Goal: Task Accomplishment & Management: Manage account settings

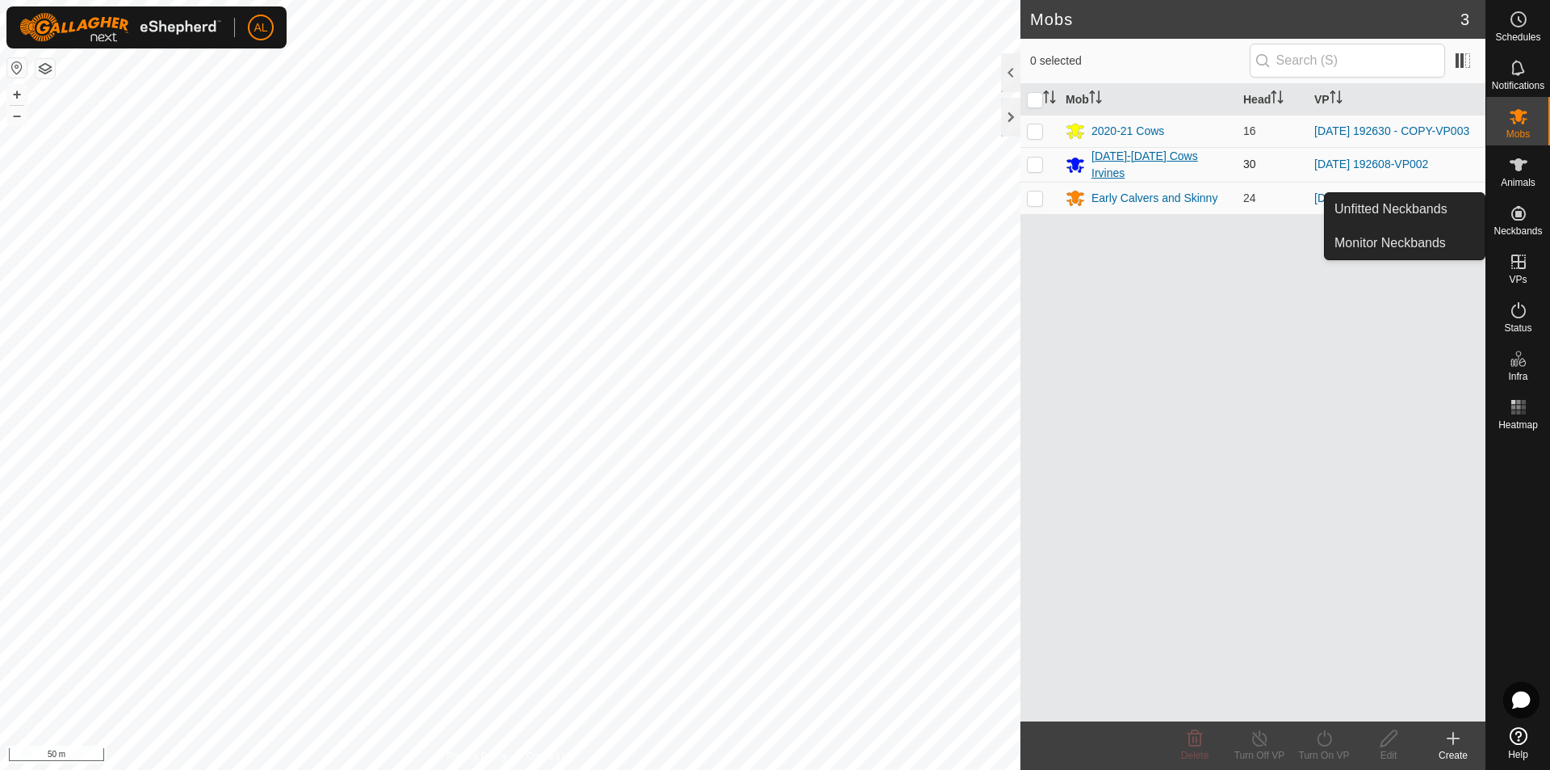
click at [1118, 160] on div "[DATE]-[DATE] Cows Irvines" at bounding box center [1161, 165] width 139 height 34
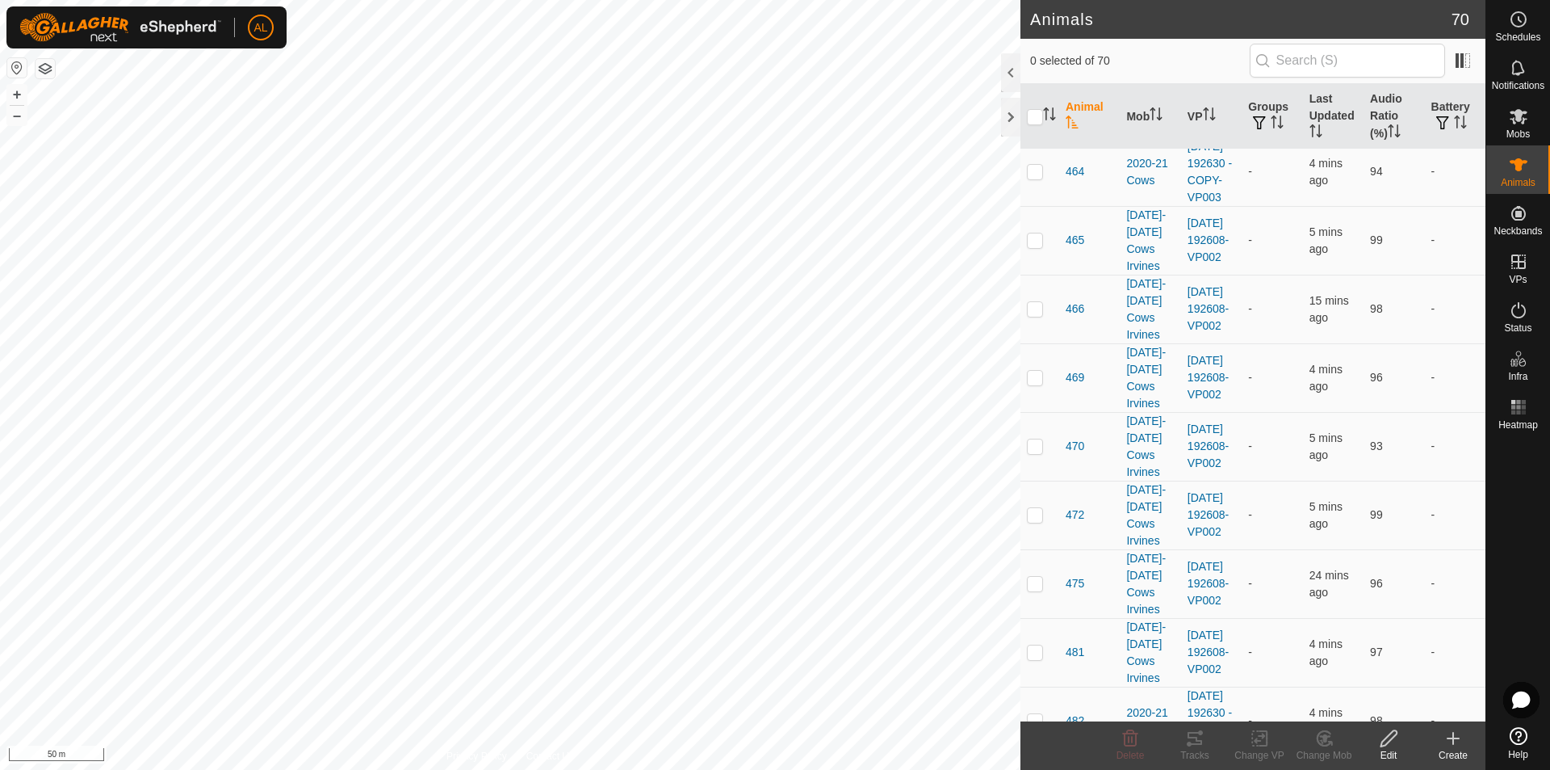
scroll to position [2745, 0]
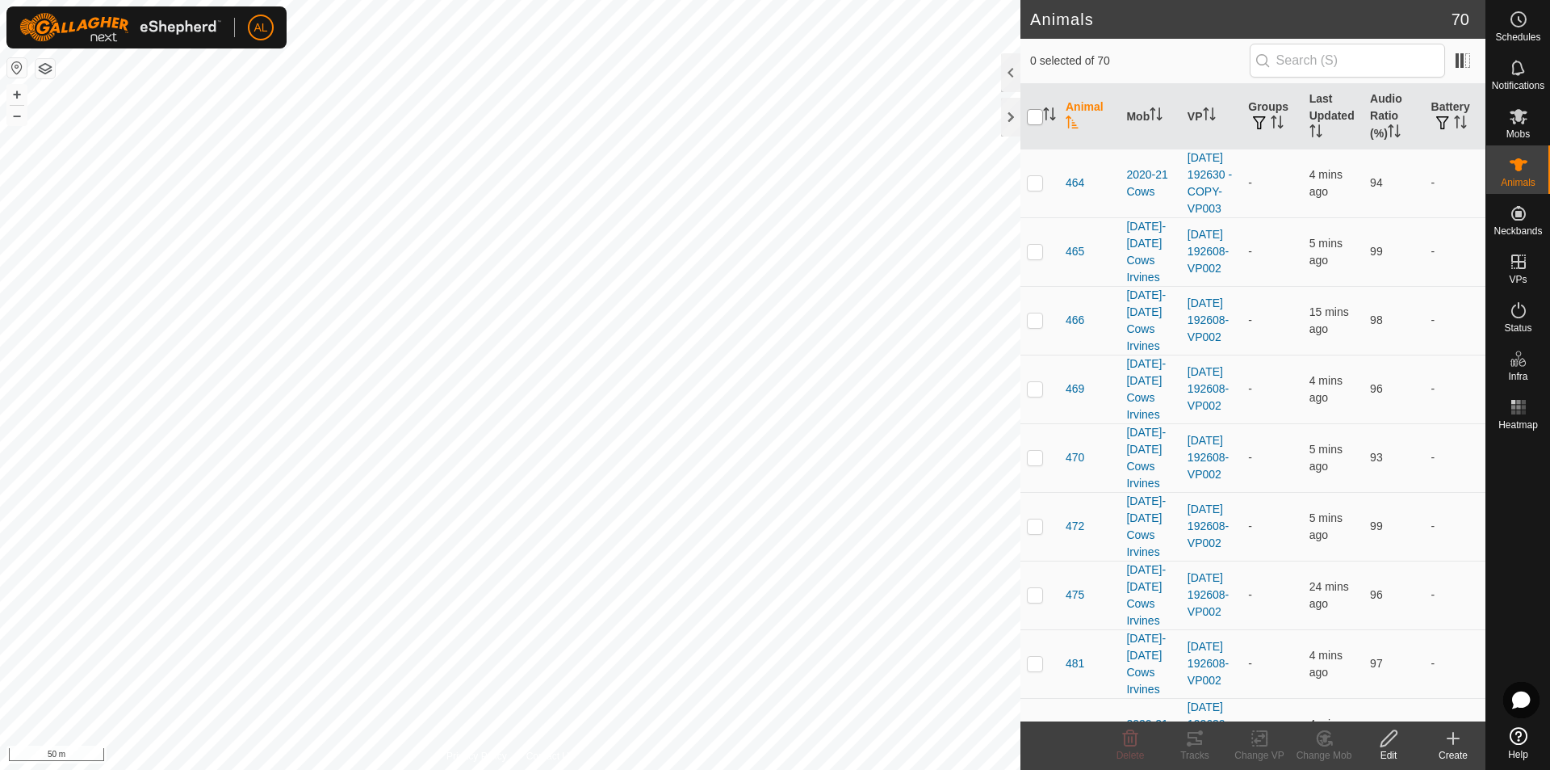
click at [1033, 118] on input "checkbox" at bounding box center [1035, 117] width 16 height 16
checkbox input "true"
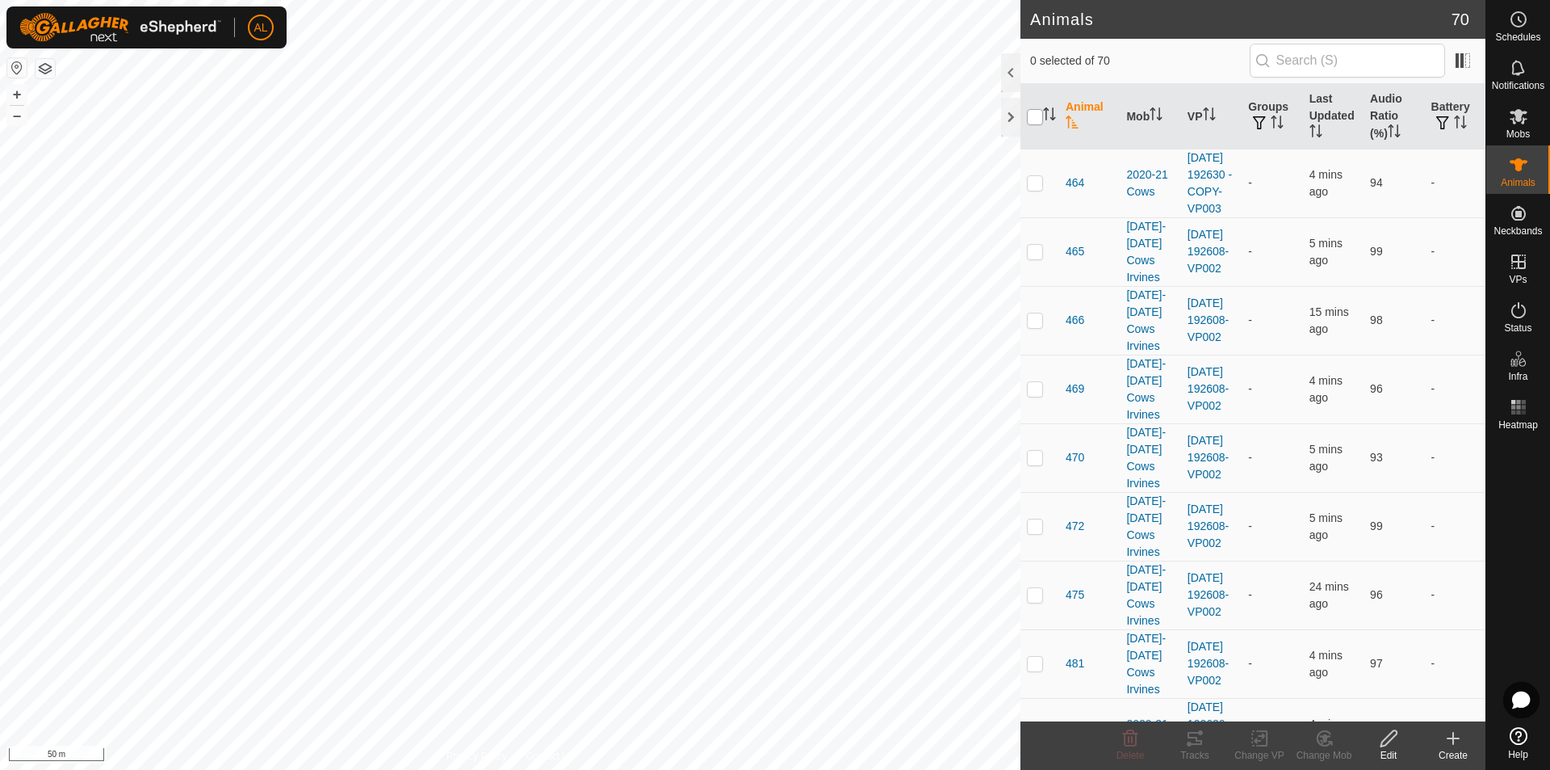
checkbox input "true"
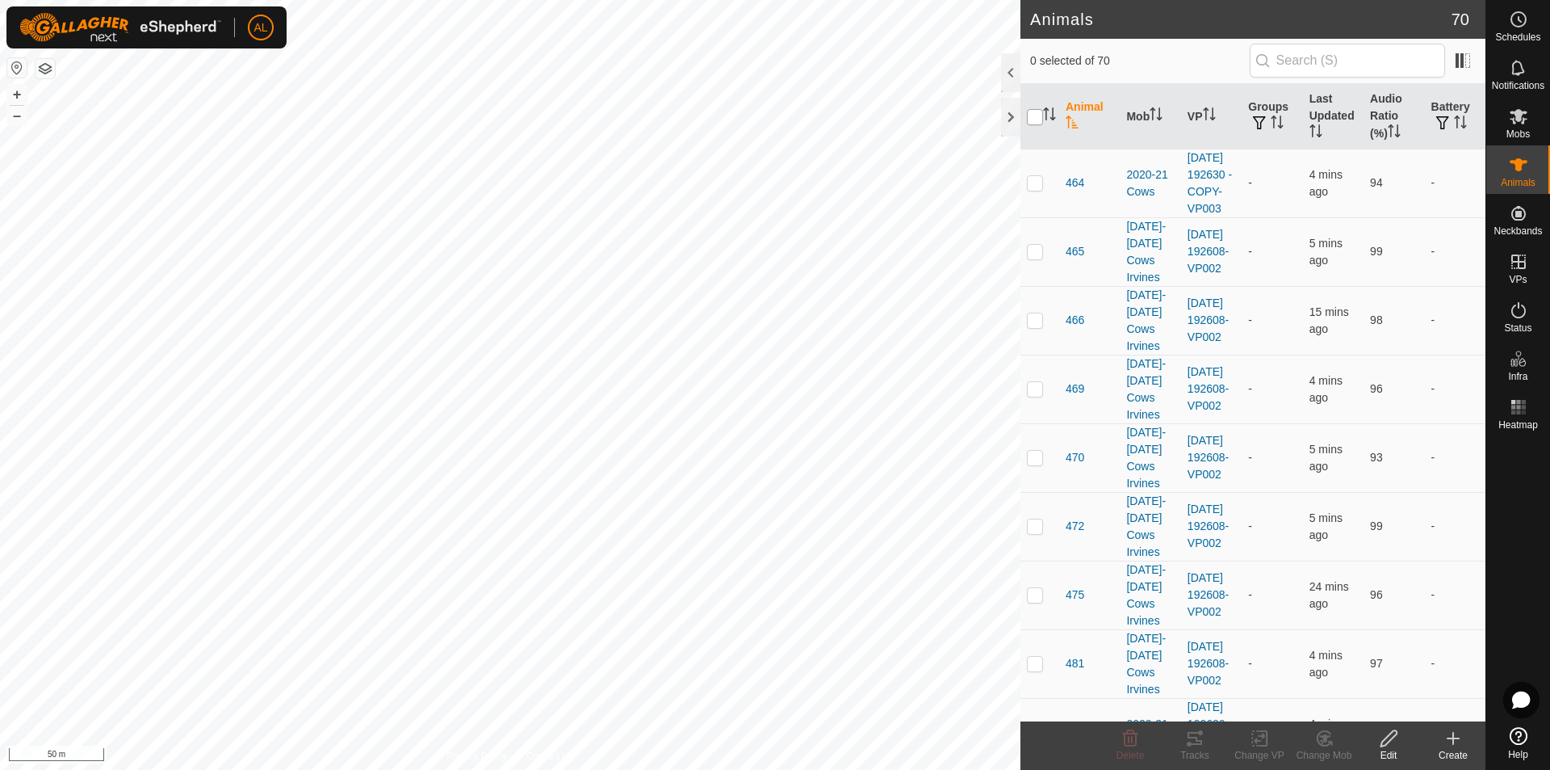
checkbox input "true"
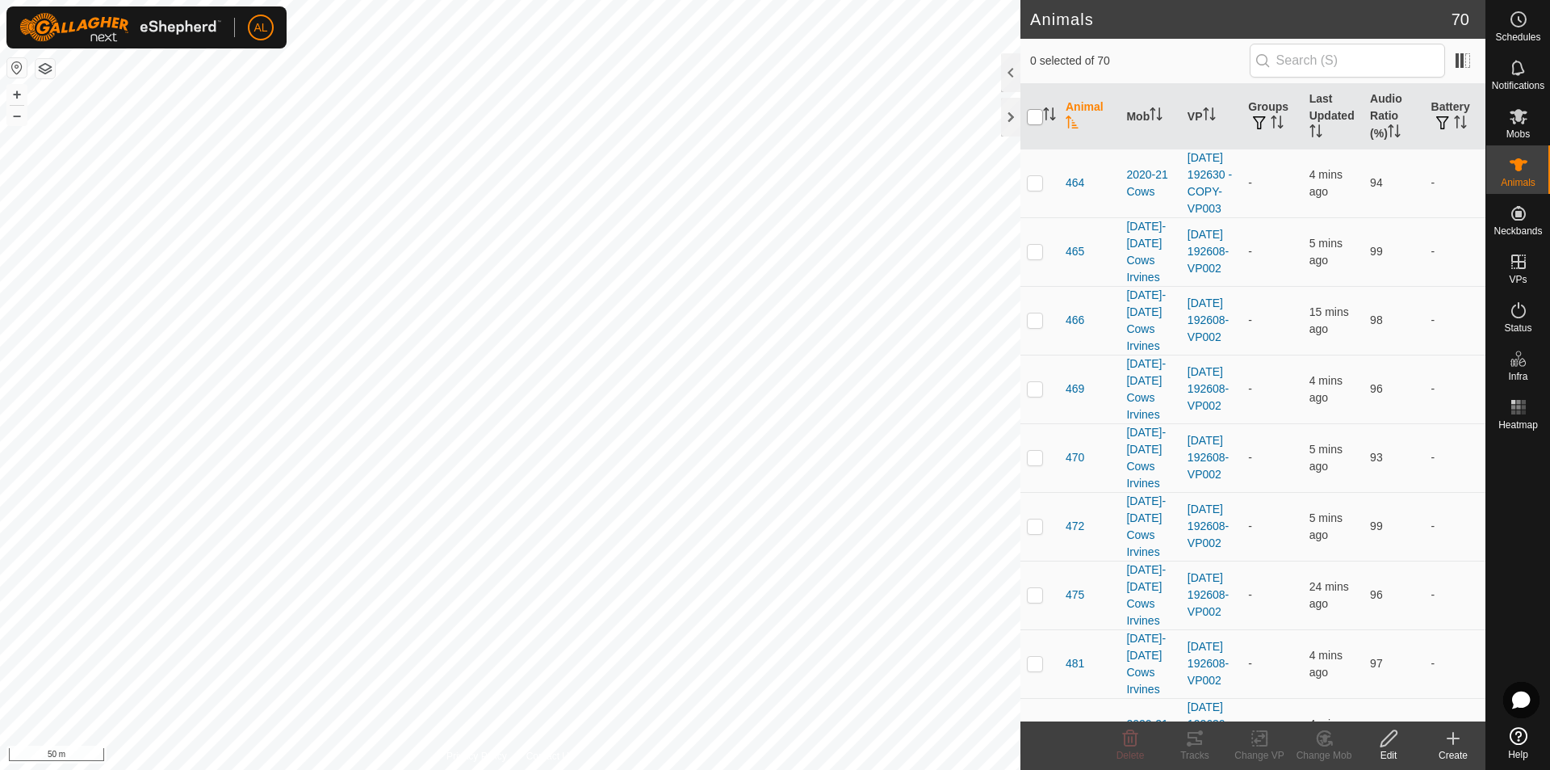
checkbox input "true"
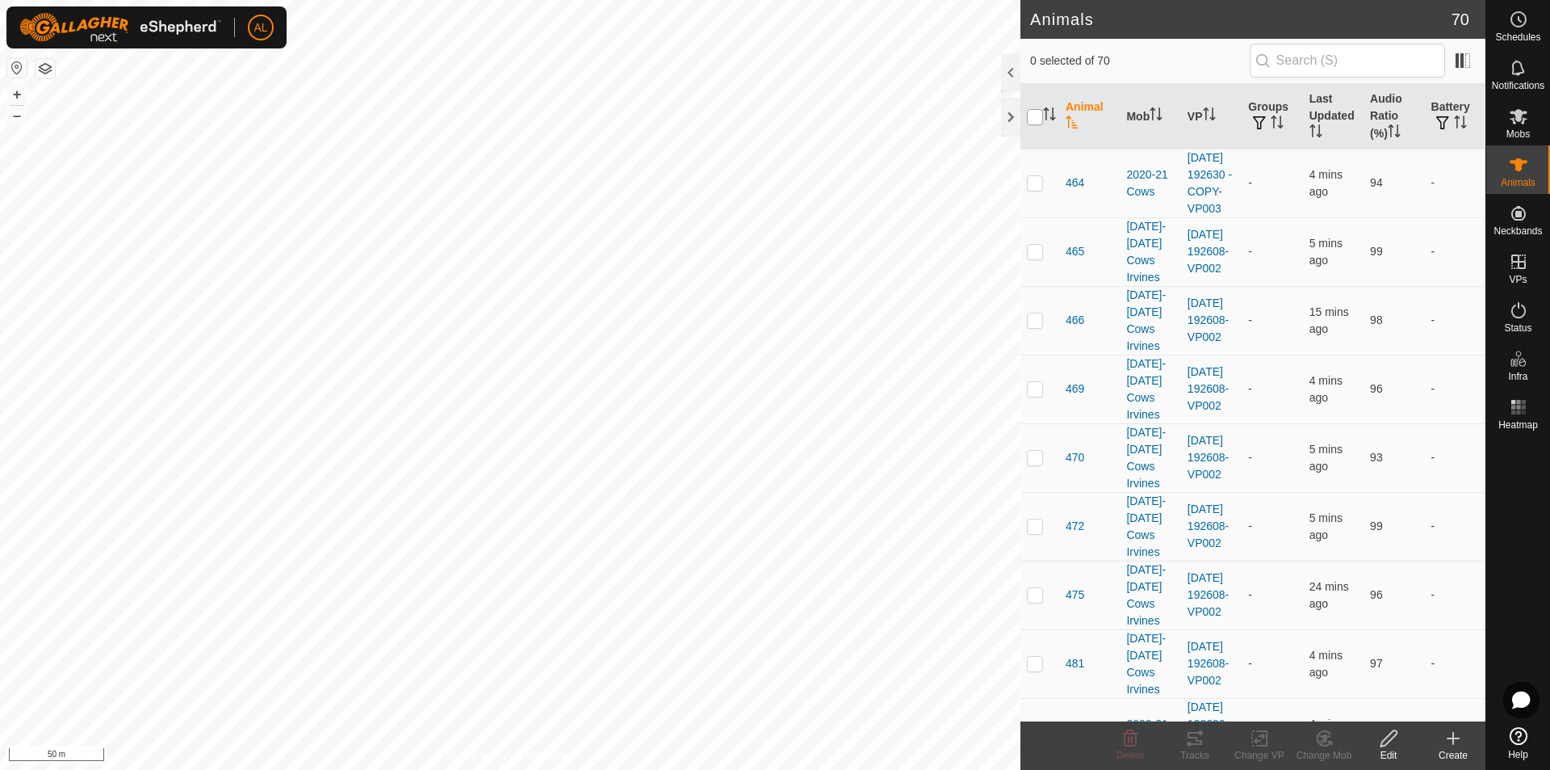
checkbox input "true"
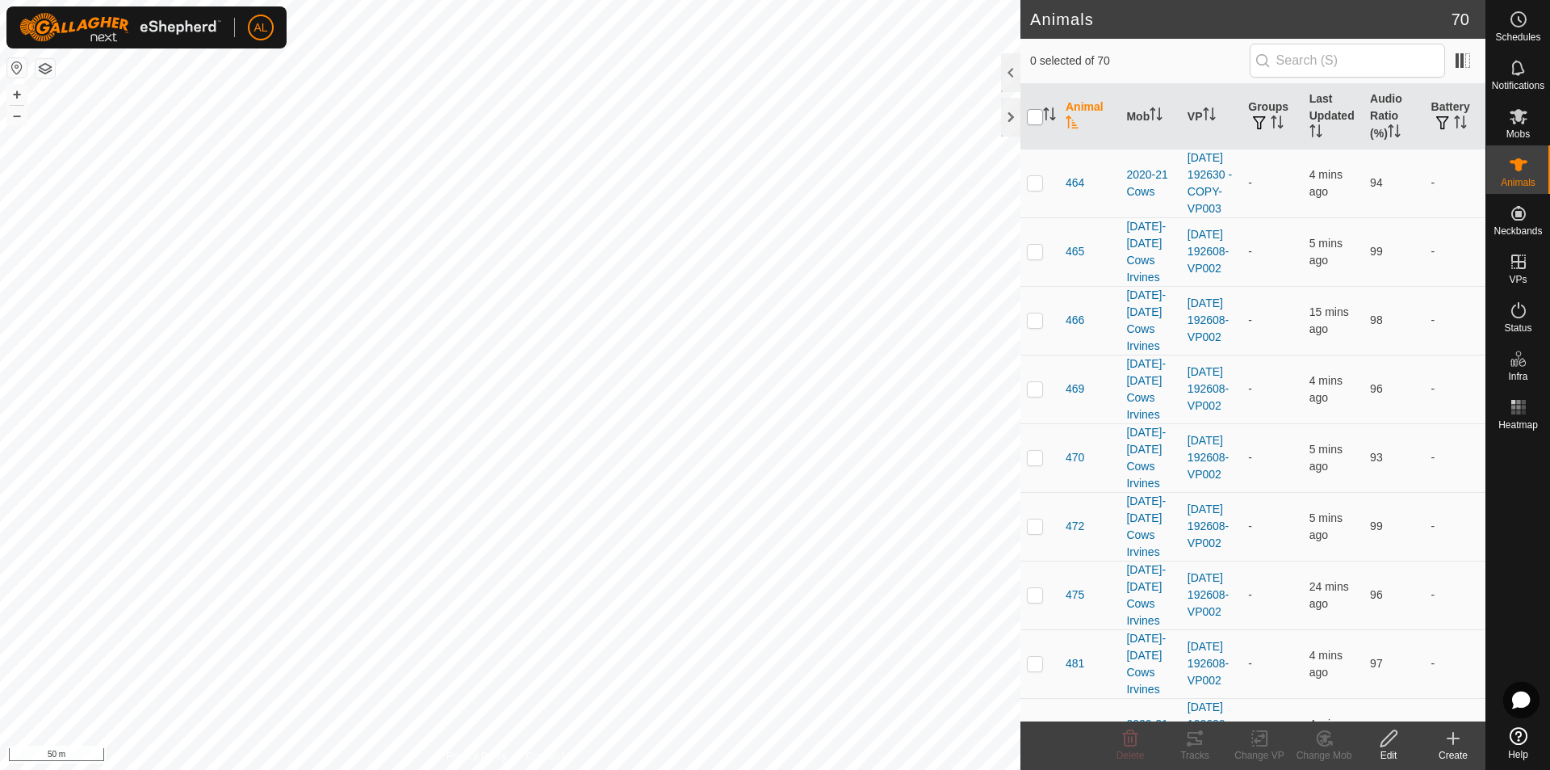
checkbox input "true"
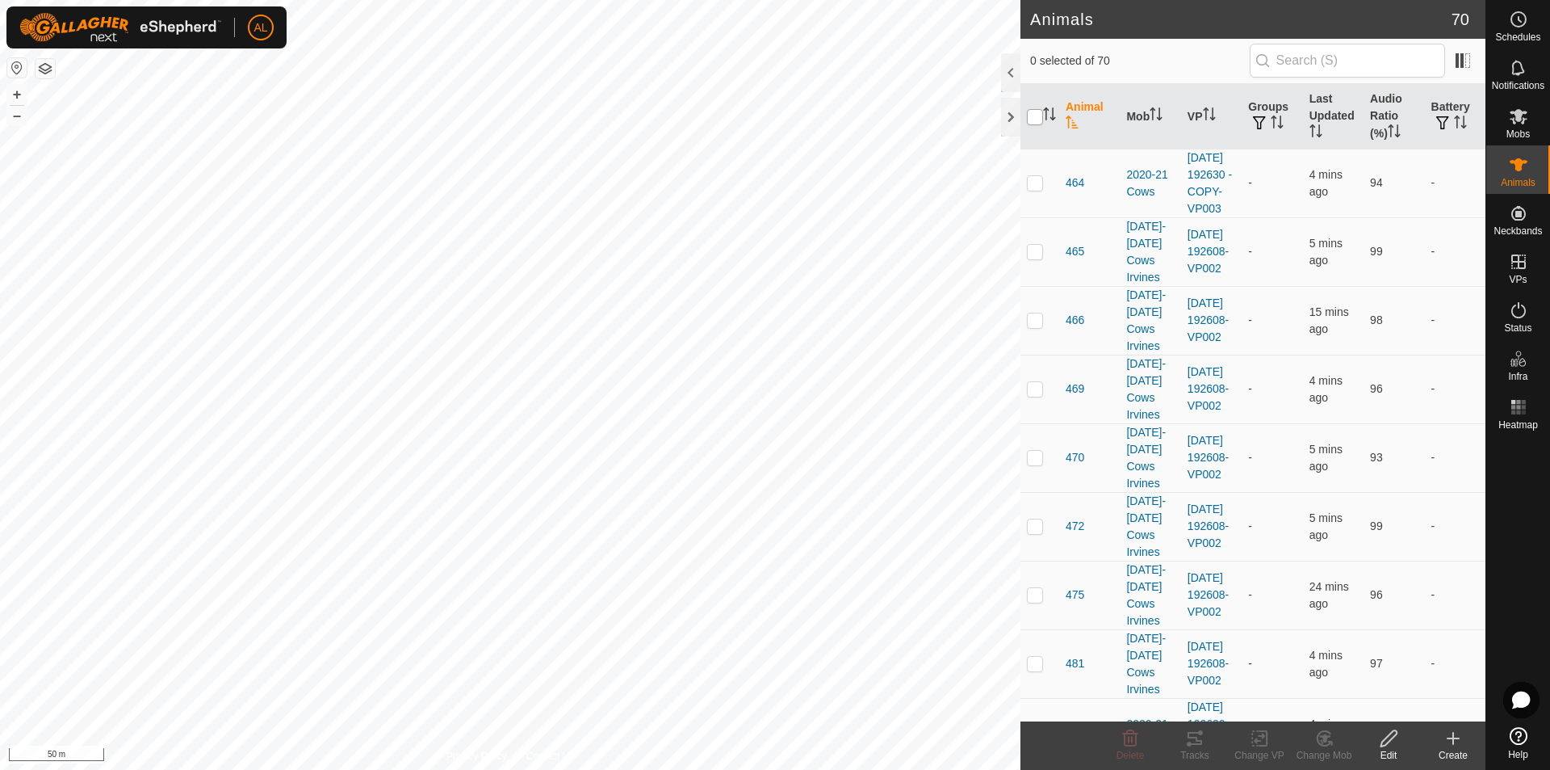
checkbox input "true"
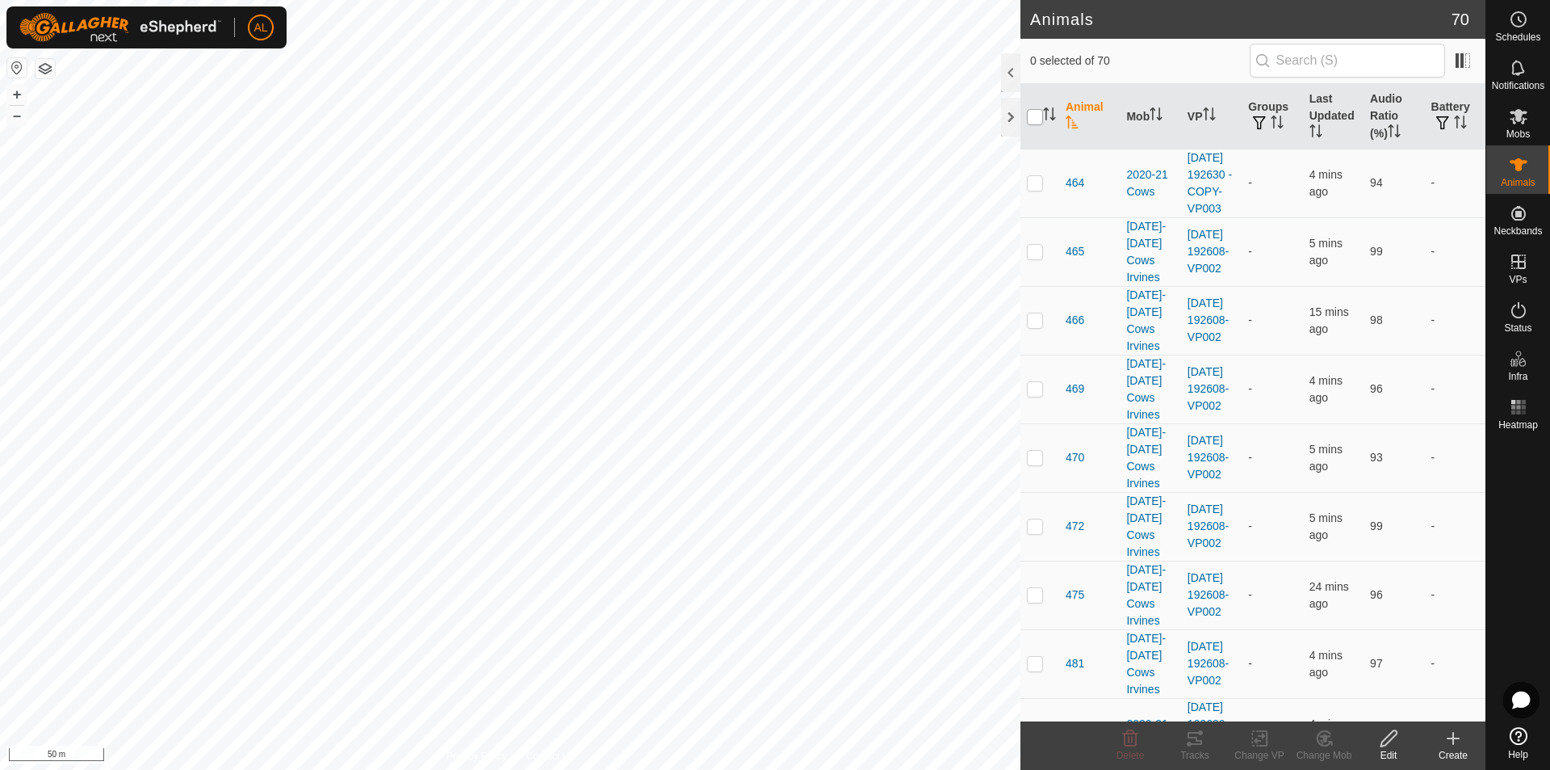
checkbox input "true"
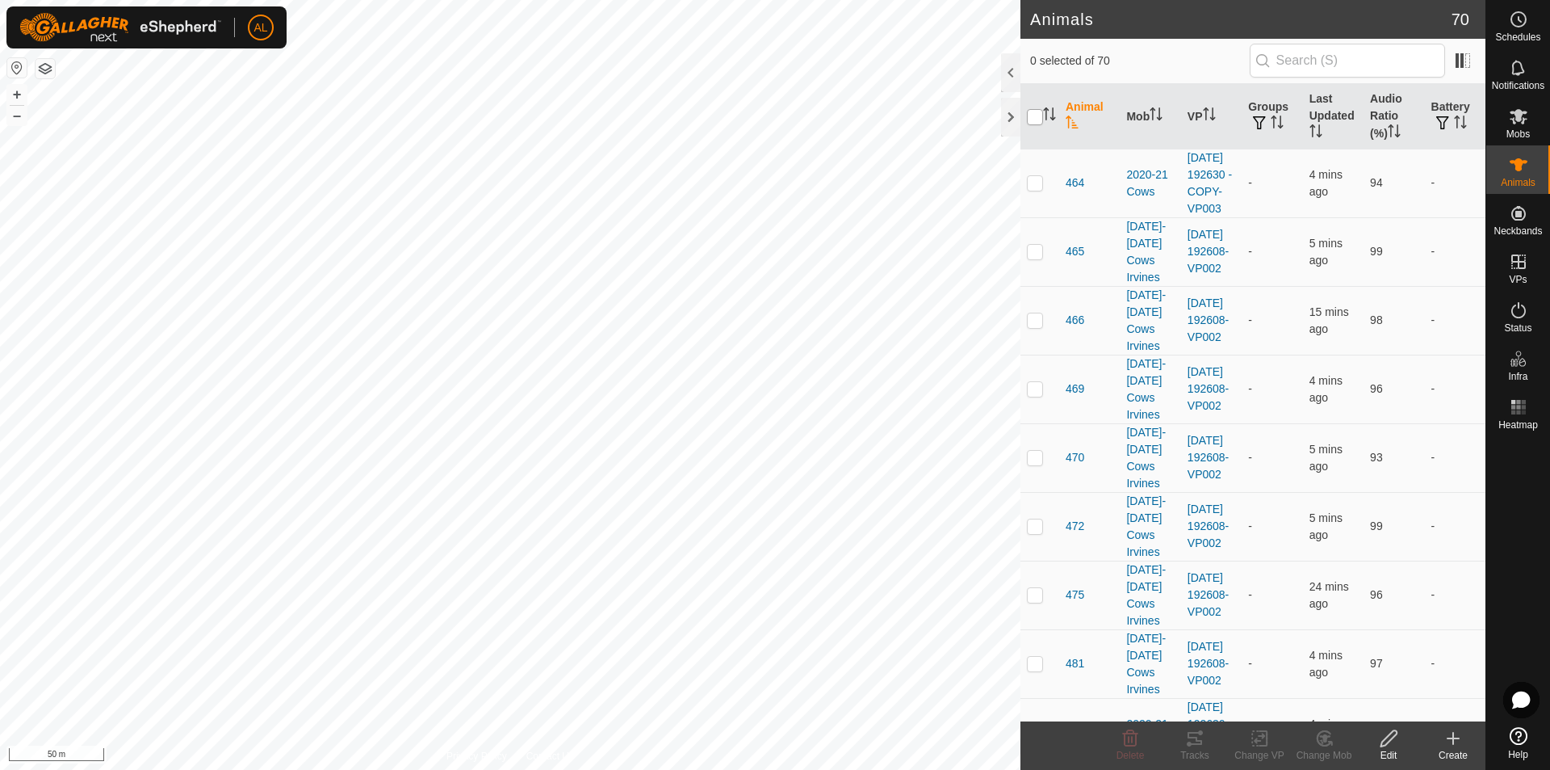
checkbox input "true"
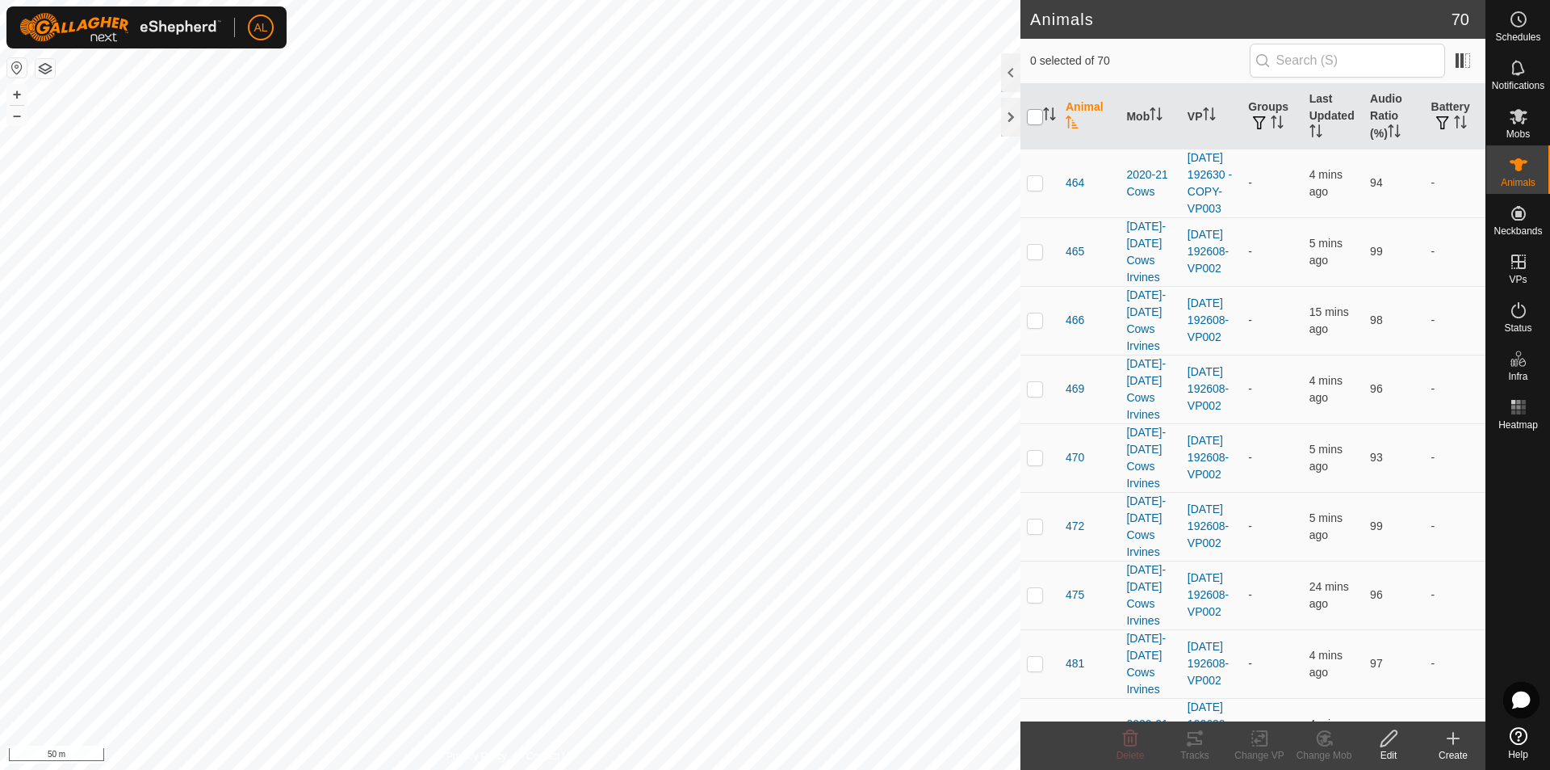
checkbox input "true"
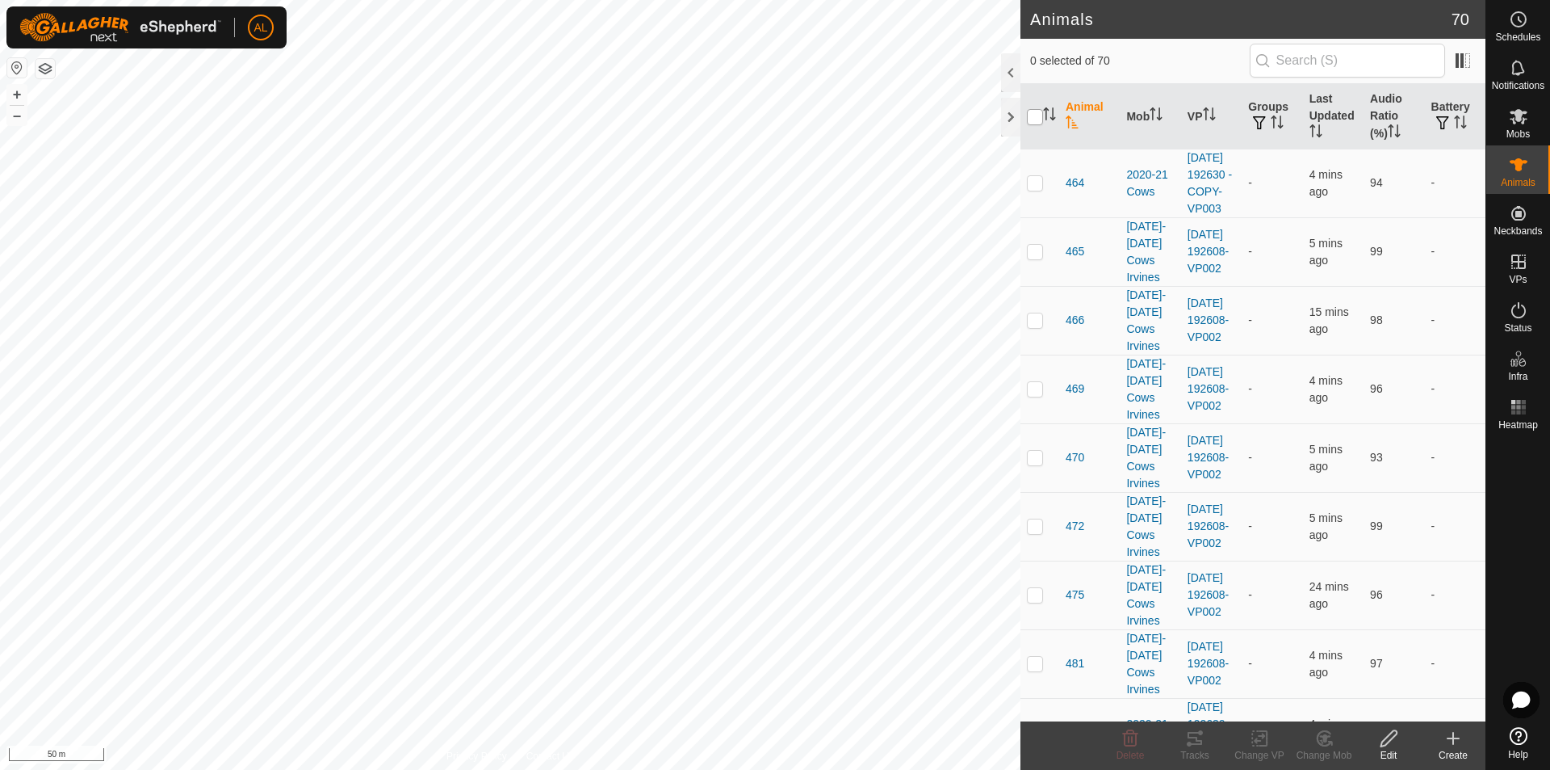
checkbox input "true"
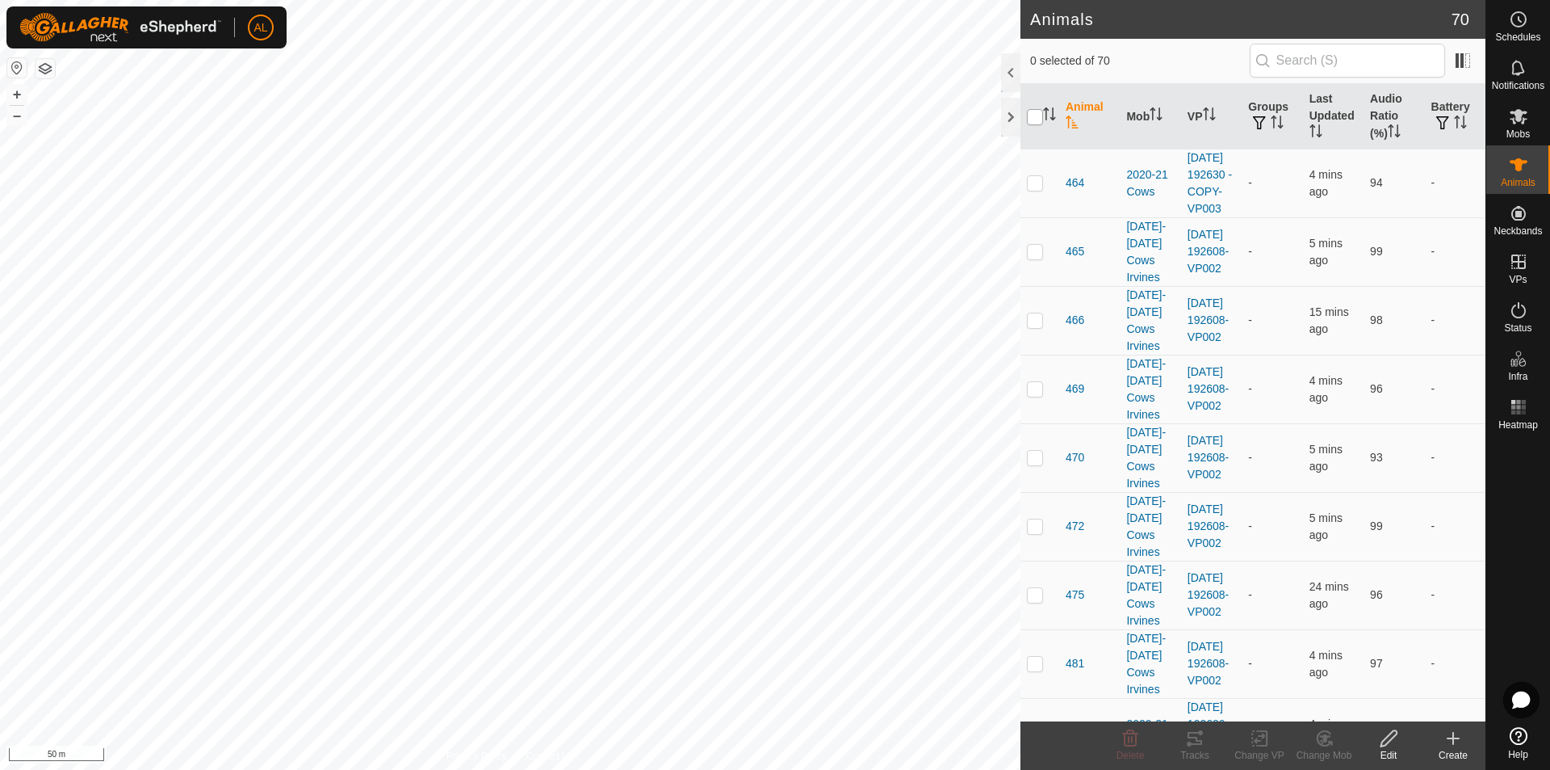
checkbox input "true"
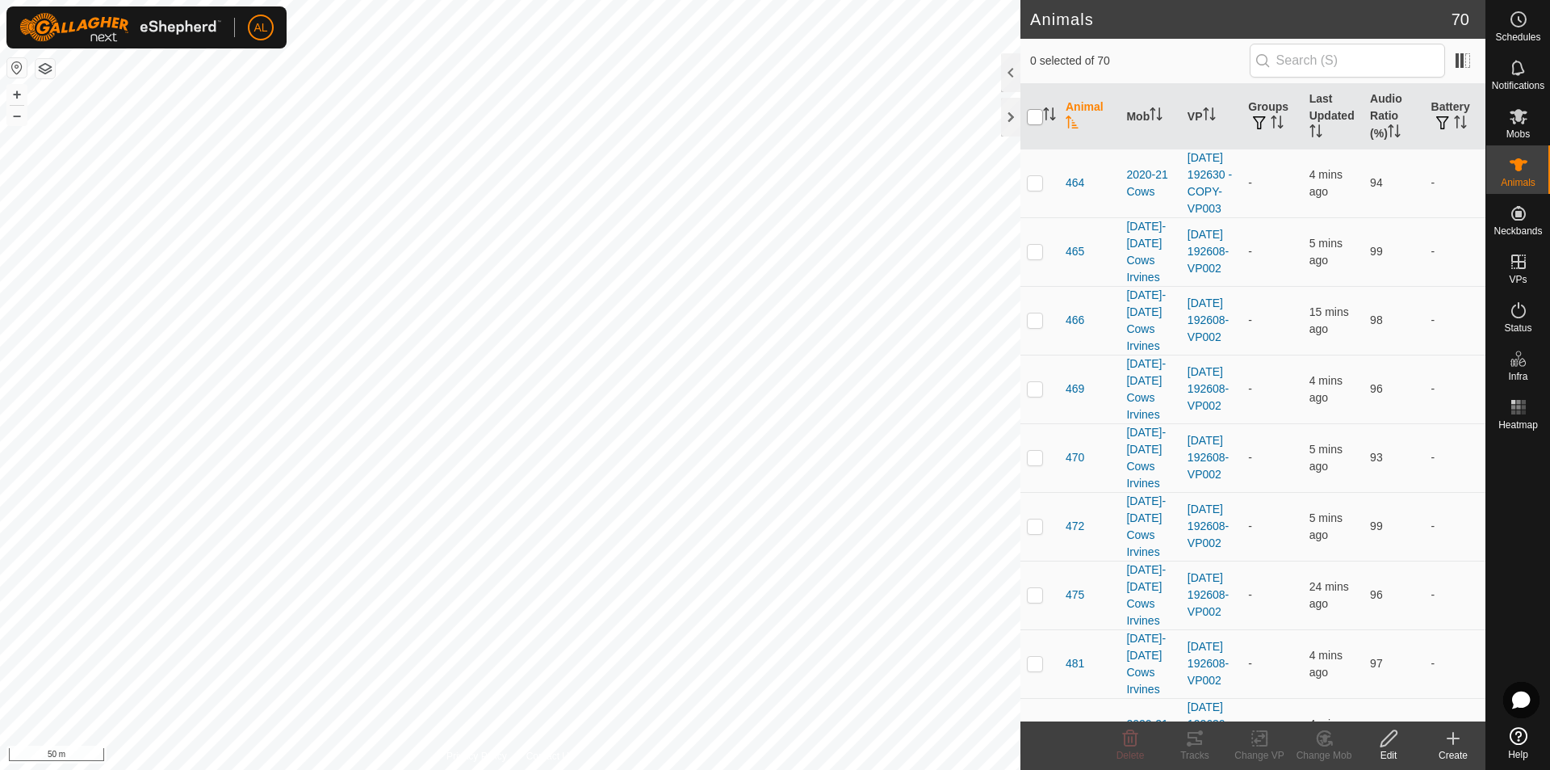
checkbox input "true"
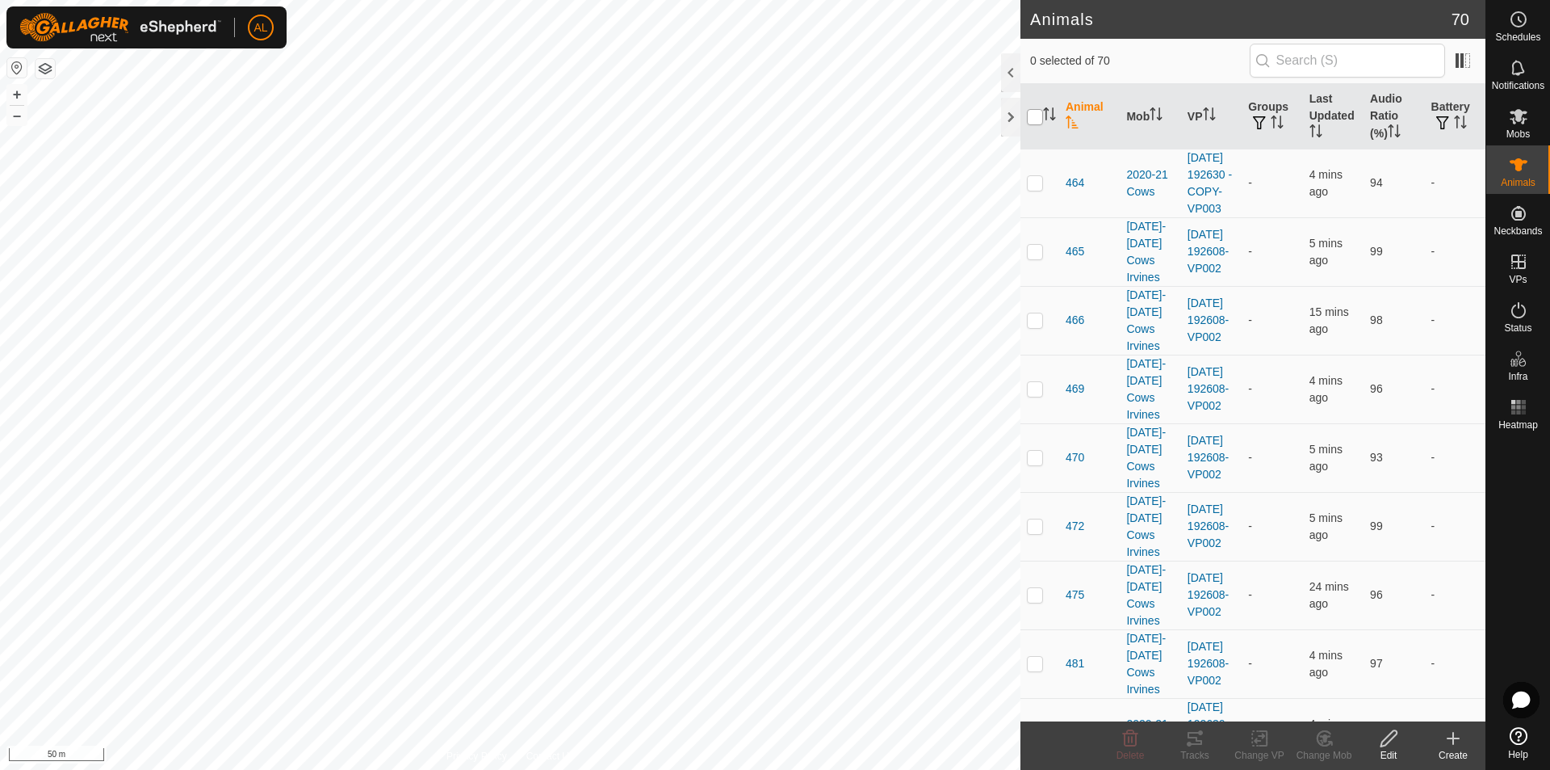
checkbox input "true"
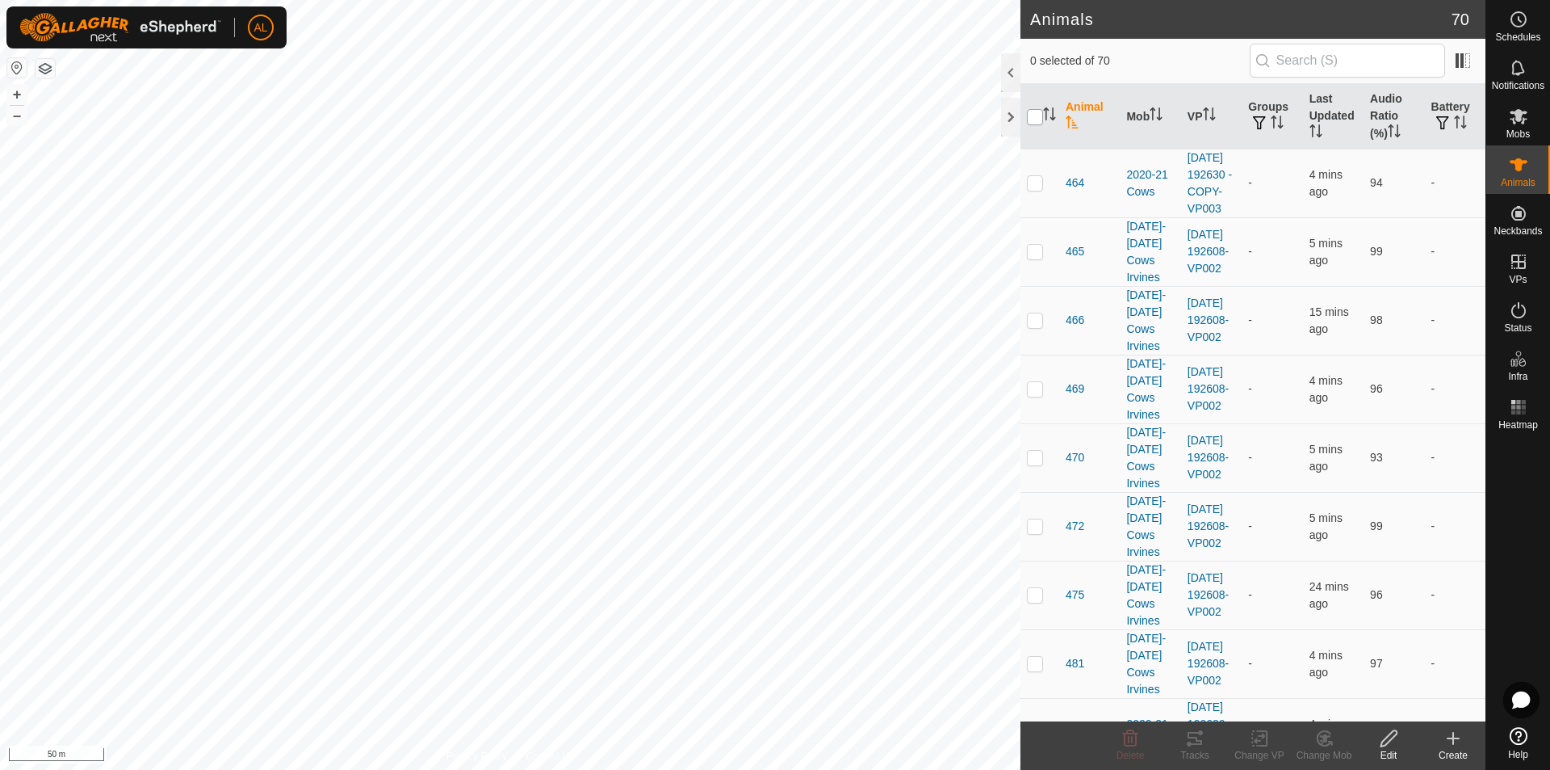
checkbox input "true"
click at [1037, 112] on input "checkbox" at bounding box center [1035, 117] width 16 height 16
checkbox input "false"
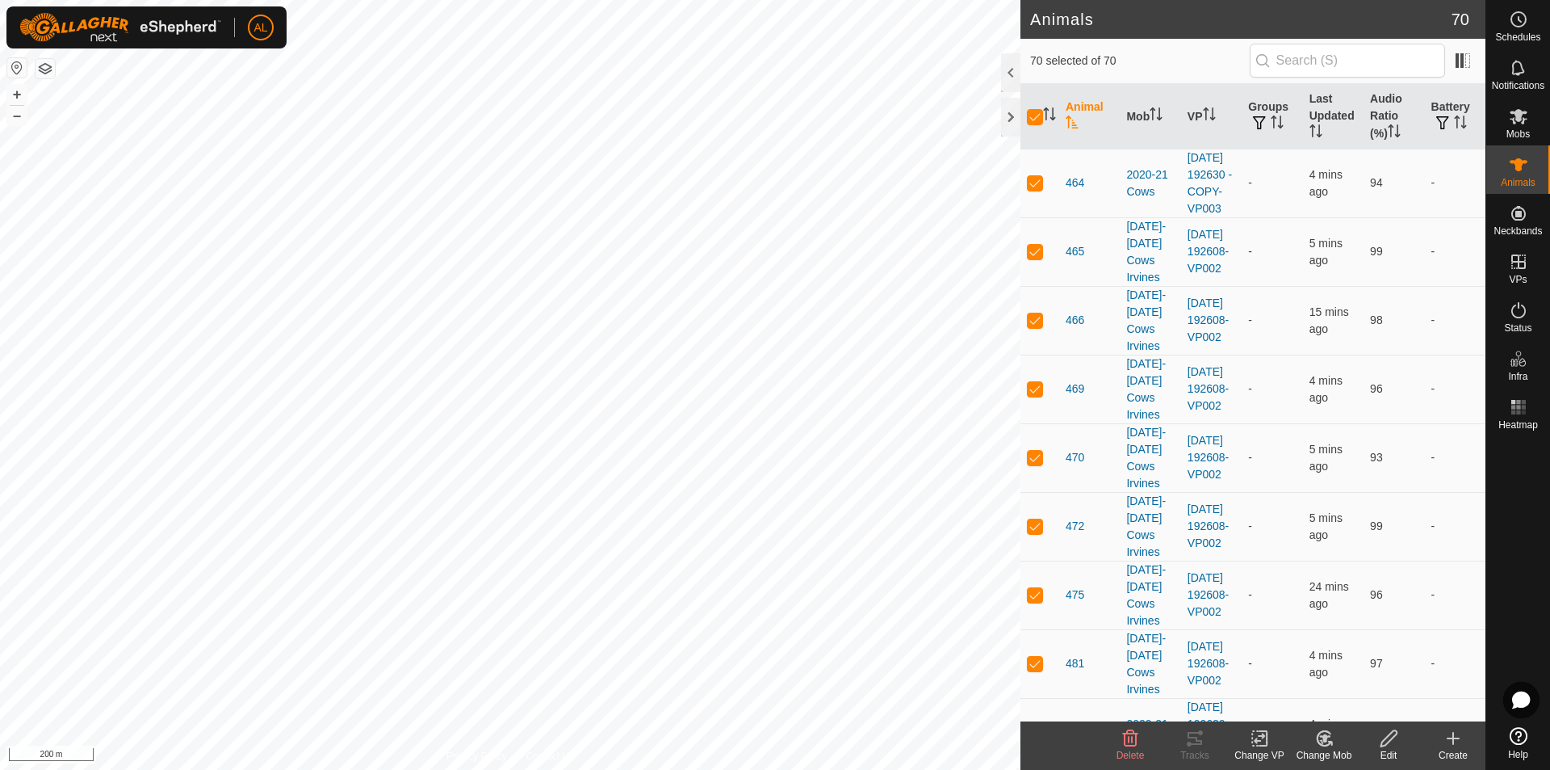
checkbox input "false"
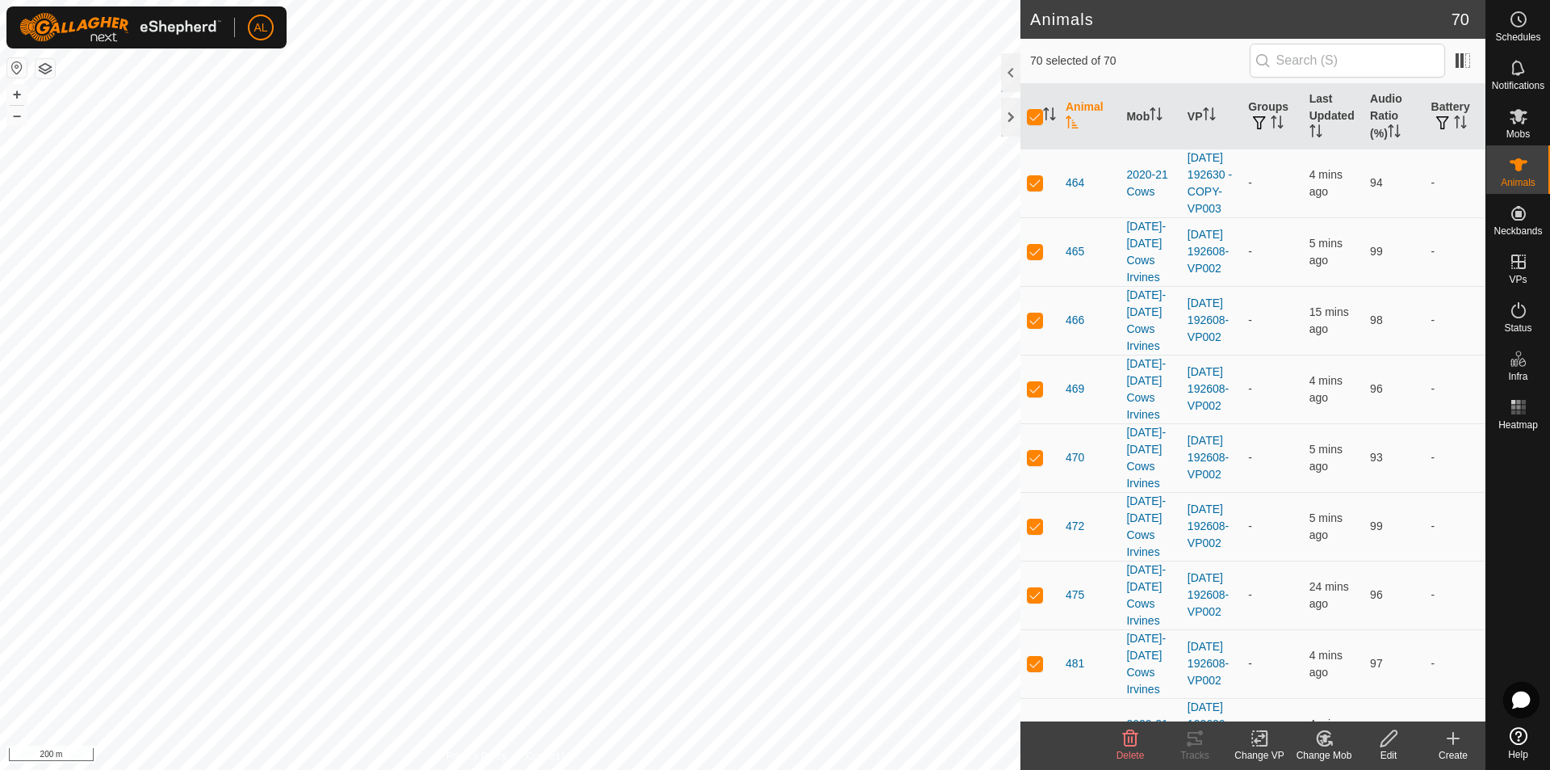
checkbox input "false"
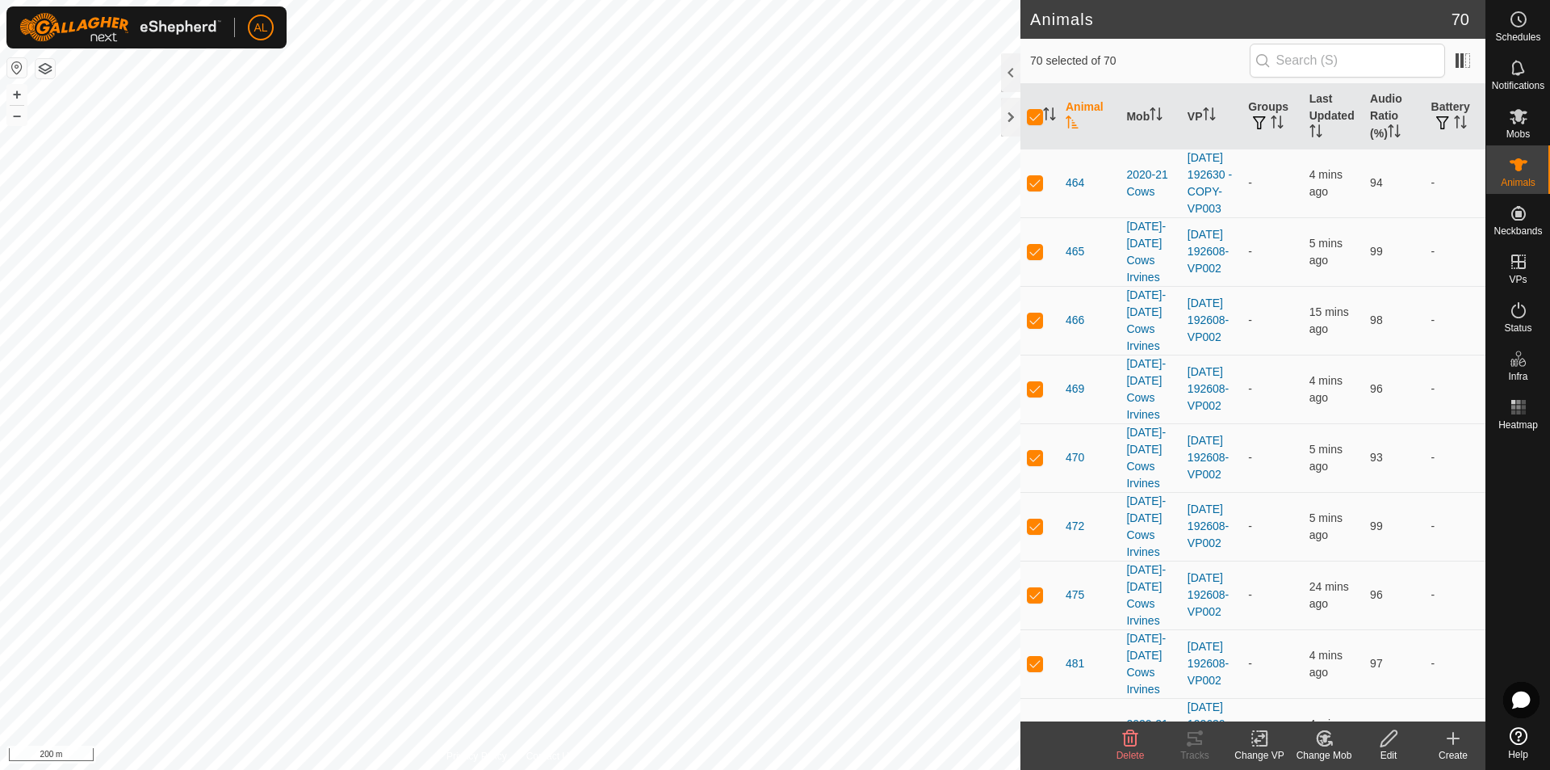
checkbox input "false"
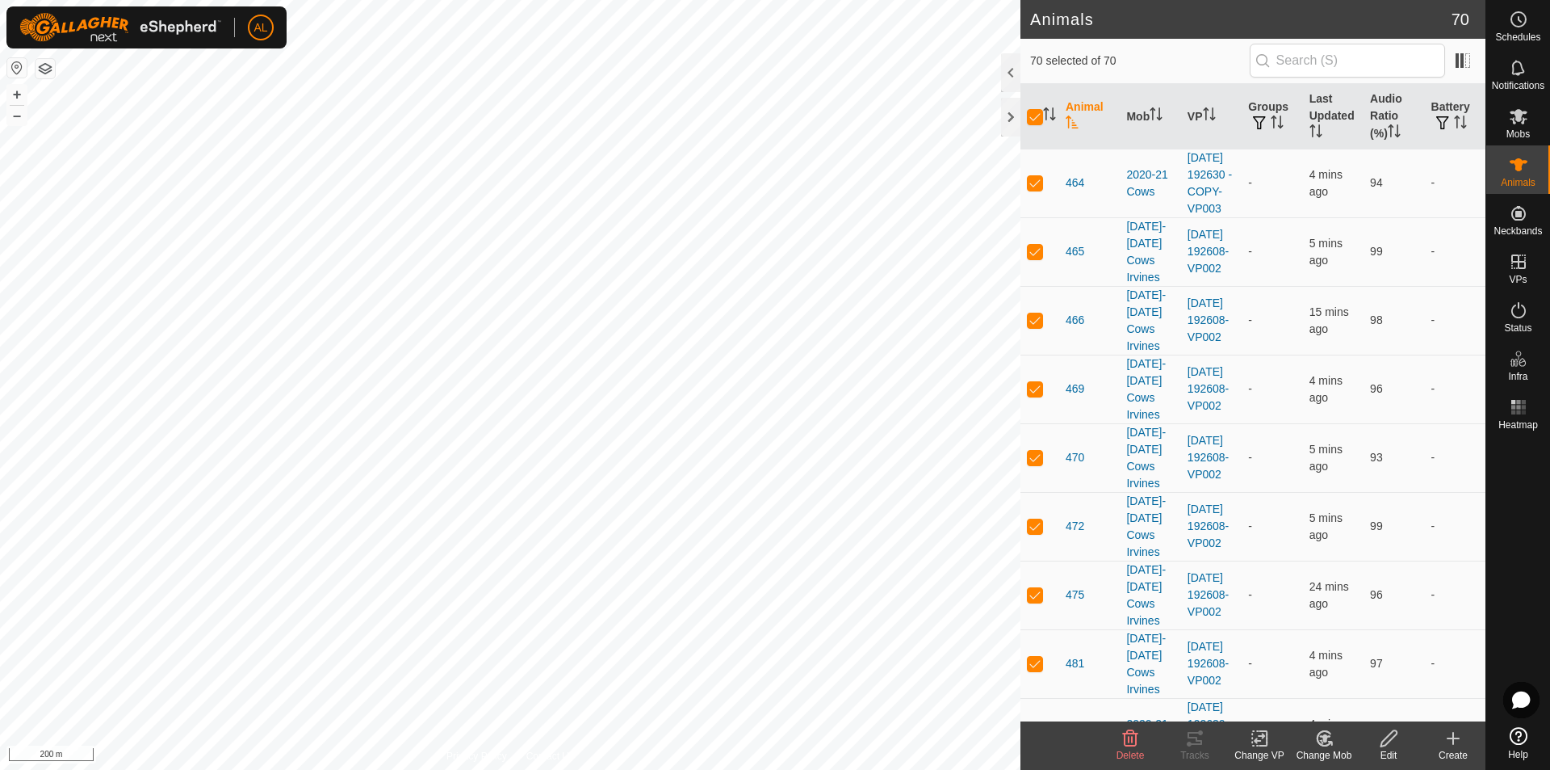
checkbox input "false"
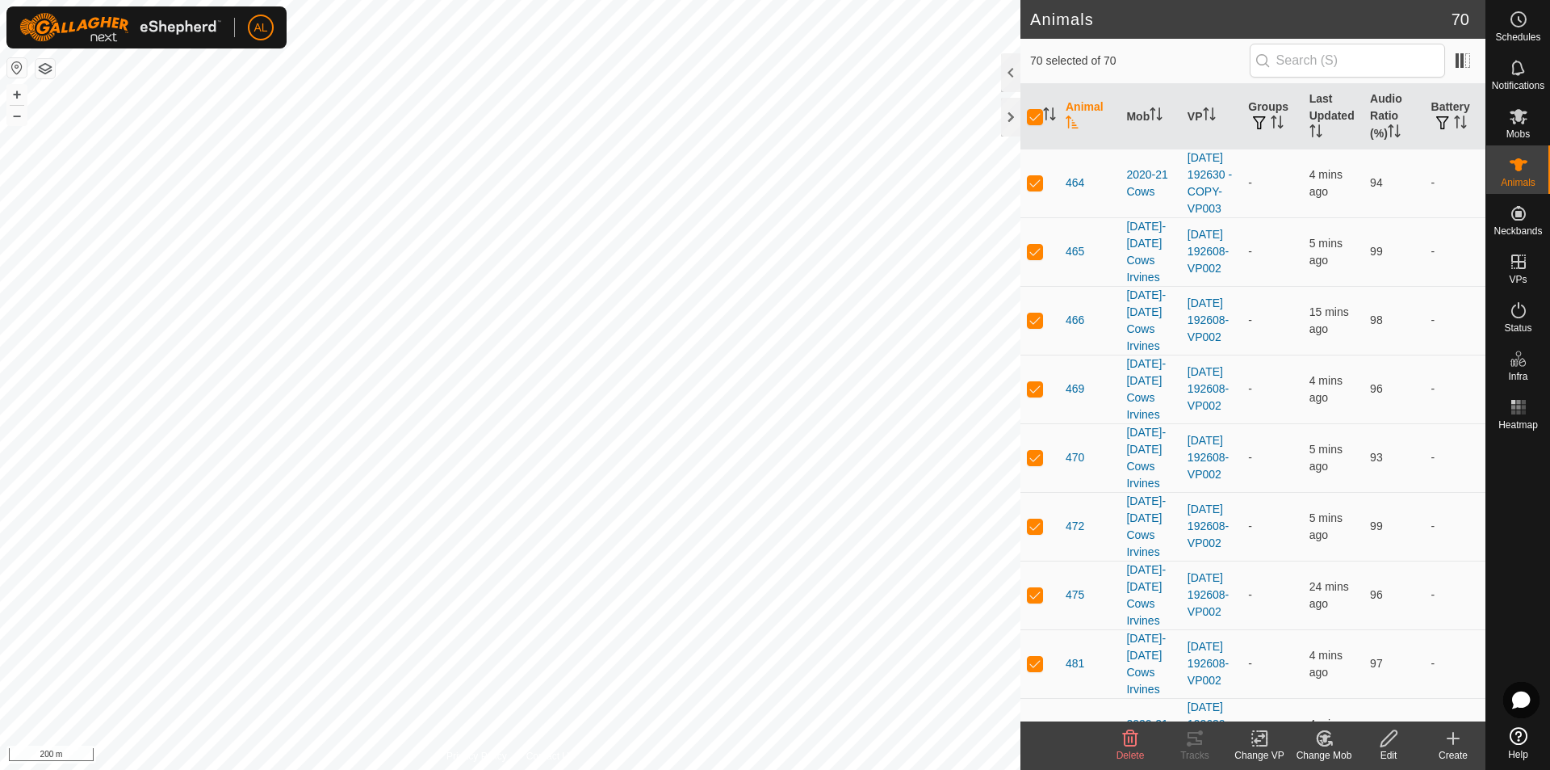
checkbox input "false"
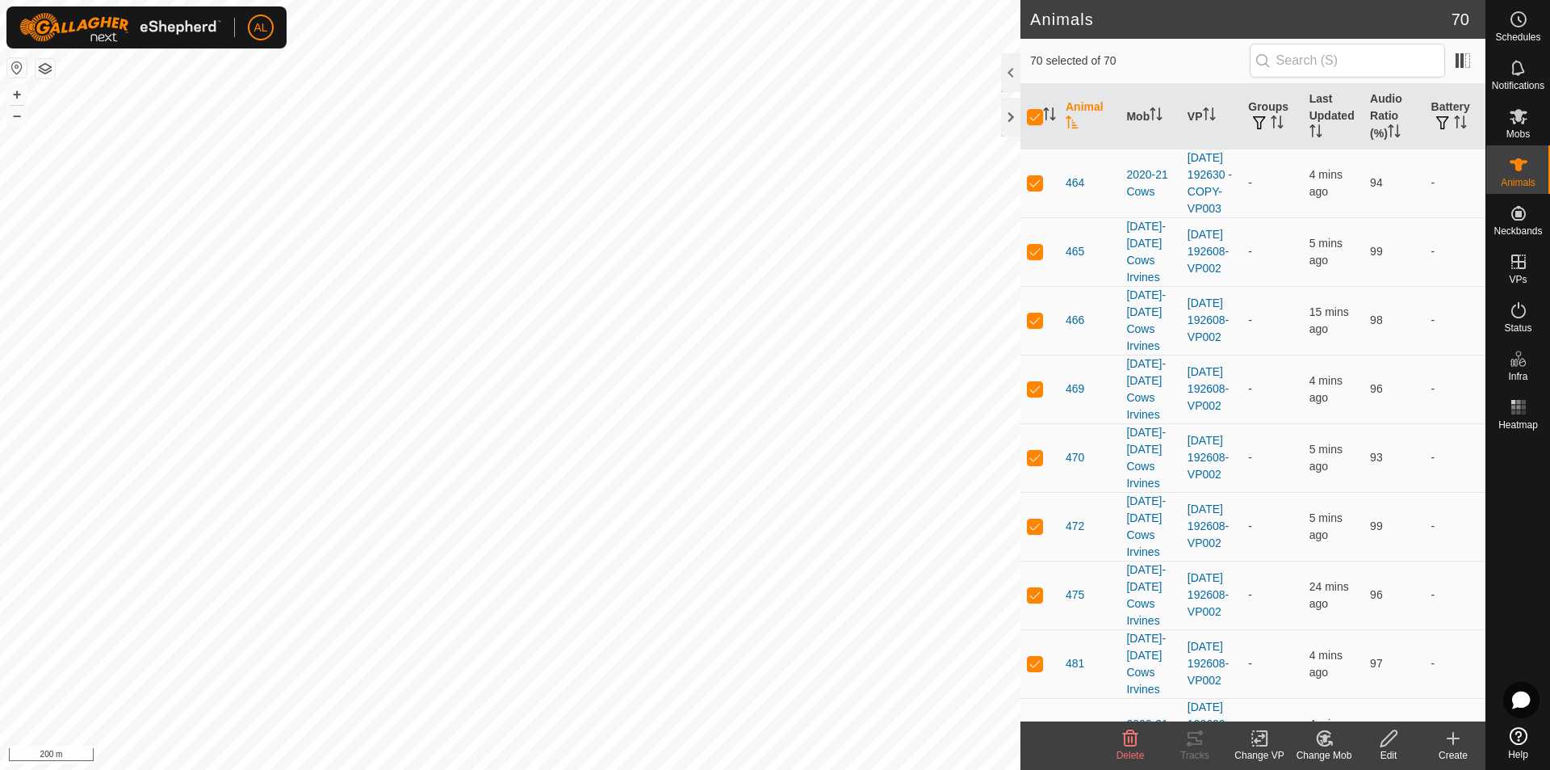
checkbox input "false"
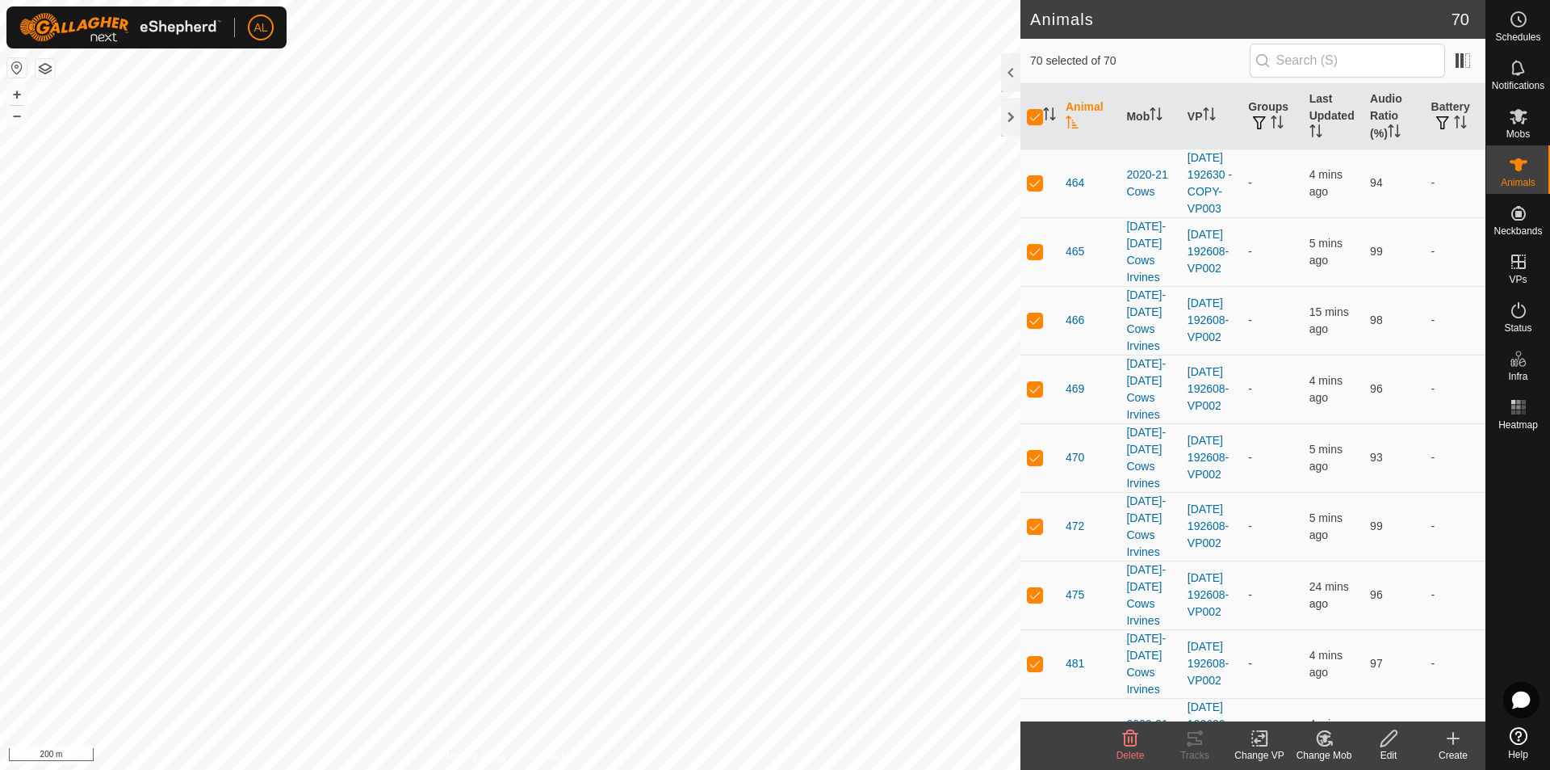
checkbox input "false"
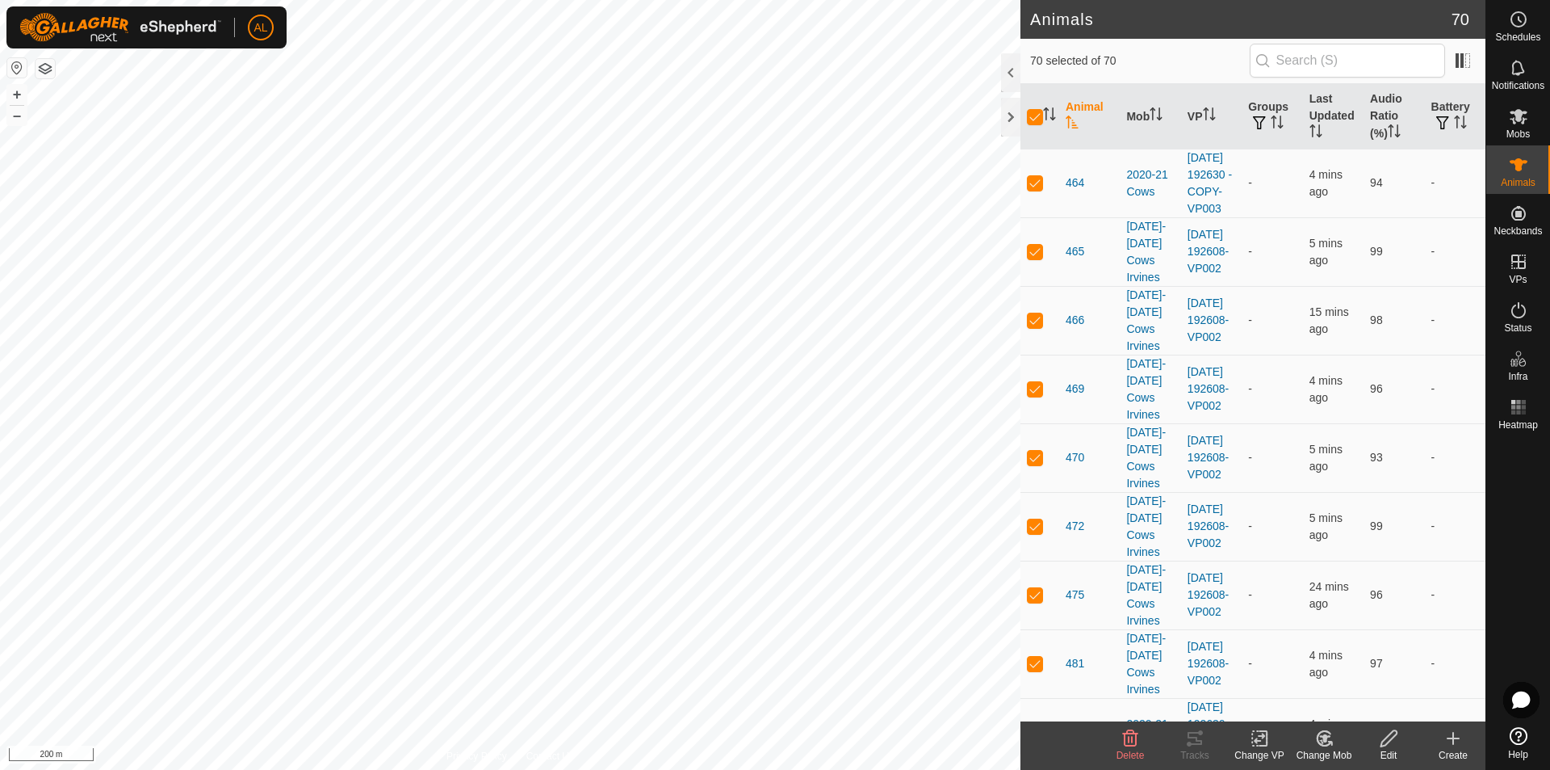
checkbox input "false"
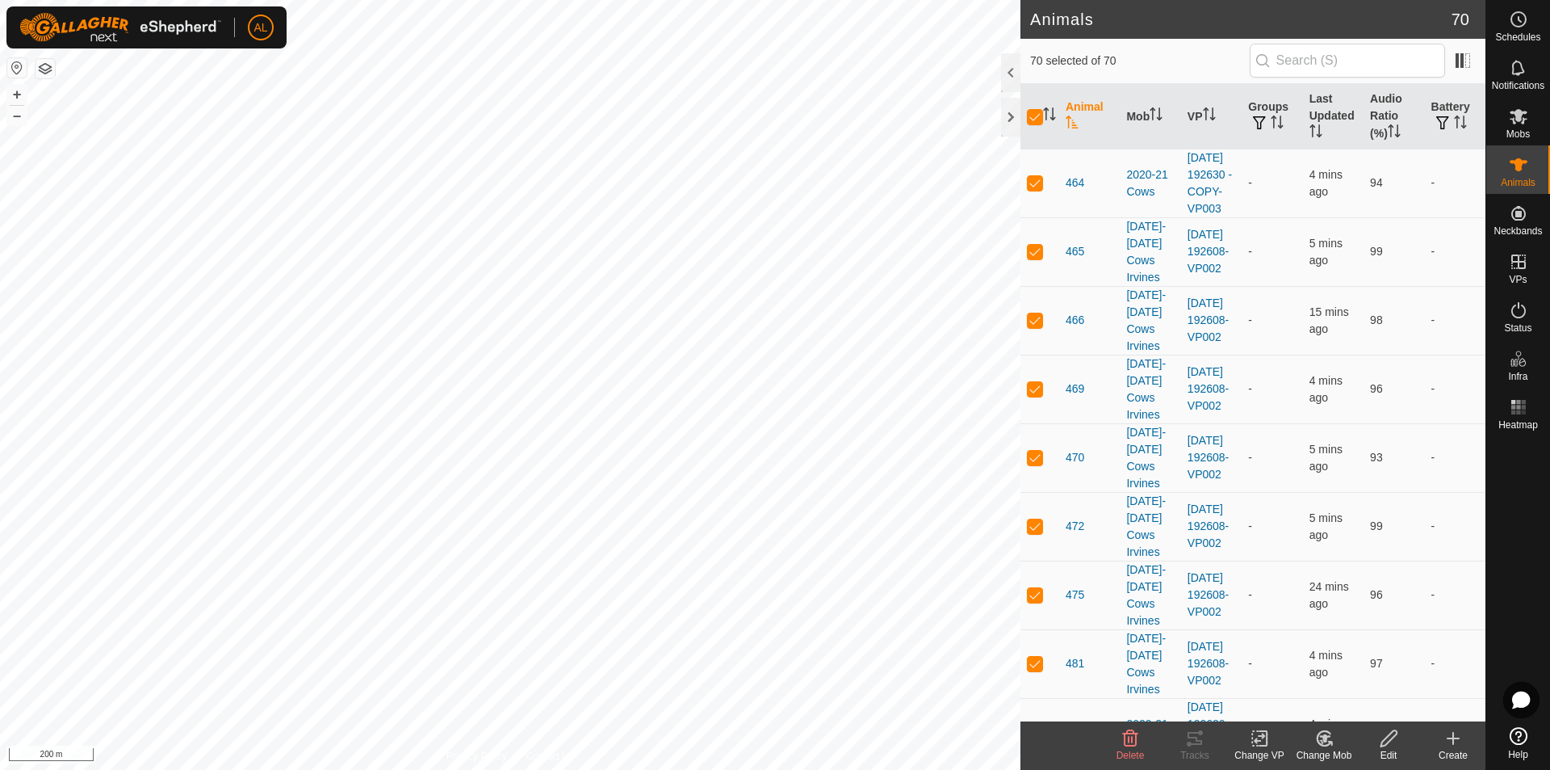
checkbox input "false"
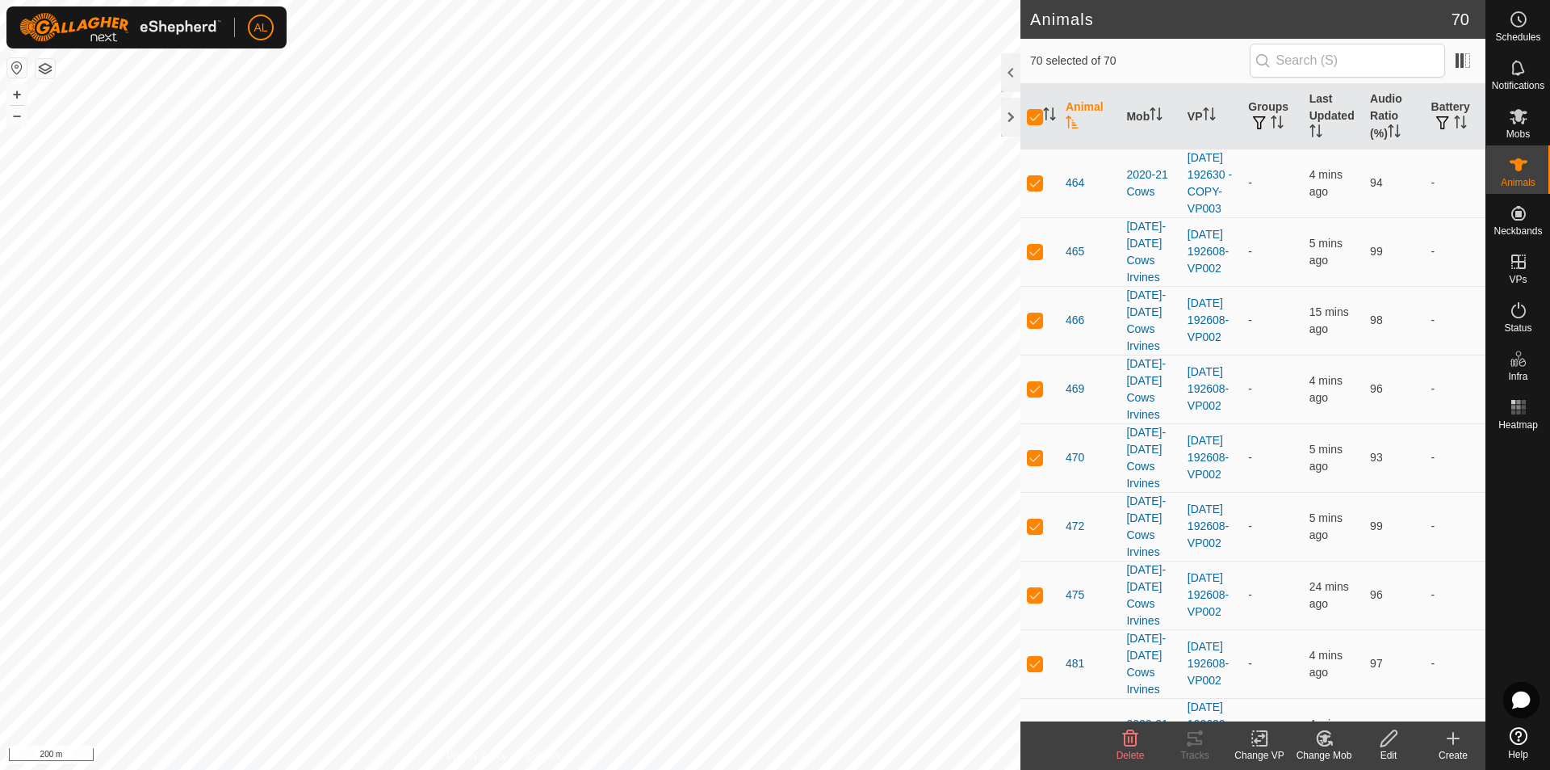
checkbox input "false"
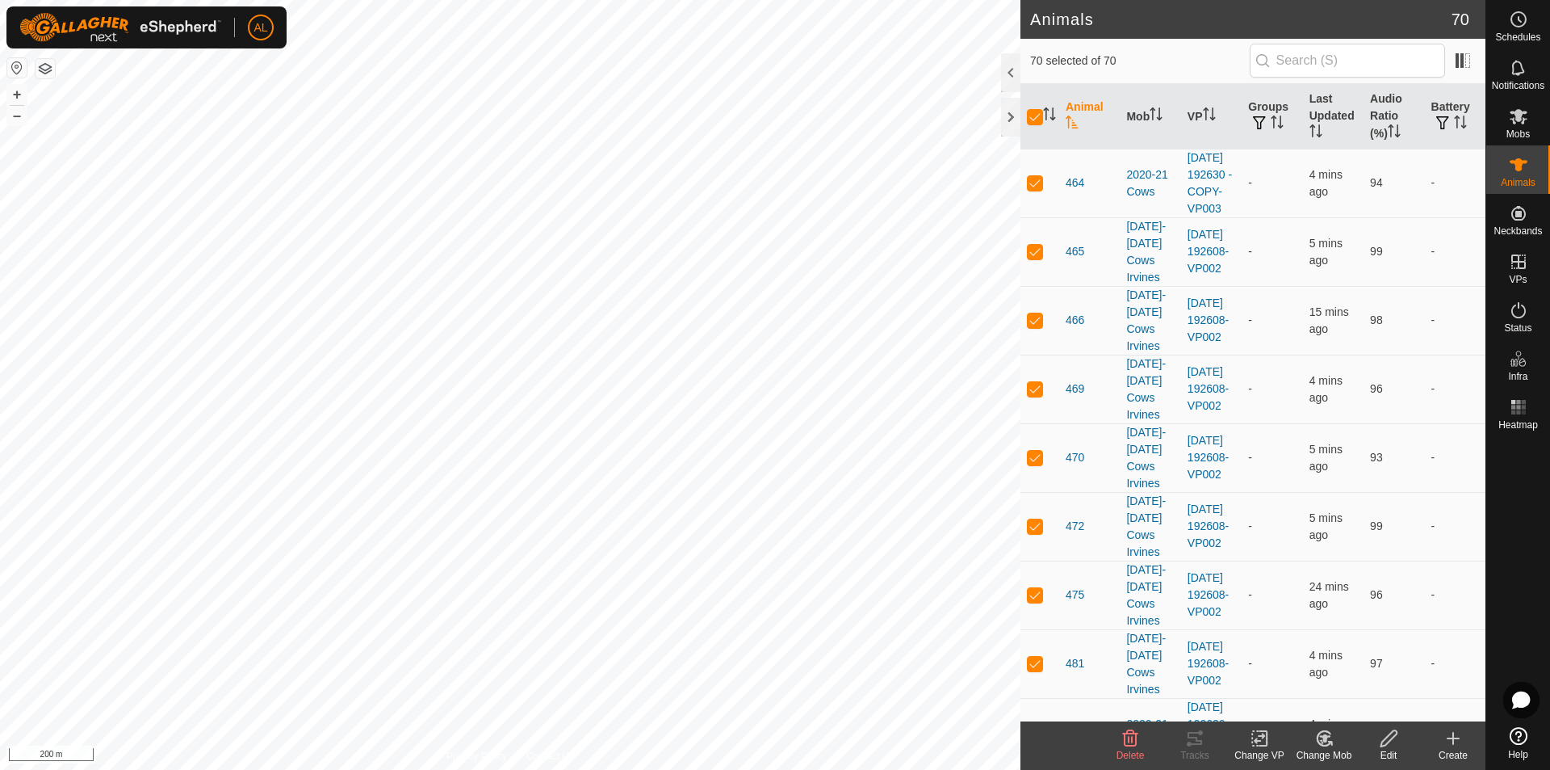
checkbox input "false"
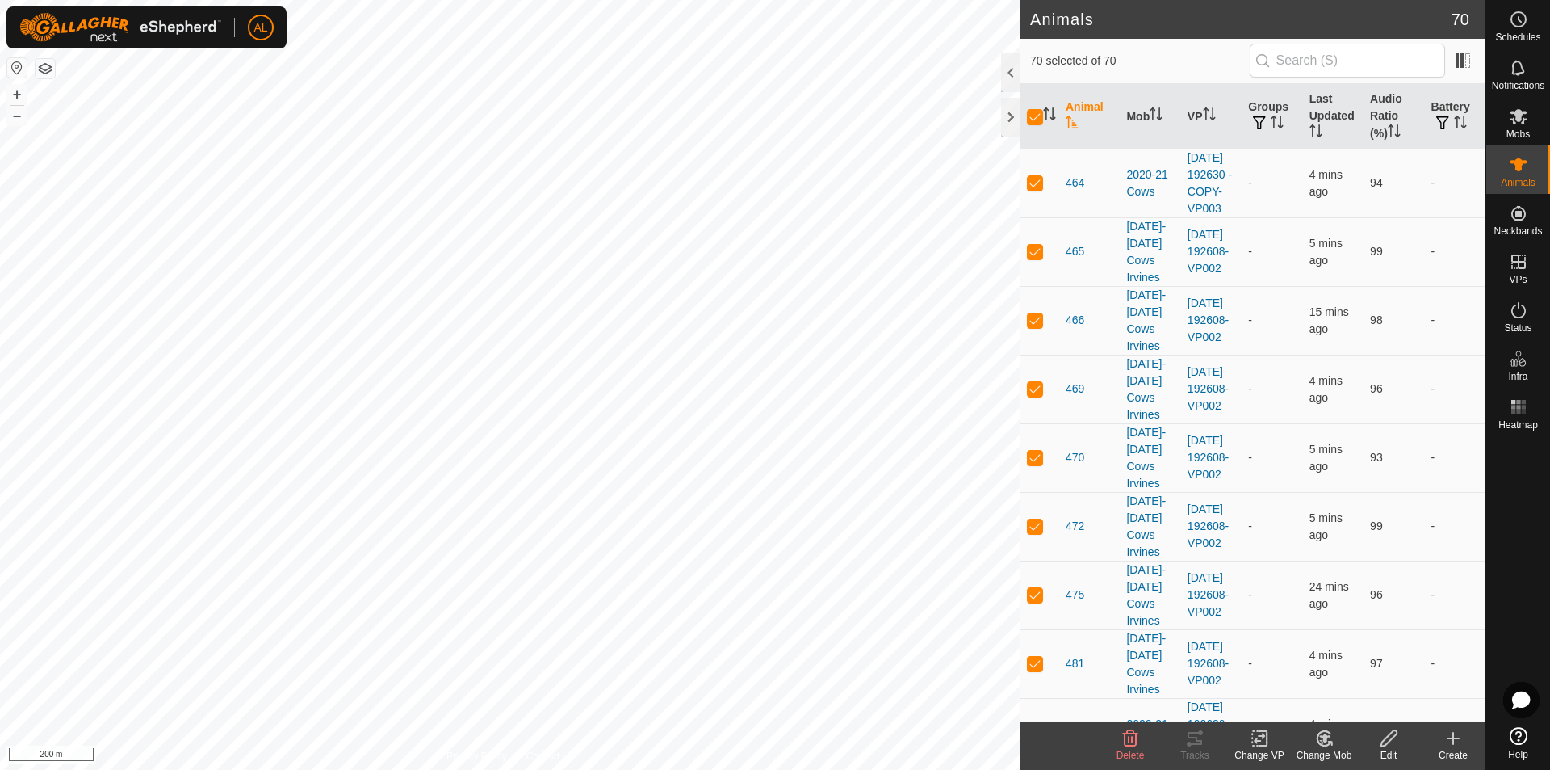
checkbox input "false"
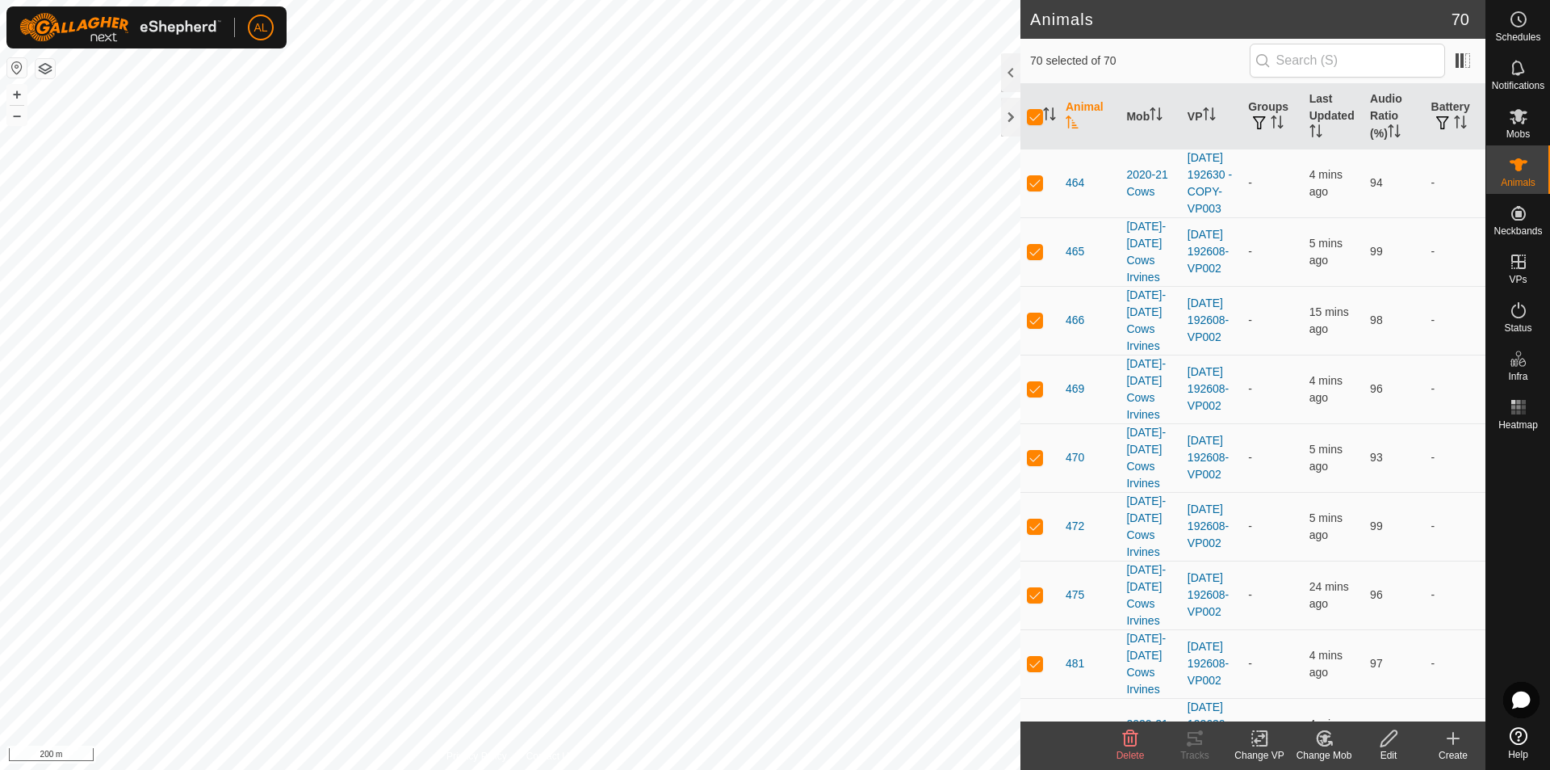
checkbox input "false"
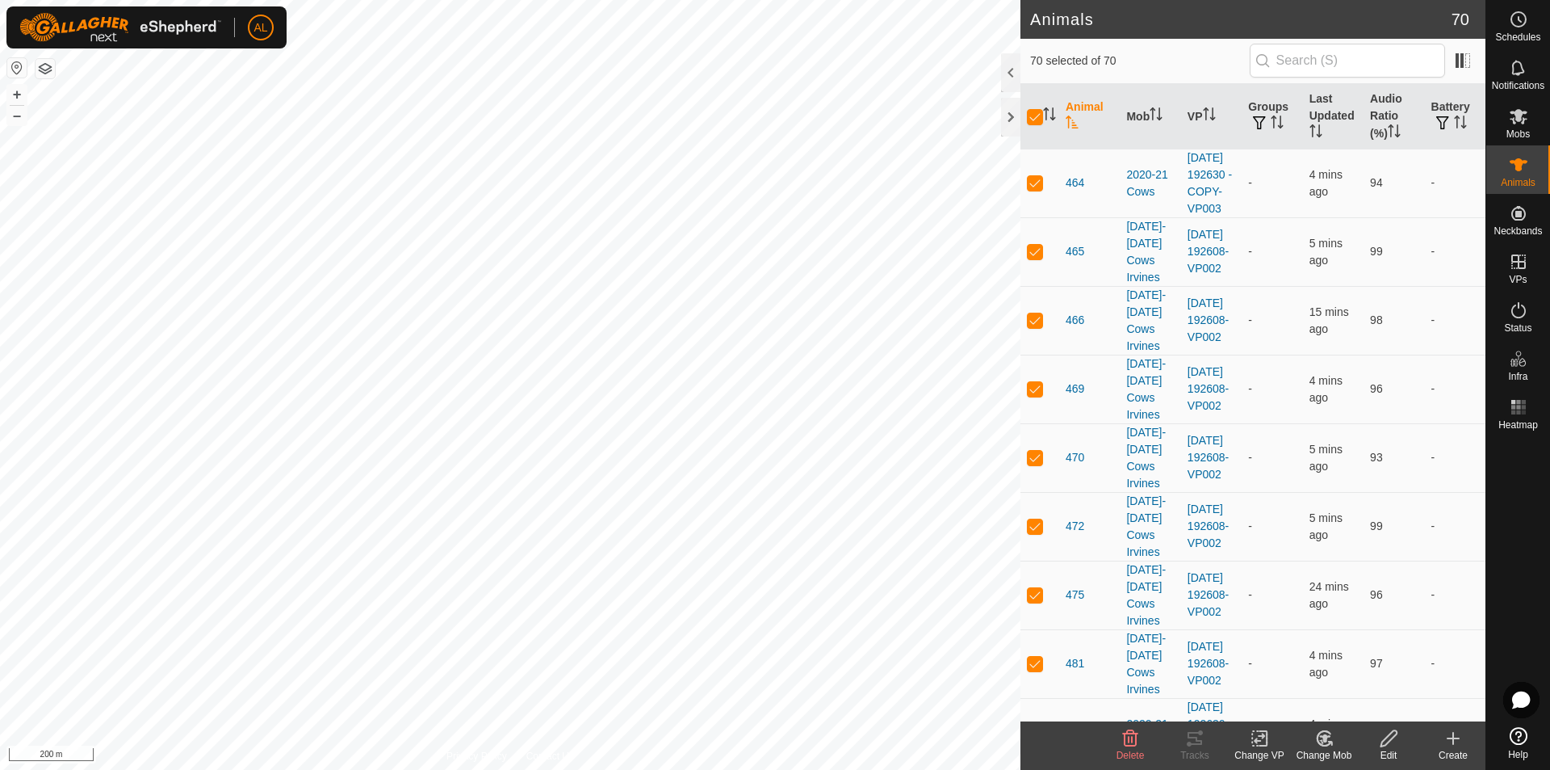
checkbox input "false"
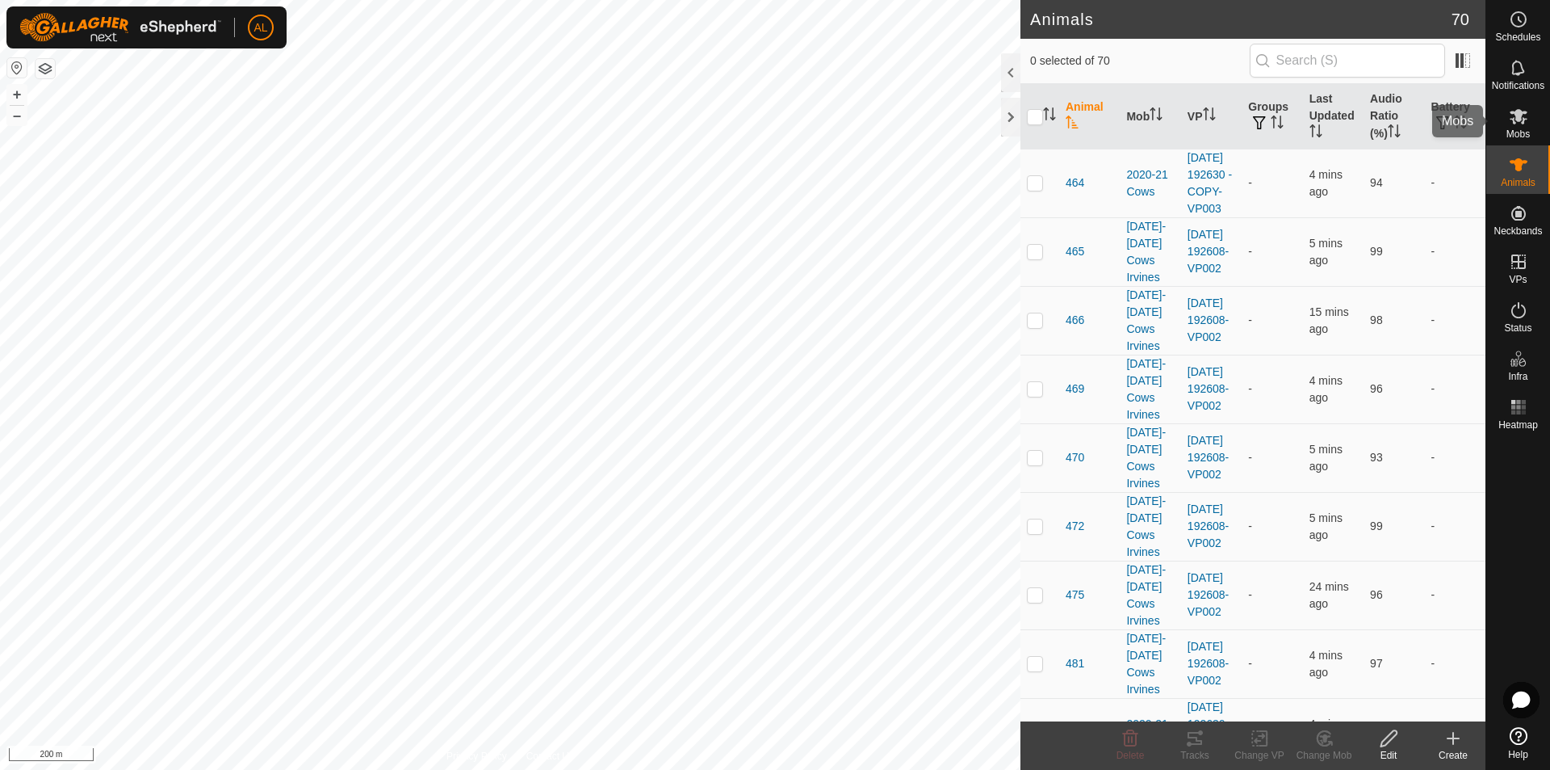
click at [1520, 119] on icon at bounding box center [1519, 116] width 18 height 15
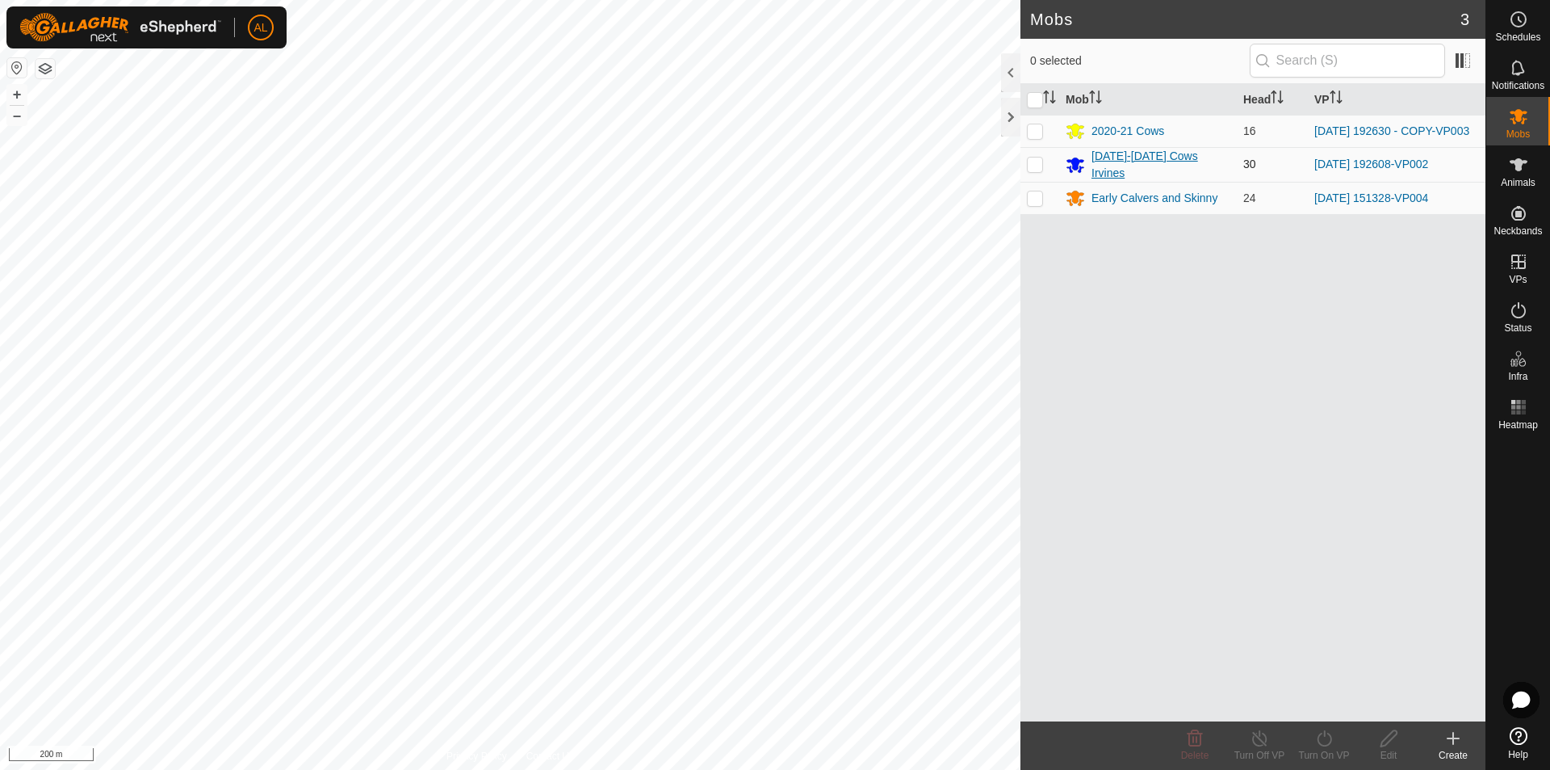
click at [1122, 167] on div "[DATE]-[DATE] Cows Irvines" at bounding box center [1161, 165] width 139 height 34
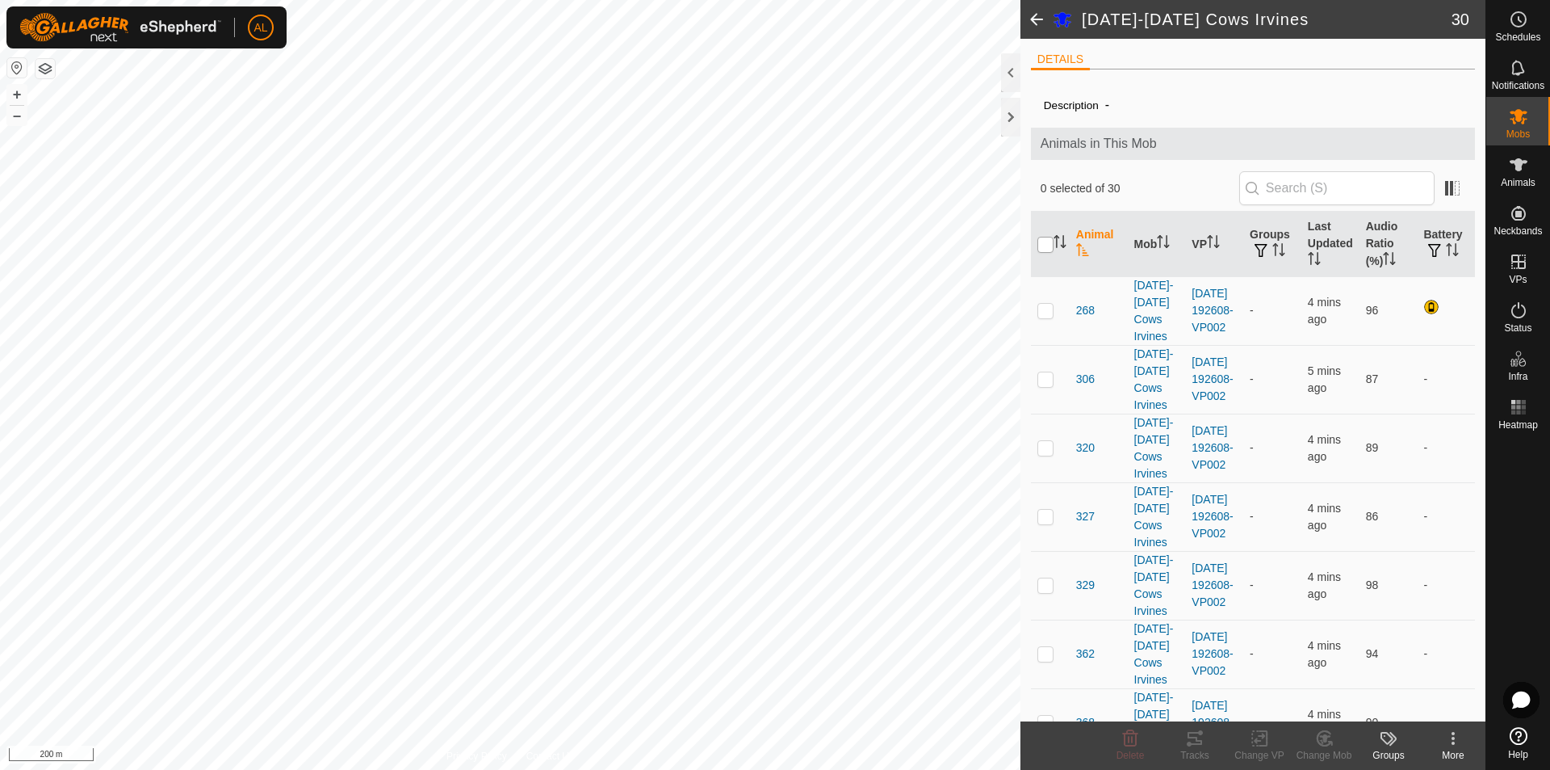
click at [1045, 241] on input "checkbox" at bounding box center [1046, 245] width 16 height 16
checkbox input "true"
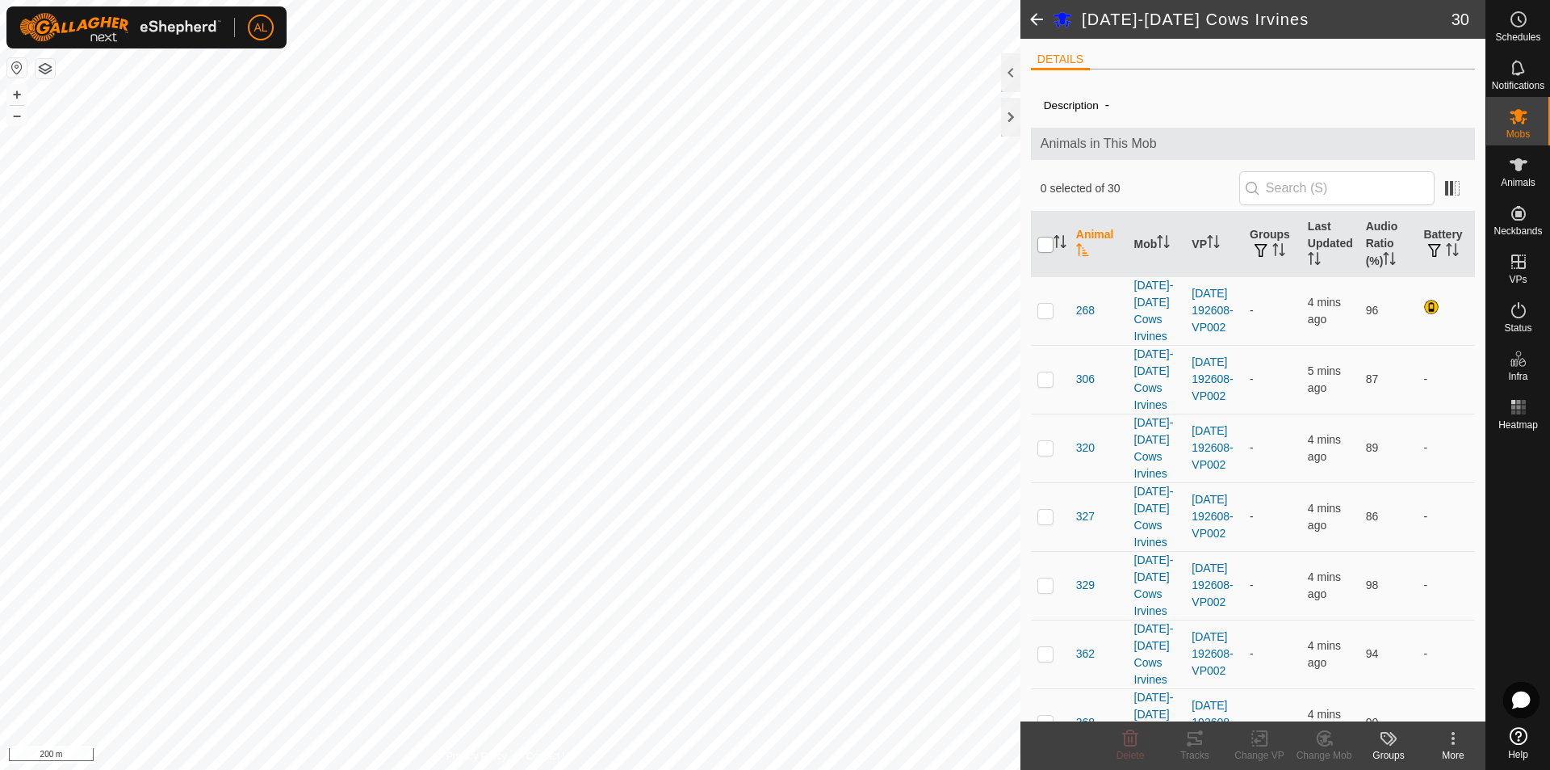
checkbox input "true"
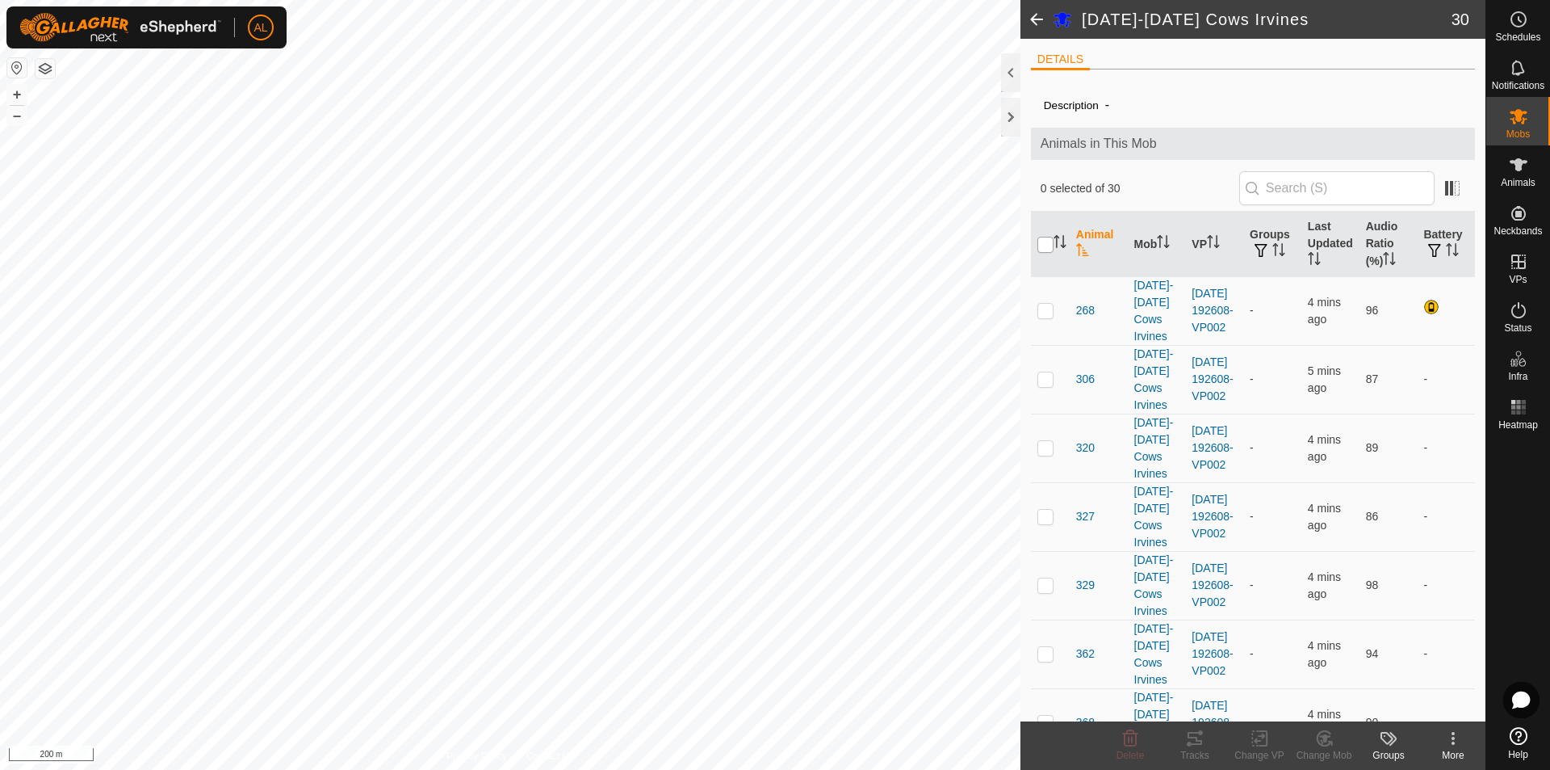
checkbox input "true"
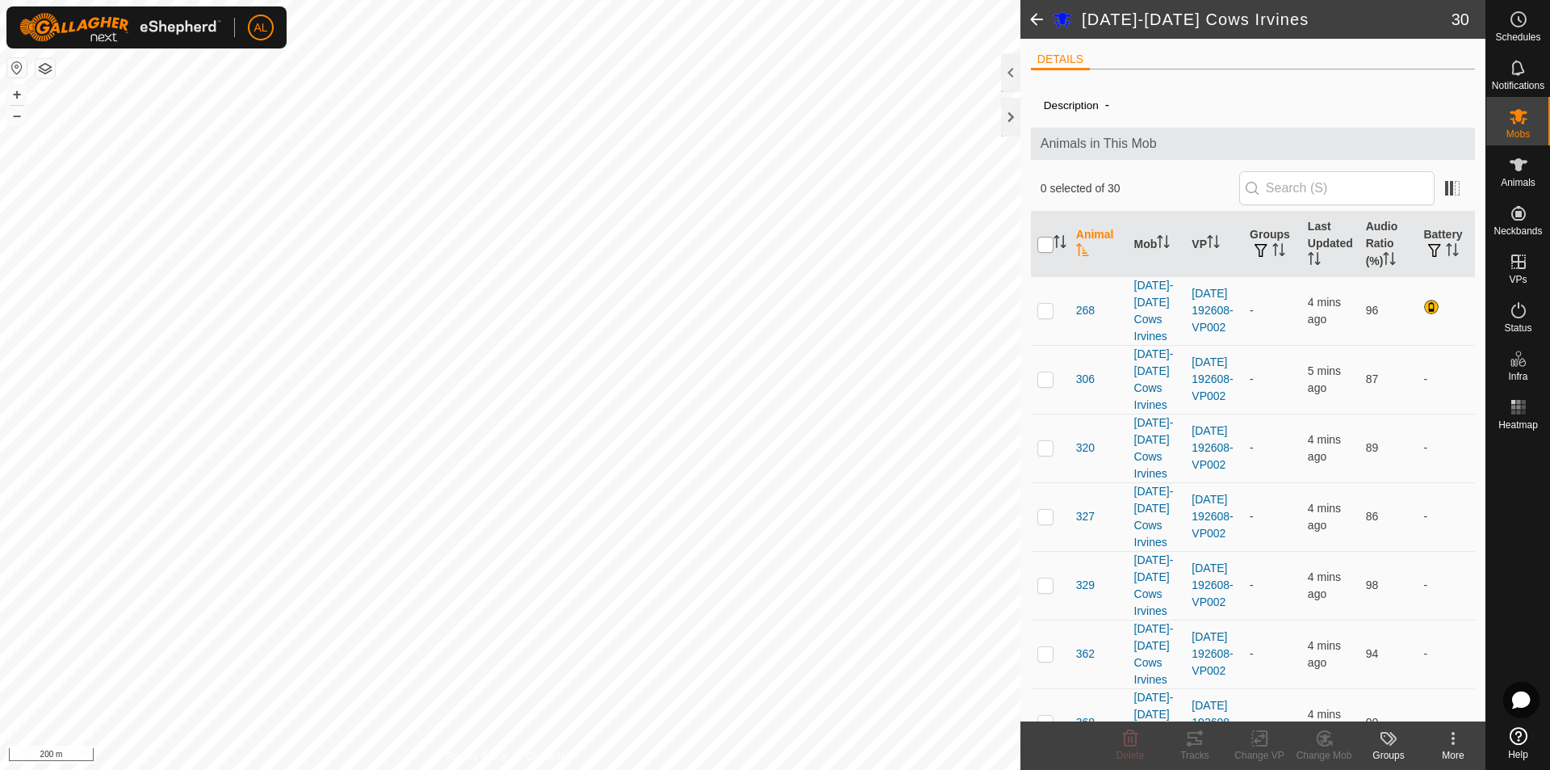
checkbox input "true"
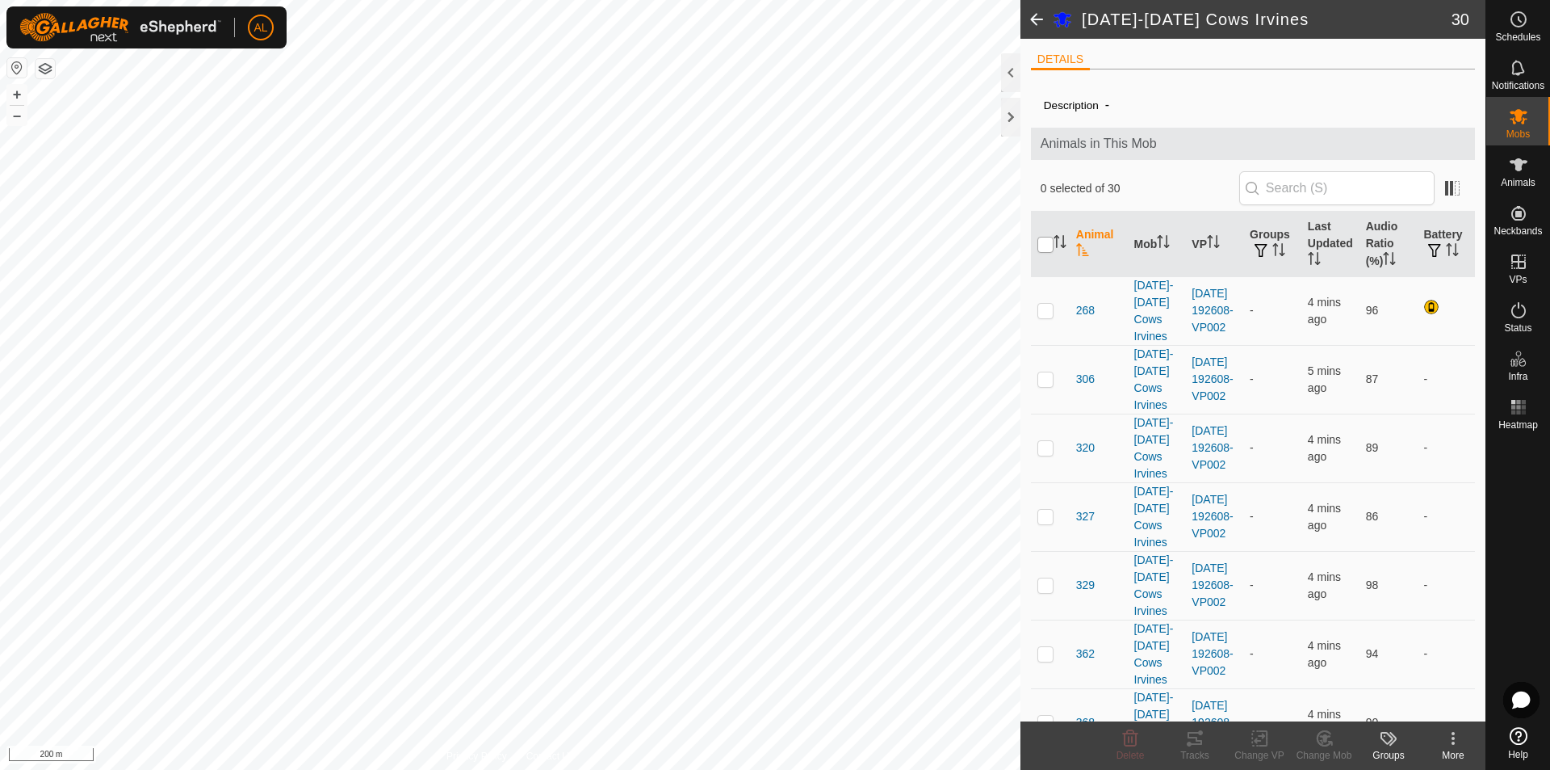
checkbox input "true"
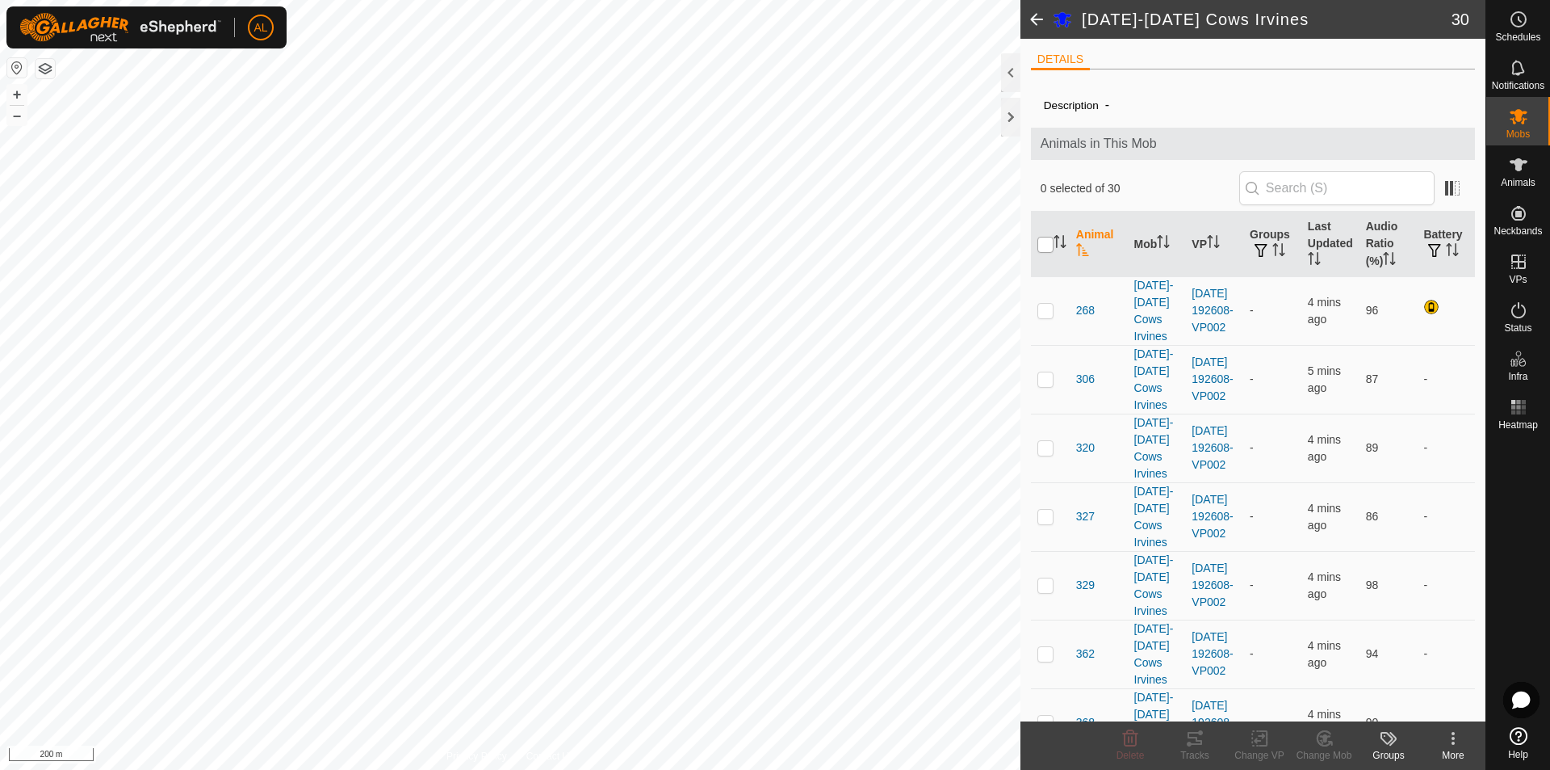
checkbox input "true"
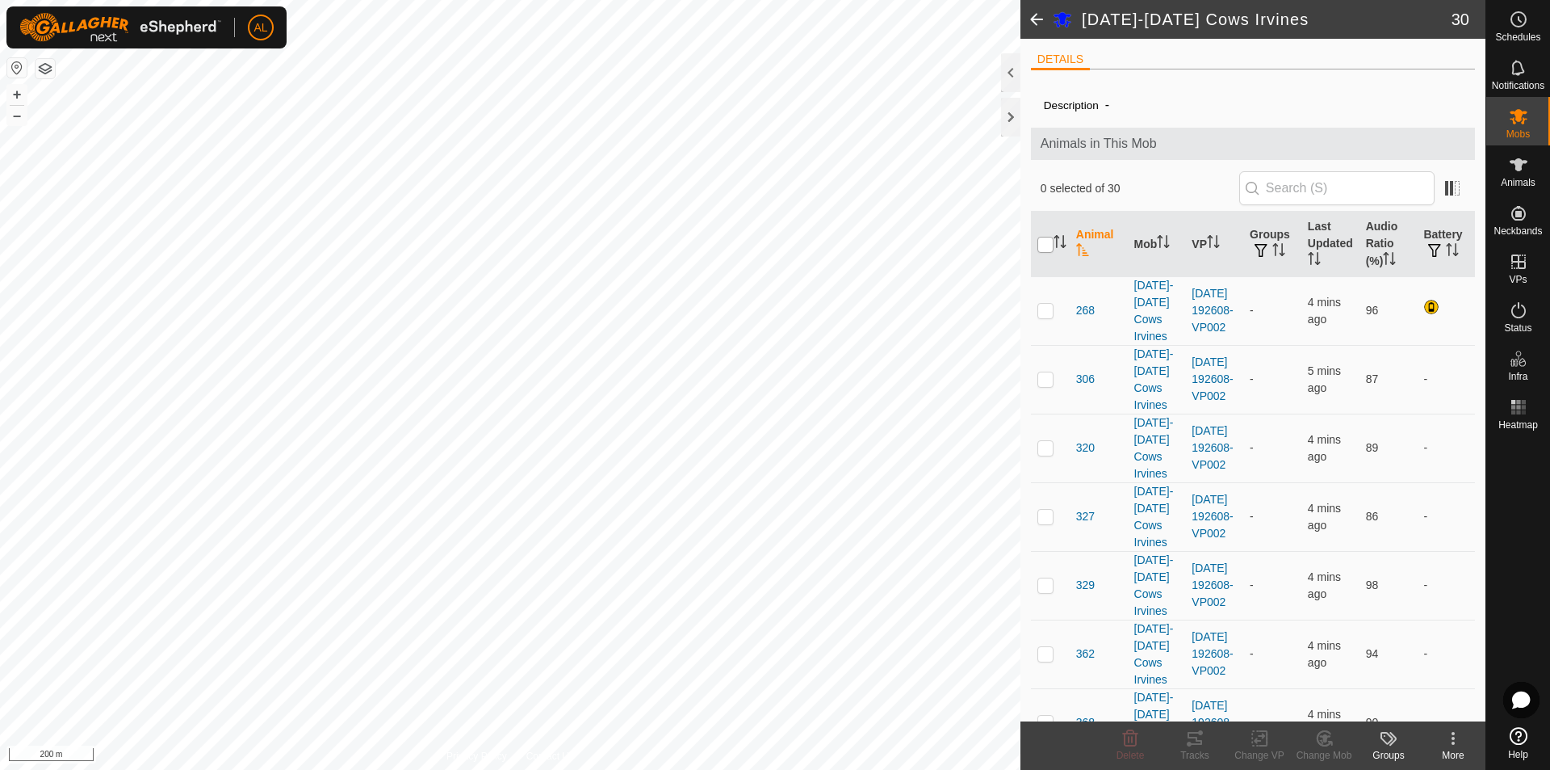
checkbox input "true"
click at [857, 769] on html "AL Schedules Notifications Mobs Animals Neckbands VPs Status Infra Heatmap Help…" at bounding box center [775, 385] width 1550 height 770
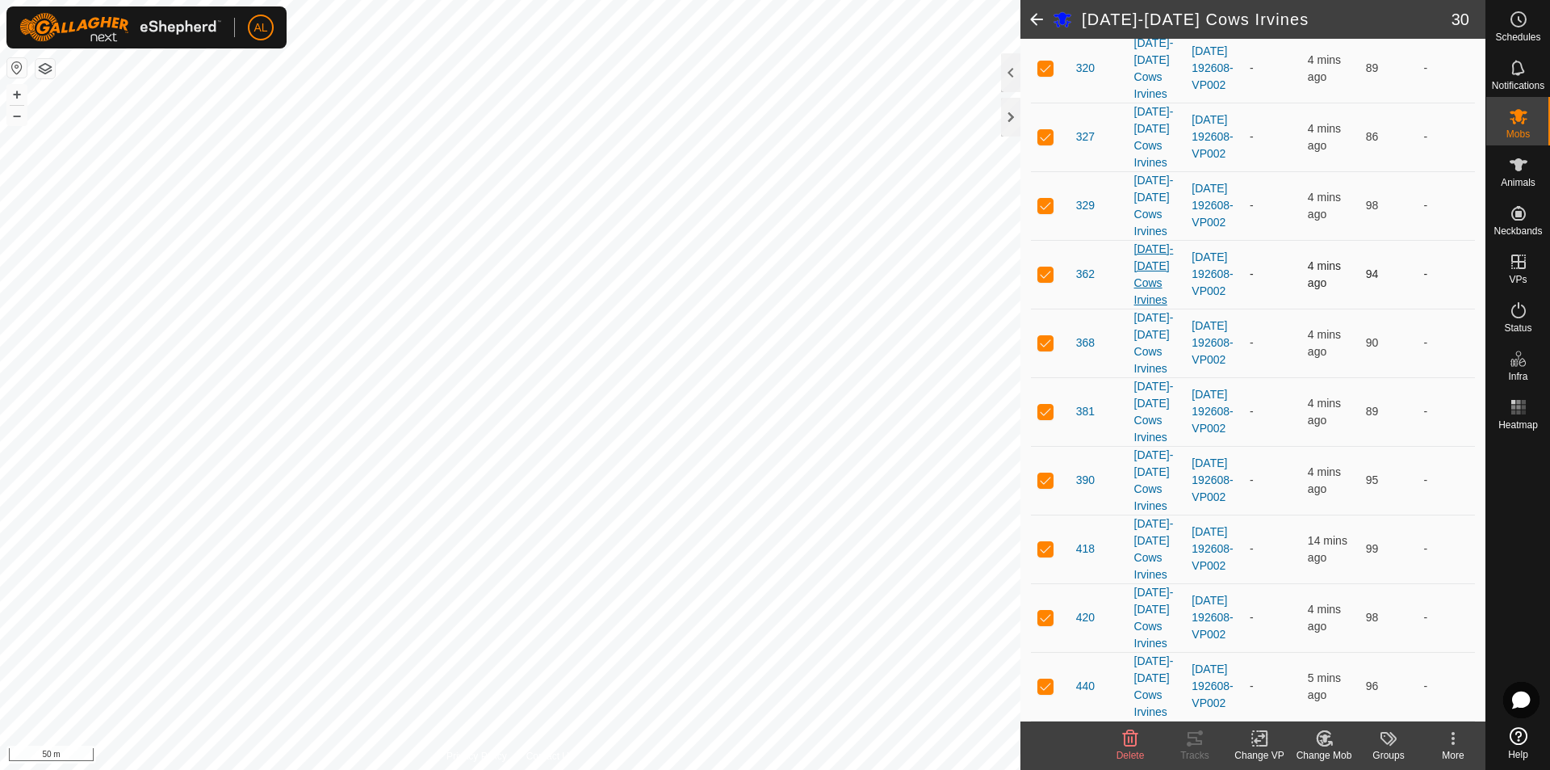
scroll to position [161, 0]
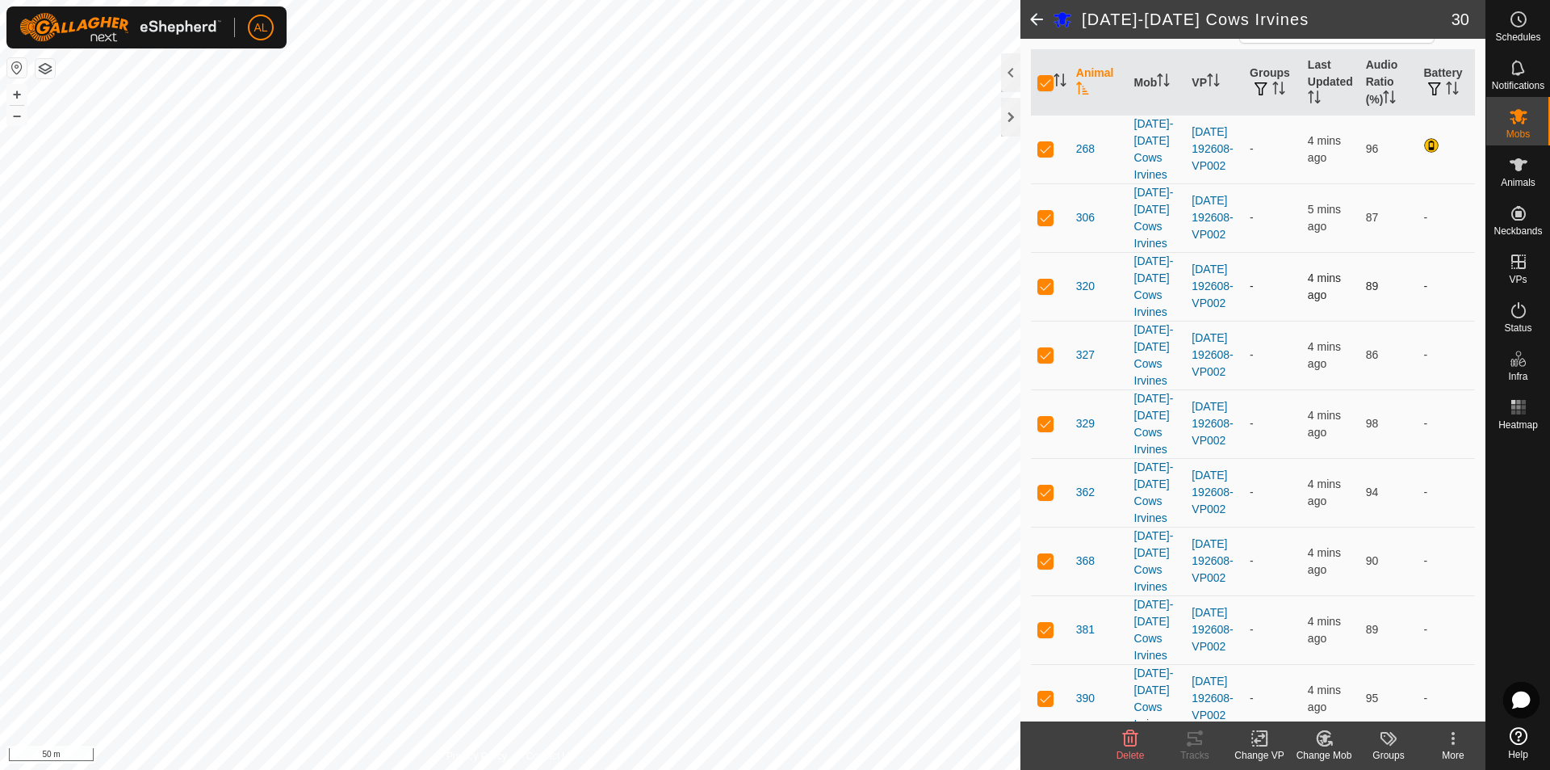
click at [1050, 290] on p-checkbox at bounding box center [1046, 285] width 16 height 13
checkbox input "false"
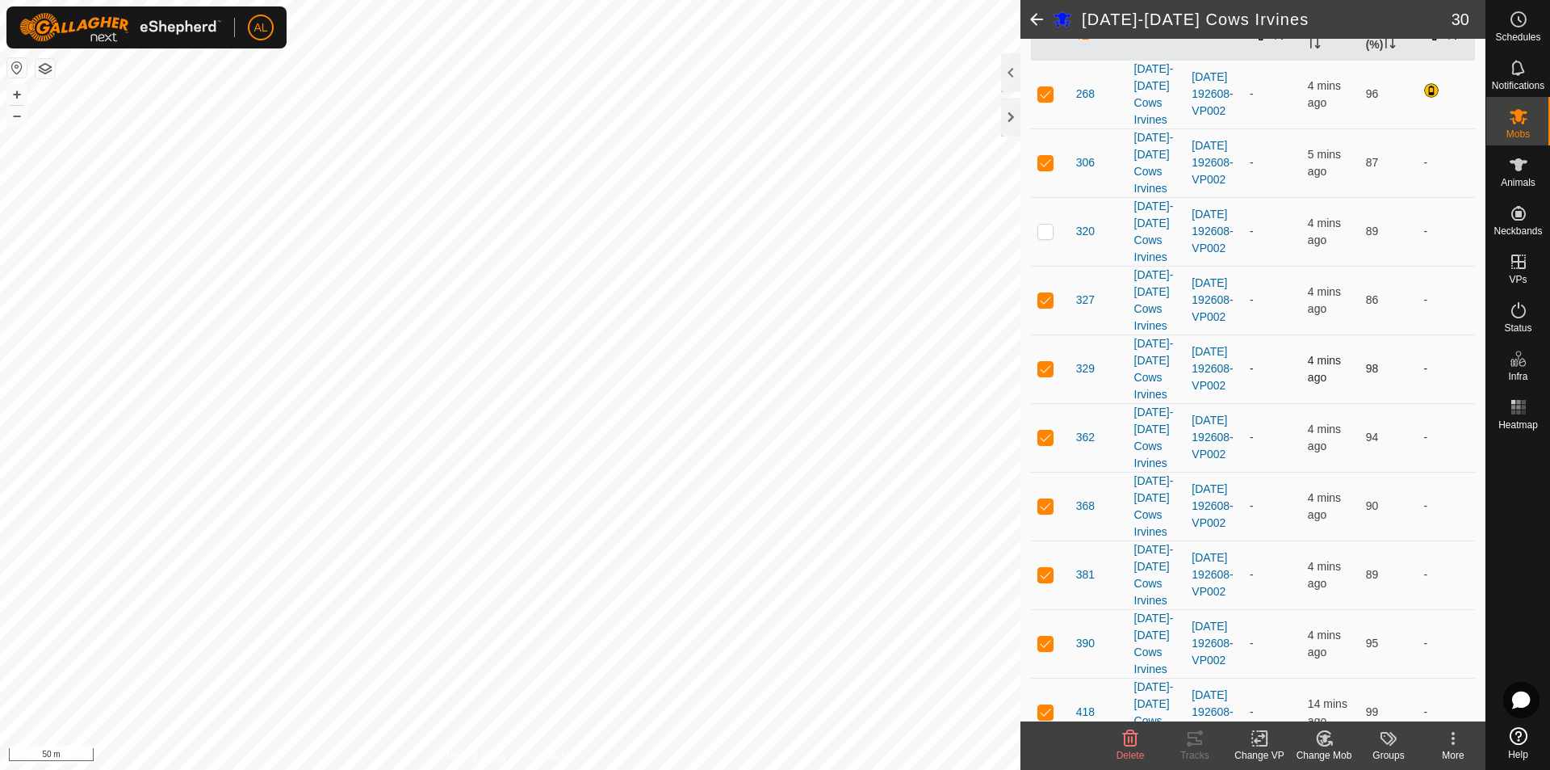
scroll to position [242, 0]
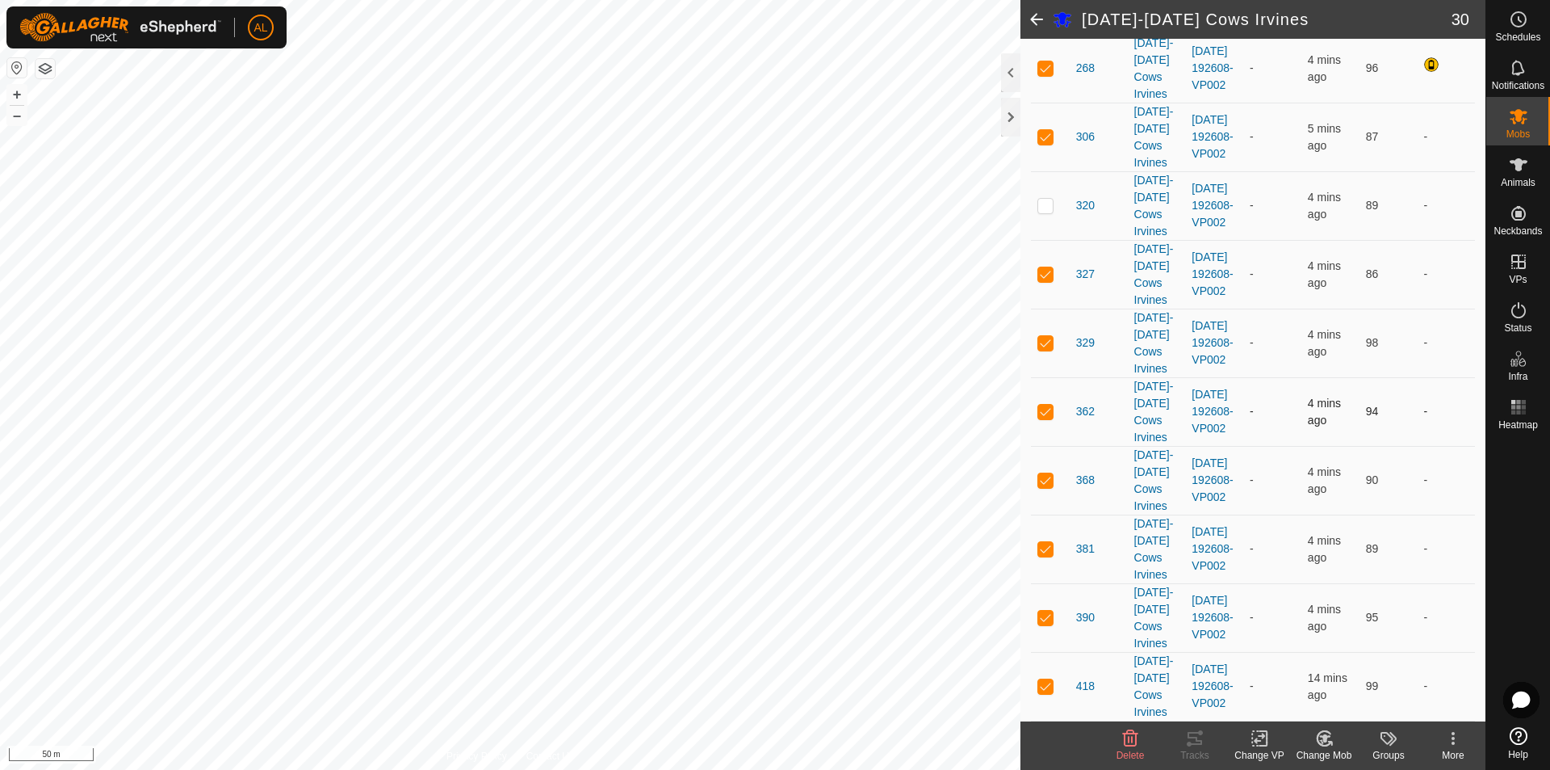
click at [1048, 412] on p-checkbox at bounding box center [1046, 411] width 16 height 13
checkbox input "false"
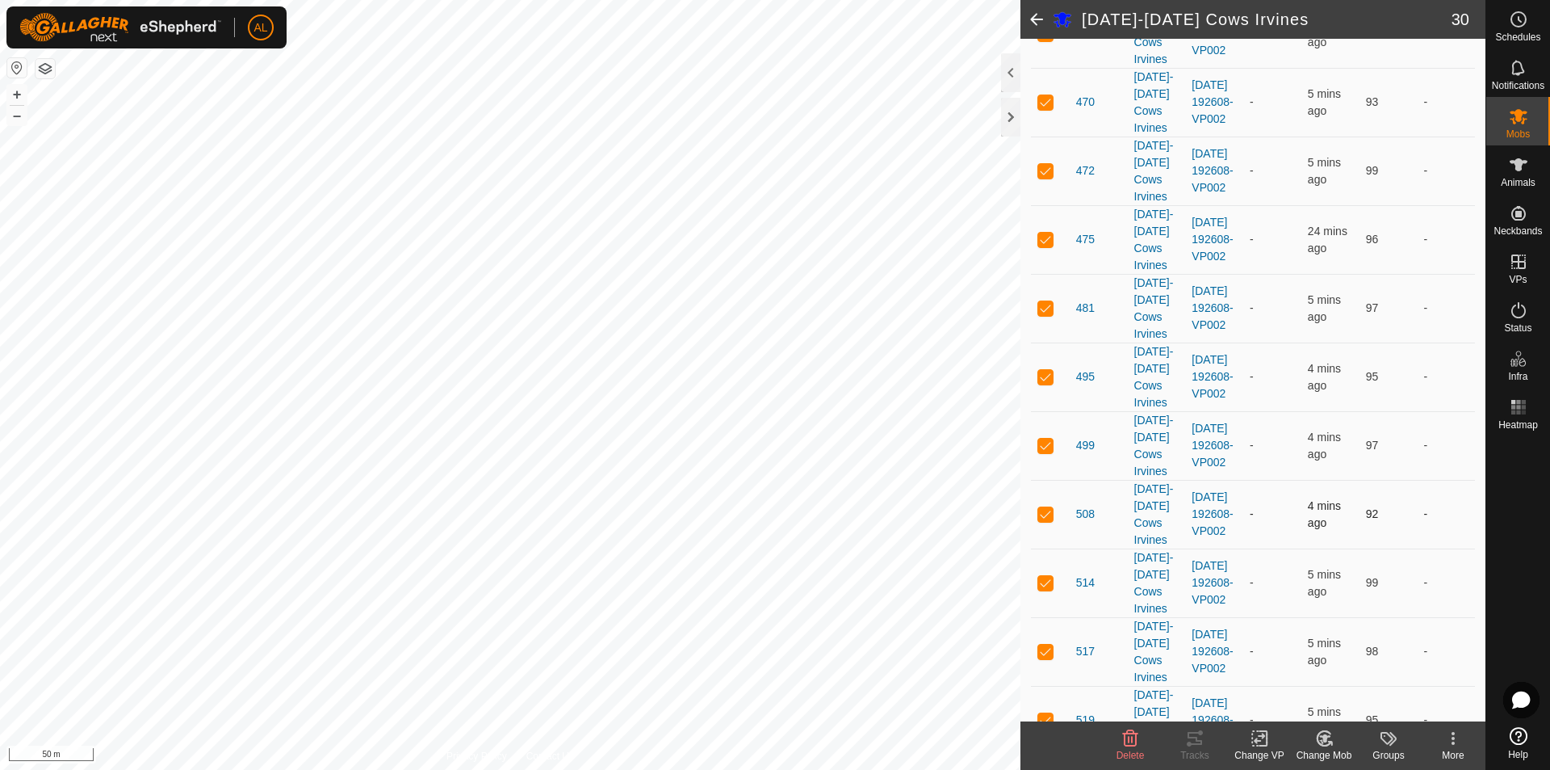
scroll to position [1534, 0]
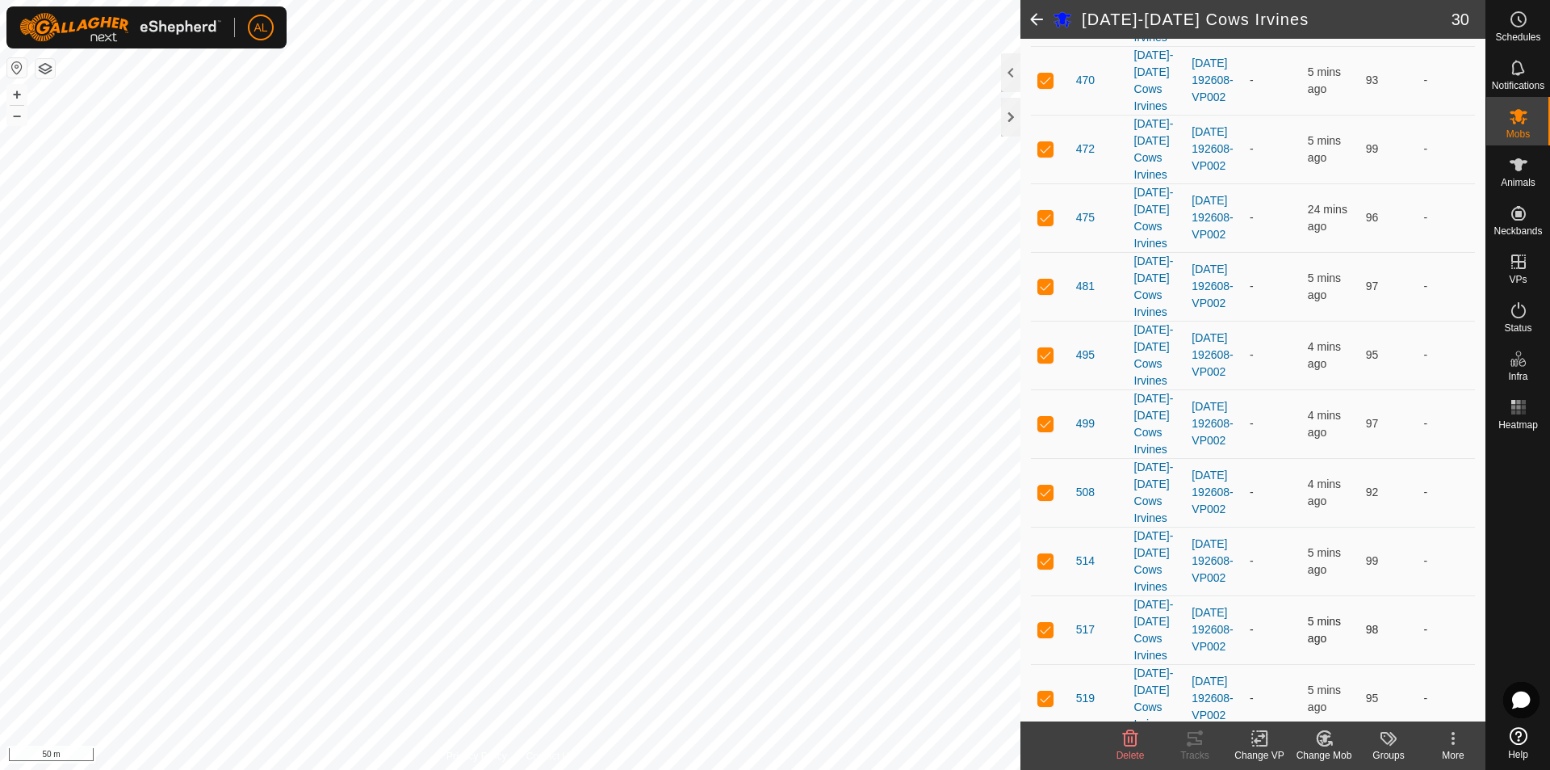
click at [1044, 633] on p-checkbox at bounding box center [1046, 629] width 16 height 13
checkbox input "false"
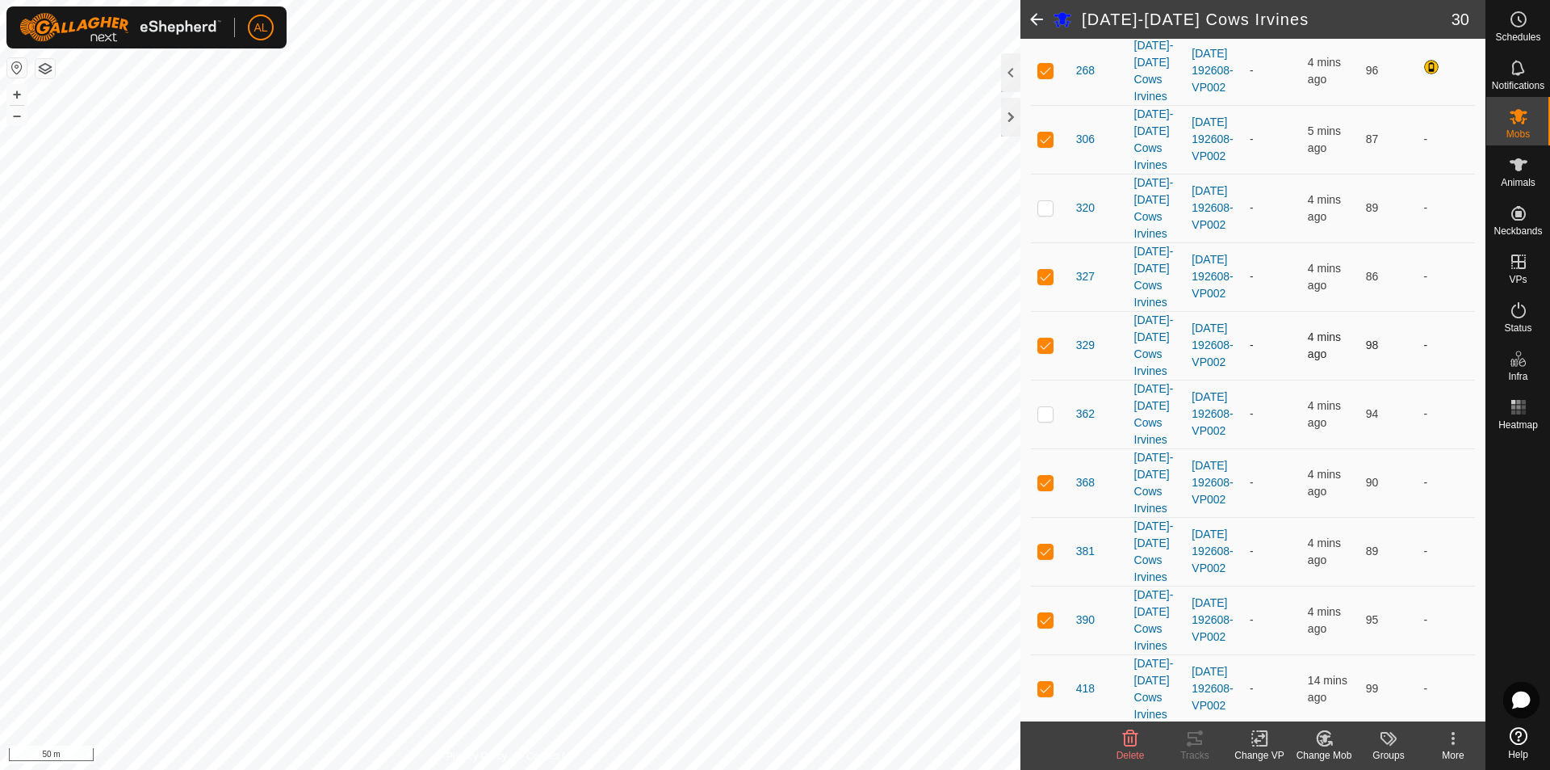
scroll to position [161, 0]
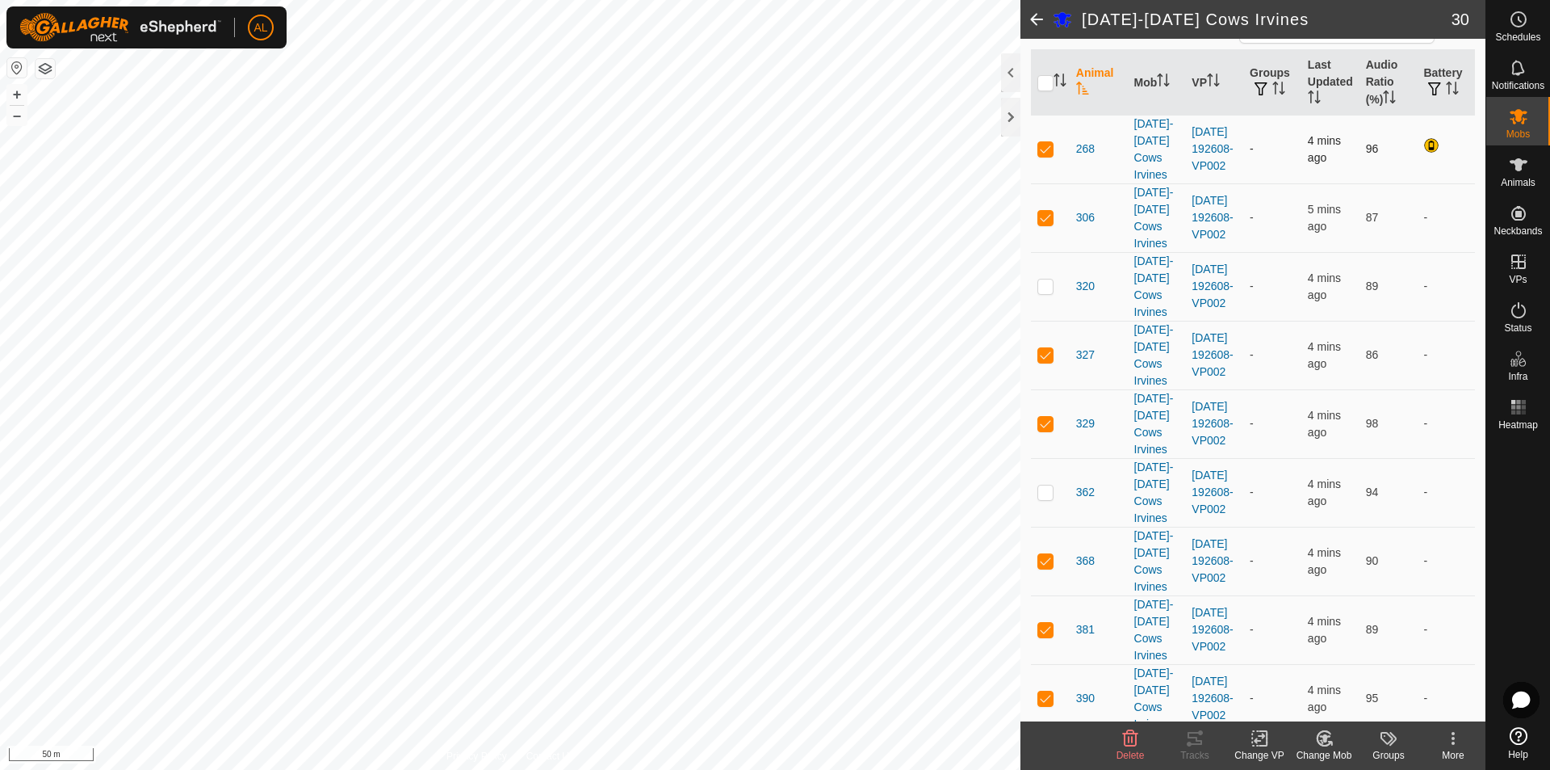
click at [1043, 149] on p-checkbox at bounding box center [1046, 148] width 16 height 13
checkbox input "false"
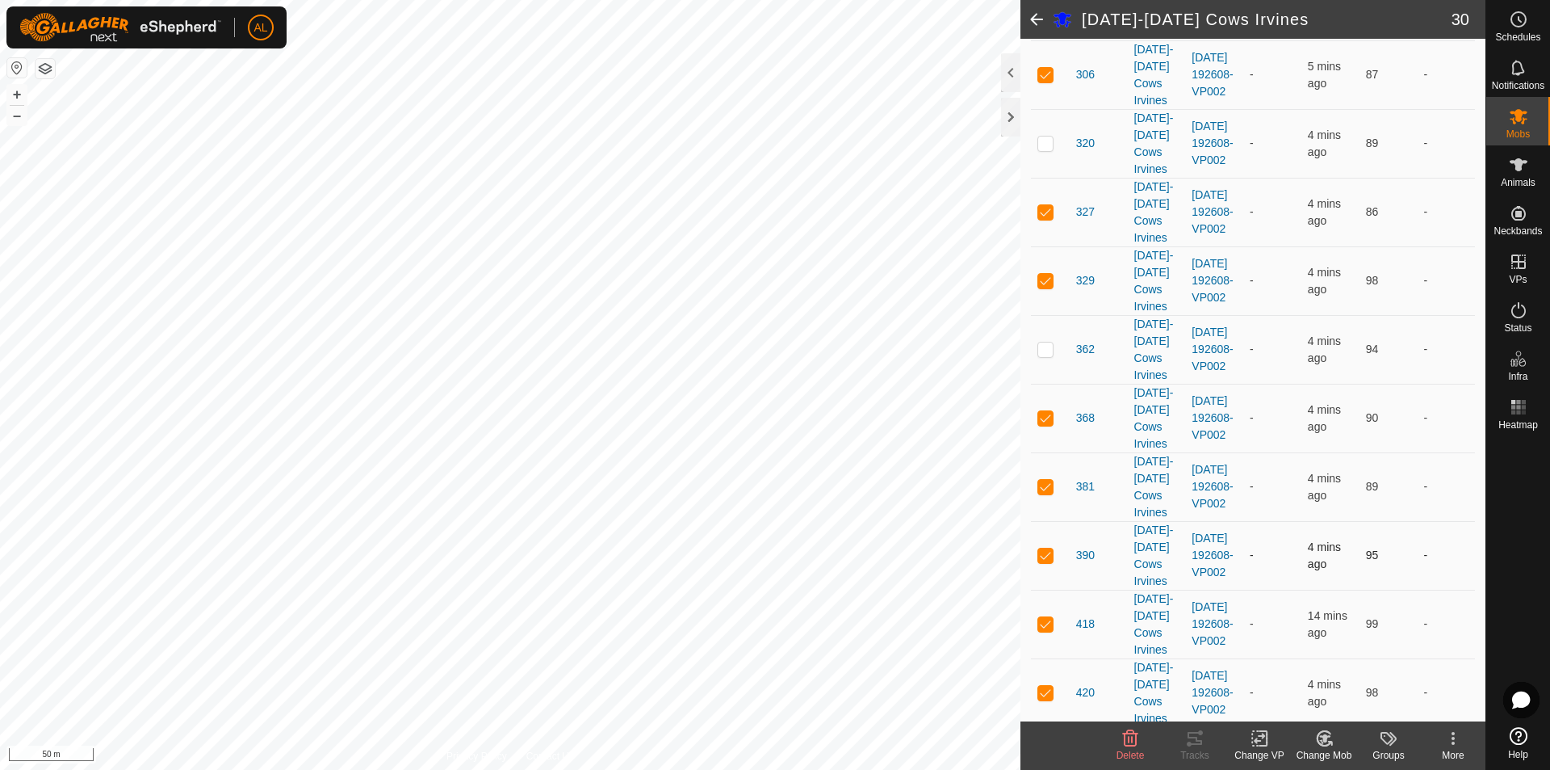
scroll to position [323, 0]
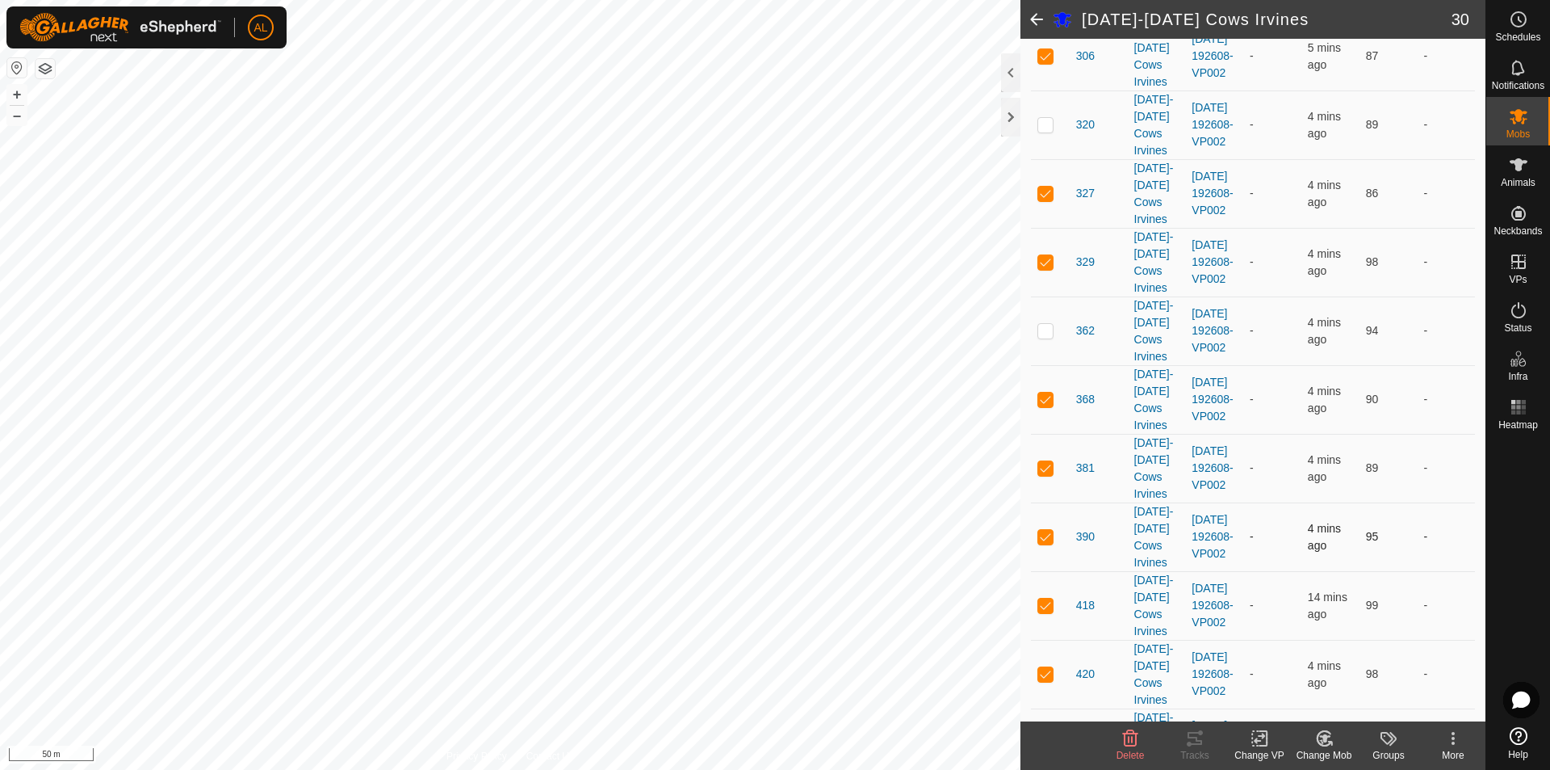
click at [1038, 536] on p-checkbox at bounding box center [1046, 536] width 16 height 13
checkbox input "false"
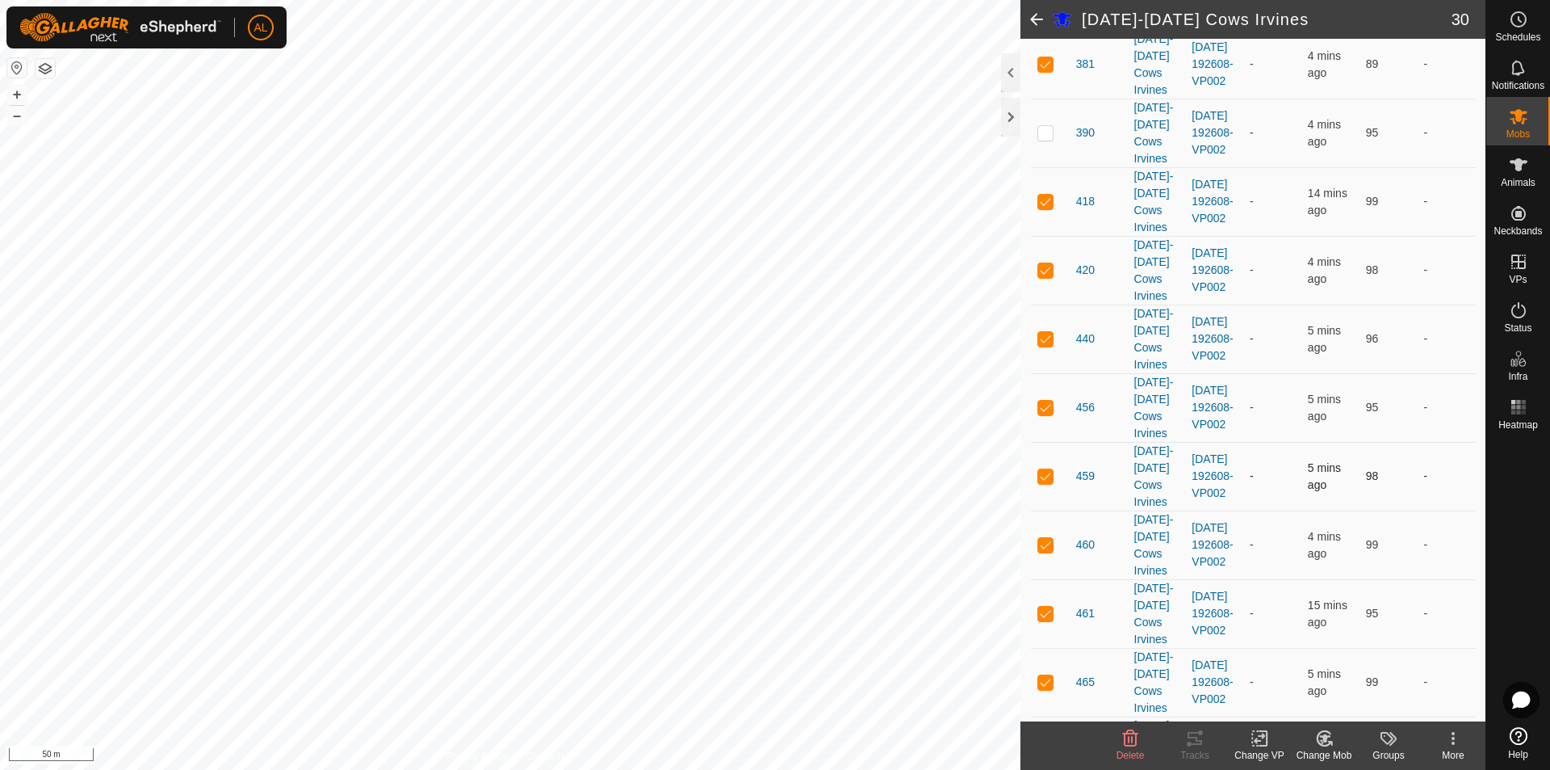
click at [1044, 481] on p-checkbox at bounding box center [1046, 475] width 16 height 13
checkbox input "false"
click at [1049, 416] on td at bounding box center [1050, 407] width 39 height 69
checkbox input "false"
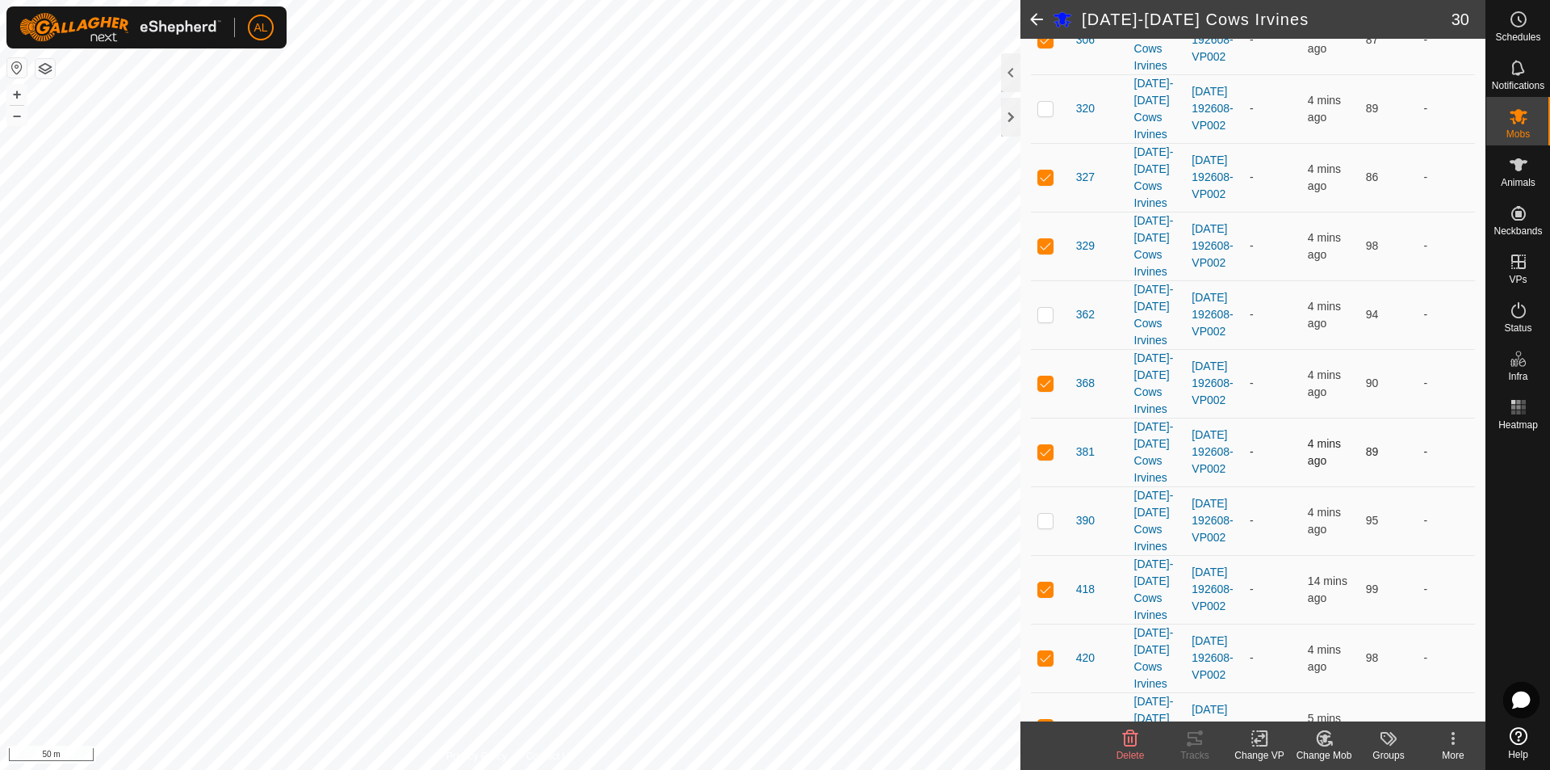
scroll to position [242, 0]
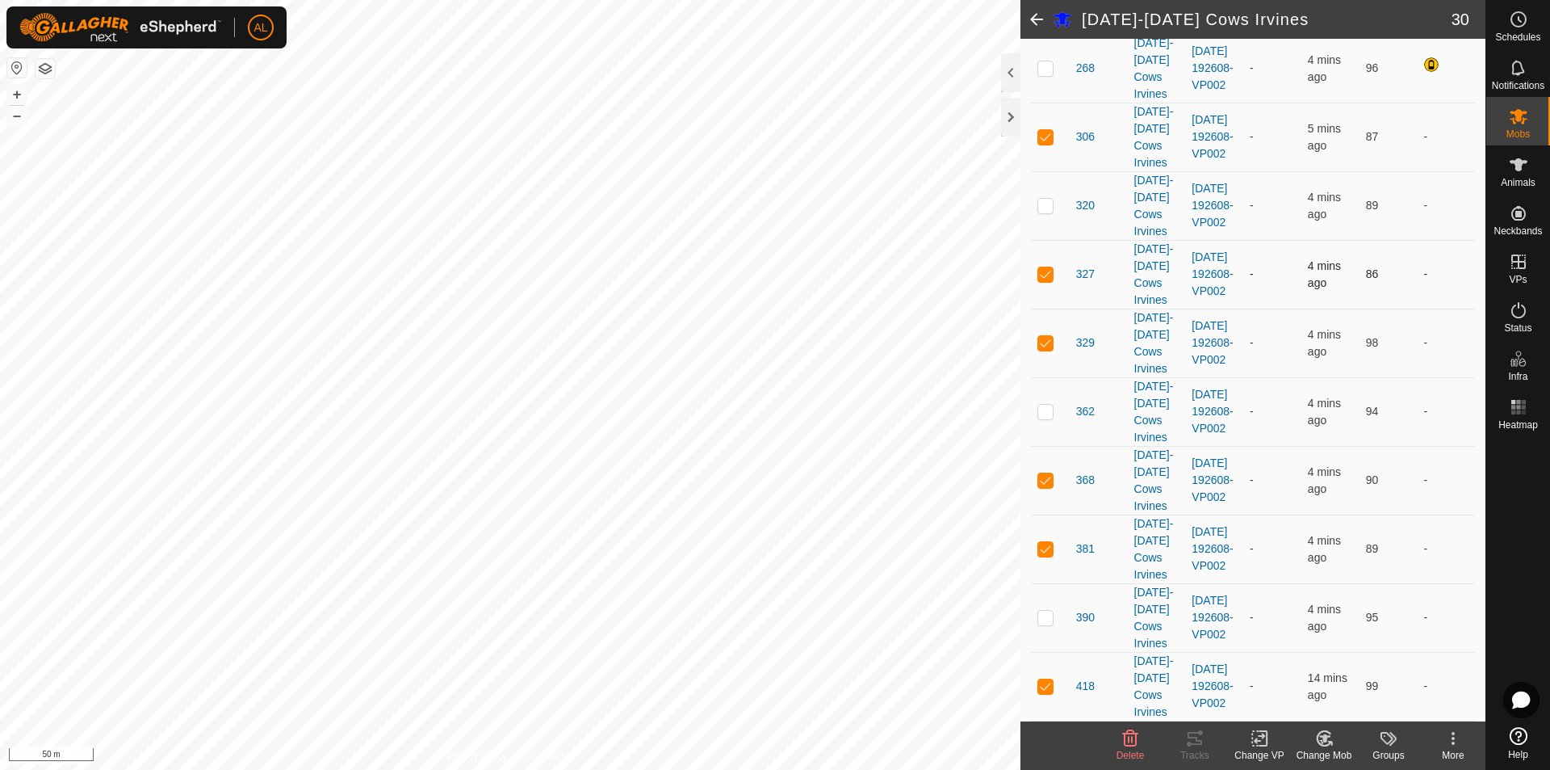
click at [1049, 275] on p-checkbox at bounding box center [1046, 273] width 16 height 13
checkbox input "false"
click at [1046, 343] on p-checkbox at bounding box center [1046, 342] width 16 height 13
checkbox input "false"
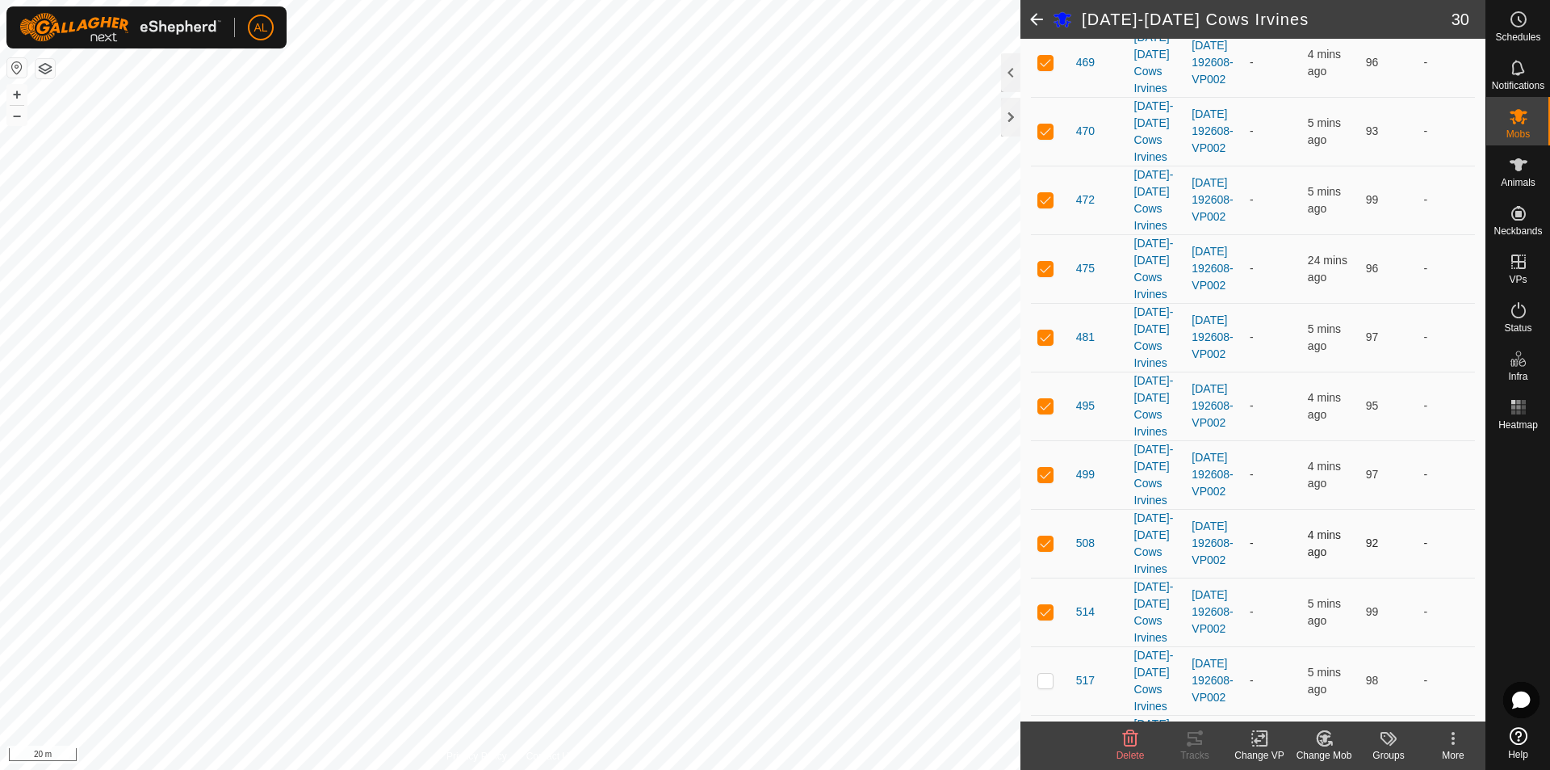
scroll to position [1615, 0]
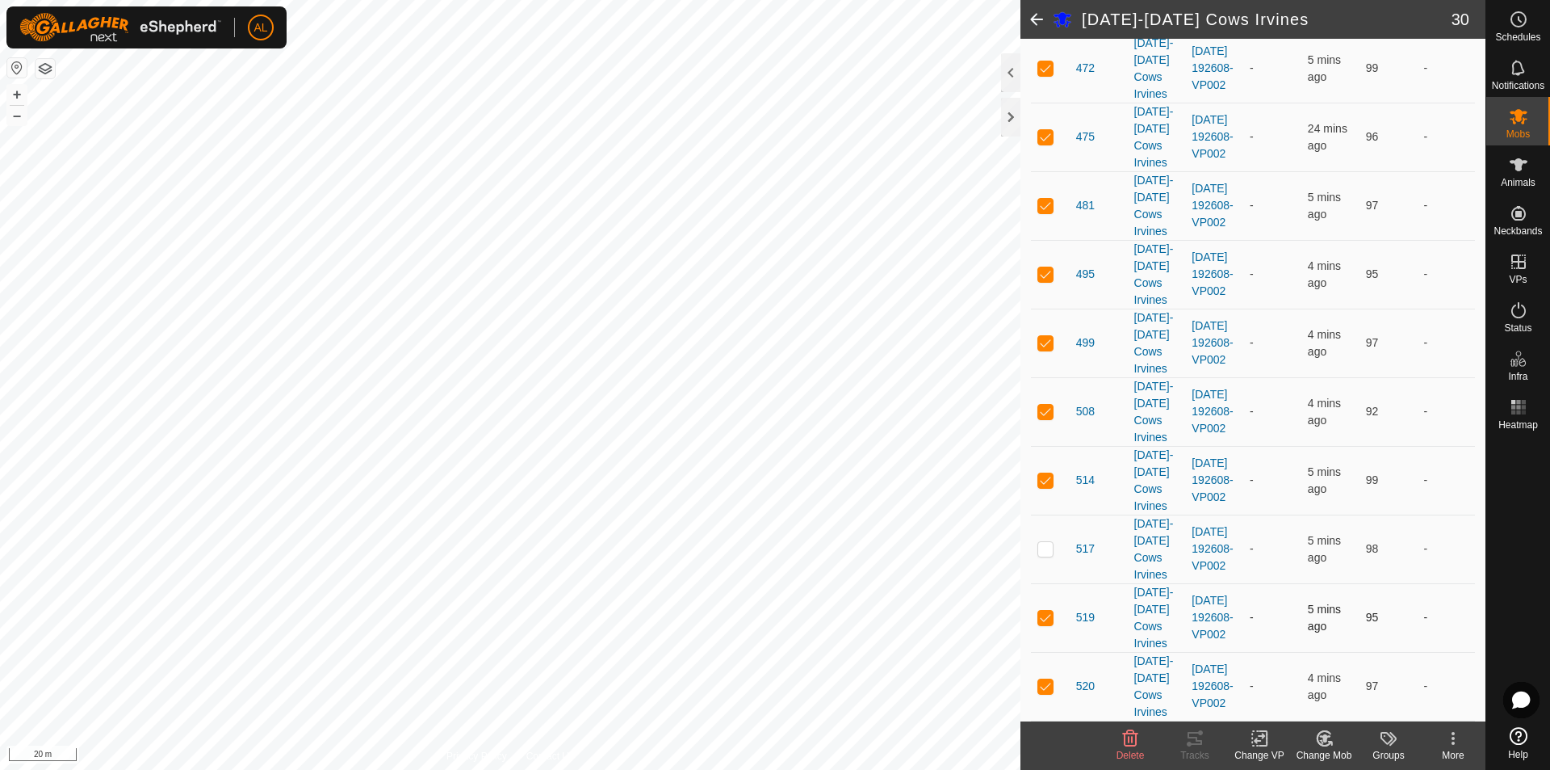
click at [1048, 621] on p-checkbox at bounding box center [1046, 616] width 16 height 13
checkbox input "false"
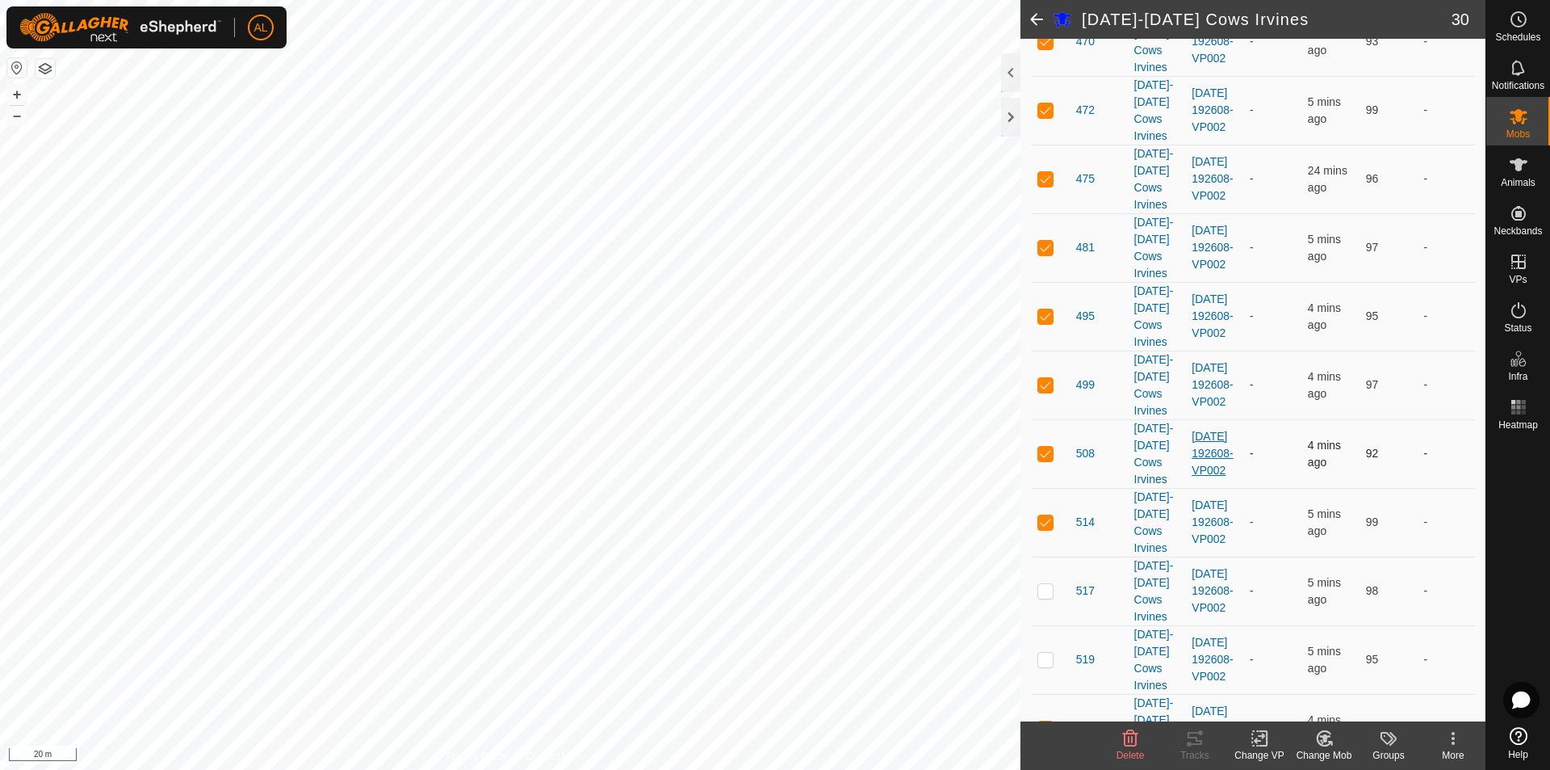
scroll to position [1534, 0]
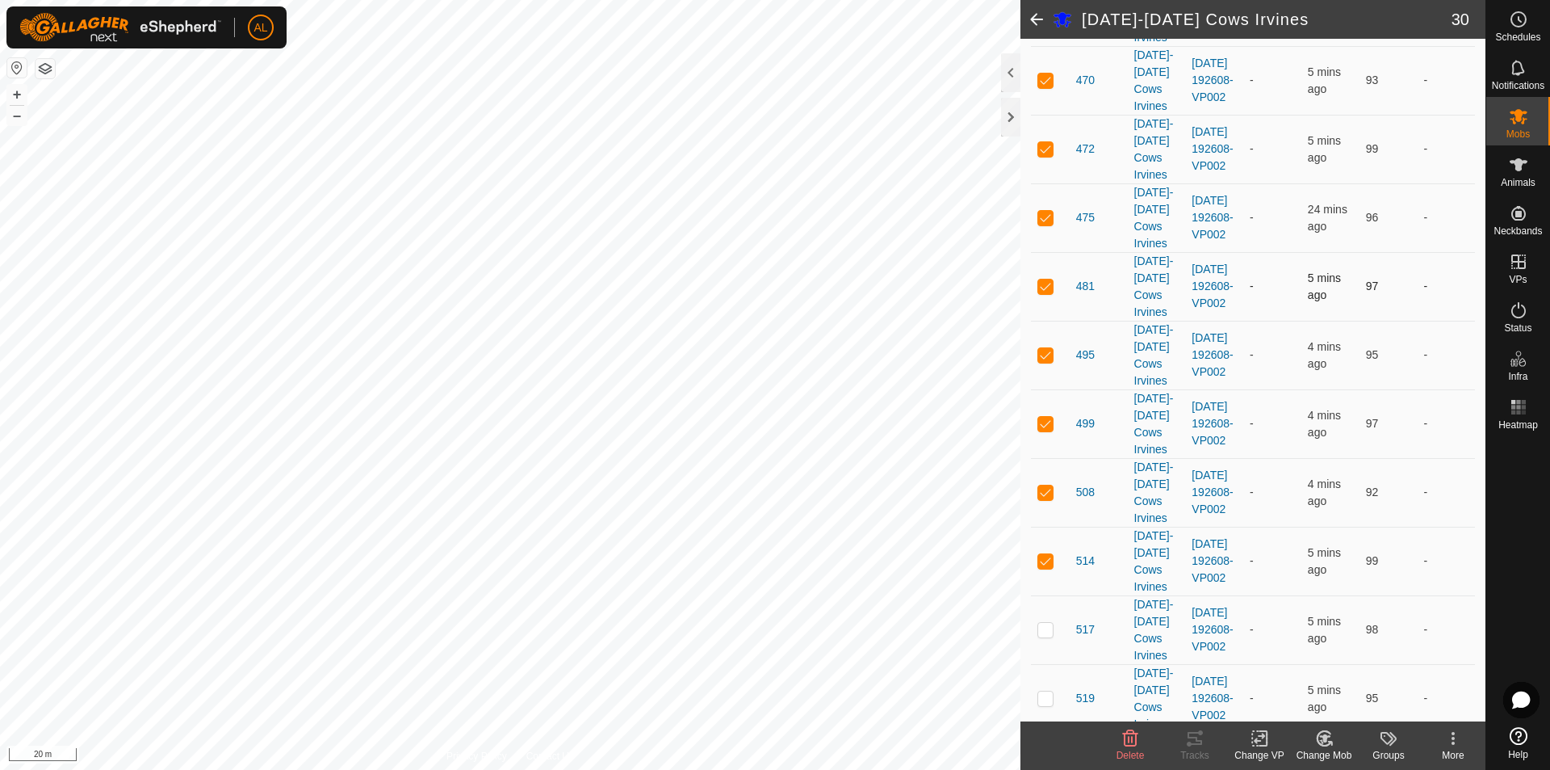
click at [1052, 289] on p-checkbox at bounding box center [1046, 285] width 16 height 13
checkbox input "false"
click at [1326, 738] on icon at bounding box center [1324, 738] width 11 height 8
click at [1347, 676] on link "Choose Mob..." at bounding box center [1373, 668] width 160 height 32
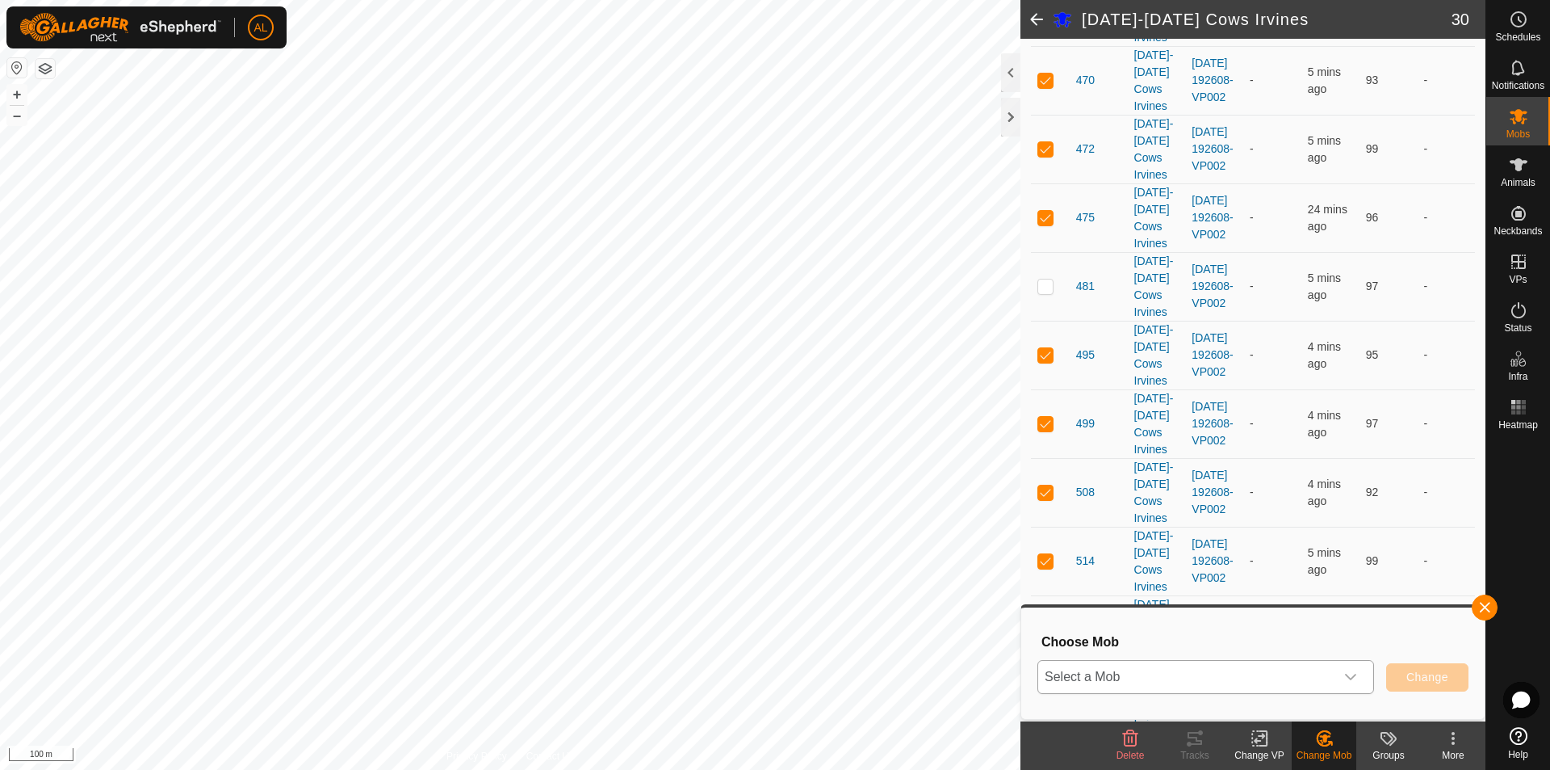
click at [1181, 682] on span "Select a Mob" at bounding box center [1186, 677] width 296 height 32
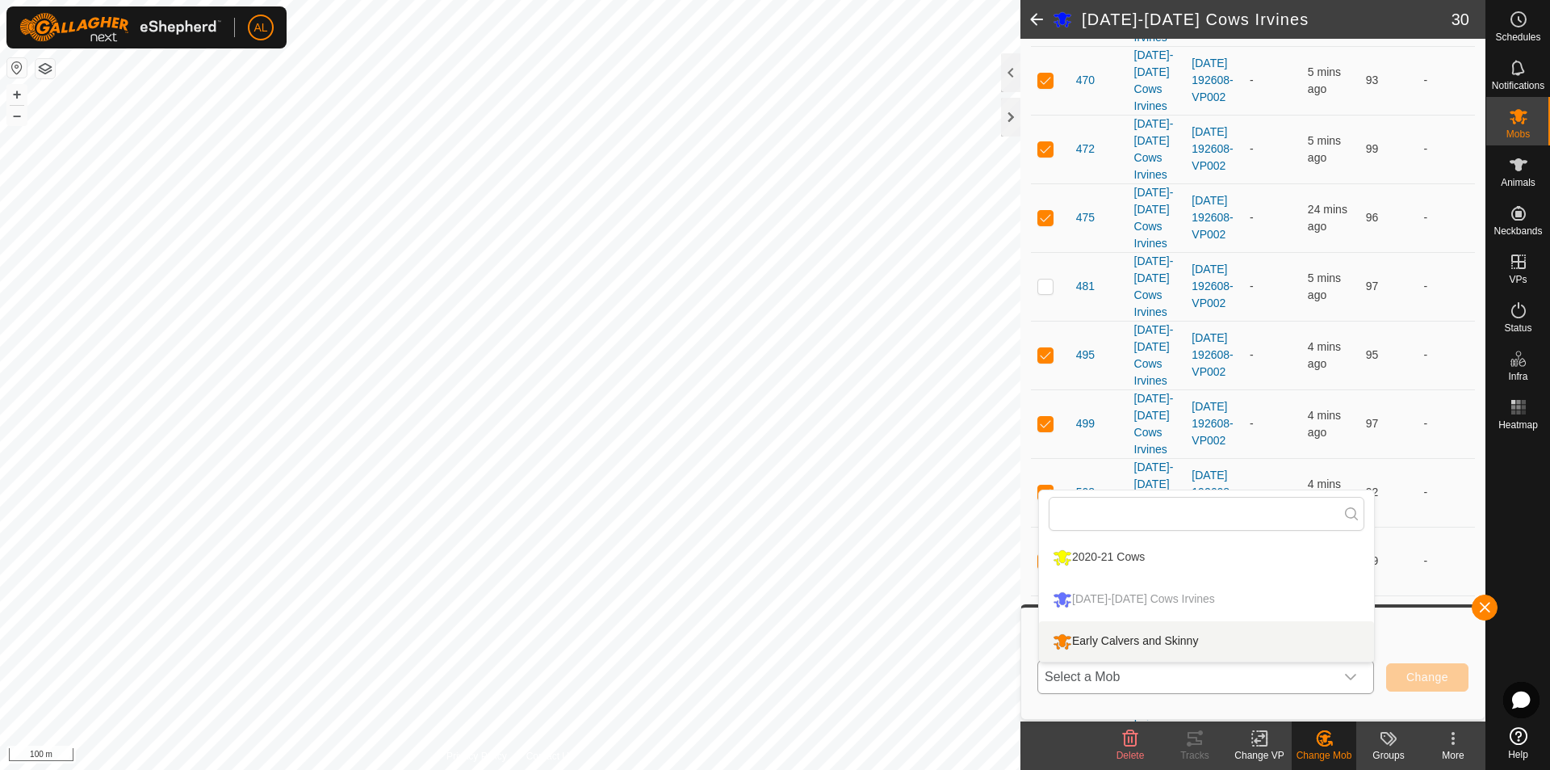
click at [1170, 634] on li "Early Calvers and Skinny" at bounding box center [1206, 641] width 335 height 40
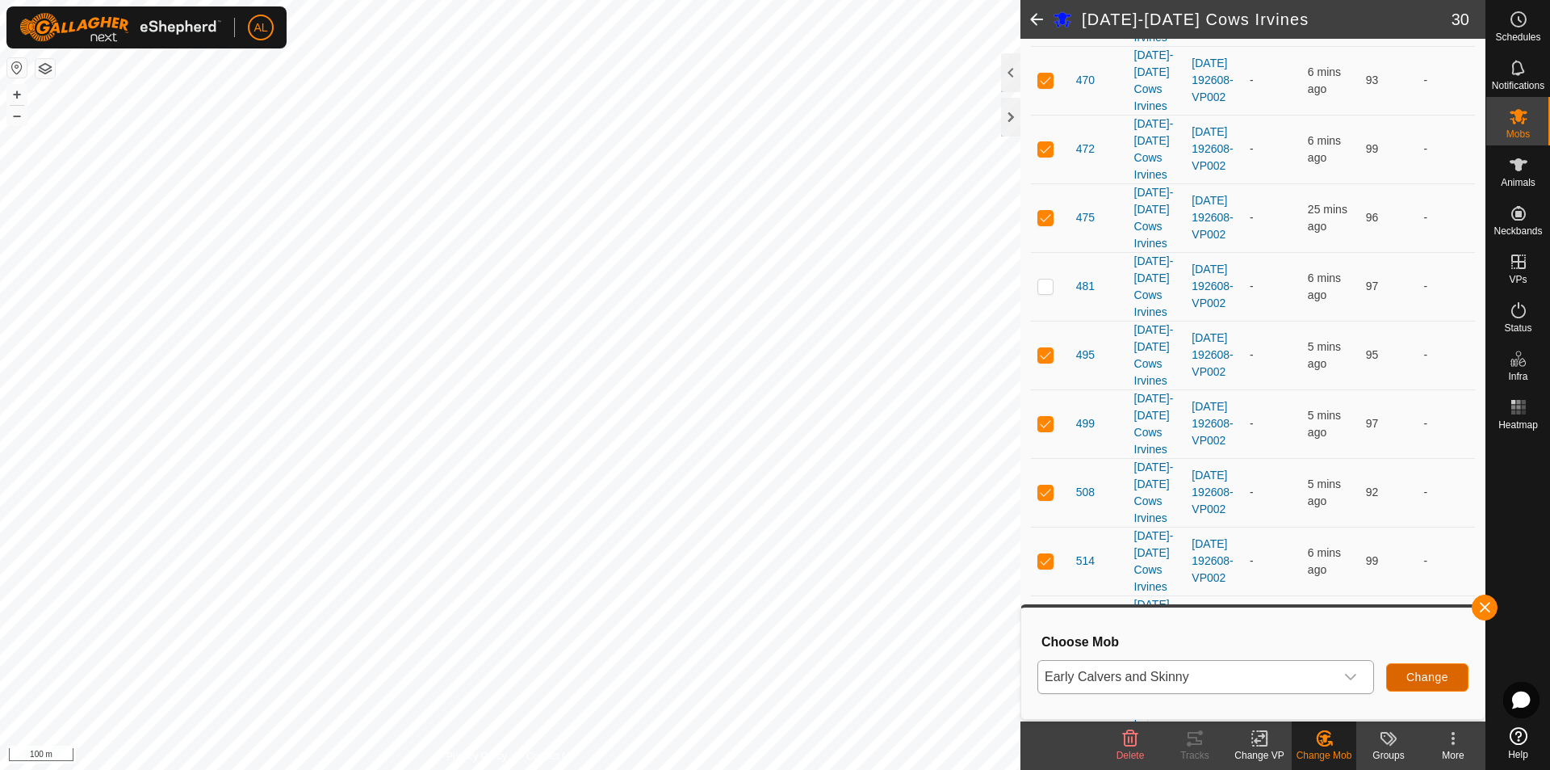
click at [1455, 679] on button "Change" at bounding box center [1427, 677] width 82 height 28
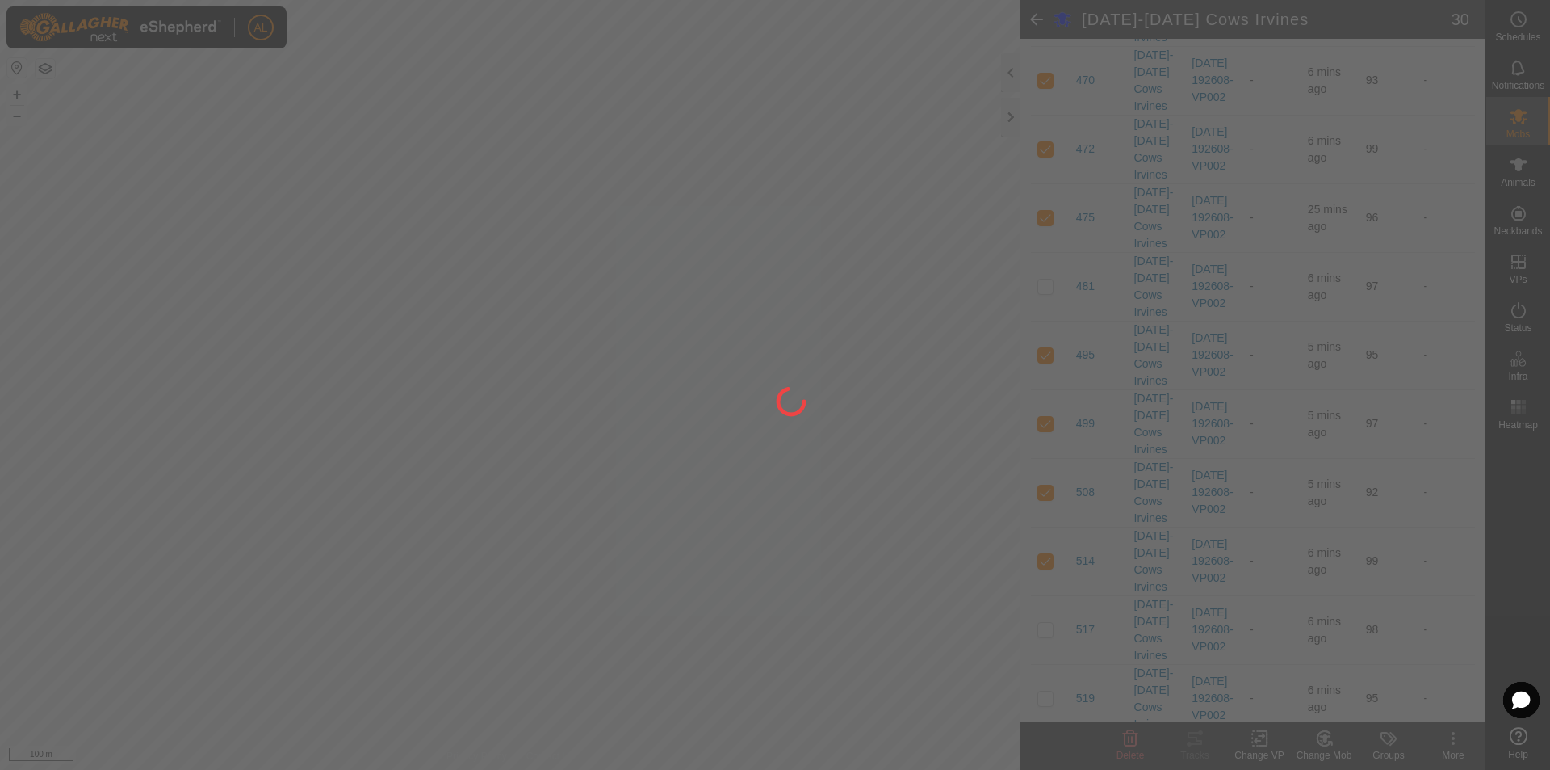
checkbox input "false"
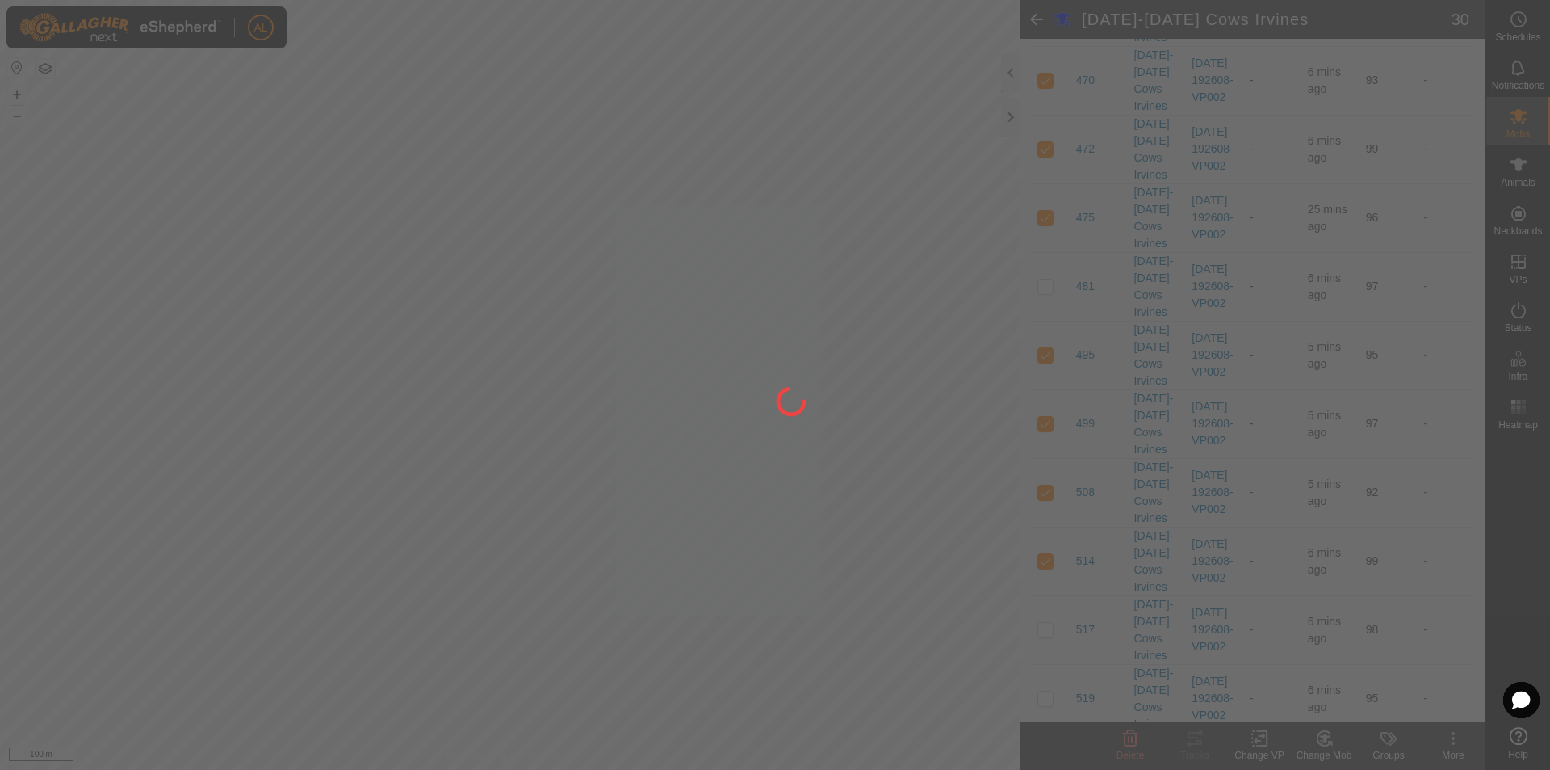
checkbox input "false"
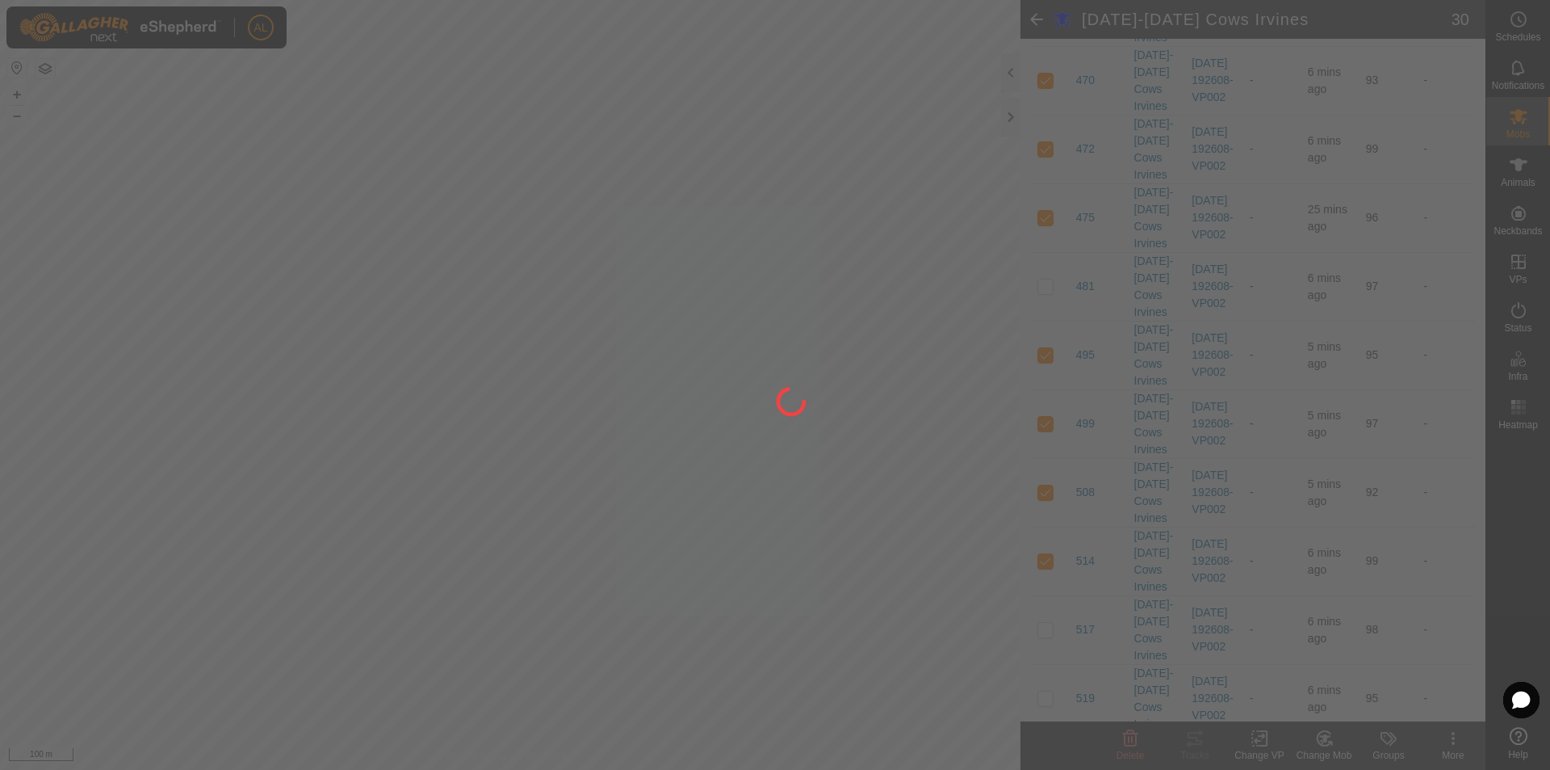
checkbox input "false"
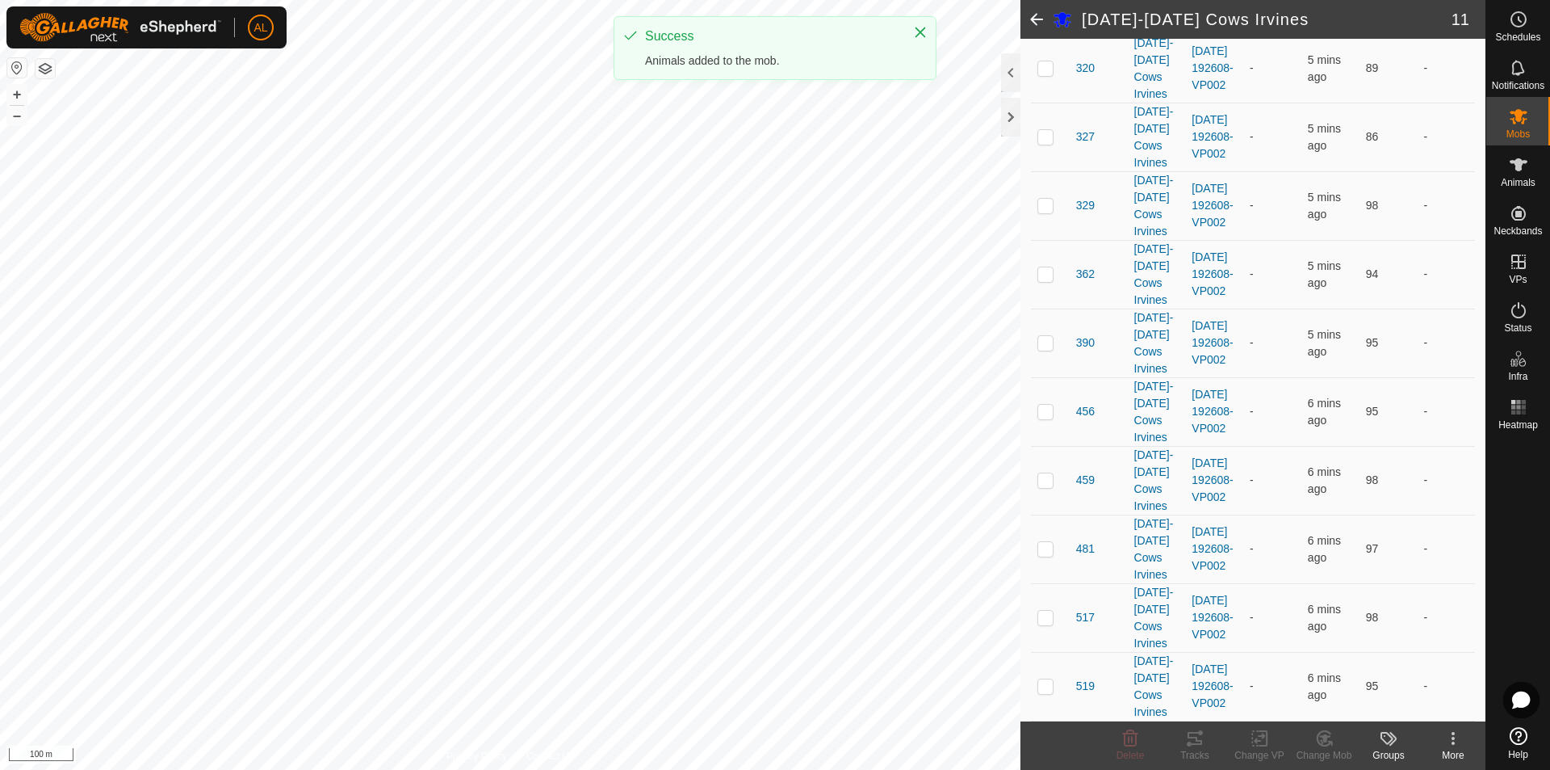
scroll to position [311, 0]
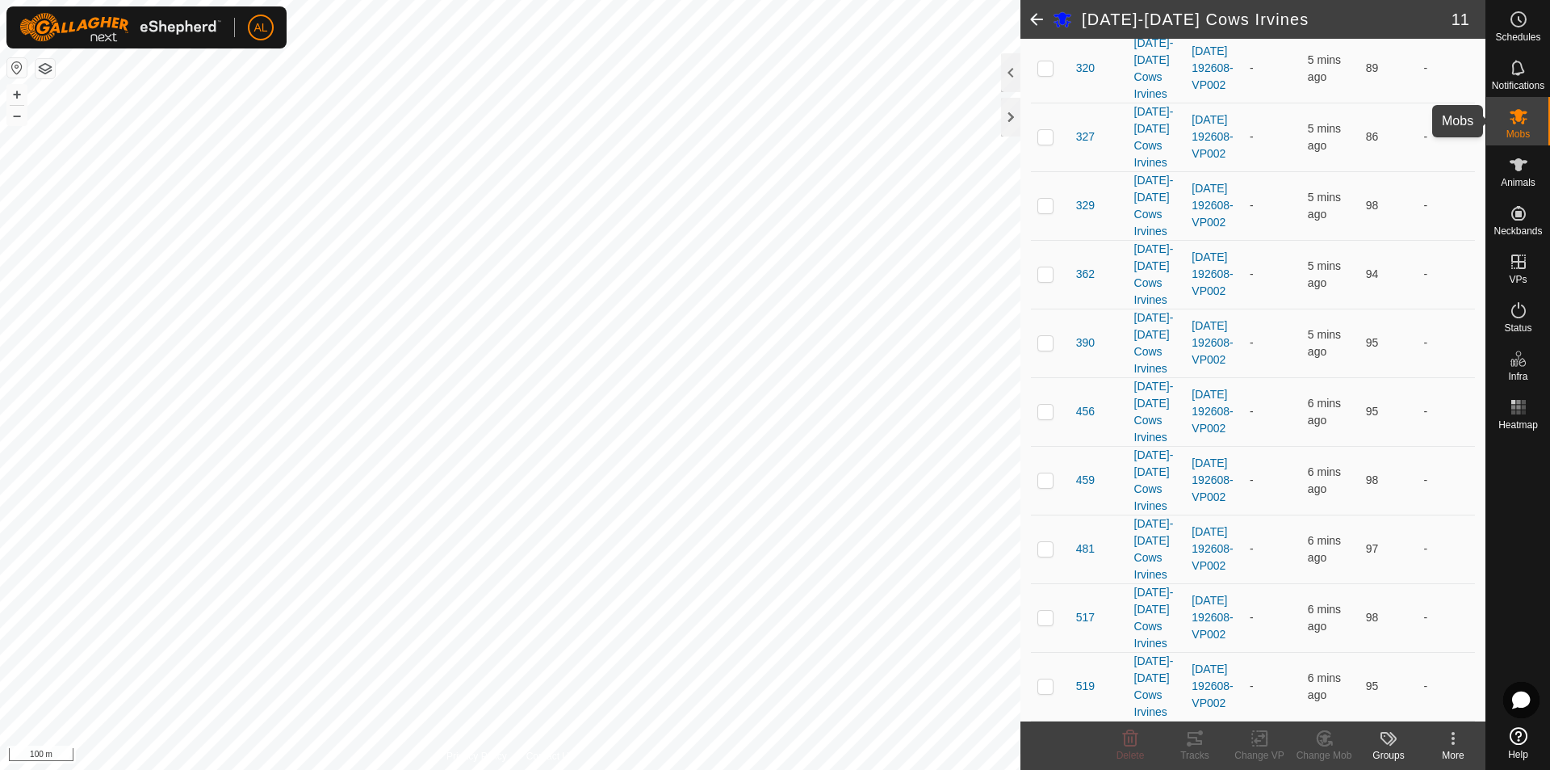
click at [1515, 120] on icon at bounding box center [1518, 116] width 19 height 19
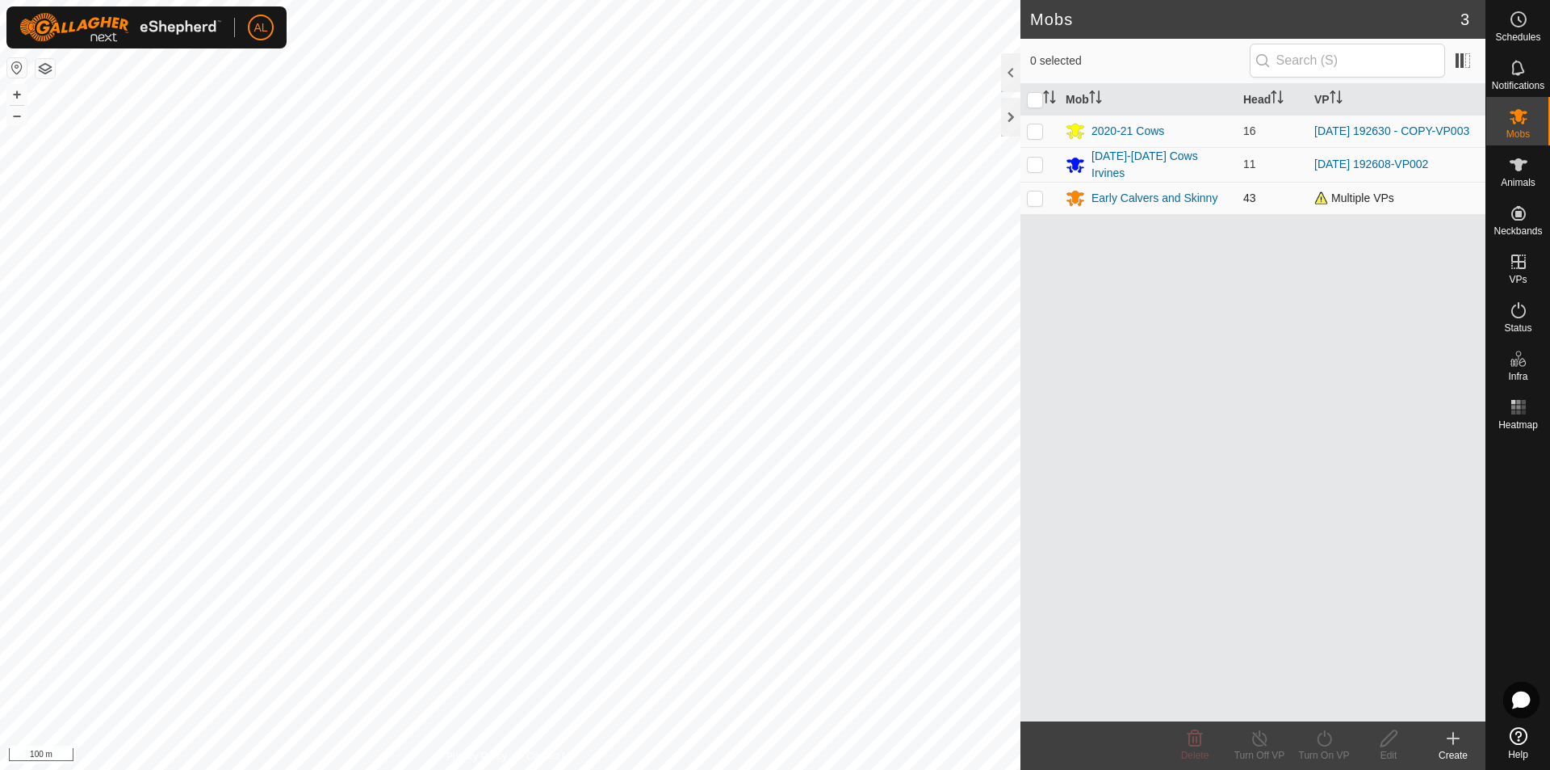
click at [1034, 199] on p-checkbox at bounding box center [1035, 197] width 16 height 13
click at [1146, 197] on div "Early Calvers and Skinny" at bounding box center [1155, 198] width 126 height 17
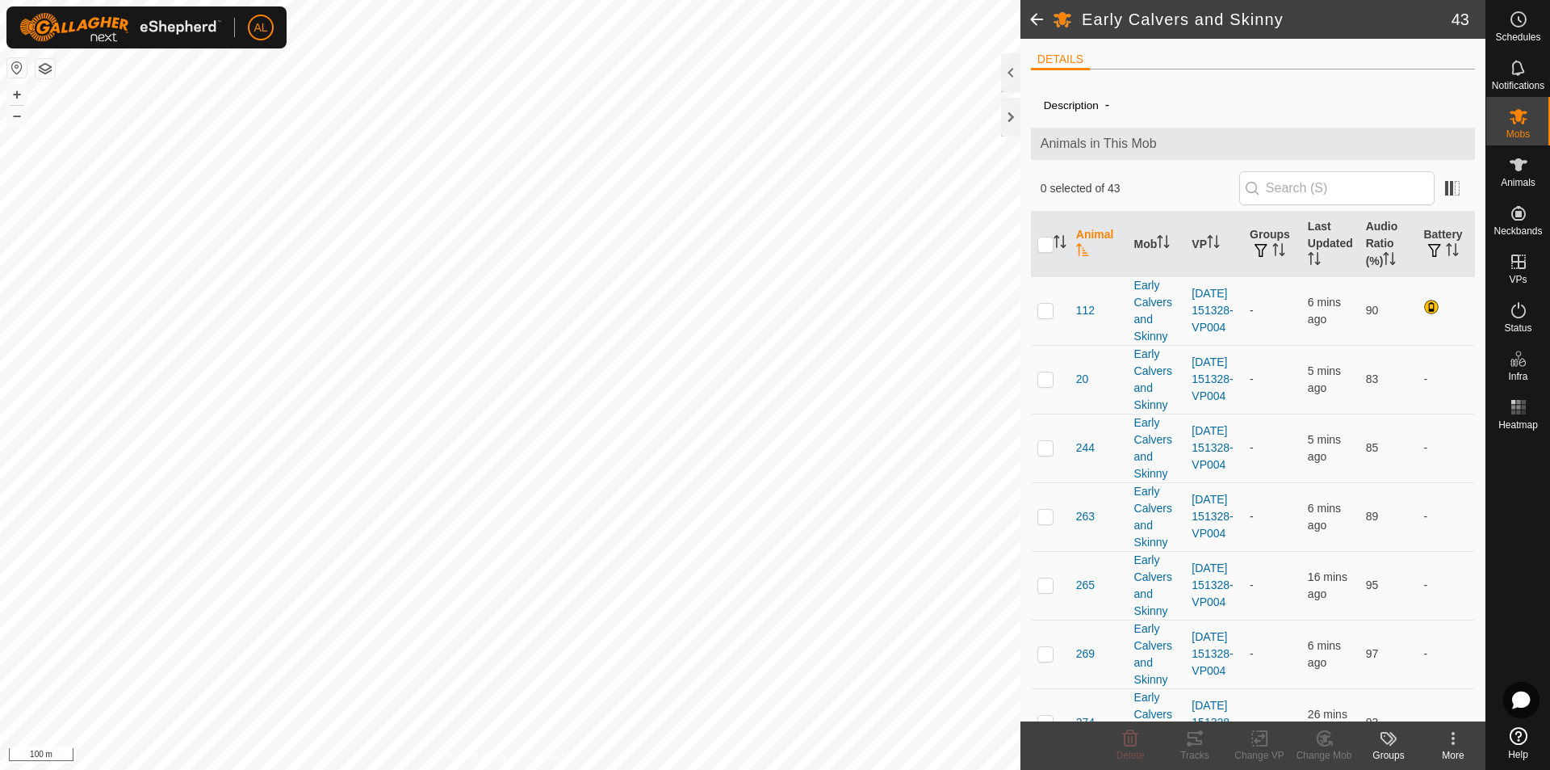
click at [1114, 92] on span "-" at bounding box center [1107, 104] width 17 height 27
click at [1461, 740] on icon at bounding box center [1453, 737] width 19 height 19
click at [1443, 707] on link "Edit Mob Detail" at bounding box center [1405, 702] width 160 height 32
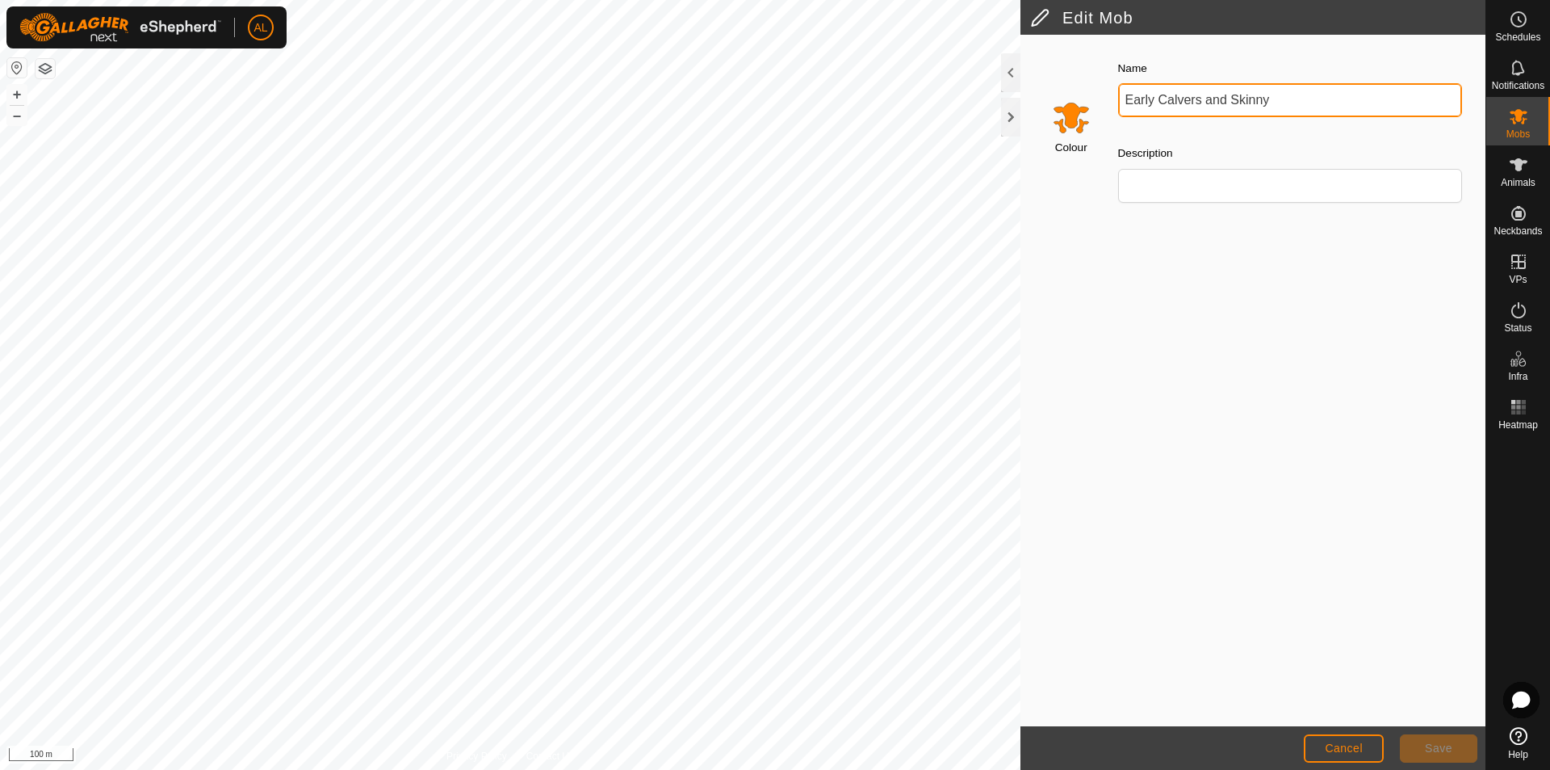
click at [753, 95] on div "Edit Mob Colour Name Early Calvers and Skinny Description Cancel Save Privacy P…" at bounding box center [743, 385] width 1486 height 770
click at [1424, 749] on button "Save" at bounding box center [1439, 748] width 78 height 28
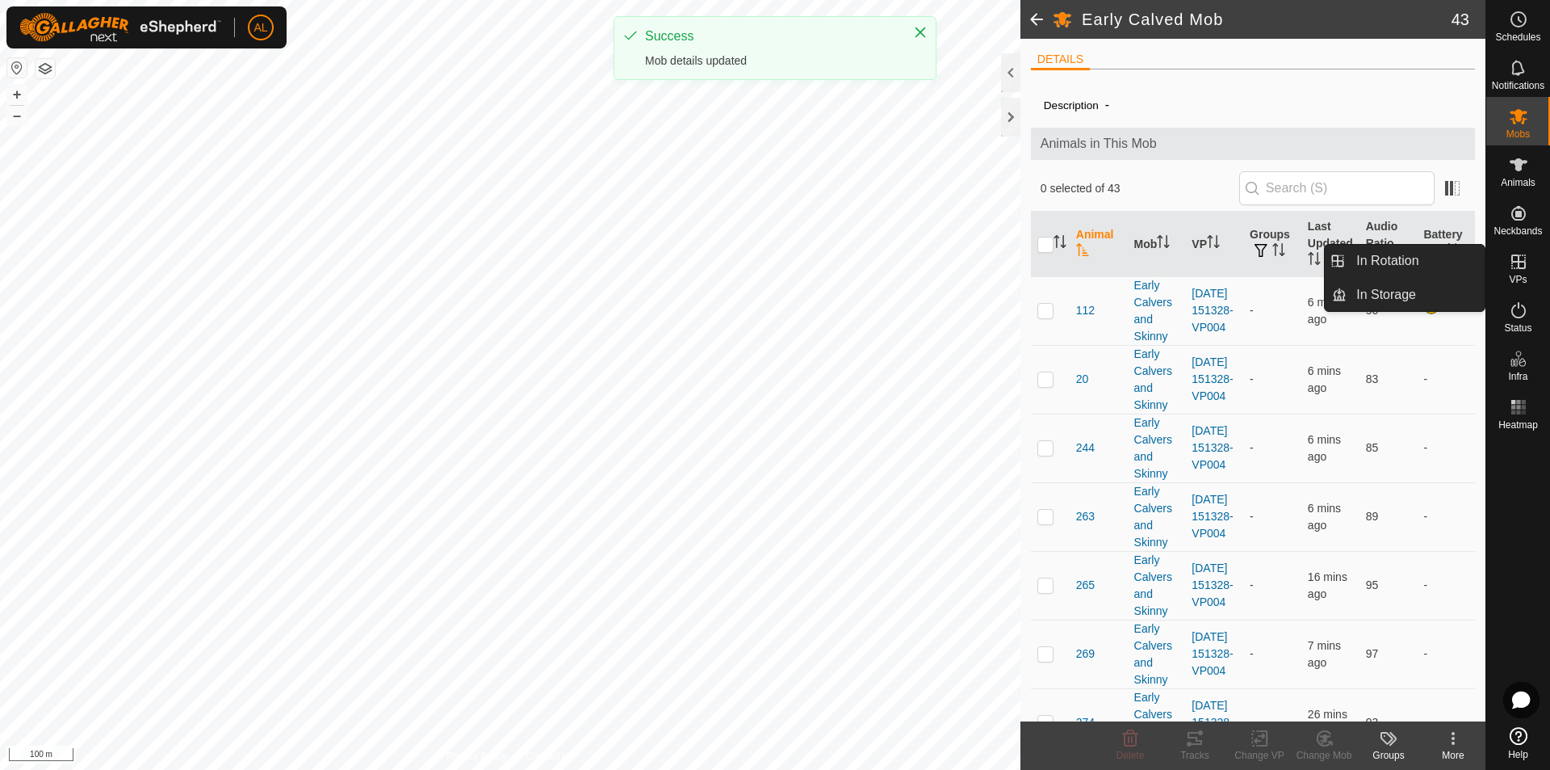
click at [1444, 267] on link "In Rotation" at bounding box center [1416, 261] width 138 height 32
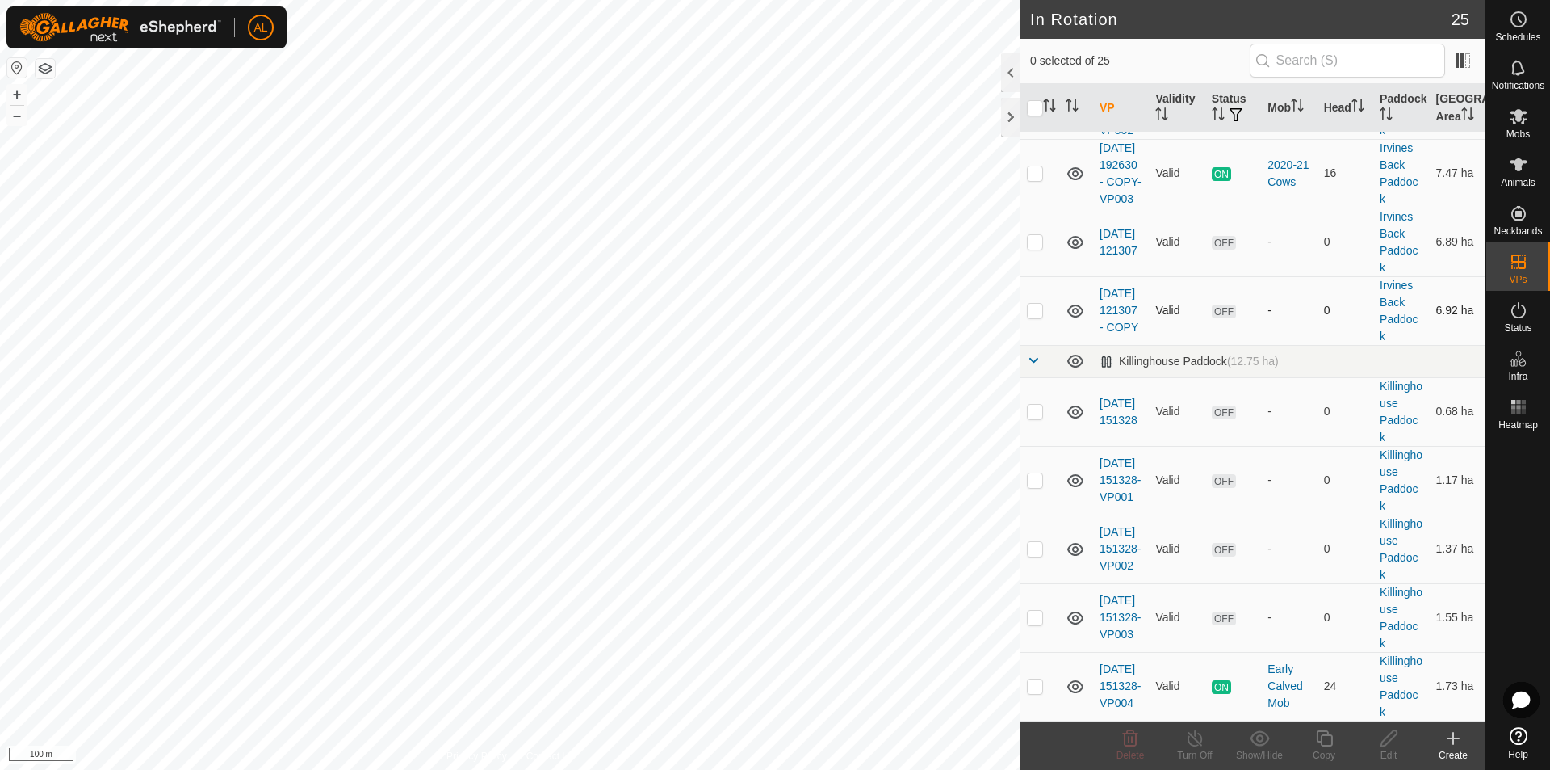
scroll to position [1326, 0]
click at [1041, 687] on p-checkbox at bounding box center [1035, 685] width 16 height 13
click at [1327, 753] on div "Copy" at bounding box center [1324, 755] width 65 height 15
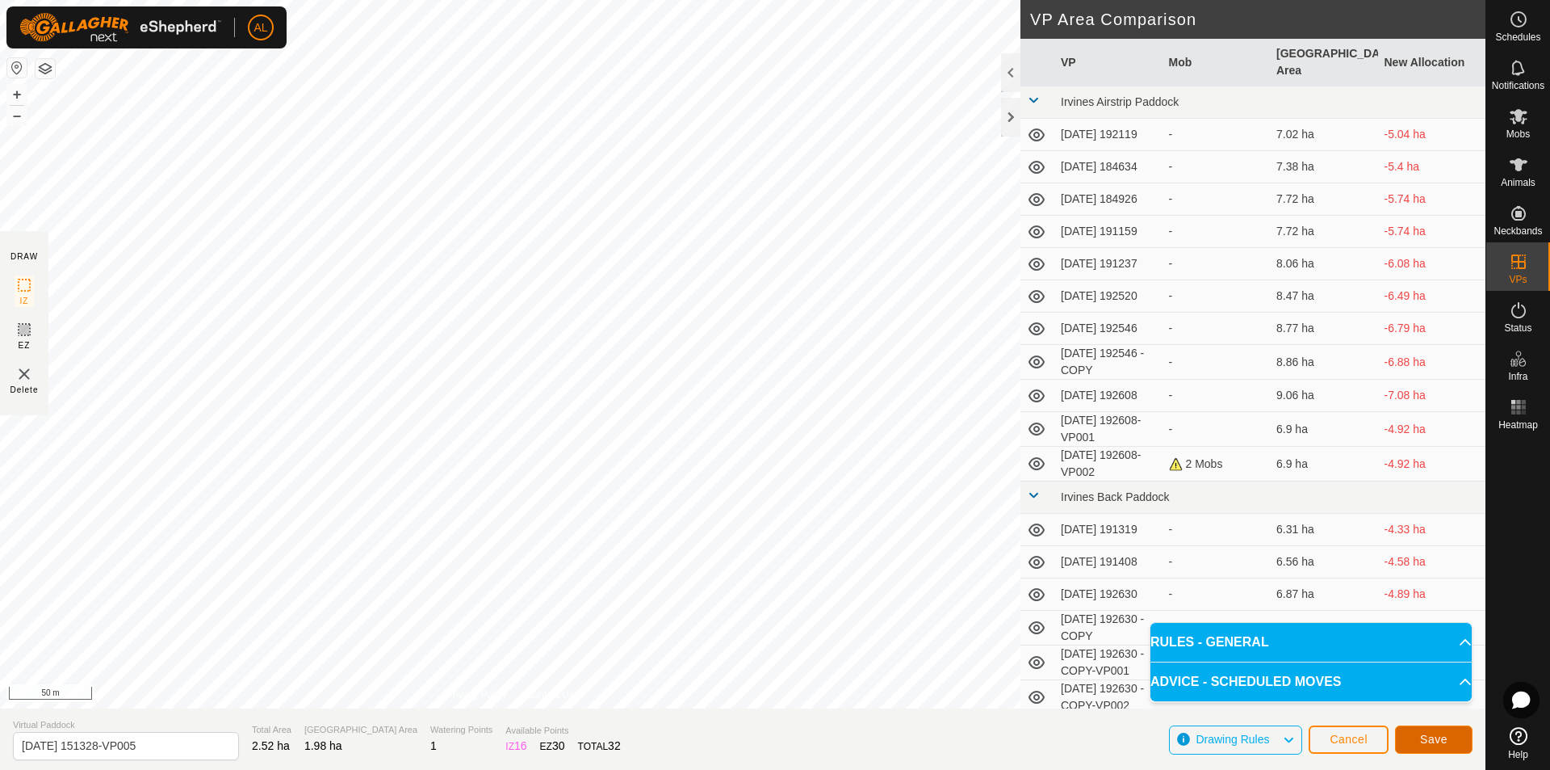
click at [1461, 750] on button "Save" at bounding box center [1434, 739] width 78 height 28
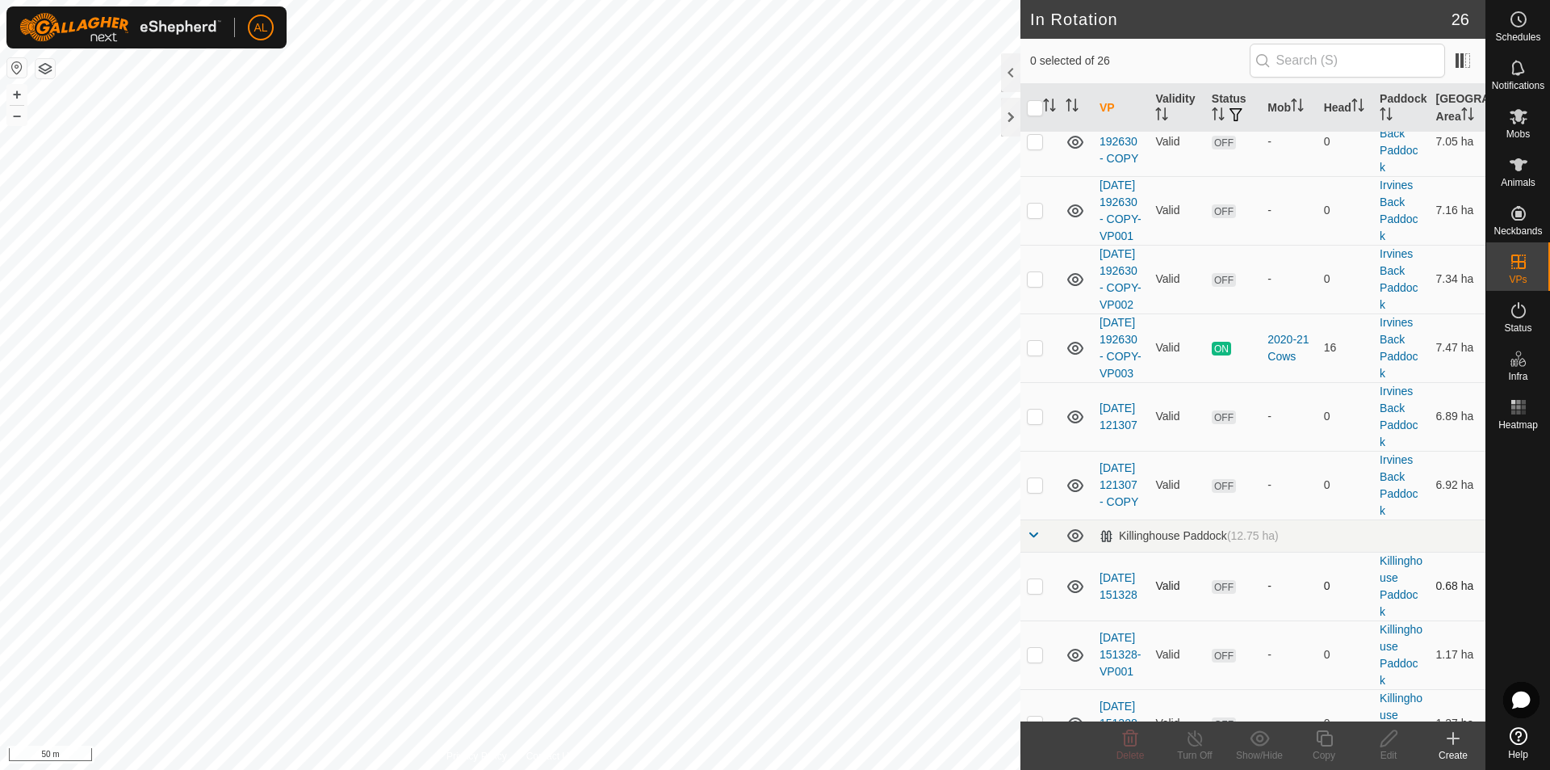
scroll to position [1395, 0]
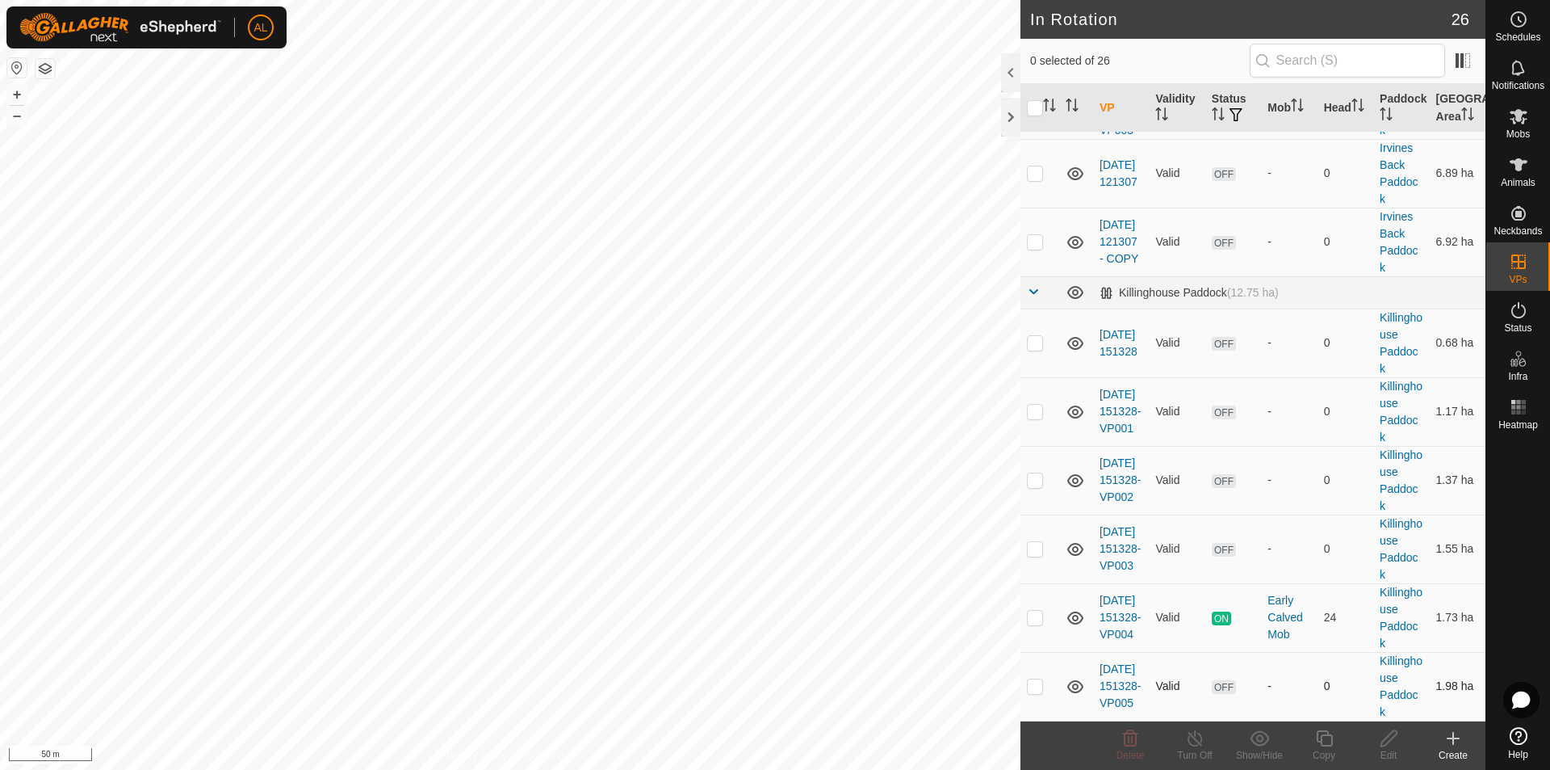
click at [1042, 684] on p-checkbox at bounding box center [1035, 685] width 16 height 13
click at [1327, 745] on icon at bounding box center [1324, 738] width 16 height 16
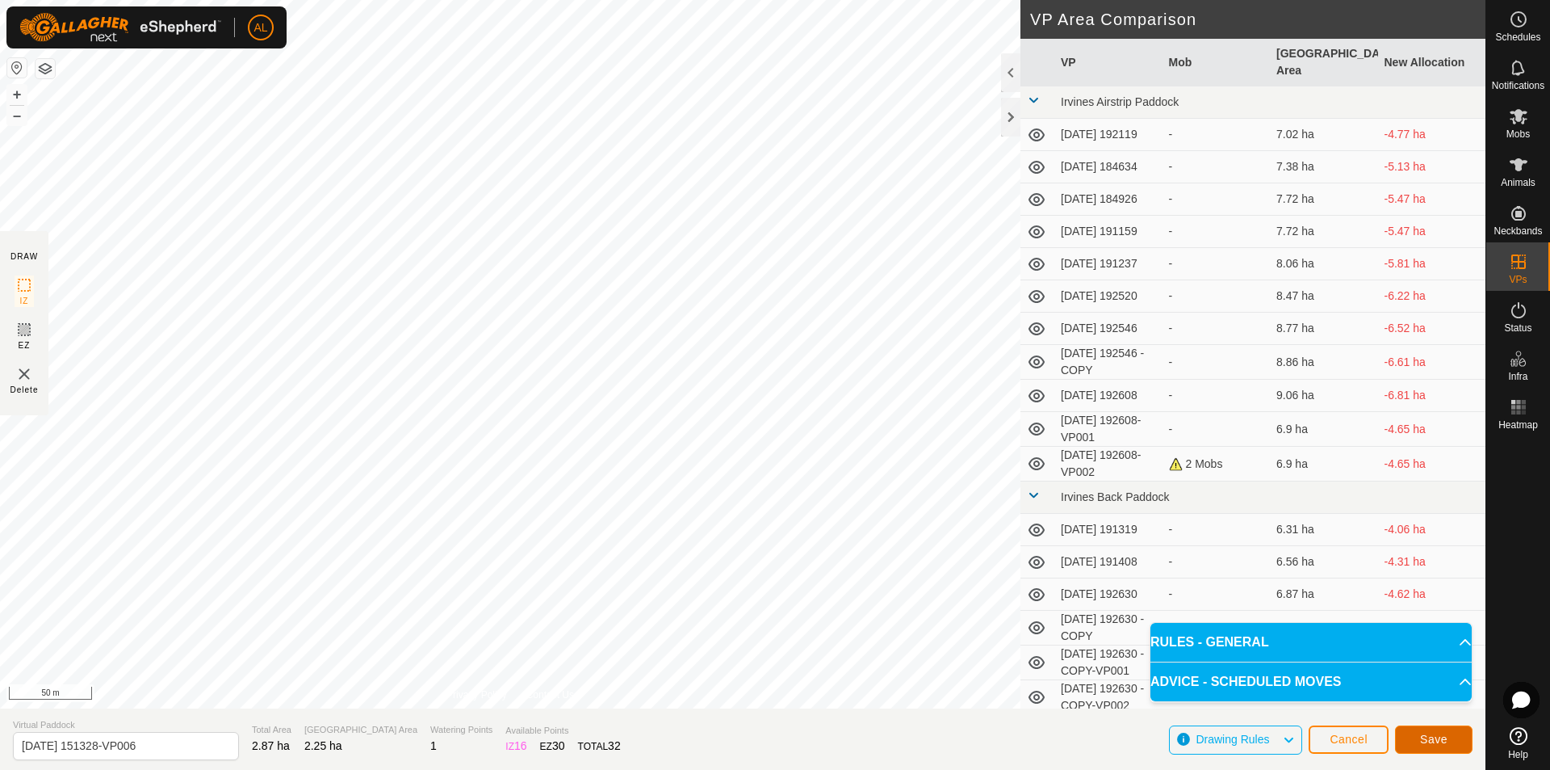
click at [1432, 730] on button "Save" at bounding box center [1434, 739] width 78 height 28
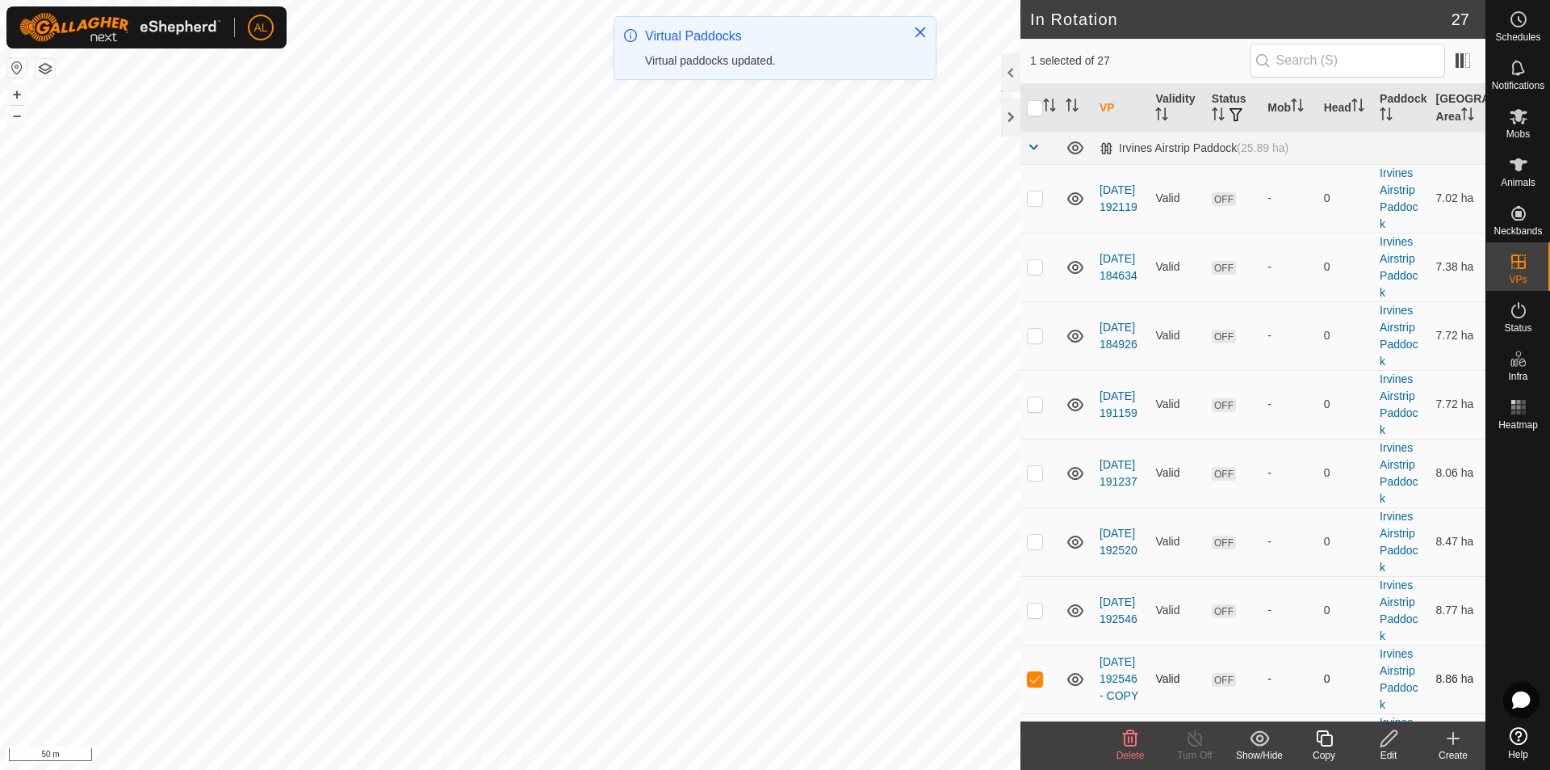
click at [1031, 679] on p-checkbox at bounding box center [1035, 678] width 16 height 13
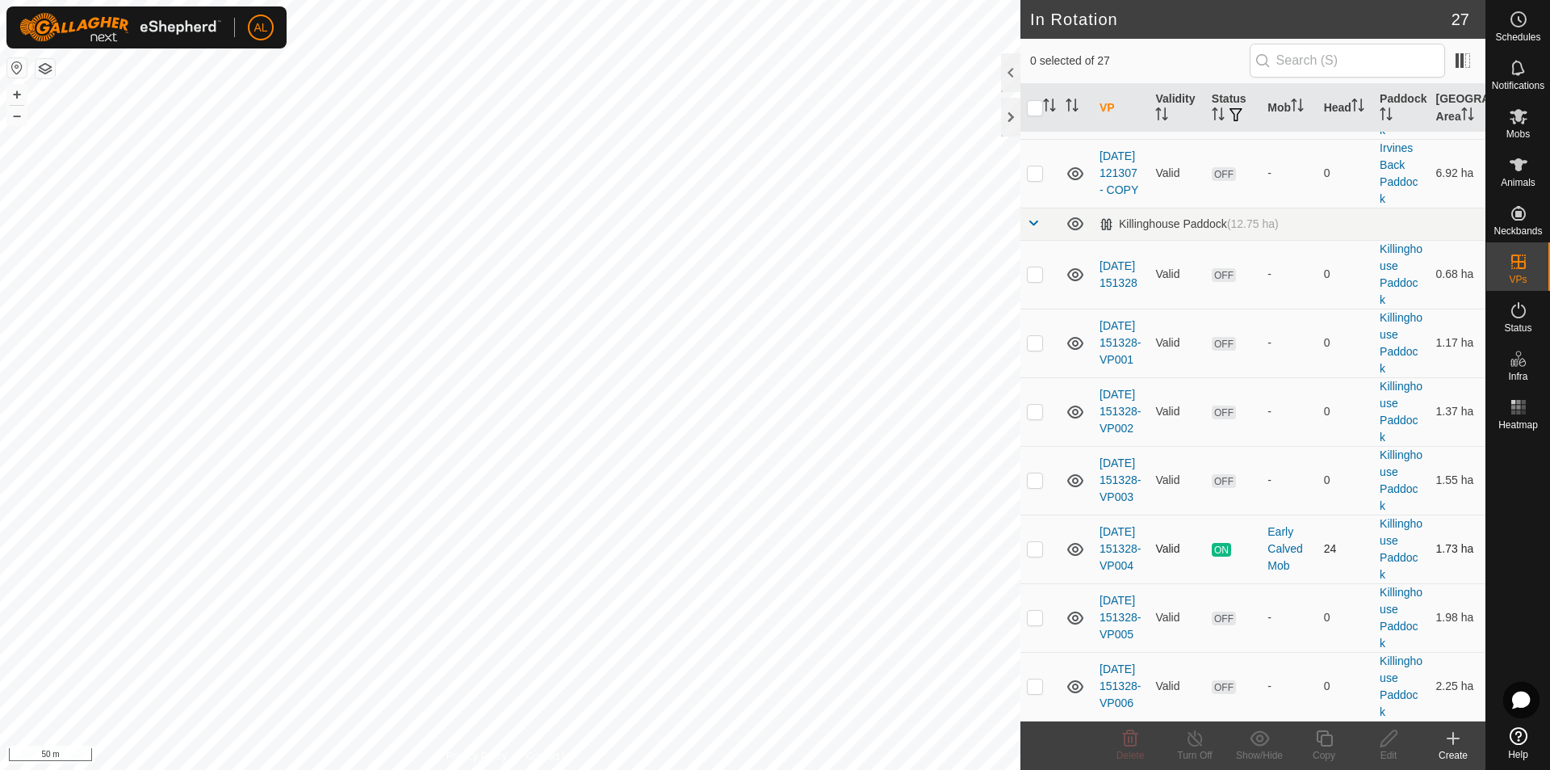
scroll to position [1463, 0]
click at [1038, 686] on p-checkbox at bounding box center [1035, 685] width 16 height 13
click at [1326, 742] on icon at bounding box center [1325, 737] width 20 height 19
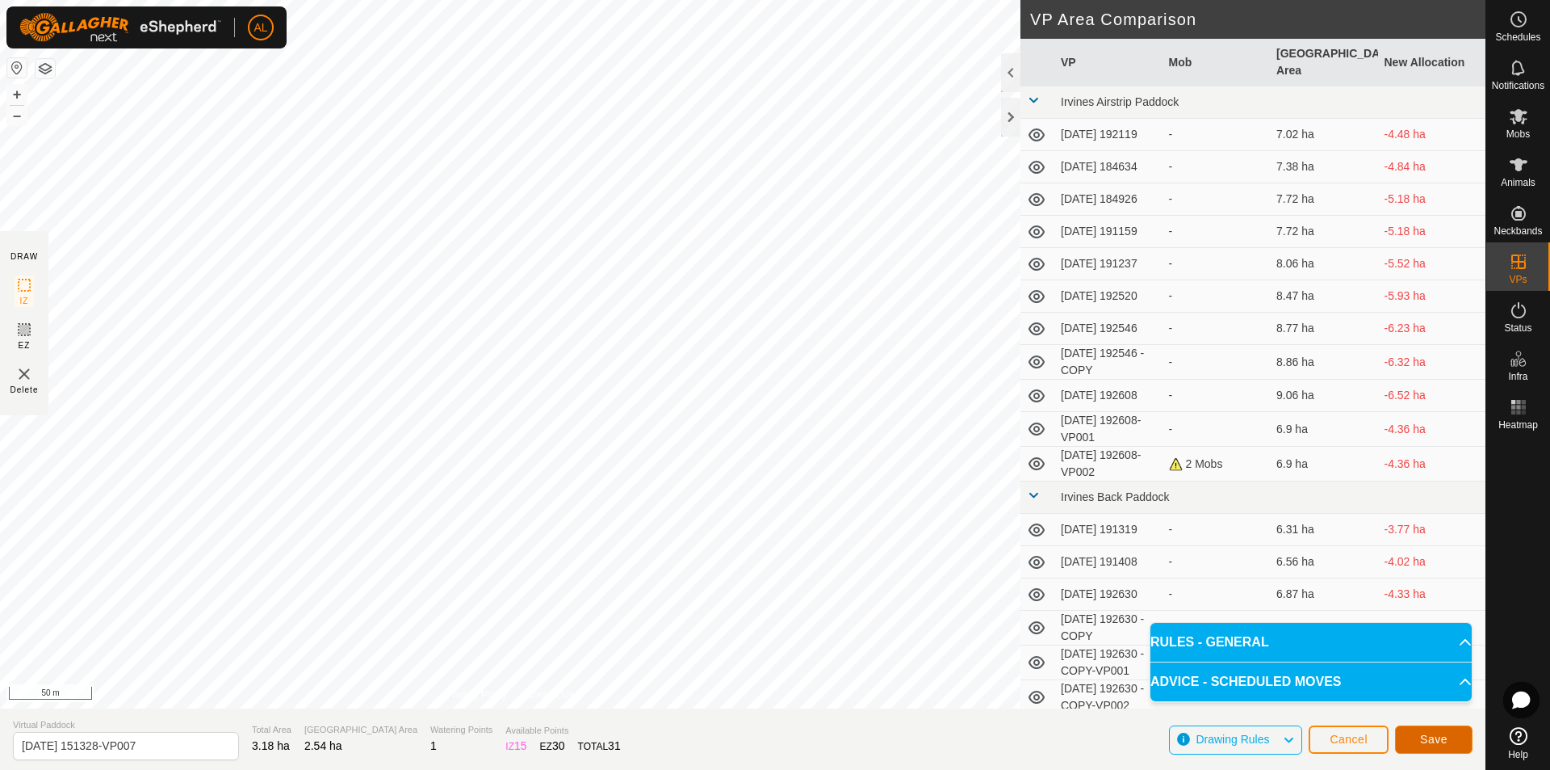
click at [1447, 735] on span "Save" at bounding box center [1433, 738] width 27 height 13
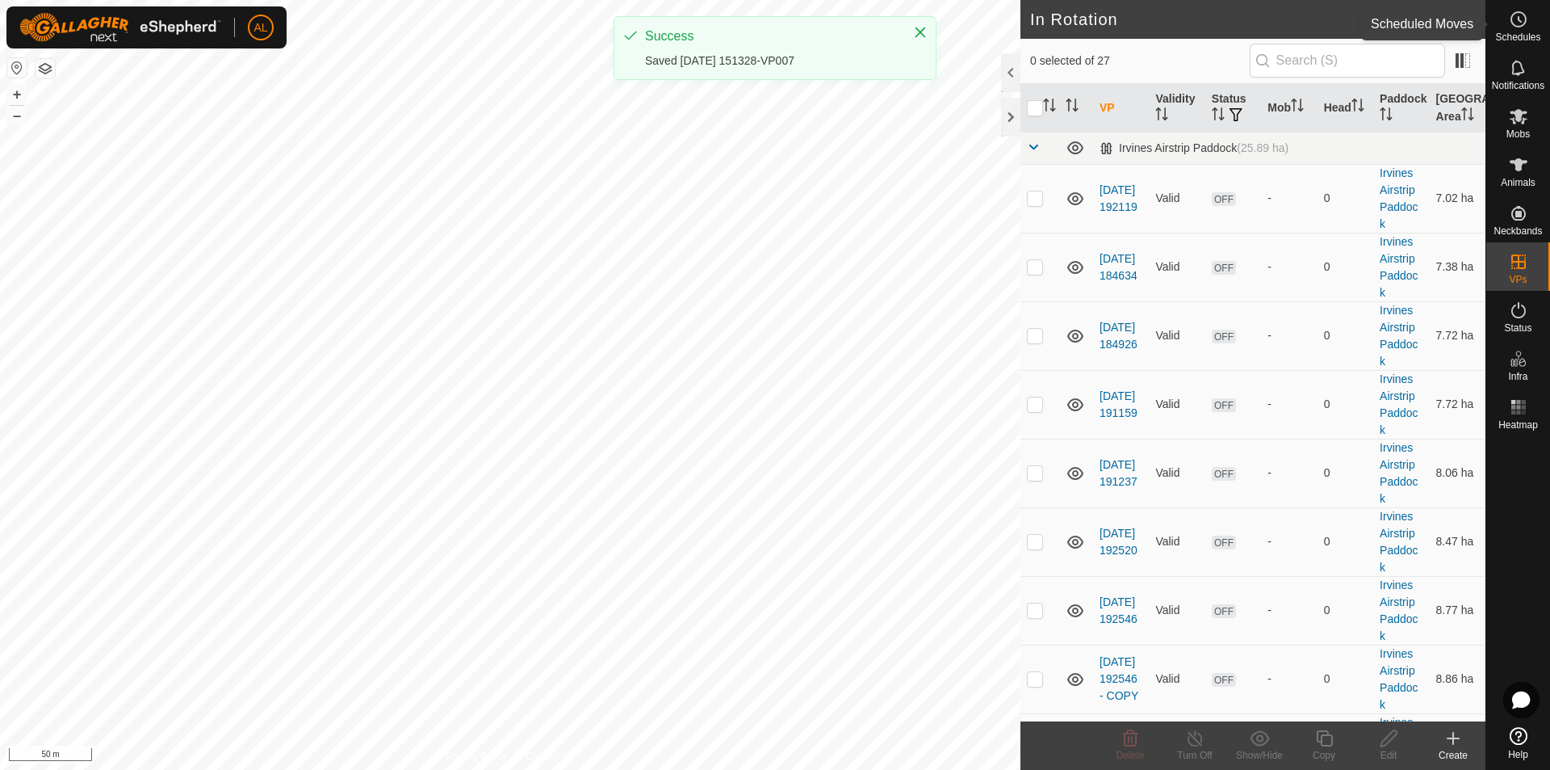
click at [1516, 27] on circle at bounding box center [1519, 19] width 15 height 15
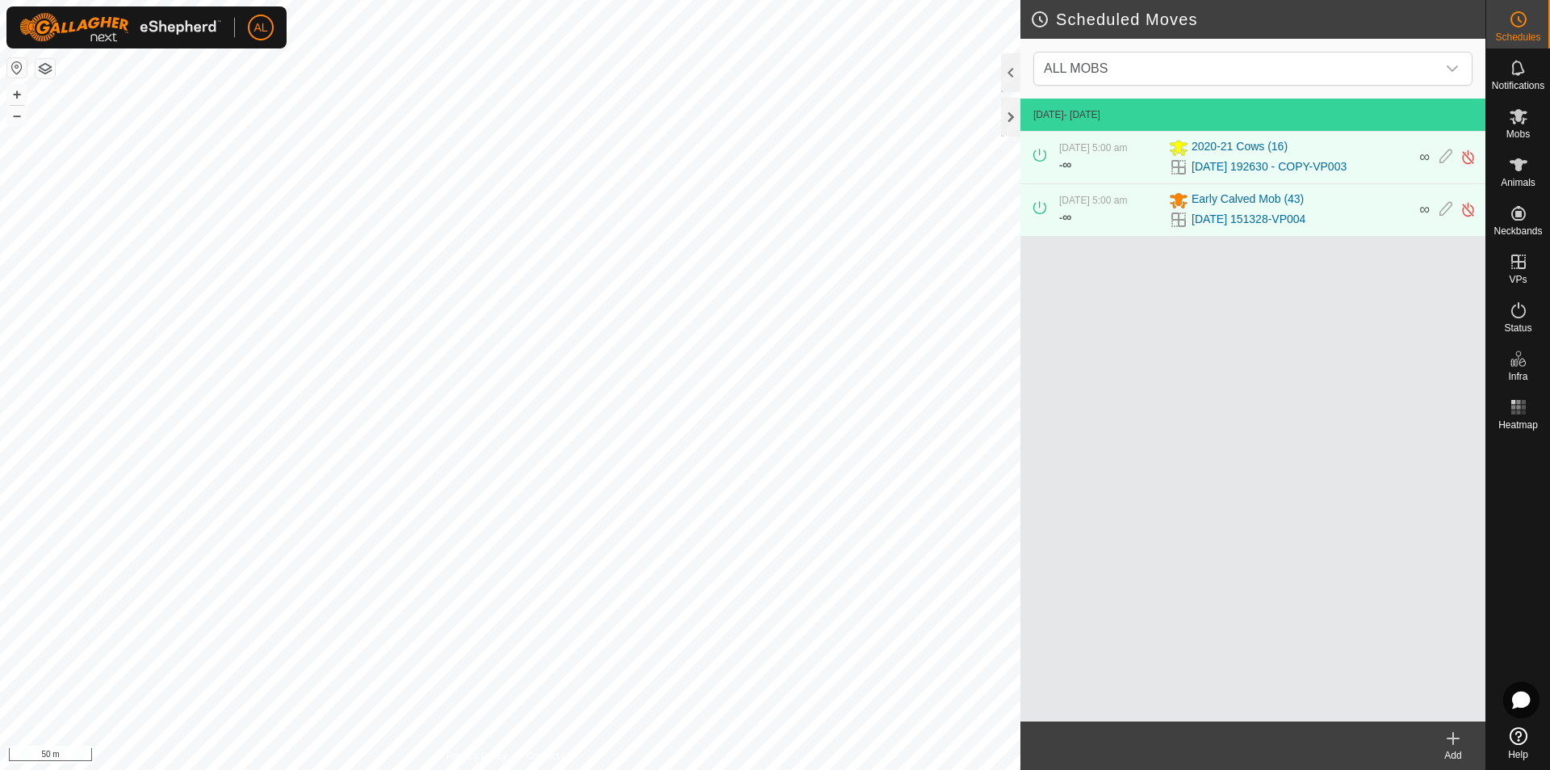
click at [1461, 746] on icon at bounding box center [1453, 737] width 19 height 19
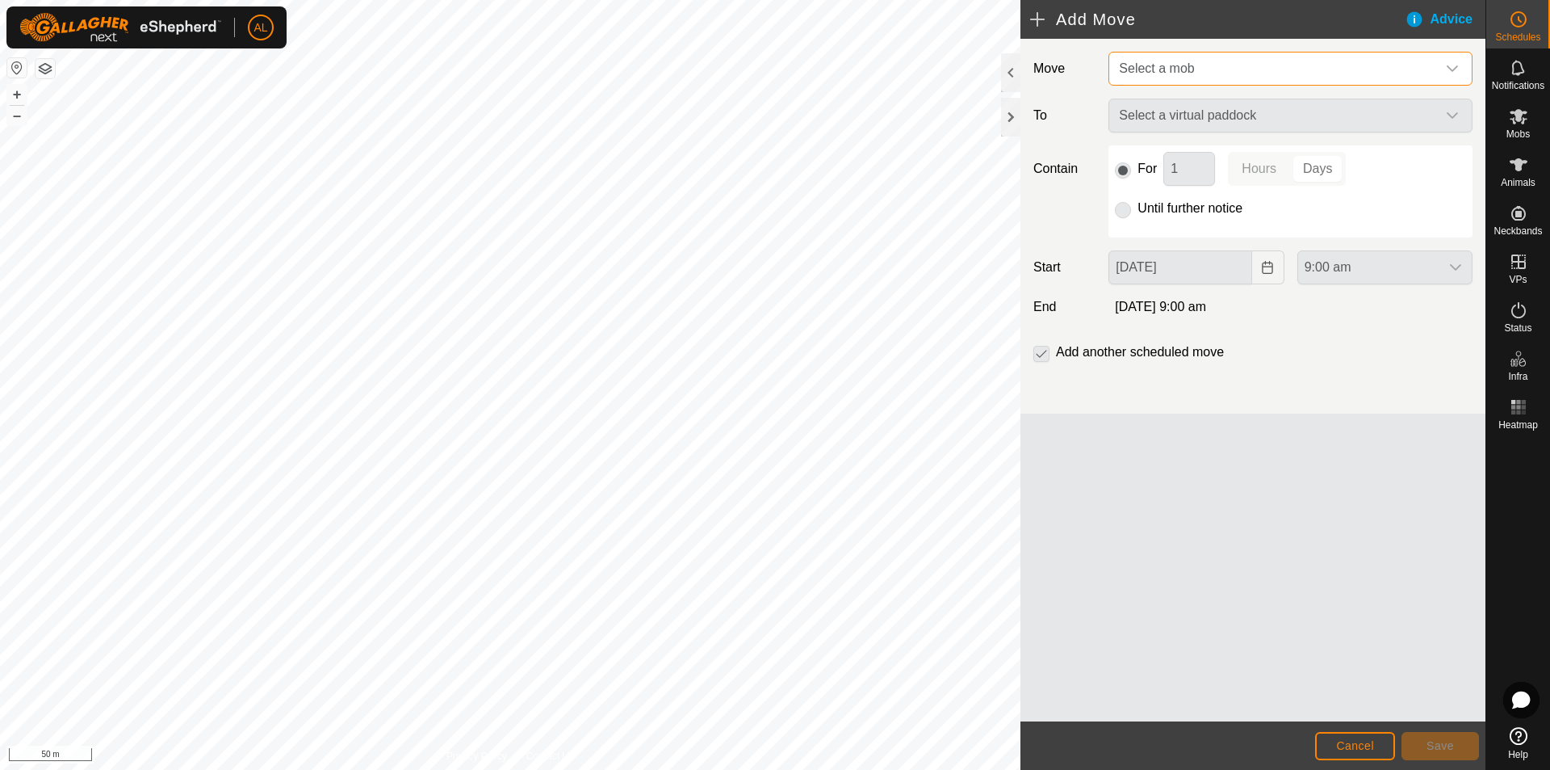
click at [1218, 70] on span "Select a mob" at bounding box center [1275, 68] width 324 height 32
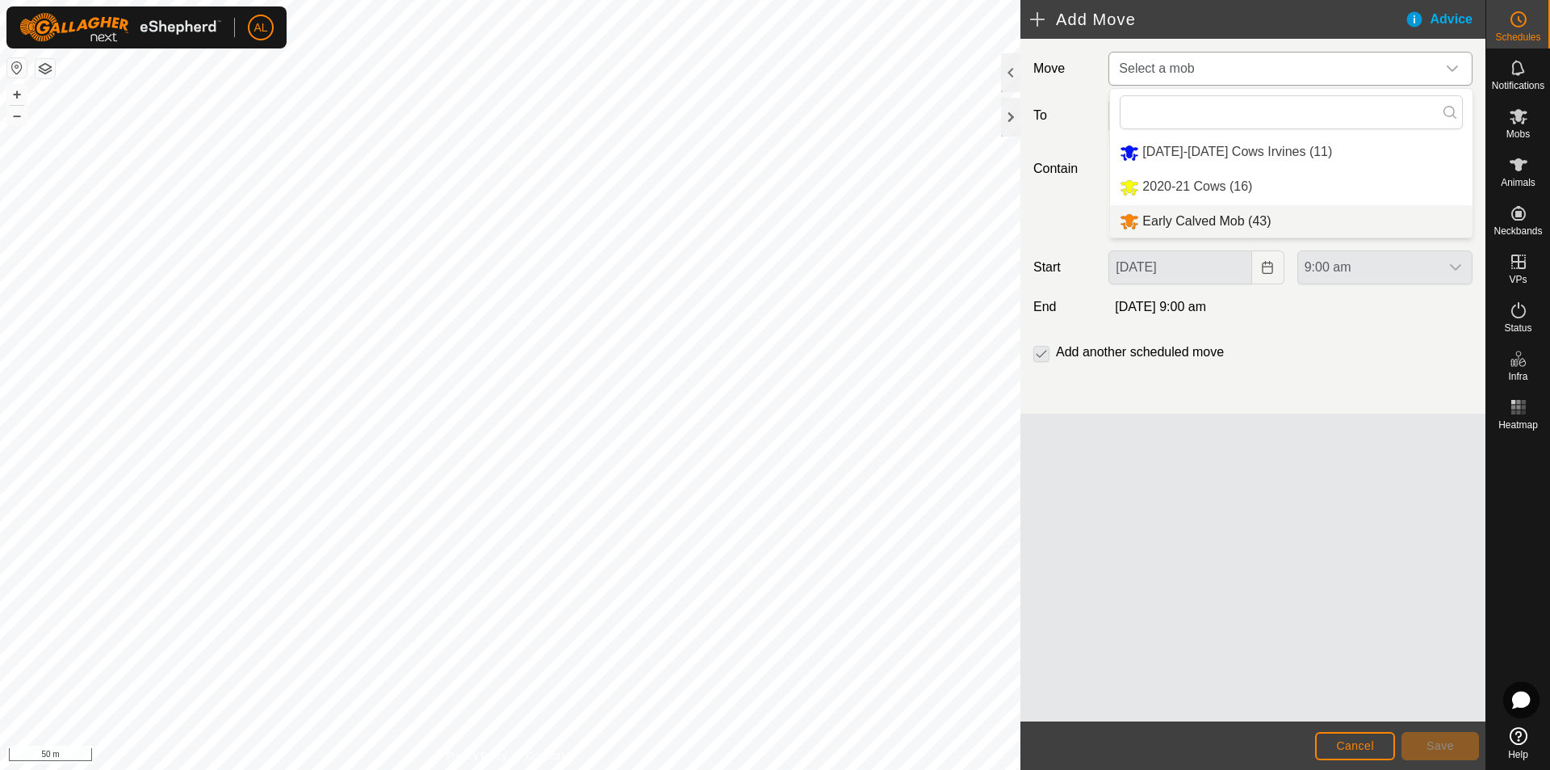
click at [1211, 212] on li "Early Calved Mob (43)" at bounding box center [1291, 221] width 363 height 33
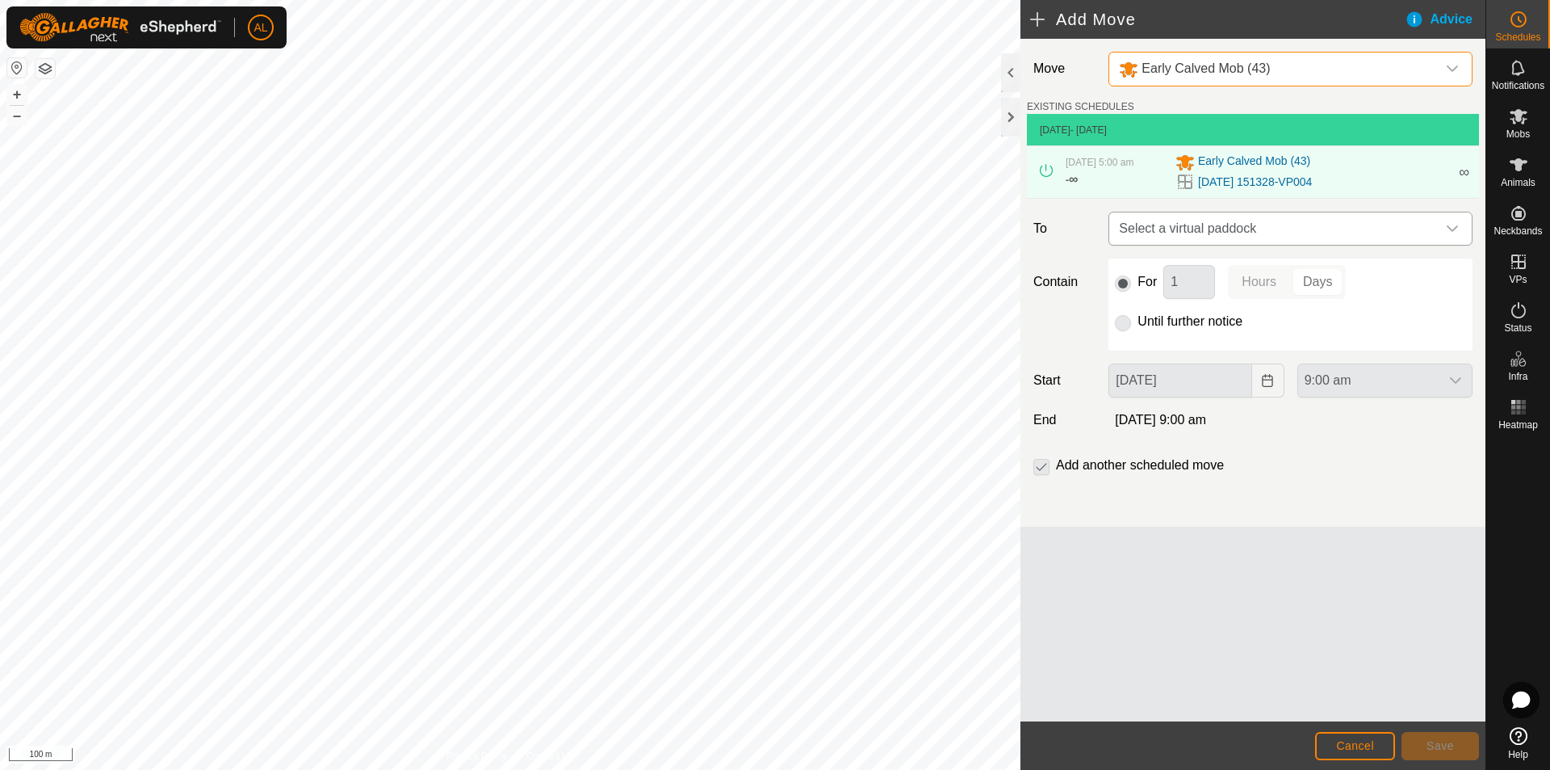
click at [1285, 237] on span "Select a virtual paddock" at bounding box center [1275, 228] width 324 height 32
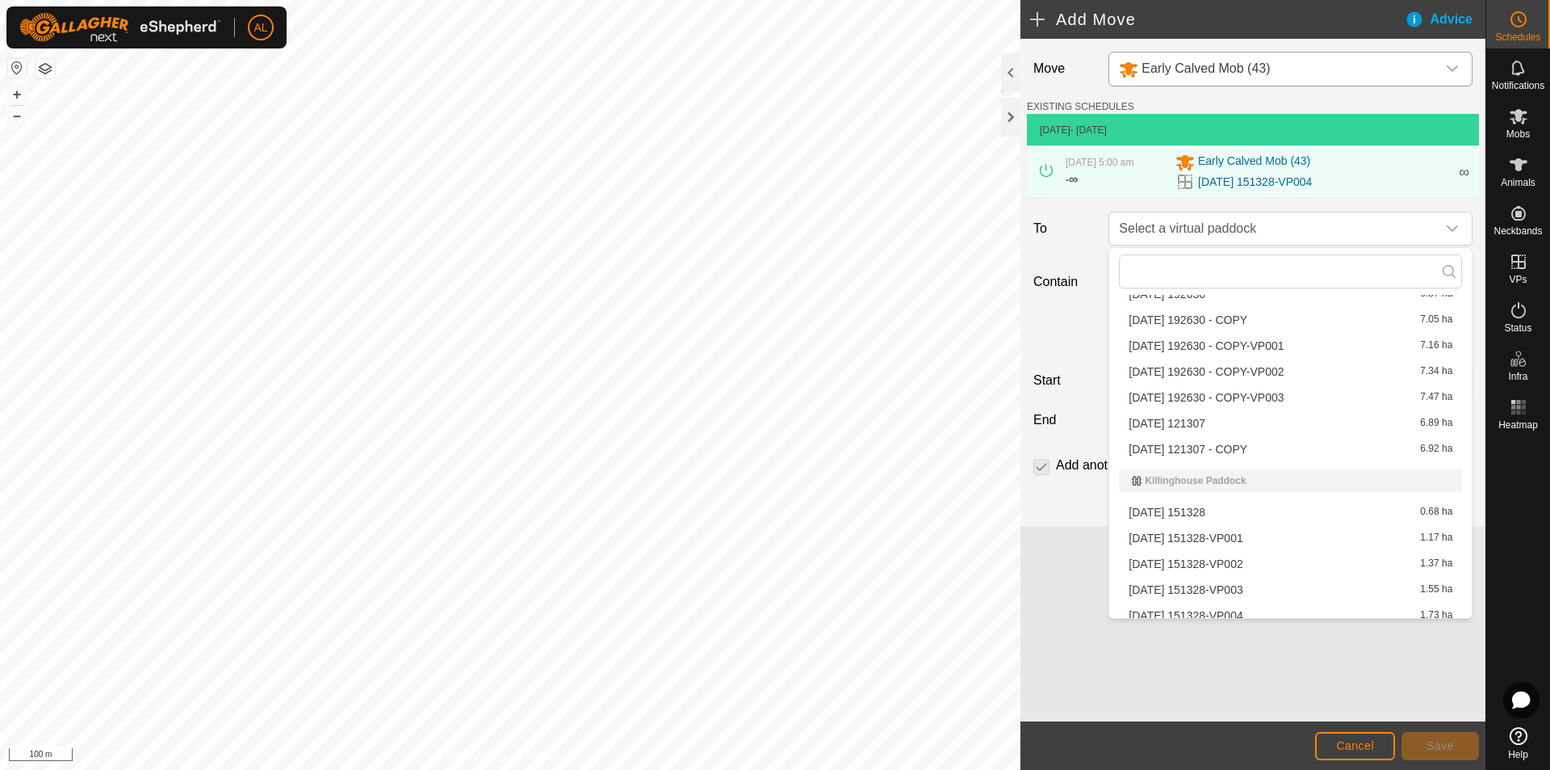
scroll to position [510, 0]
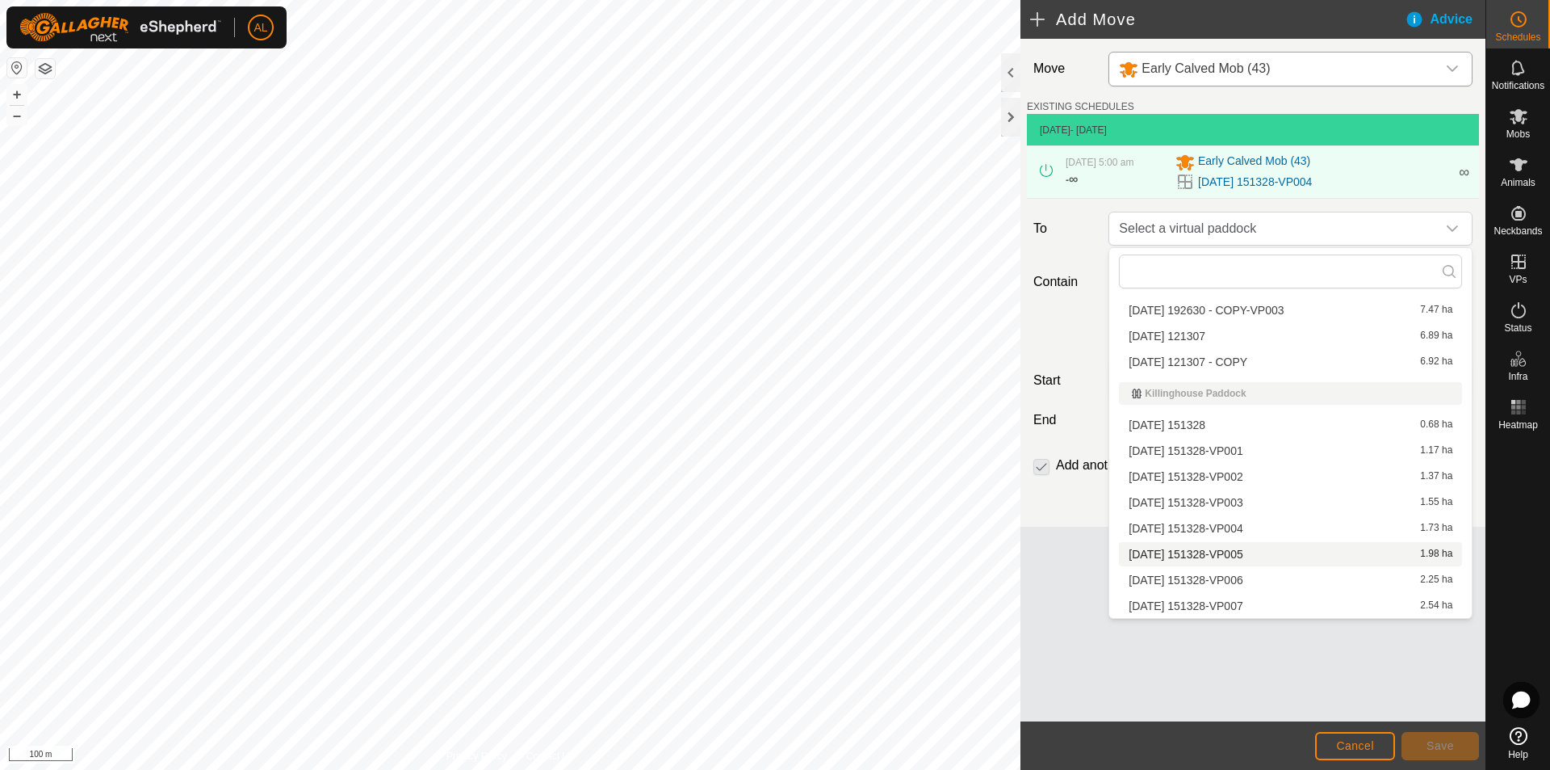
click at [1194, 560] on li "[DATE] 151328-VP005 1.98 ha" at bounding box center [1290, 554] width 343 height 24
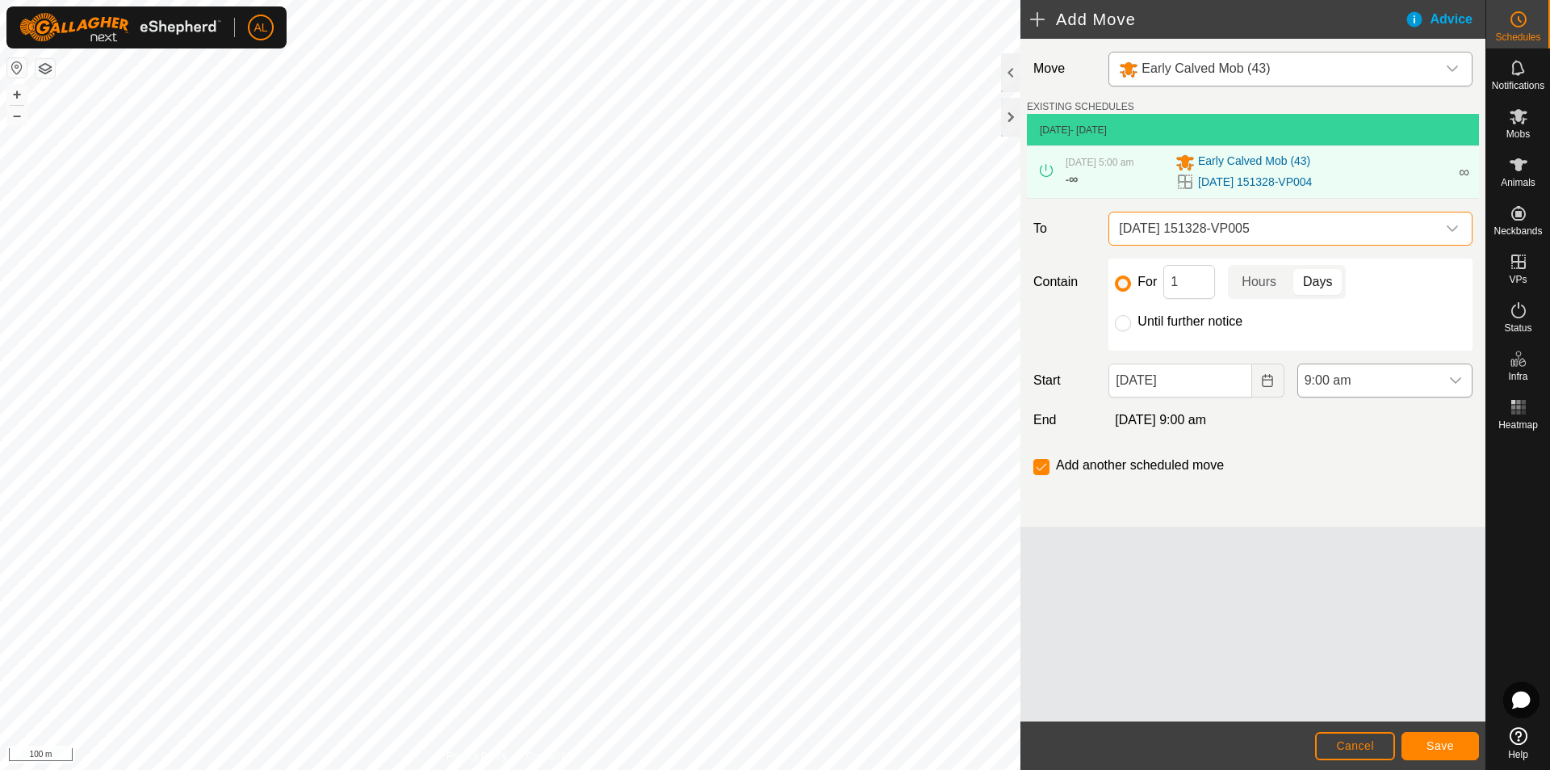
click at [1411, 384] on span "9:00 am" at bounding box center [1368, 380] width 141 height 32
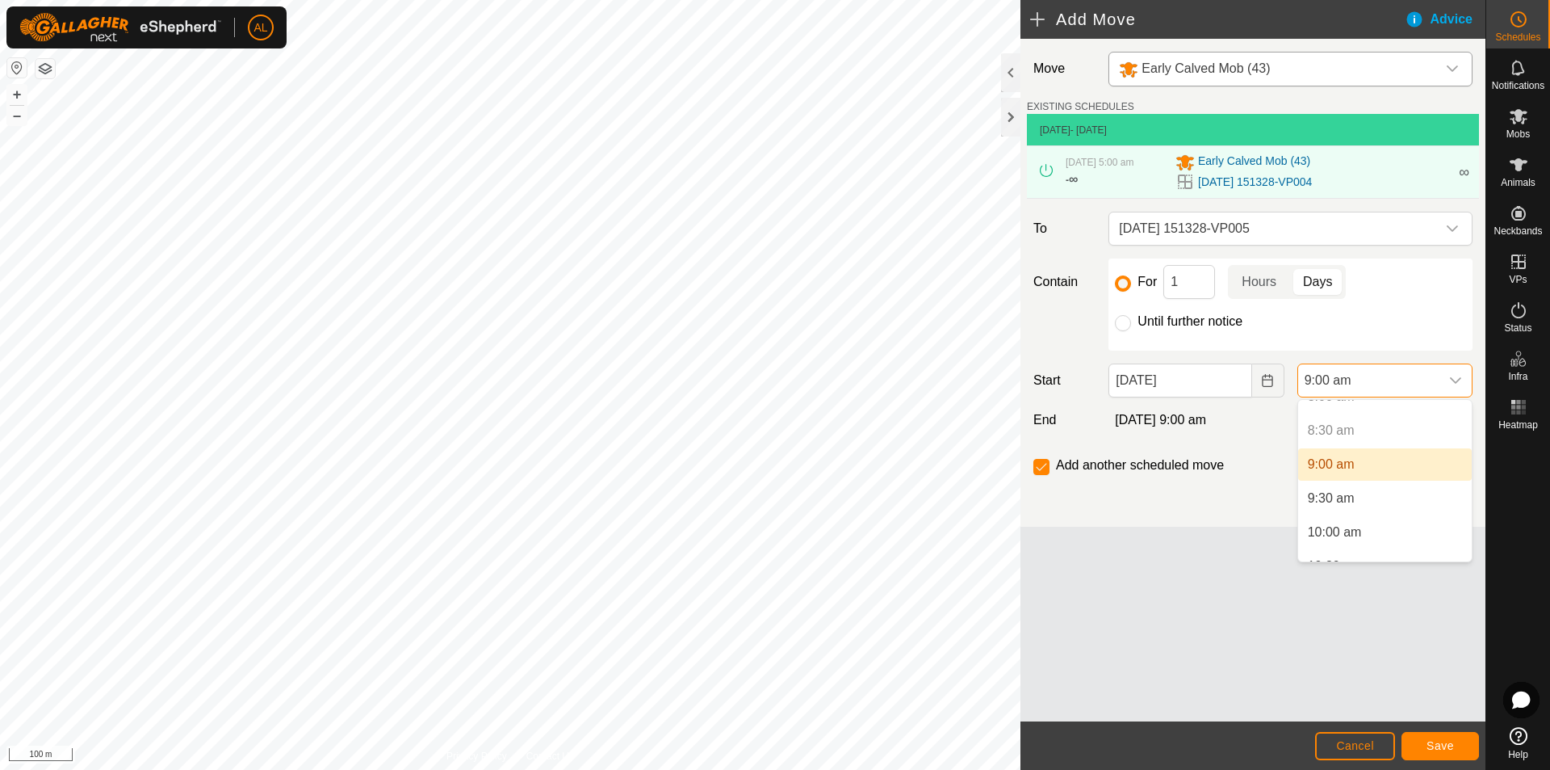
scroll to position [583, 0]
click at [1374, 438] on li "9:00 am" at bounding box center [1385, 443] width 174 height 32
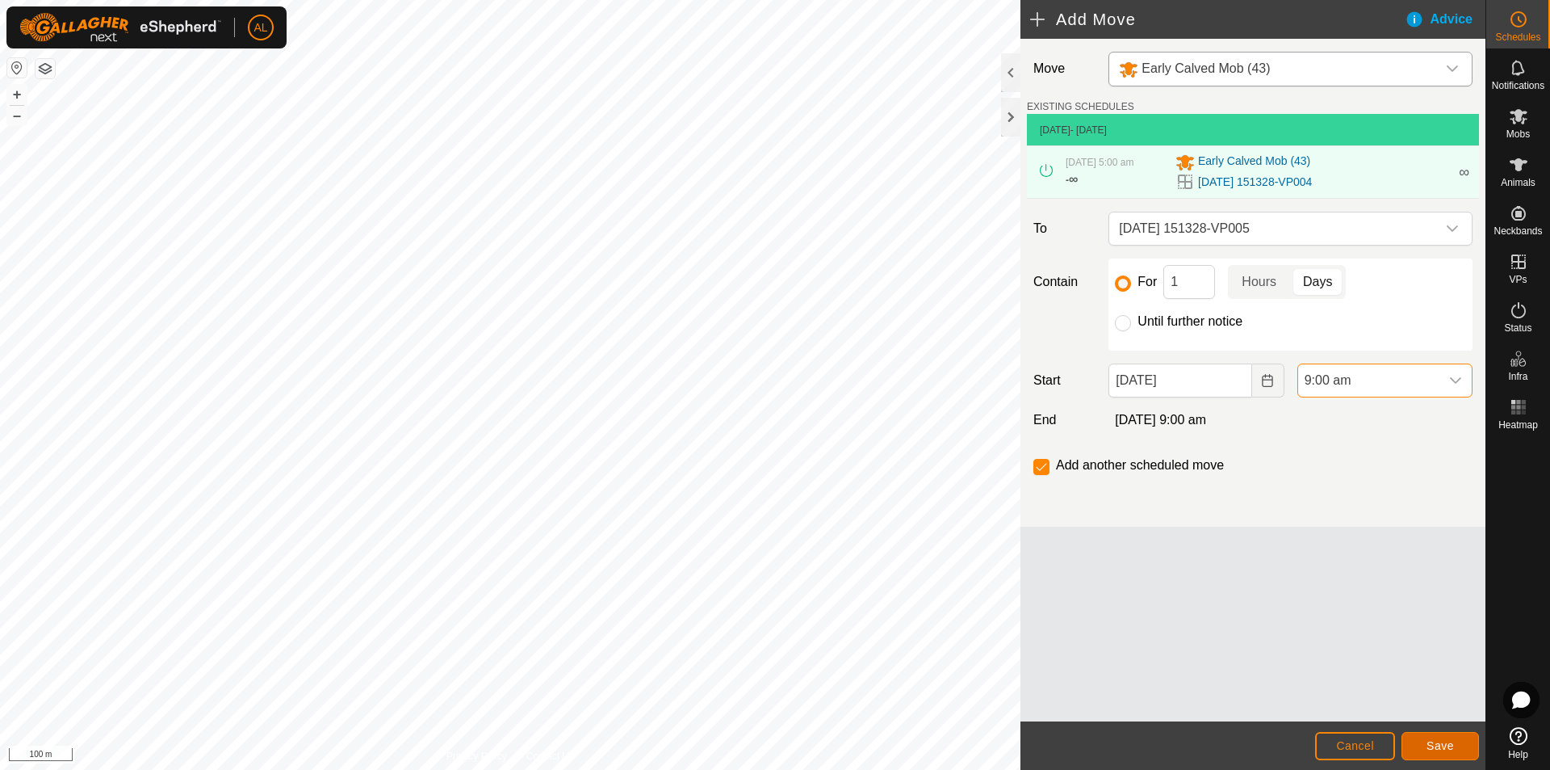
click at [1463, 746] on button "Save" at bounding box center [1441, 746] width 78 height 28
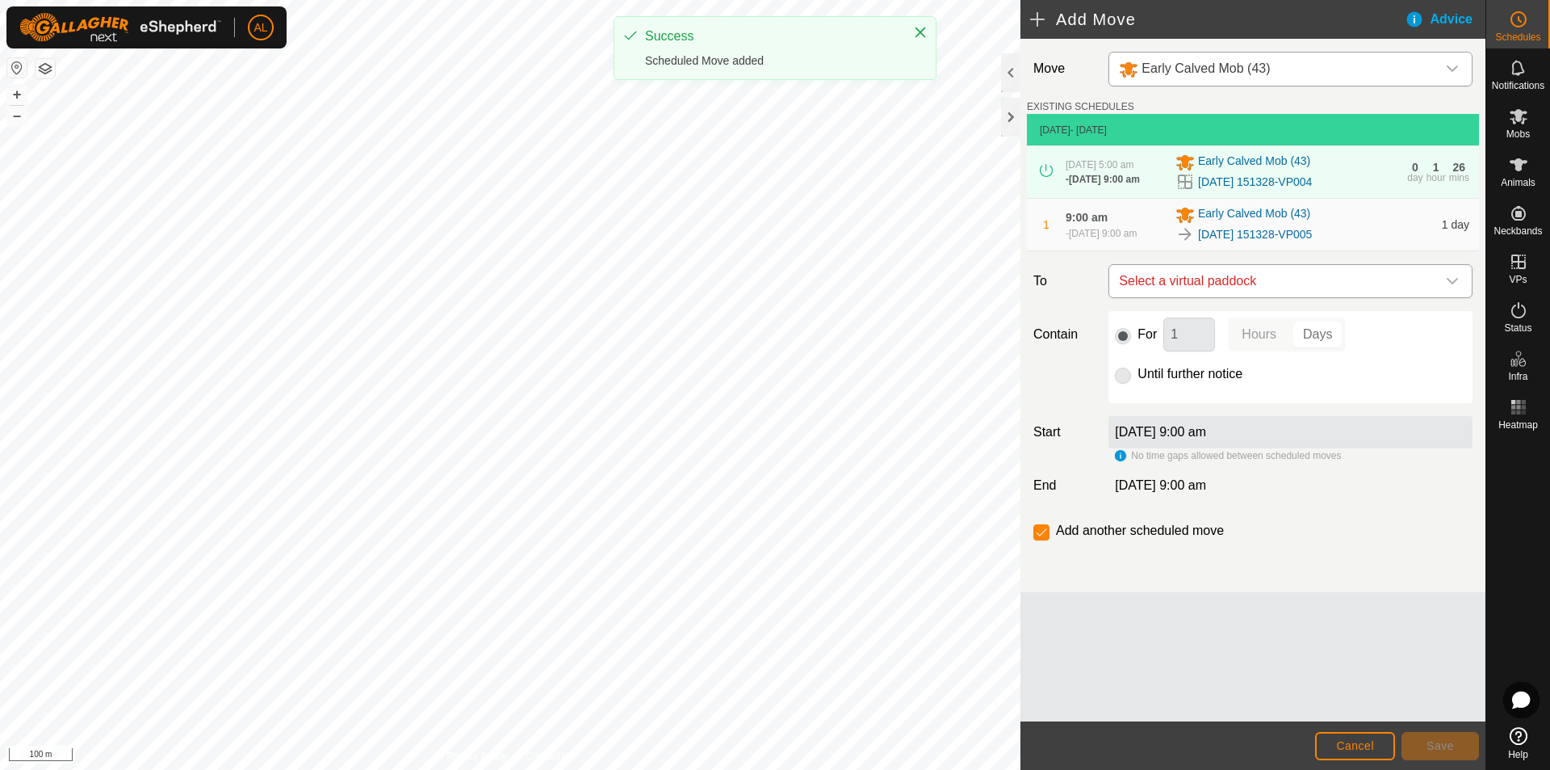
click at [1290, 283] on span "Select a virtual paddock" at bounding box center [1275, 281] width 324 height 32
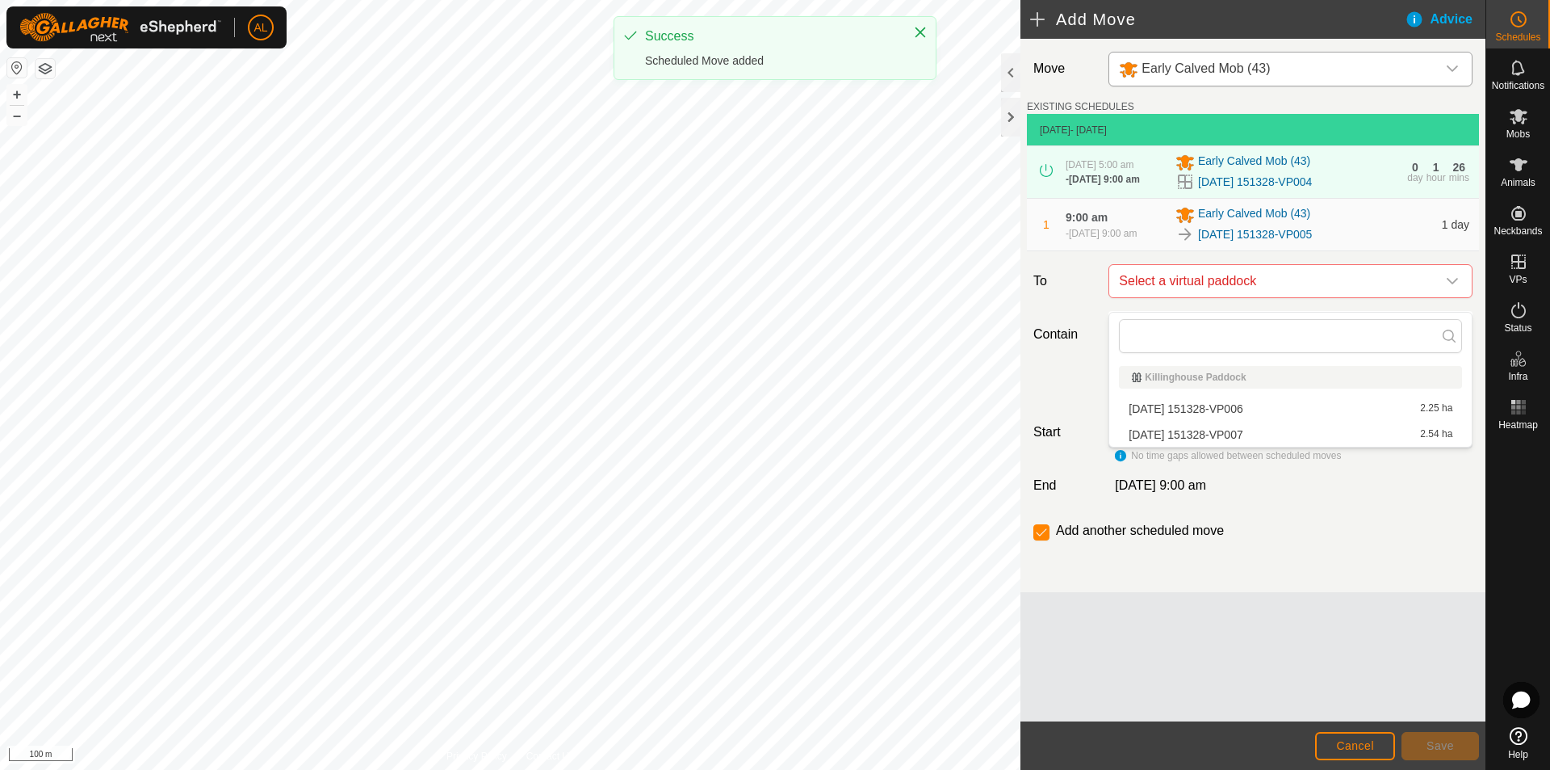
click at [1263, 408] on li "[DATE] 151328-VP006 2.25 ha" at bounding box center [1290, 408] width 343 height 24
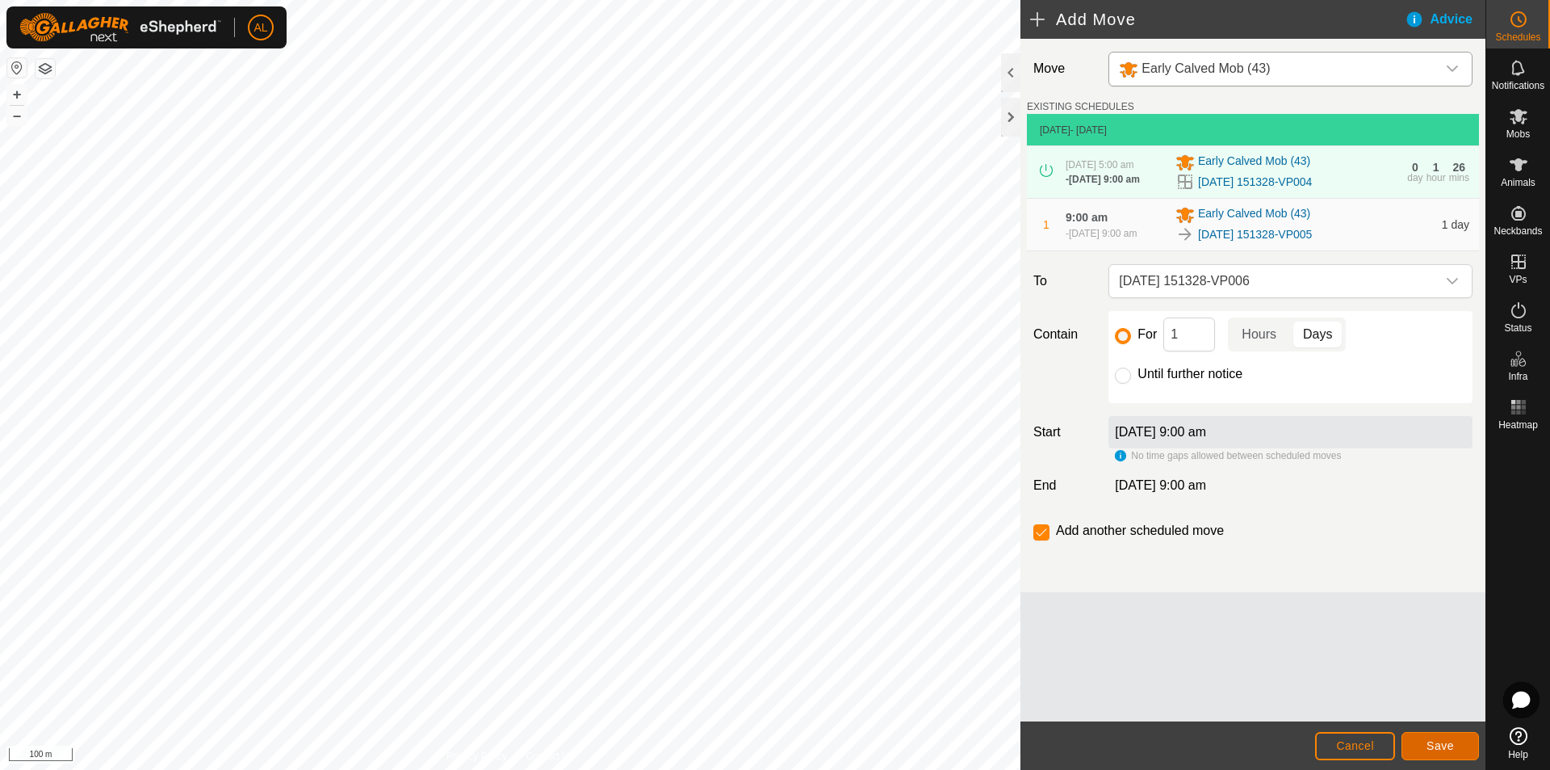
click at [1451, 744] on span "Save" at bounding box center [1440, 745] width 27 height 13
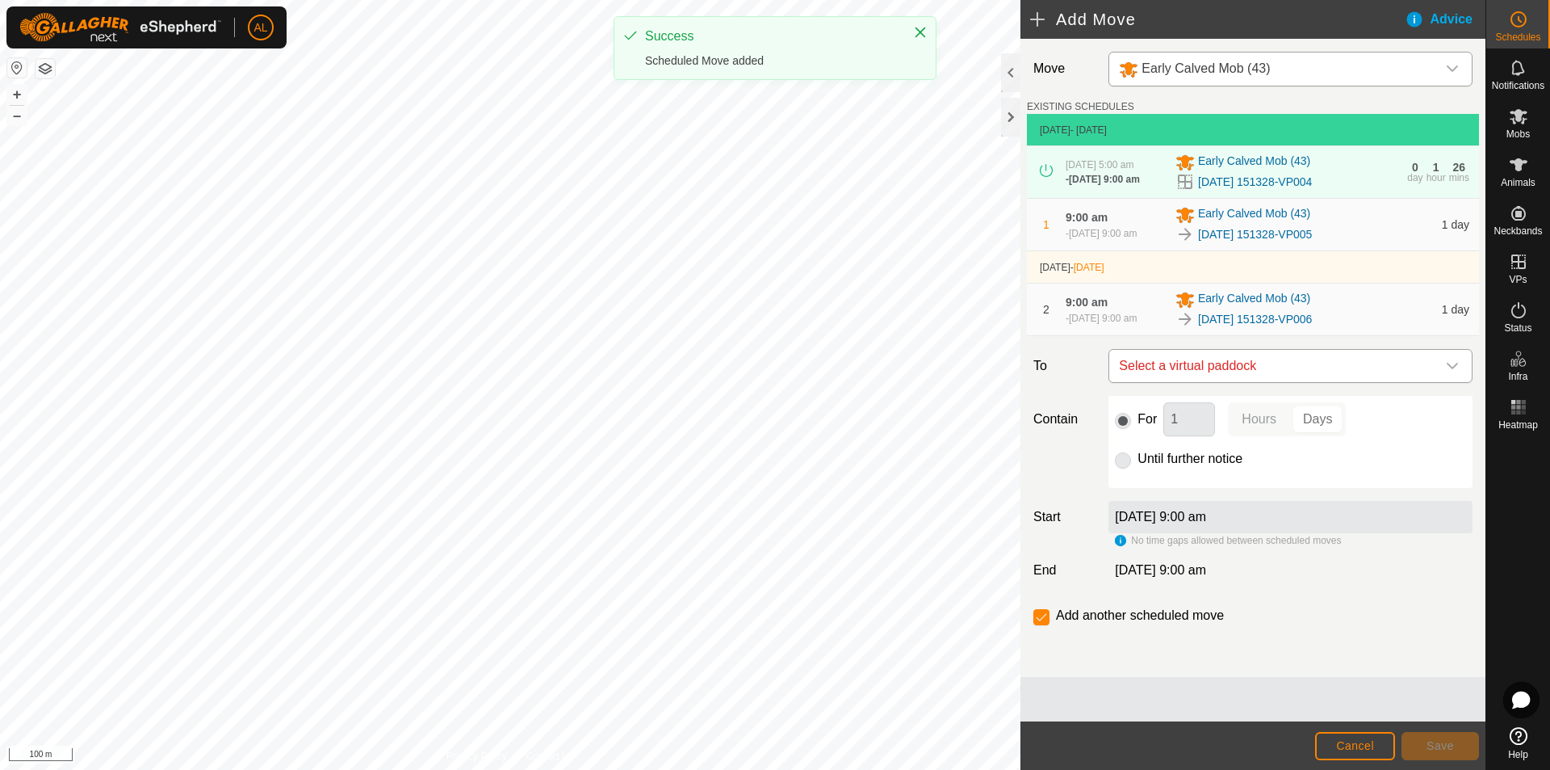
click at [1262, 382] on span "Select a virtual paddock" at bounding box center [1275, 366] width 324 height 32
click at [1251, 501] on li "[DATE] 151328-VP007 2.54 ha" at bounding box center [1290, 501] width 343 height 24
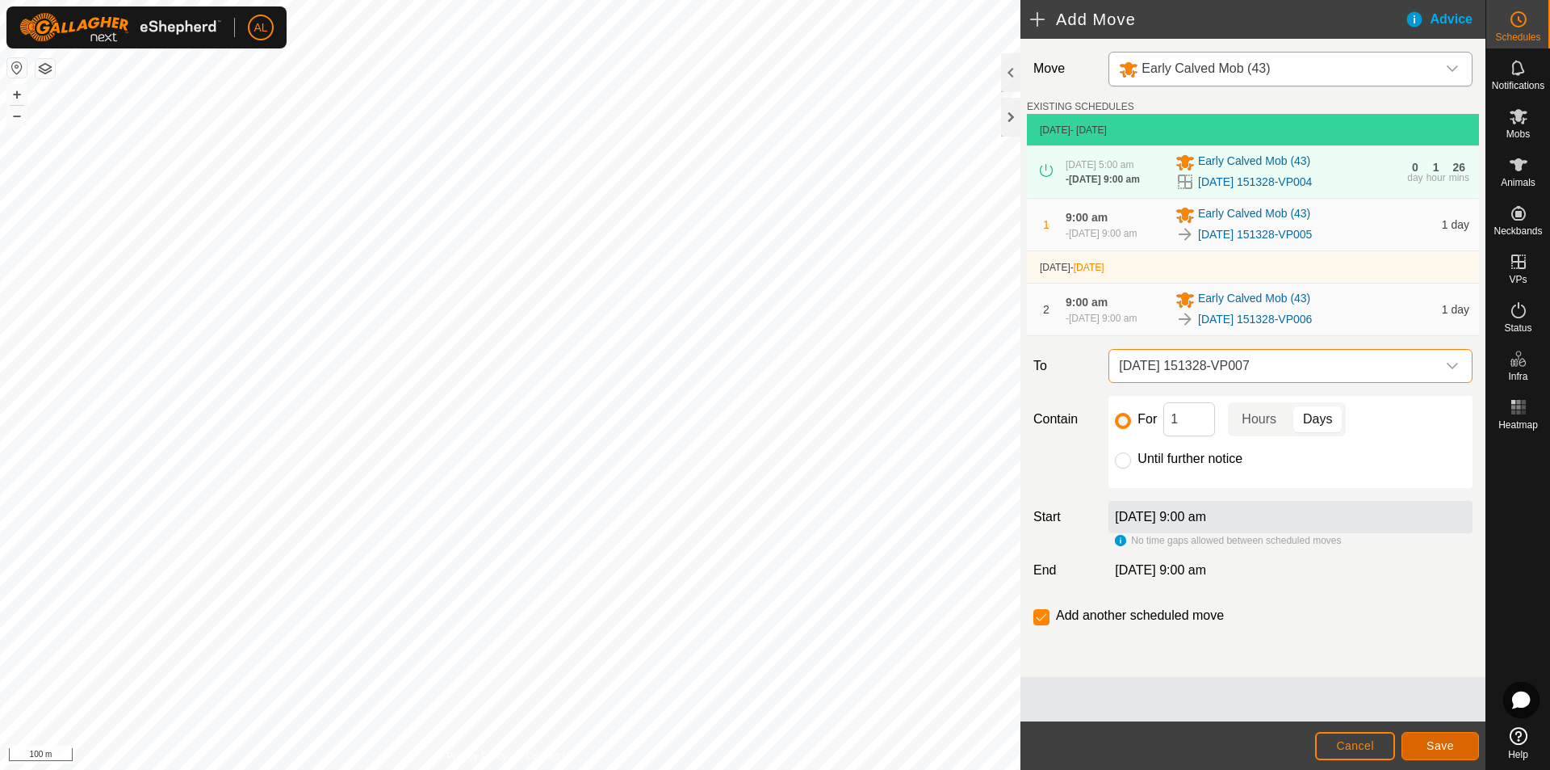
click at [1424, 738] on button "Save" at bounding box center [1441, 746] width 78 height 28
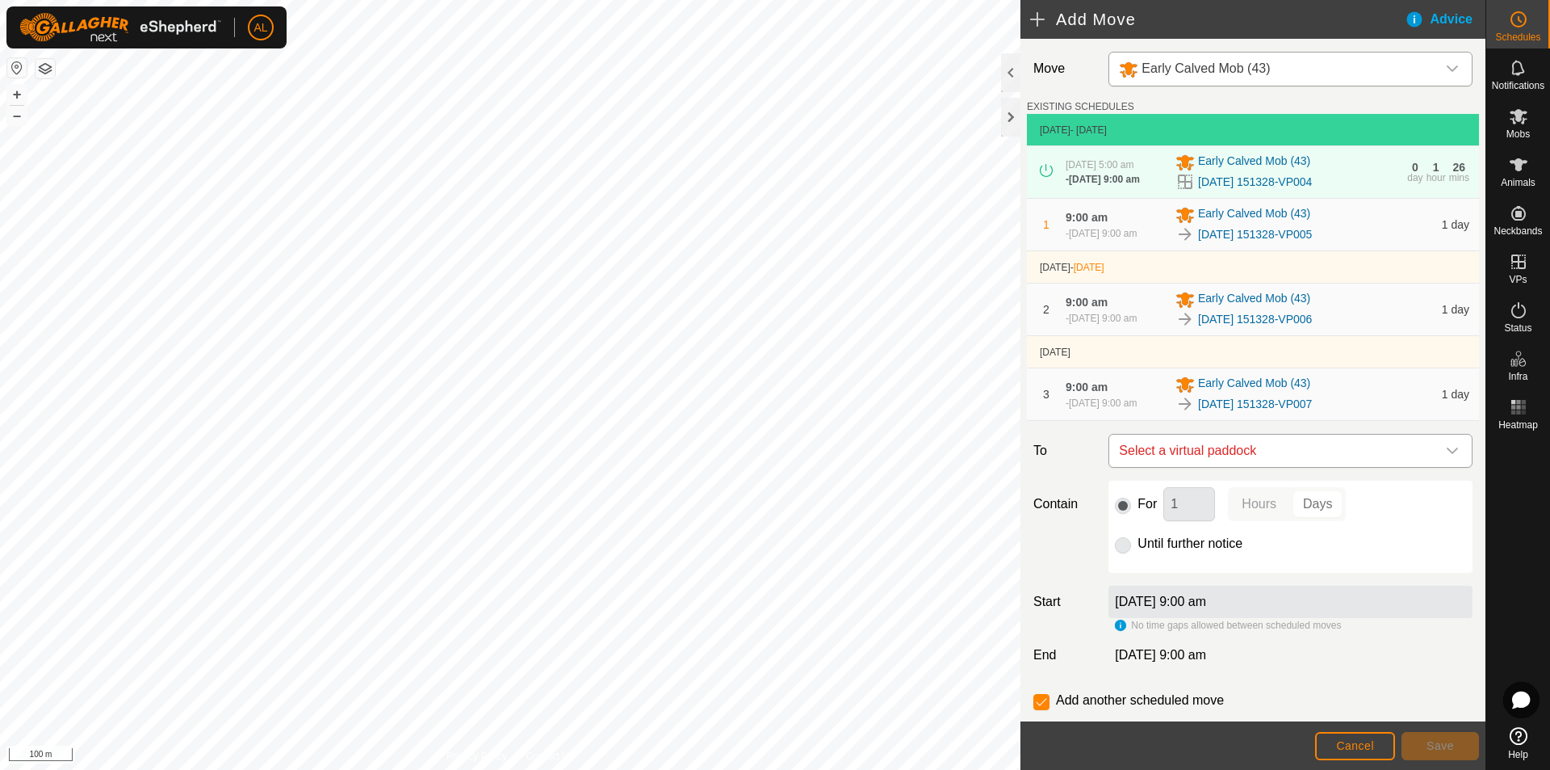
click at [1313, 467] on span "Select a virtual paddock" at bounding box center [1275, 450] width 324 height 32
click at [1288, 459] on div "Move Early Calved Mob (43) EXISTING SCHEDULES [DATE] - [DATE] [DATE] 5:00 am - …" at bounding box center [1253, 400] width 465 height 723
click at [1330, 737] on button "Cancel" at bounding box center [1355, 746] width 80 height 28
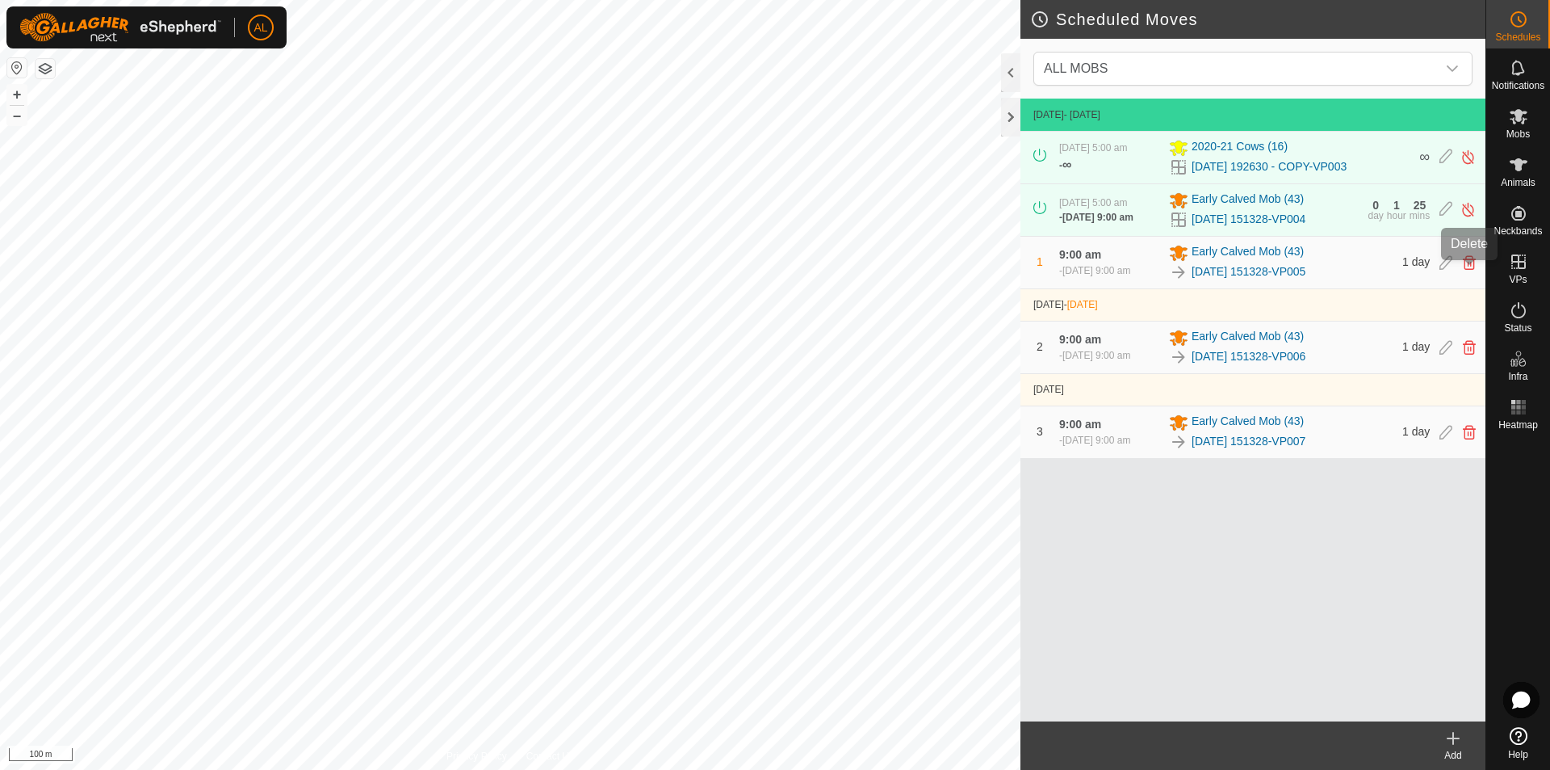
click at [1468, 270] on icon at bounding box center [1469, 262] width 13 height 15
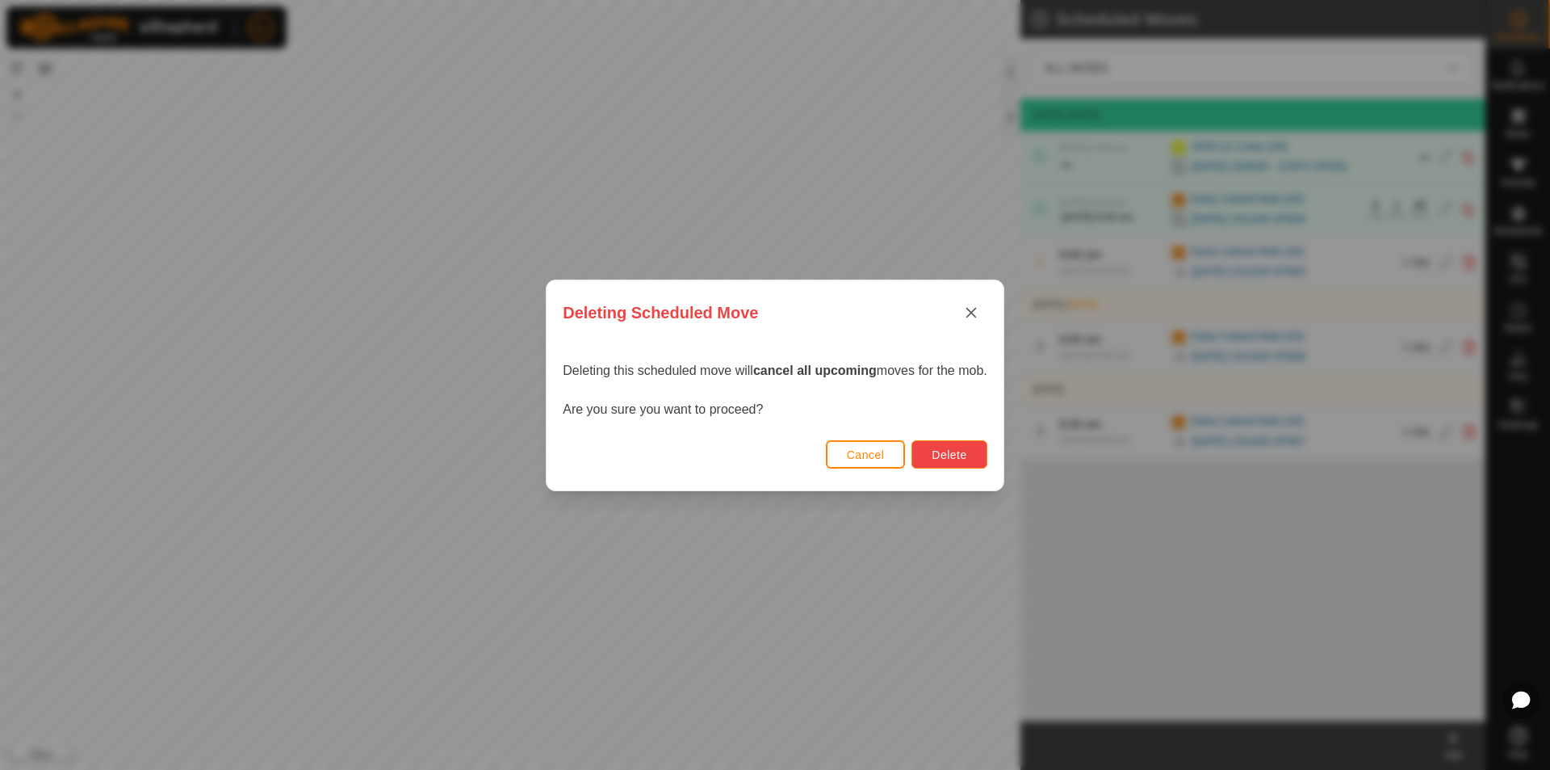
click at [966, 448] on span "Delete" at bounding box center [949, 454] width 35 height 13
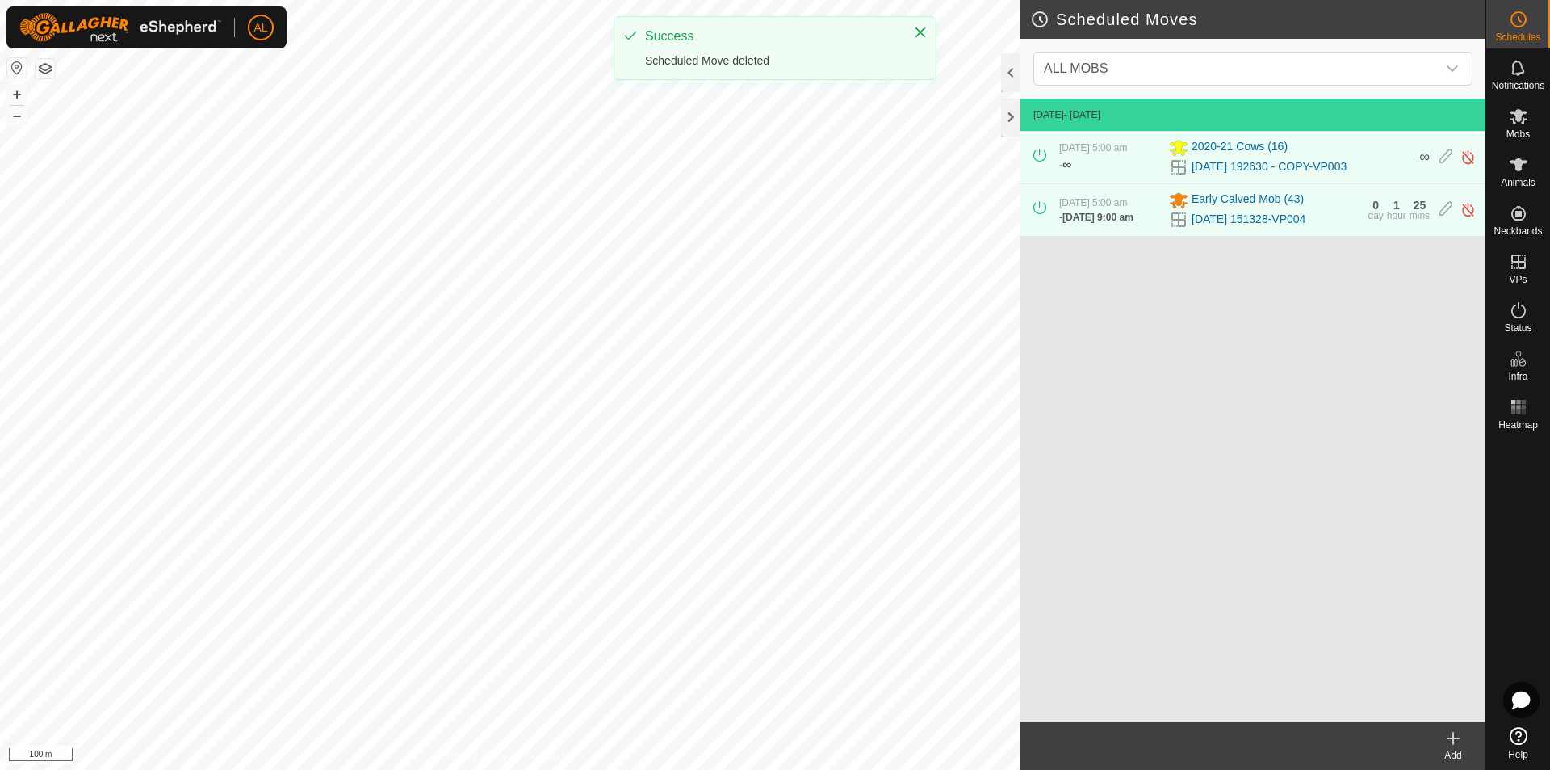
click at [1235, 359] on div "[DATE] - [DATE] [DATE] 5:00 am - ∞ 2020-21 Cows [PHONE_NUMBER][DATE] 192630 - C…" at bounding box center [1253, 410] width 465 height 623
click at [1514, 120] on icon at bounding box center [1519, 116] width 18 height 15
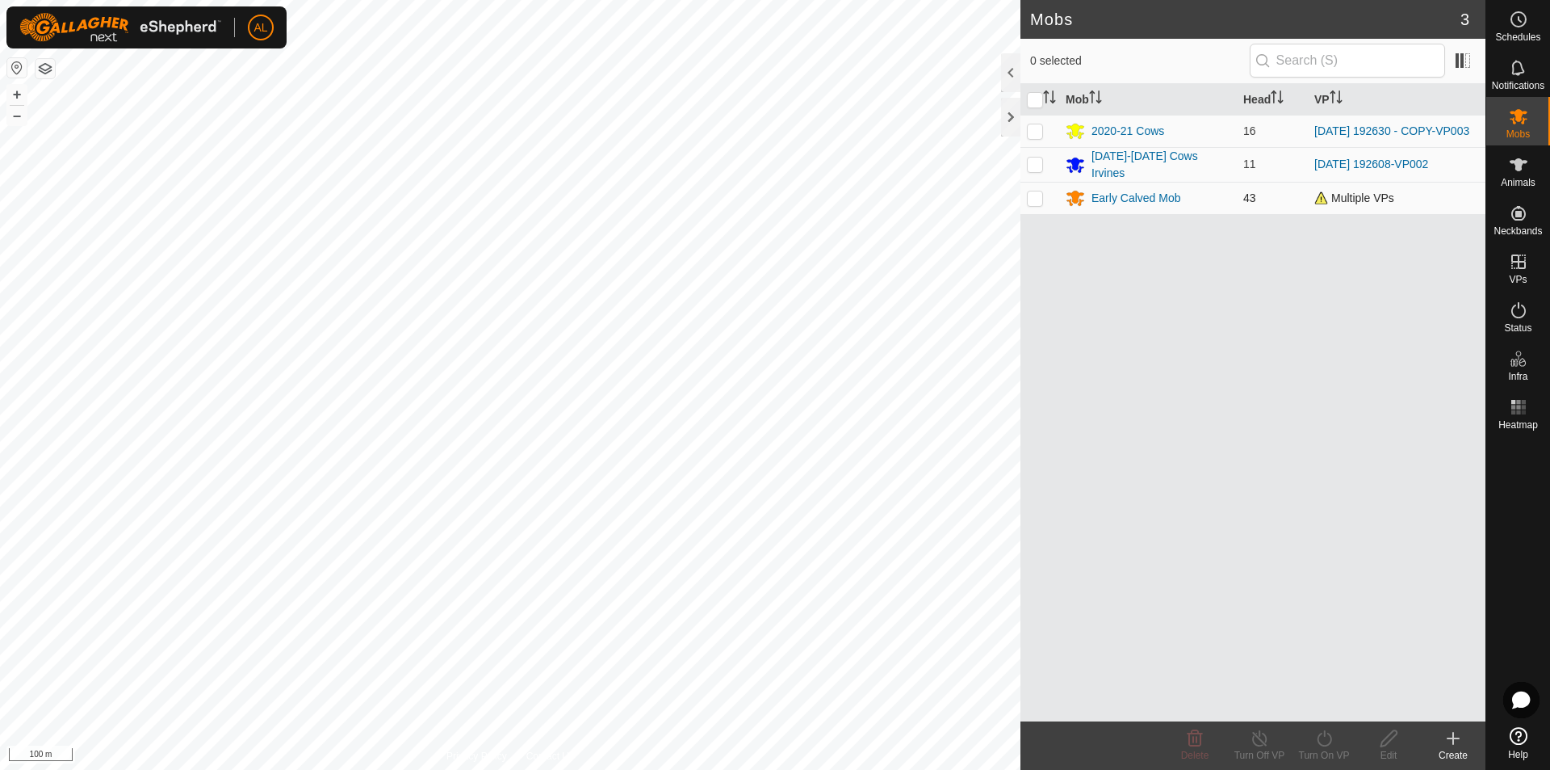
click at [1045, 197] on td at bounding box center [1040, 198] width 39 height 32
click at [1319, 751] on div "Turn On VP" at bounding box center [1324, 755] width 65 height 15
click at [1320, 707] on span "Now" at bounding box center [1315, 702] width 26 height 19
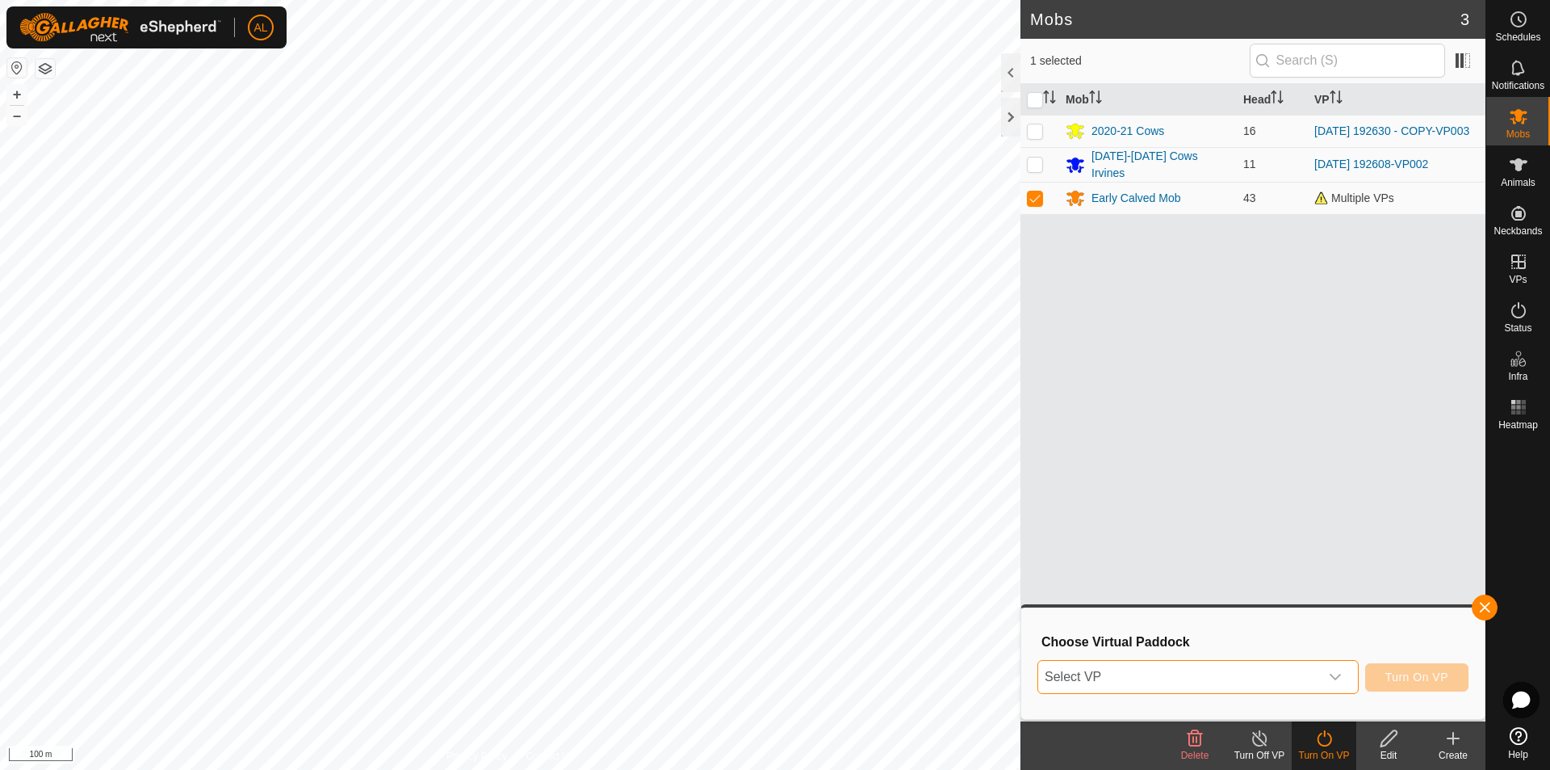
click at [1252, 670] on span "Select VP" at bounding box center [1178, 677] width 281 height 32
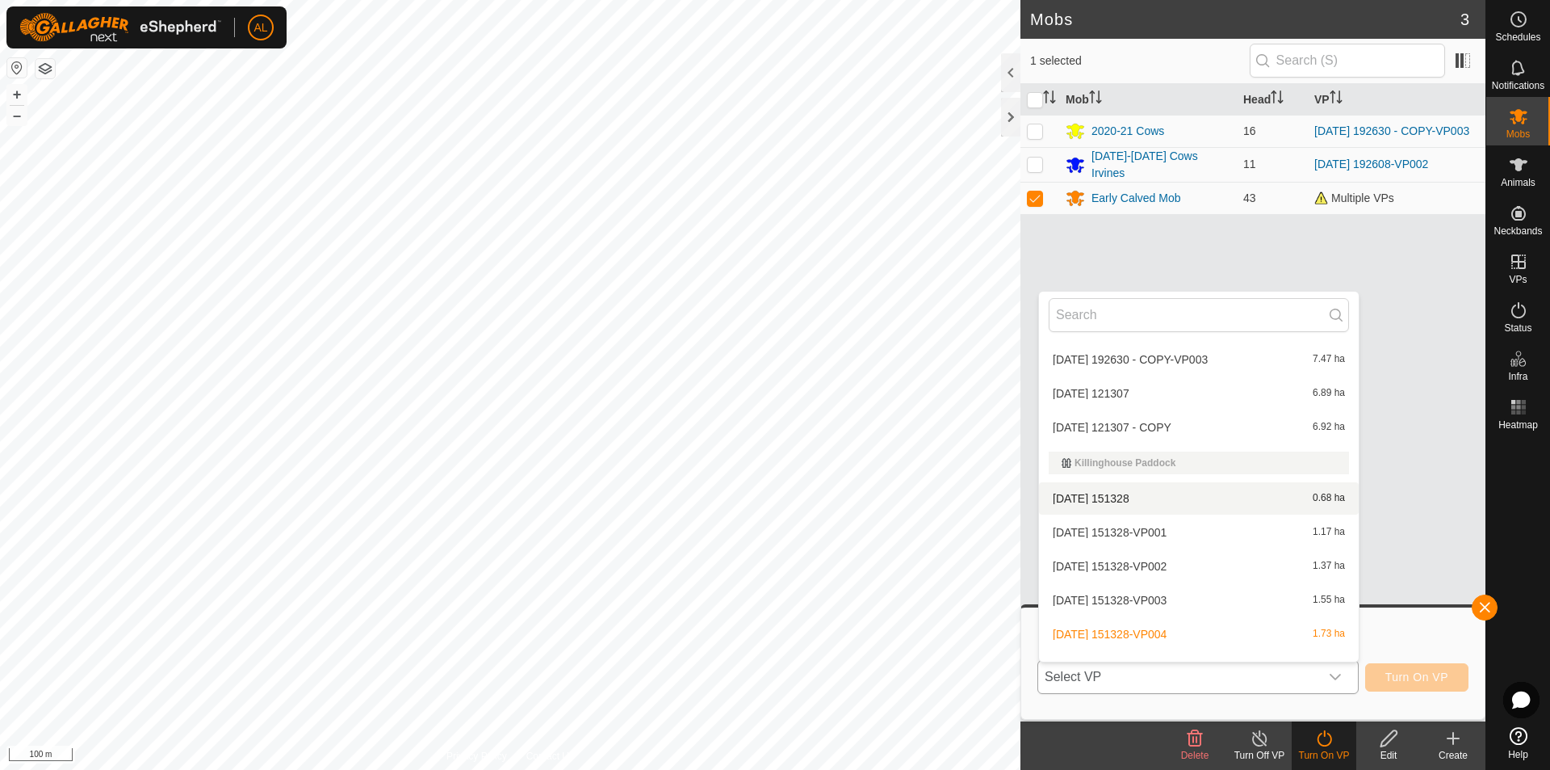
scroll to position [736, 0]
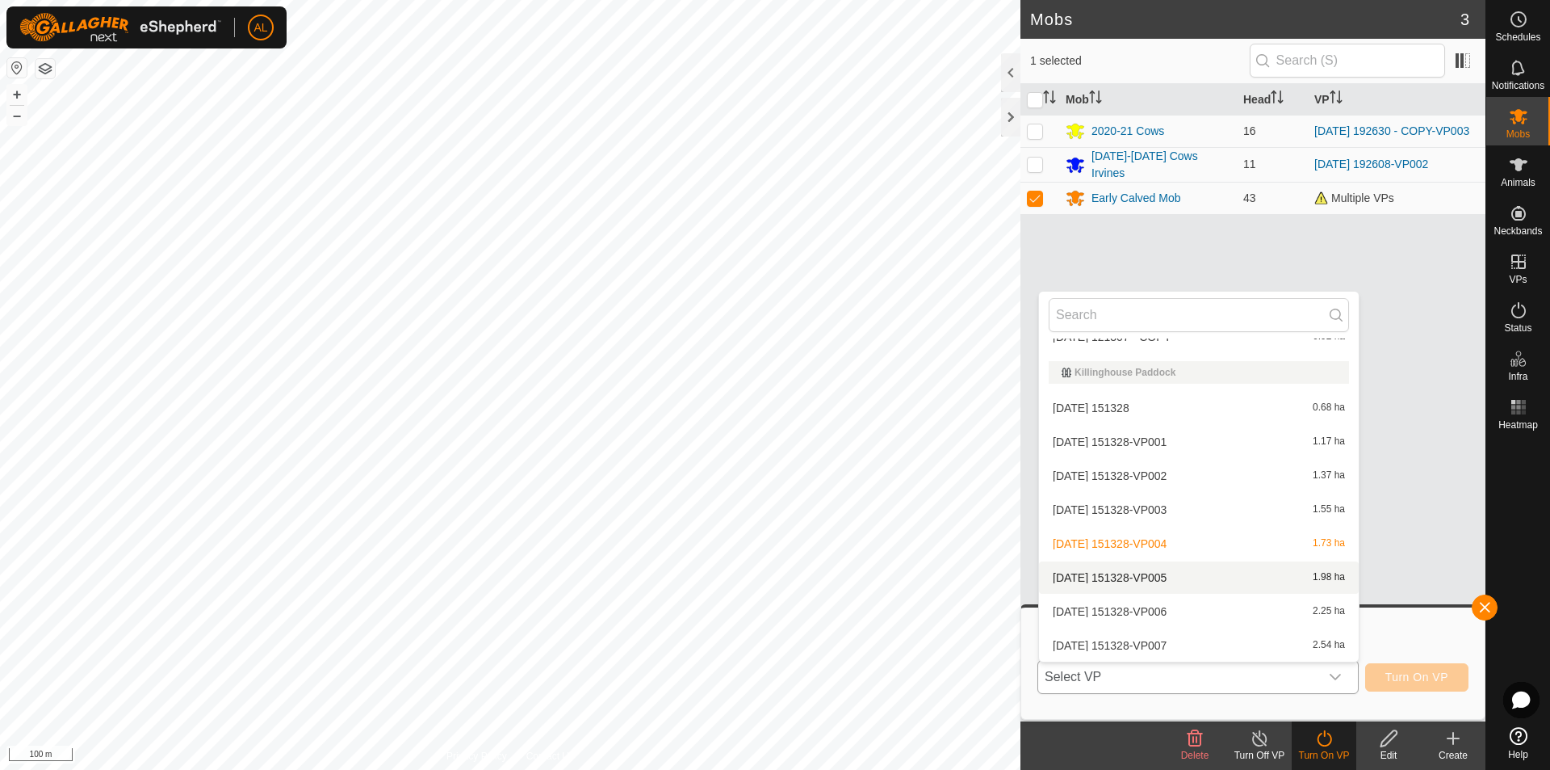
click at [1170, 576] on li "[DATE] 151328-VP005 1.98 ha" at bounding box center [1199, 577] width 320 height 32
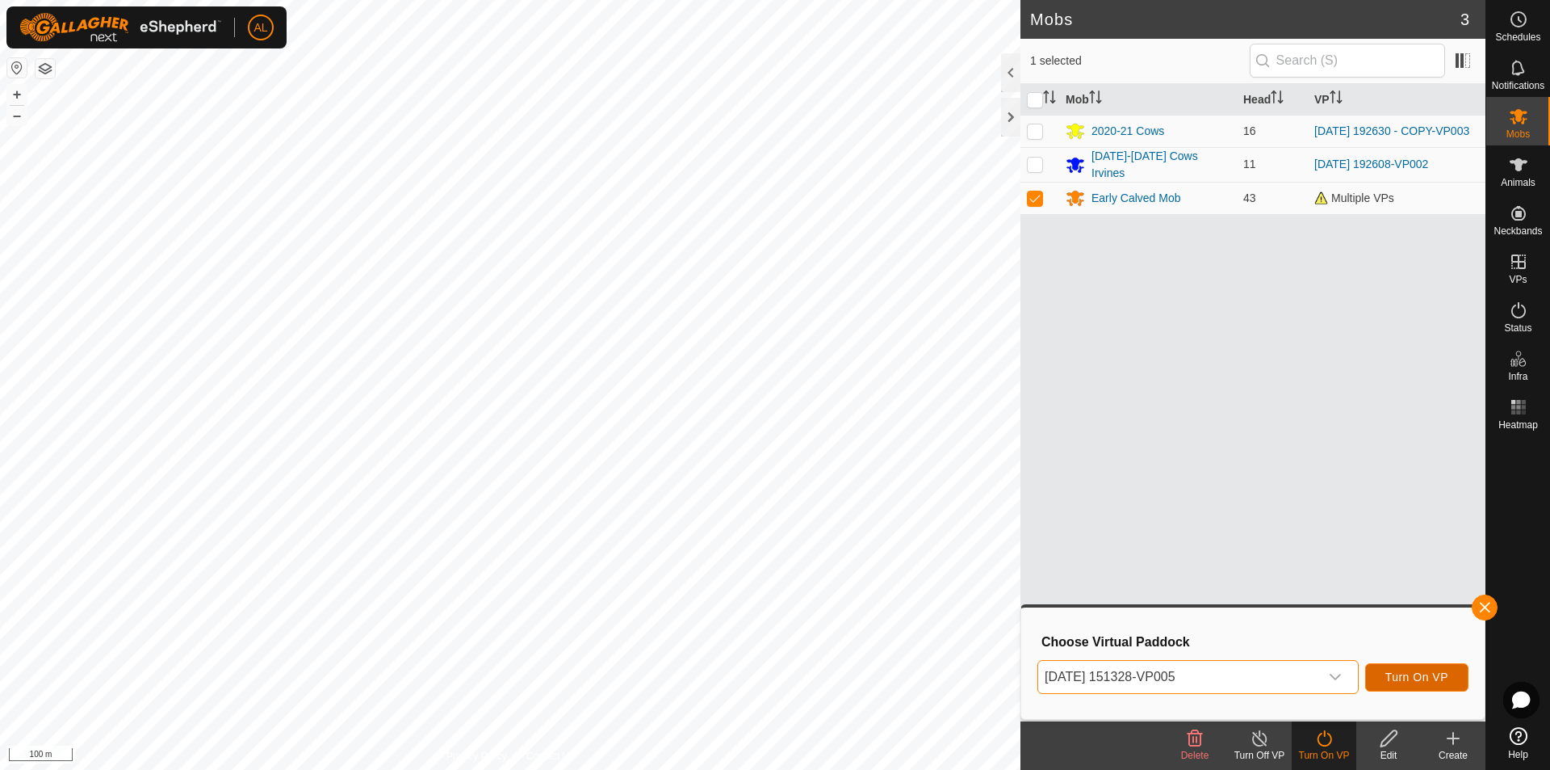
click at [1399, 680] on span "Turn On VP" at bounding box center [1417, 676] width 63 height 13
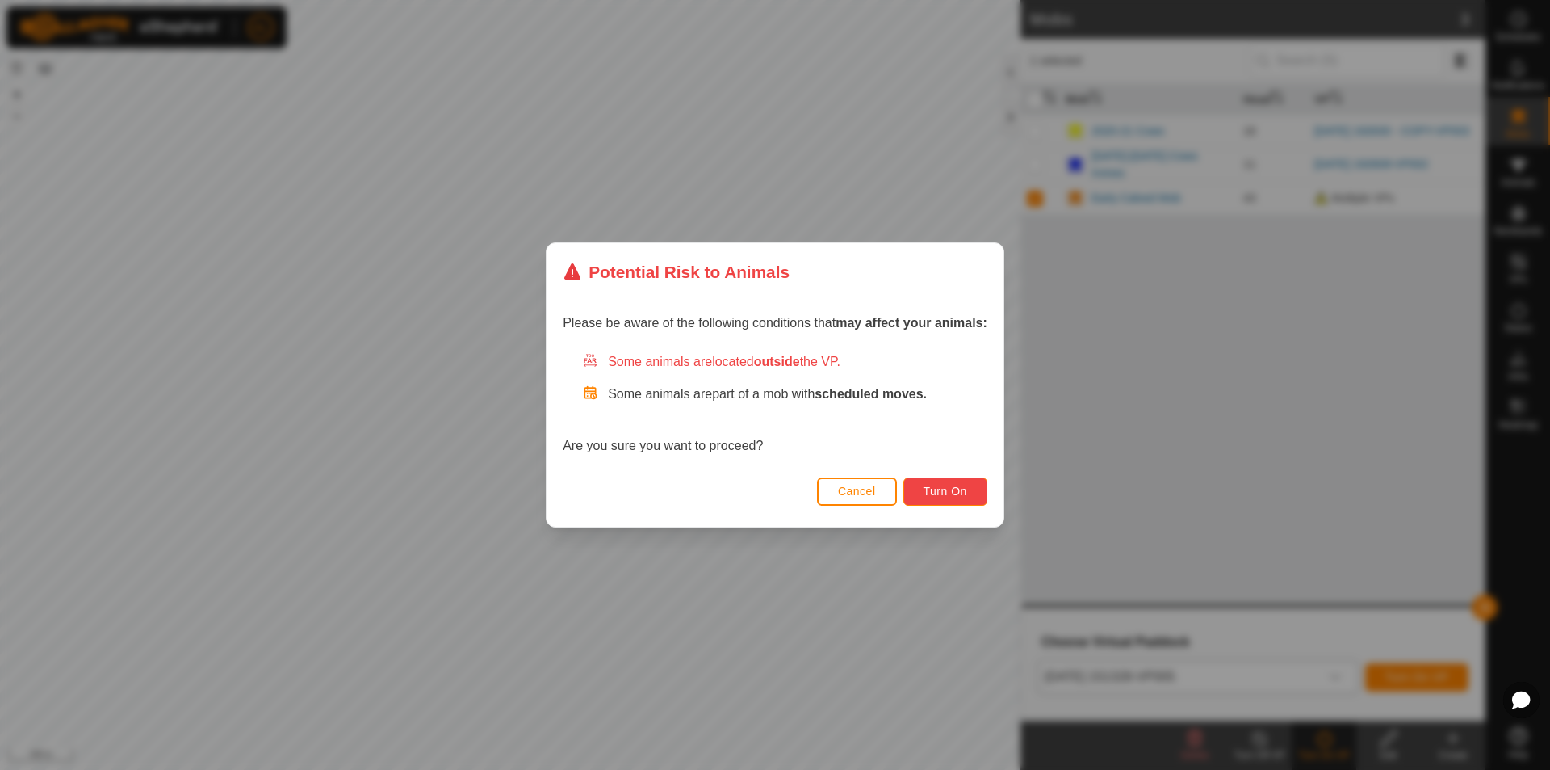
click at [938, 488] on span "Turn On" at bounding box center [946, 490] width 44 height 13
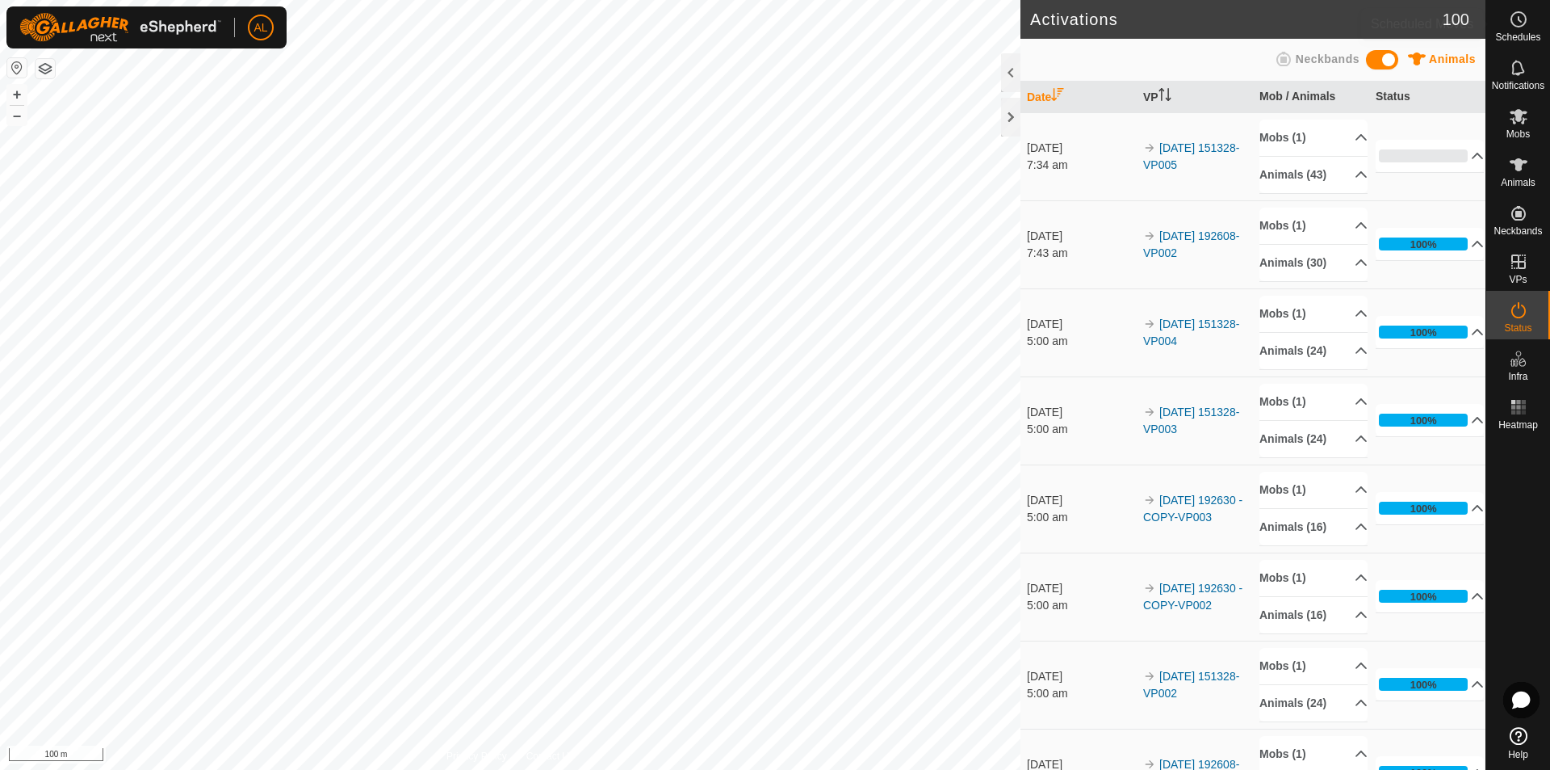
click at [1511, 25] on icon at bounding box center [1518, 19] width 19 height 19
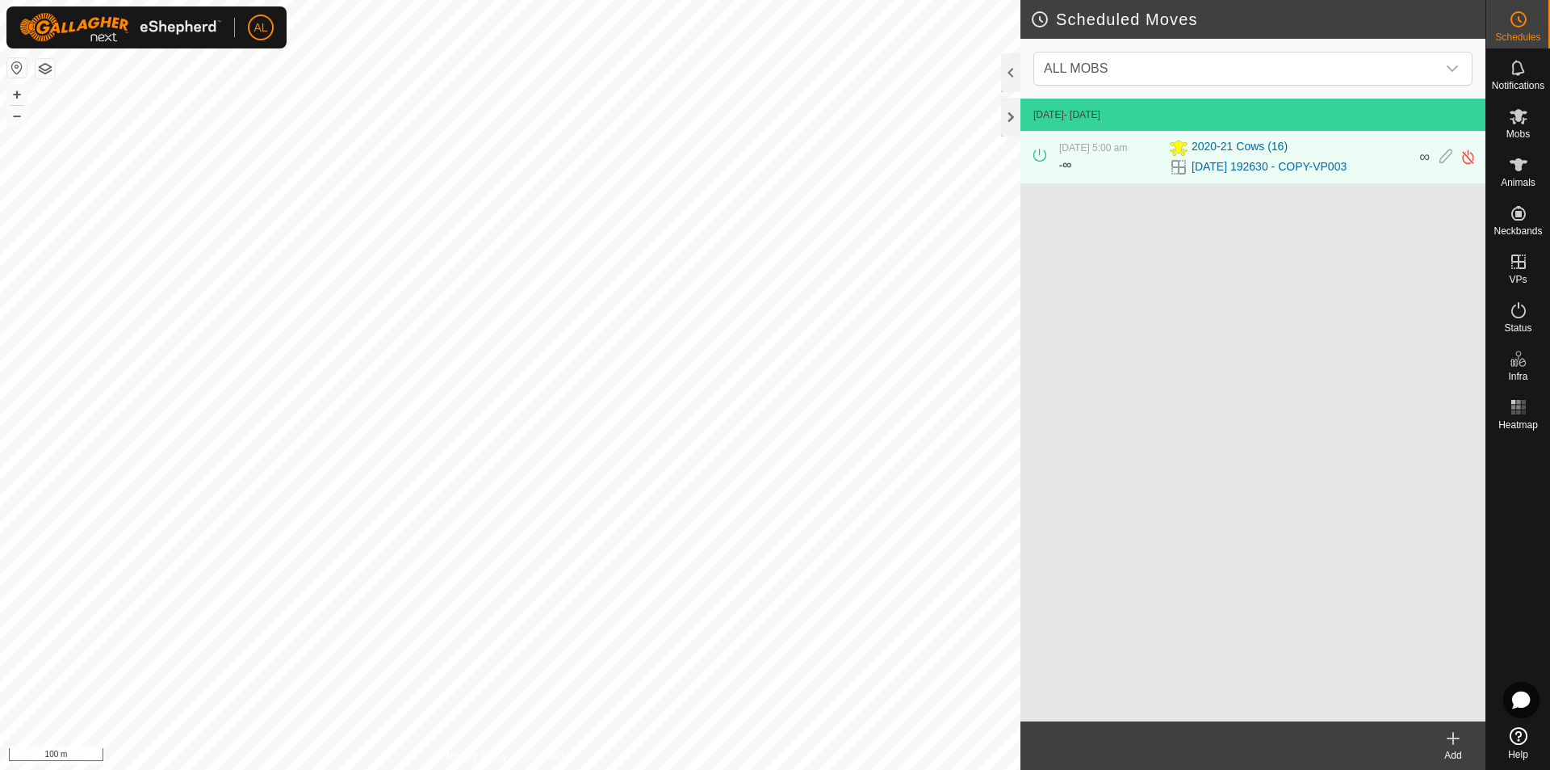
click at [1445, 744] on icon at bounding box center [1453, 737] width 19 height 19
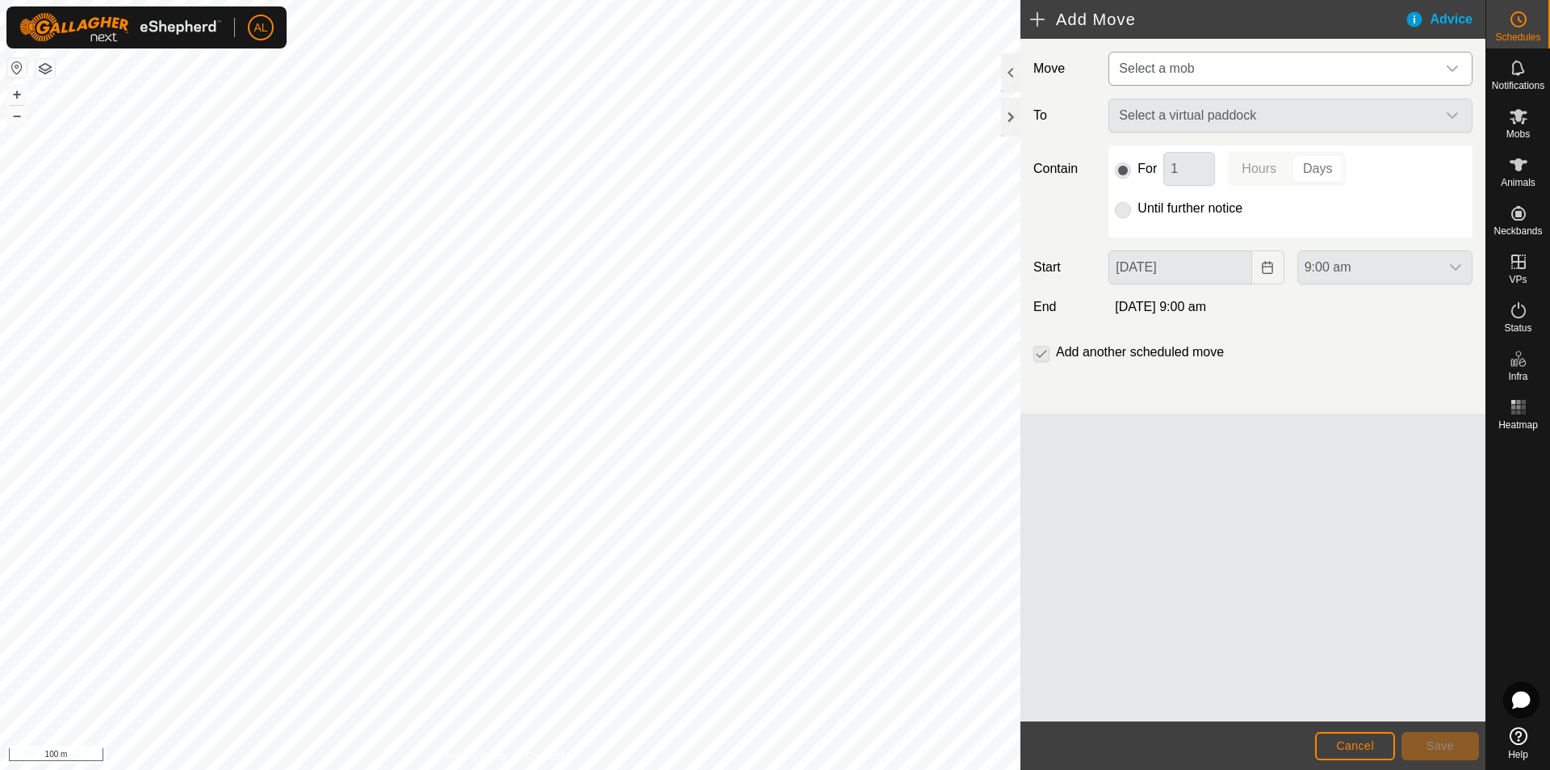
click at [1185, 72] on span "Select a mob" at bounding box center [1156, 68] width 75 height 14
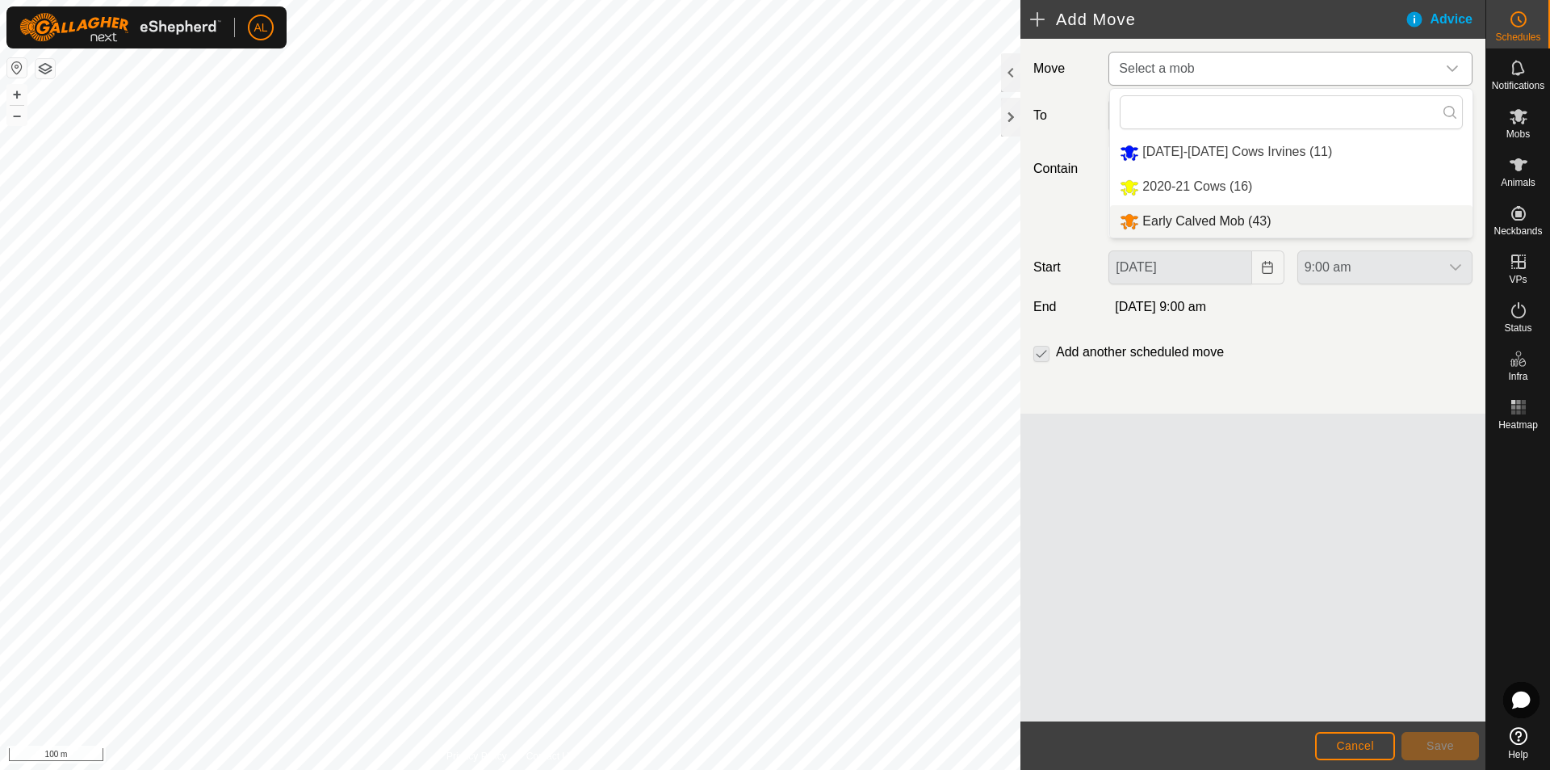
click at [1206, 212] on li "Early Calved Mob (43)" at bounding box center [1291, 221] width 363 height 33
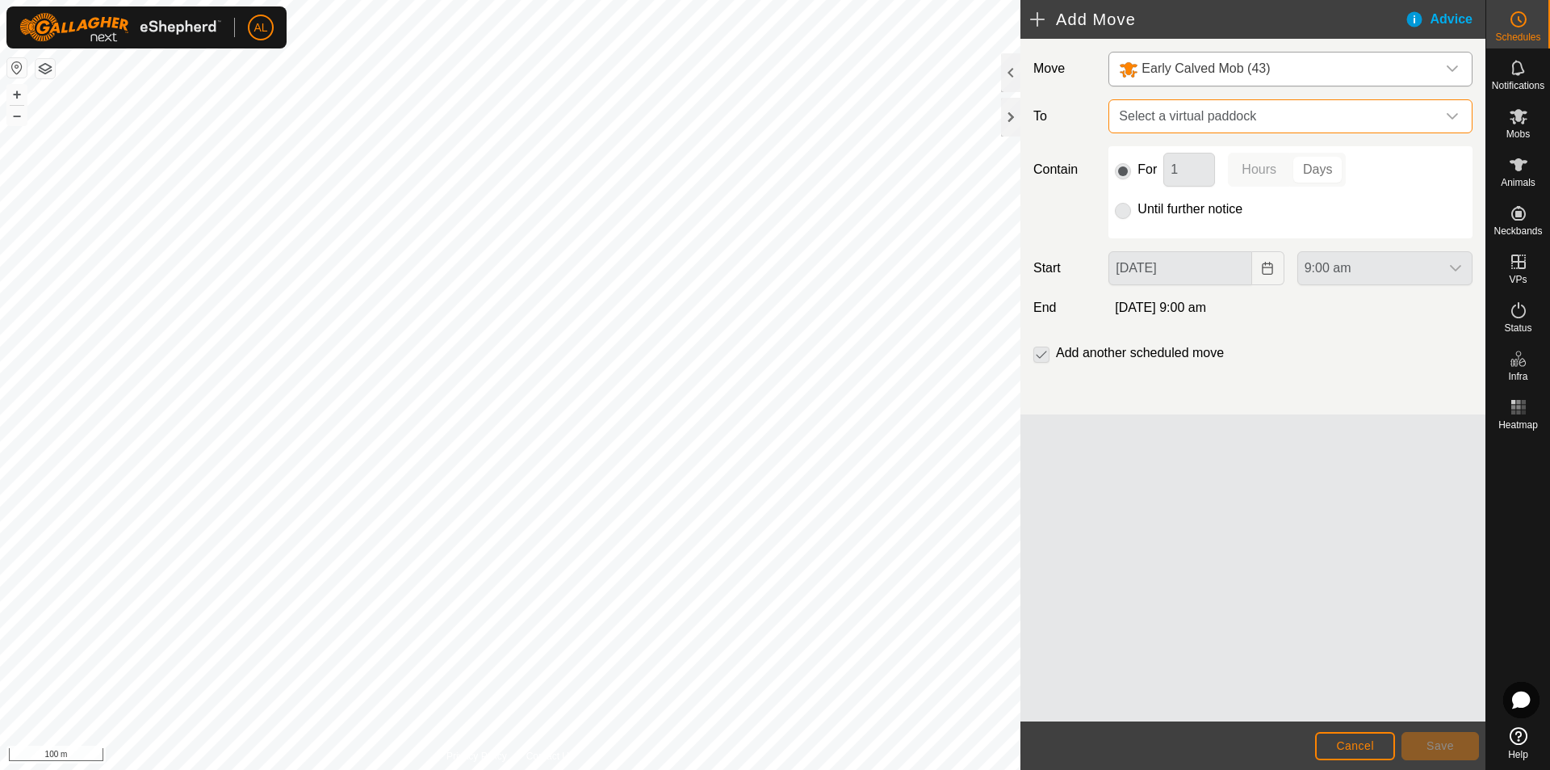
click at [1199, 124] on span "Select a virtual paddock" at bounding box center [1275, 116] width 324 height 32
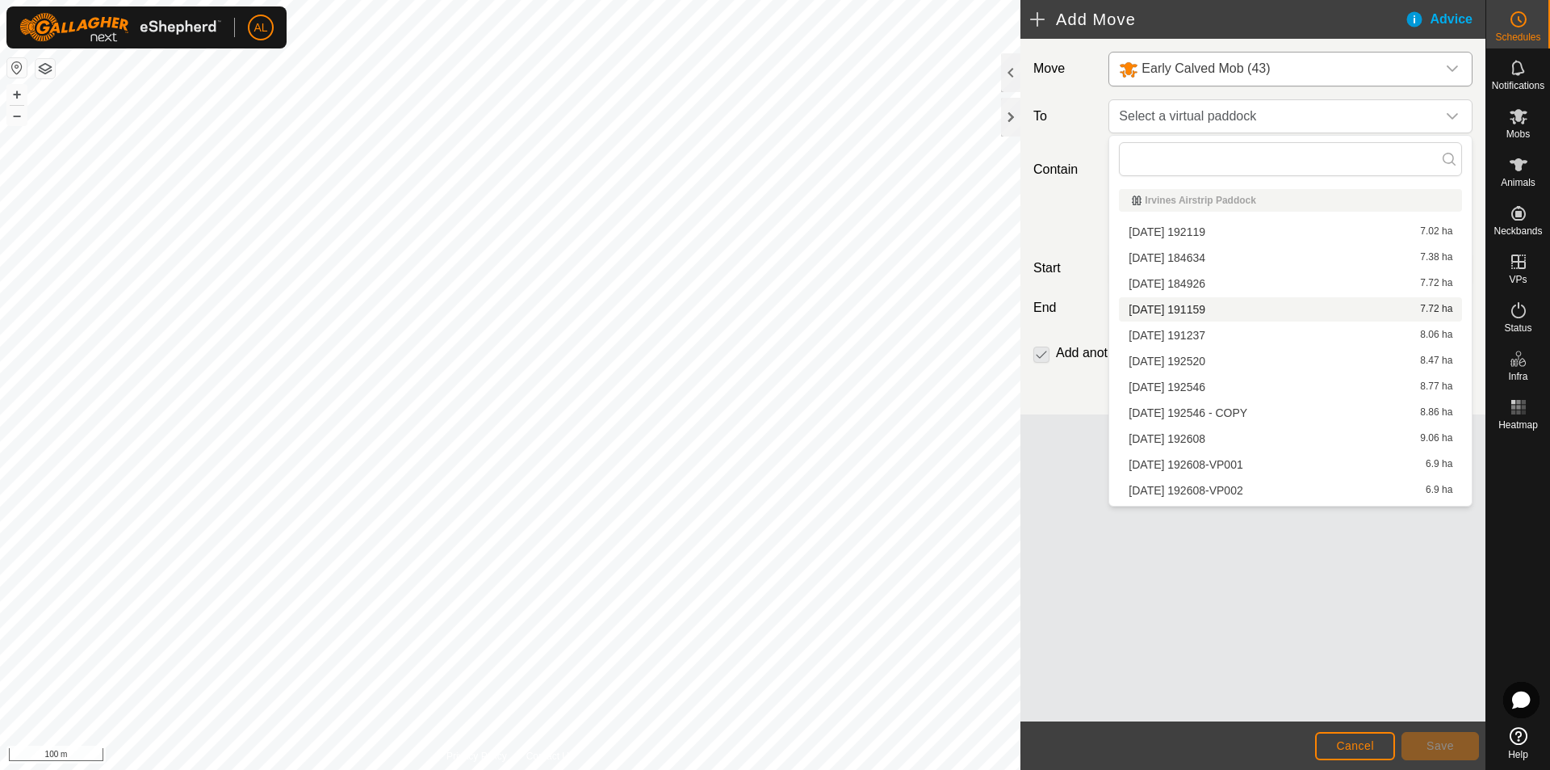
scroll to position [510, 0]
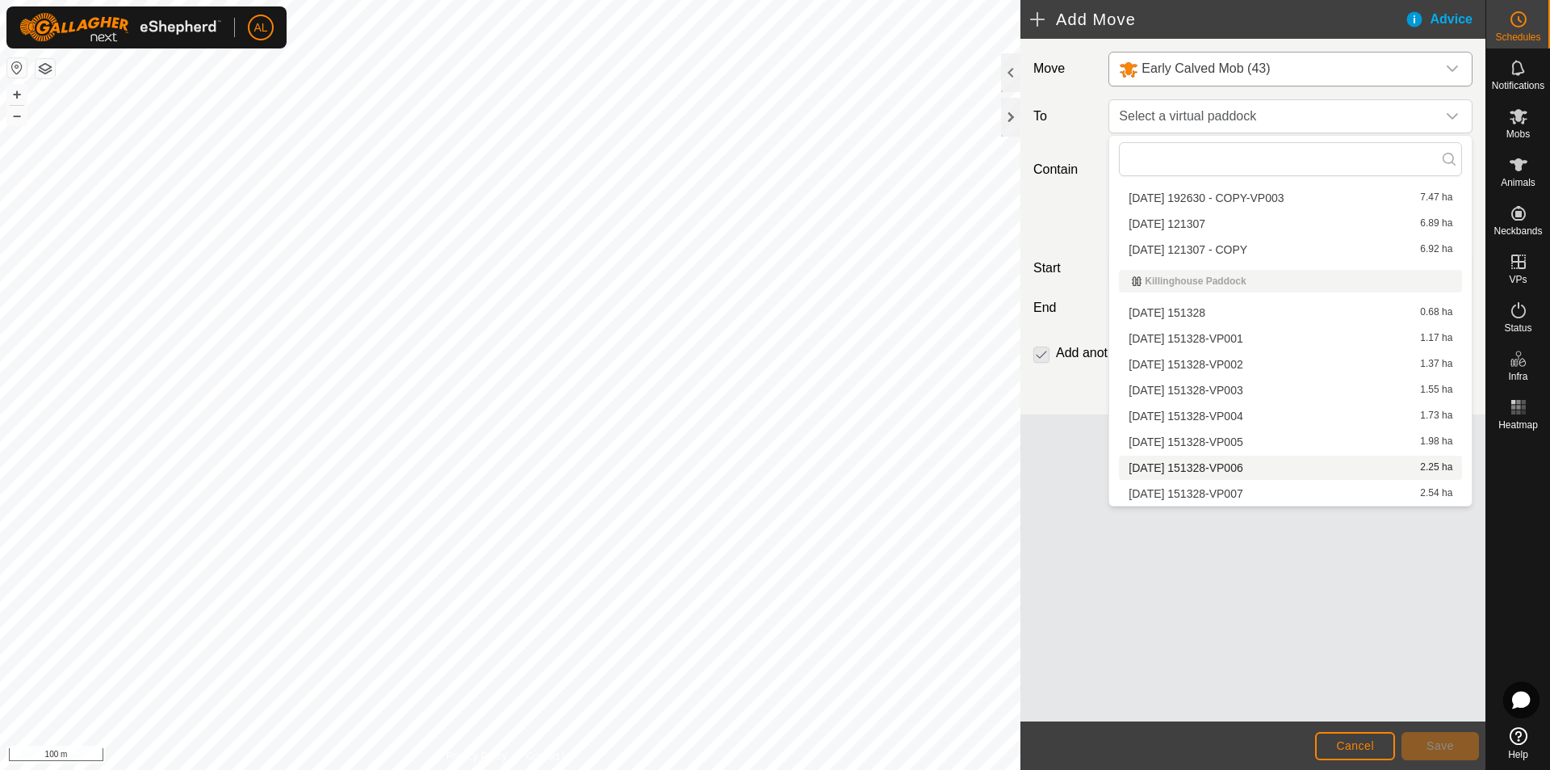
click at [1223, 468] on li "[DATE] 151328-VP006 2.25 ha" at bounding box center [1290, 467] width 343 height 24
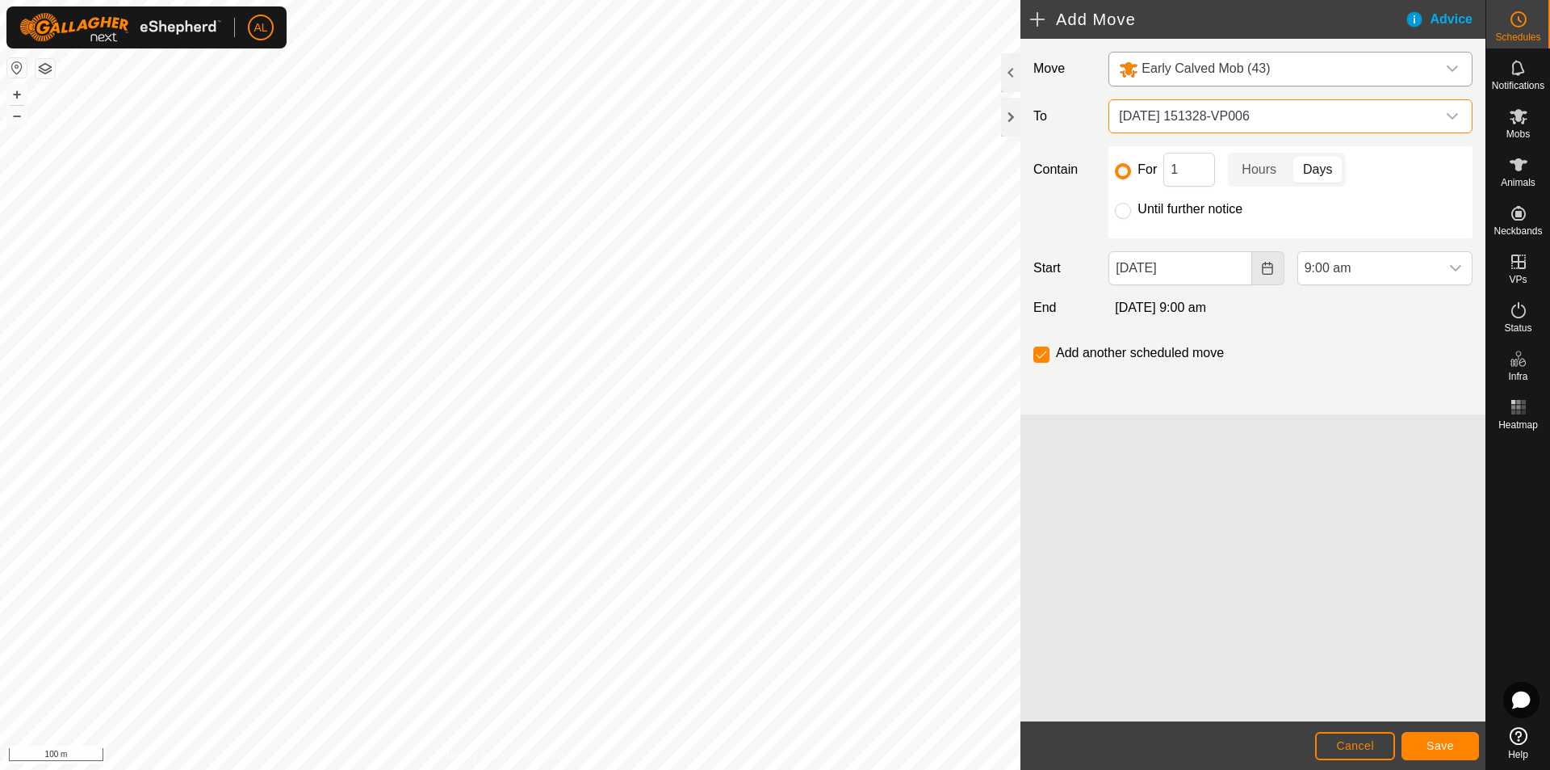
click at [1266, 274] on icon "Choose Date" at bounding box center [1267, 268] width 13 height 13
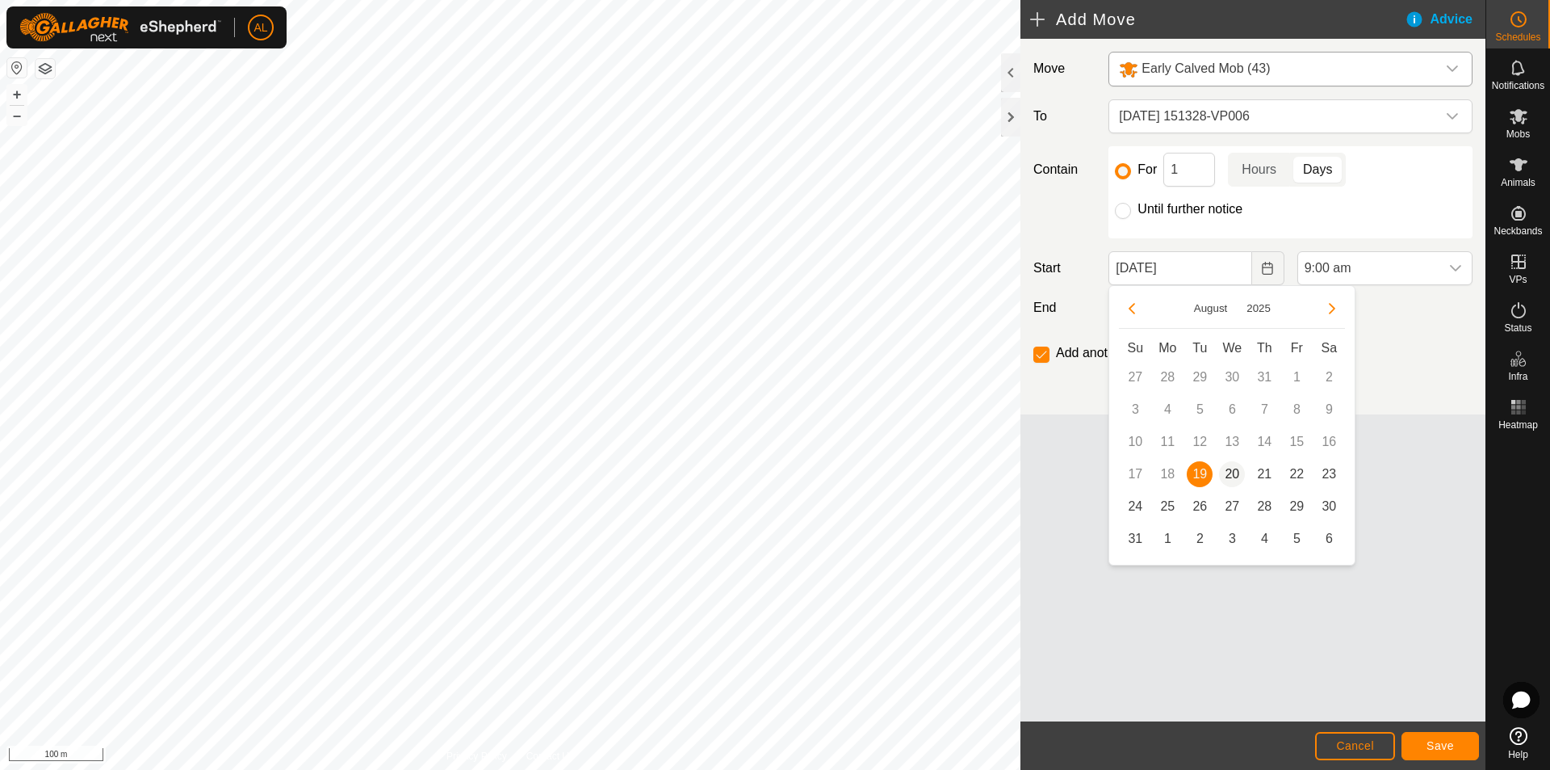
click at [1228, 474] on span "20" at bounding box center [1232, 474] width 26 height 26
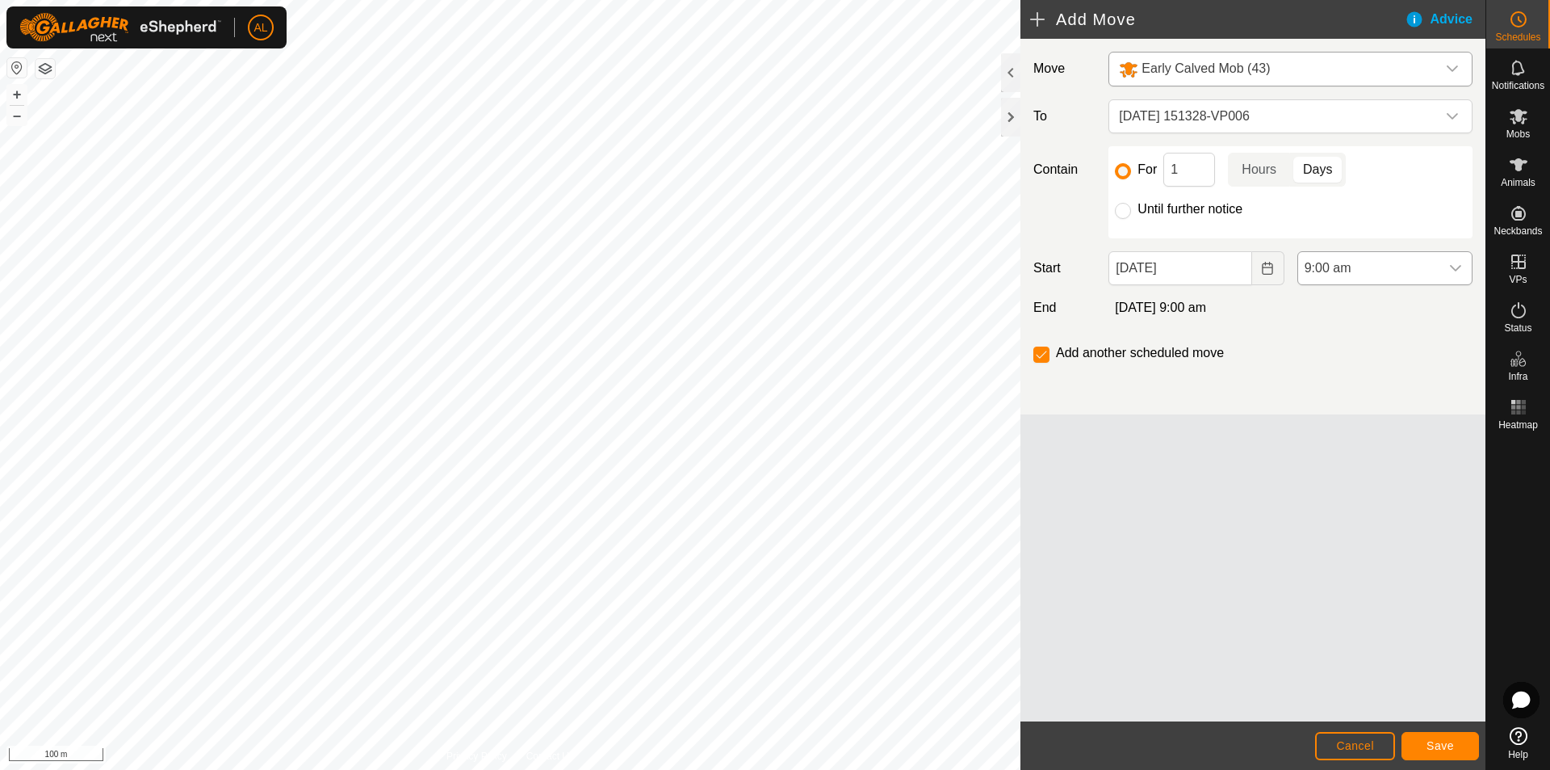
click at [1390, 261] on span "9:00 am" at bounding box center [1368, 268] width 141 height 32
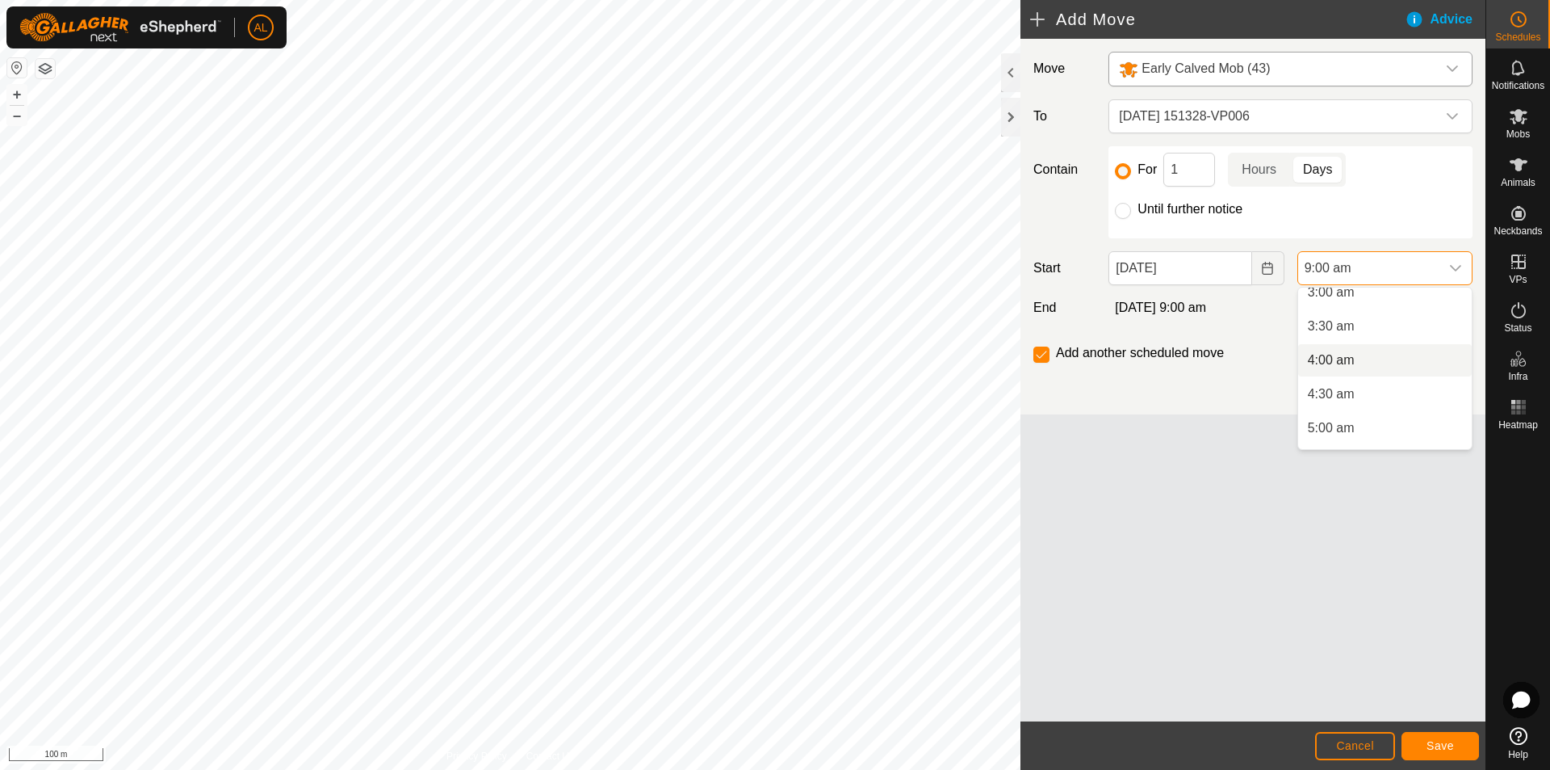
scroll to position [242, 0]
click at [1345, 391] on li "5:00 am" at bounding box center [1385, 400] width 174 height 32
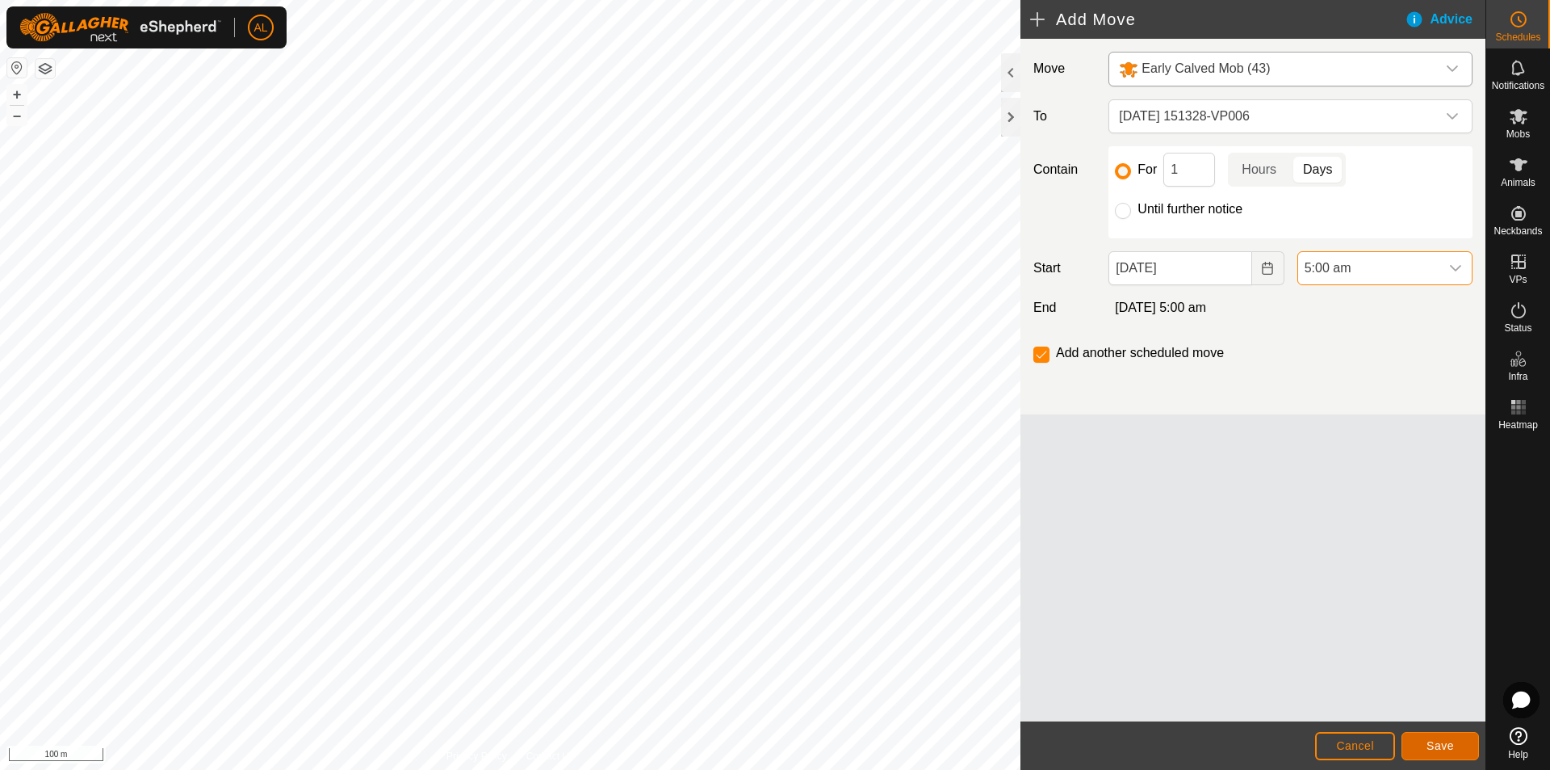
click at [1462, 750] on button "Save" at bounding box center [1441, 746] width 78 height 28
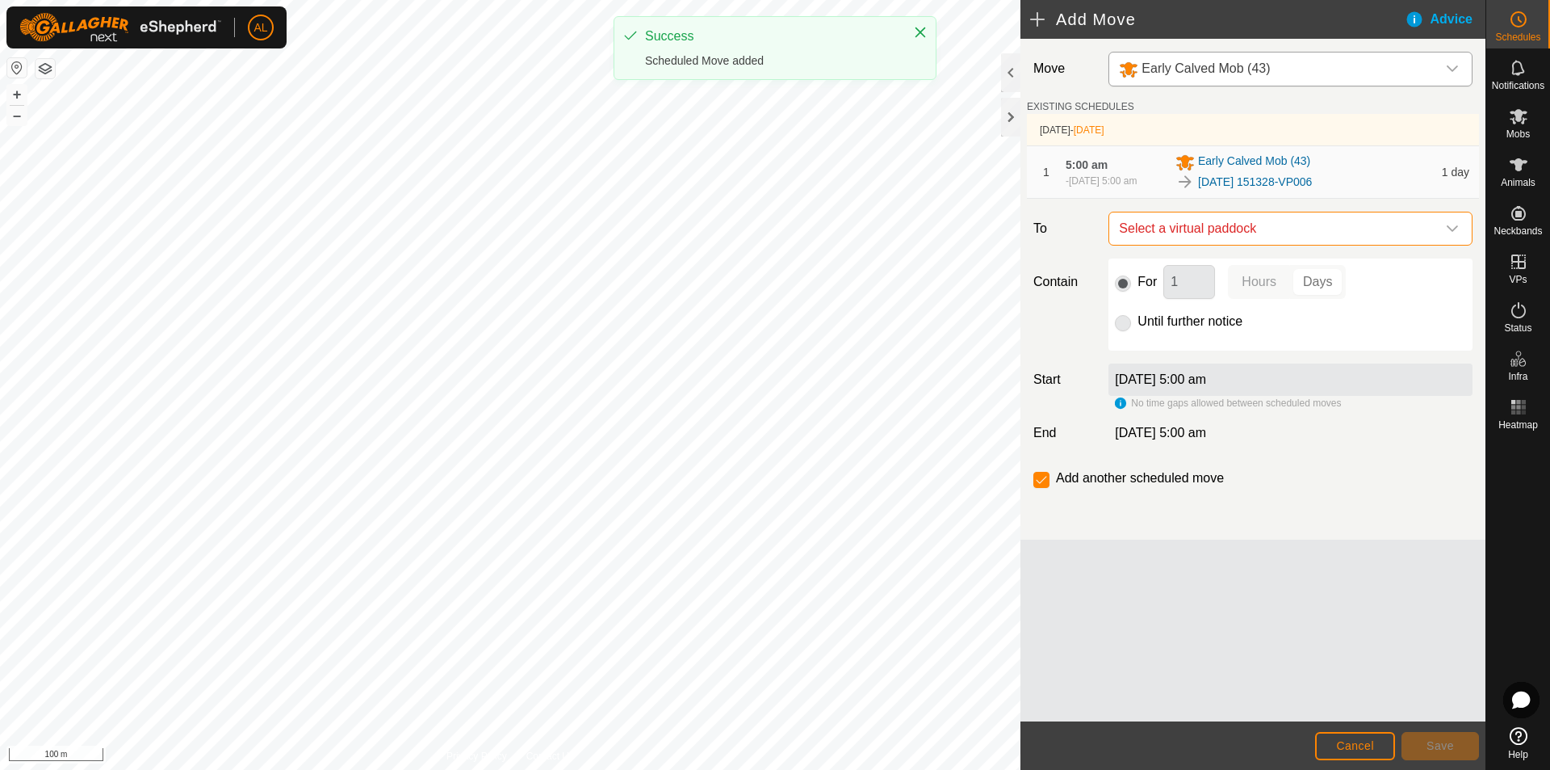
click at [1333, 233] on span "Select a virtual paddock" at bounding box center [1275, 228] width 324 height 32
click at [1254, 342] on li "[DATE] 151328-VP007 2.54 ha" at bounding box center [1290, 351] width 343 height 24
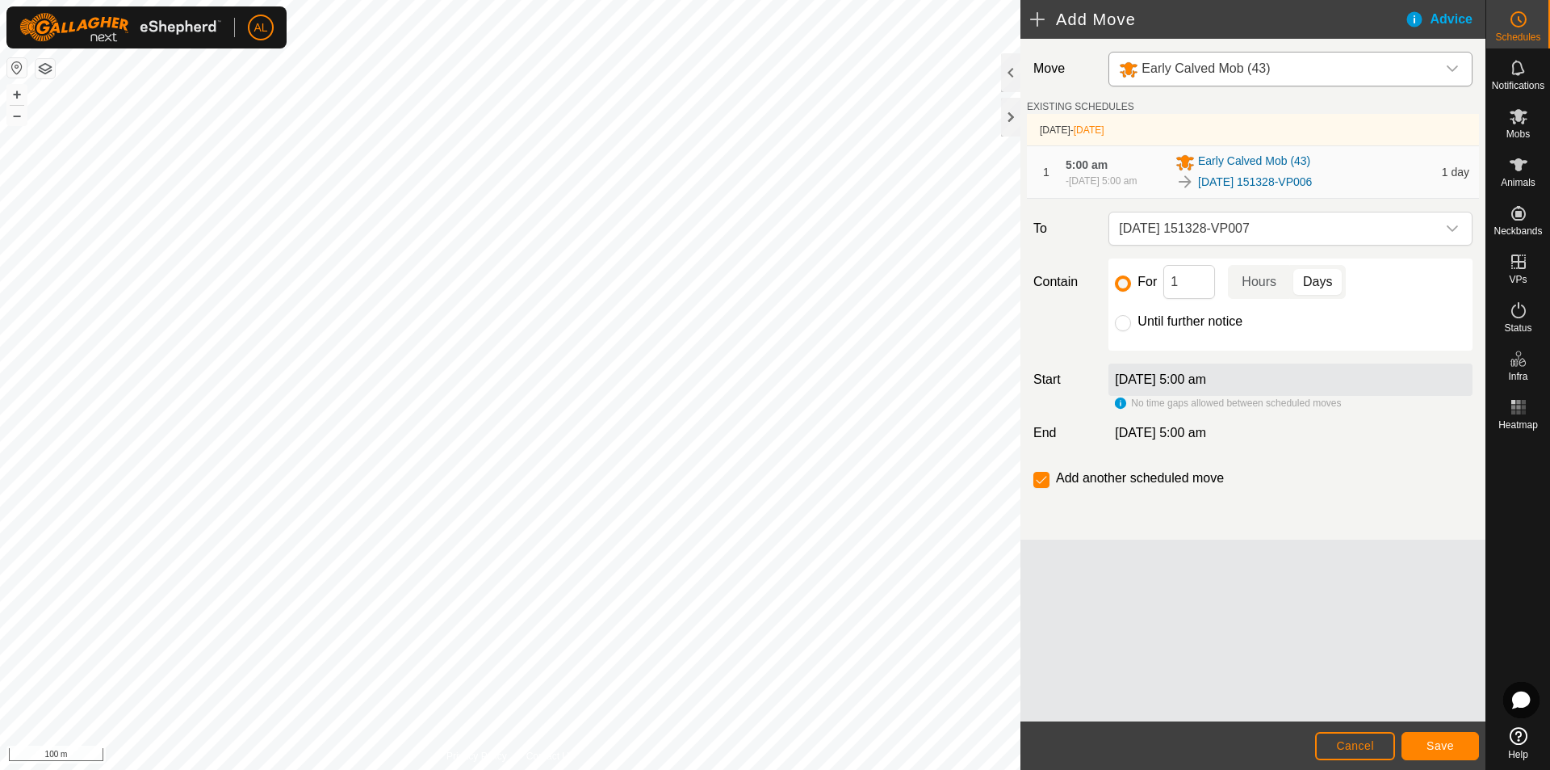
click at [1133, 325] on div "Until further notice" at bounding box center [1290, 321] width 351 height 19
click at [1112, 330] on div "For 1 Hours Days Until further notice" at bounding box center [1291, 304] width 364 height 92
click at [1119, 330] on input "Until further notice" at bounding box center [1123, 323] width 16 height 16
click at [1420, 752] on button "Save" at bounding box center [1441, 746] width 78 height 28
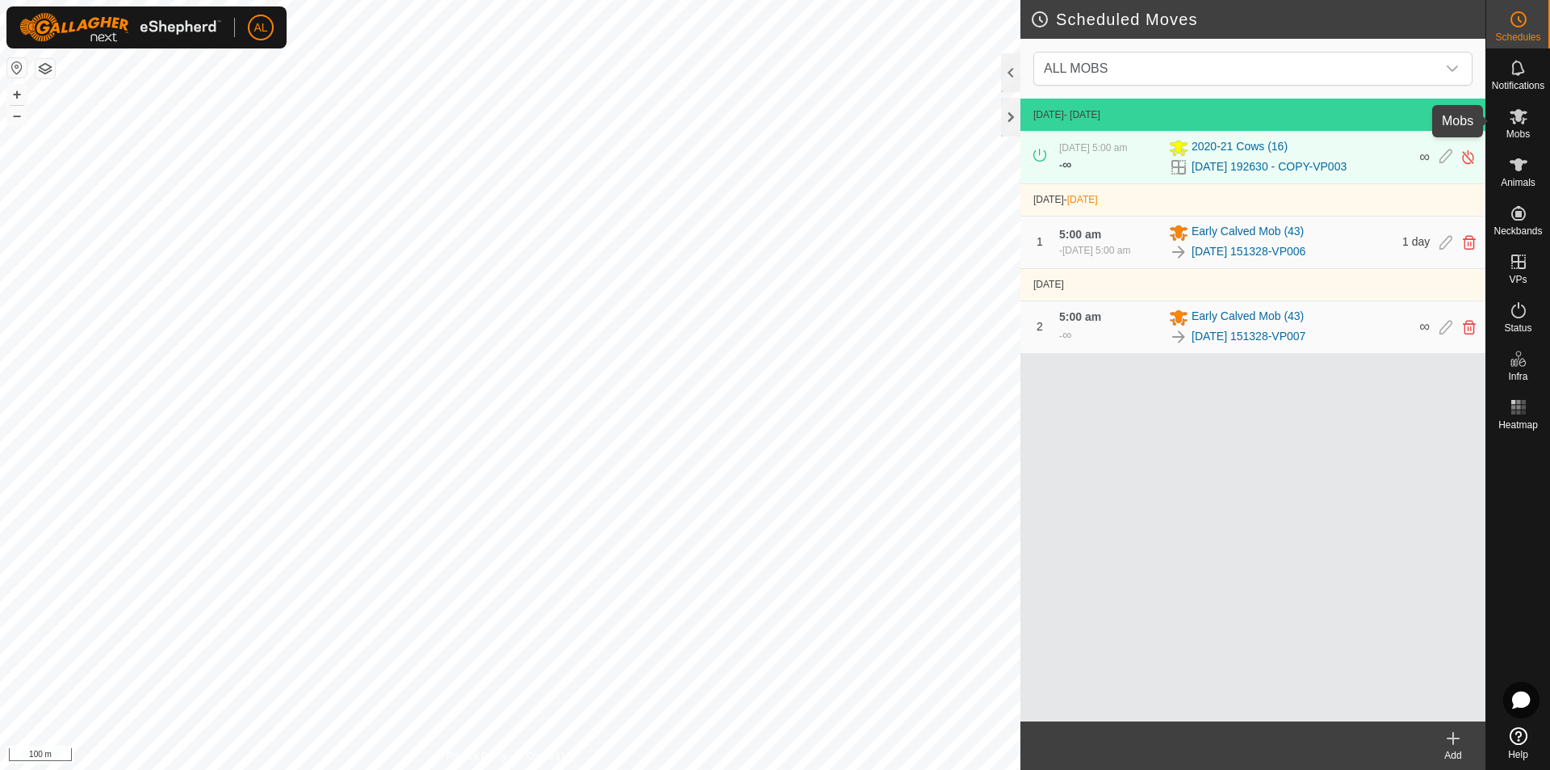
click at [1529, 124] on es-mob-svg-icon at bounding box center [1518, 116] width 29 height 26
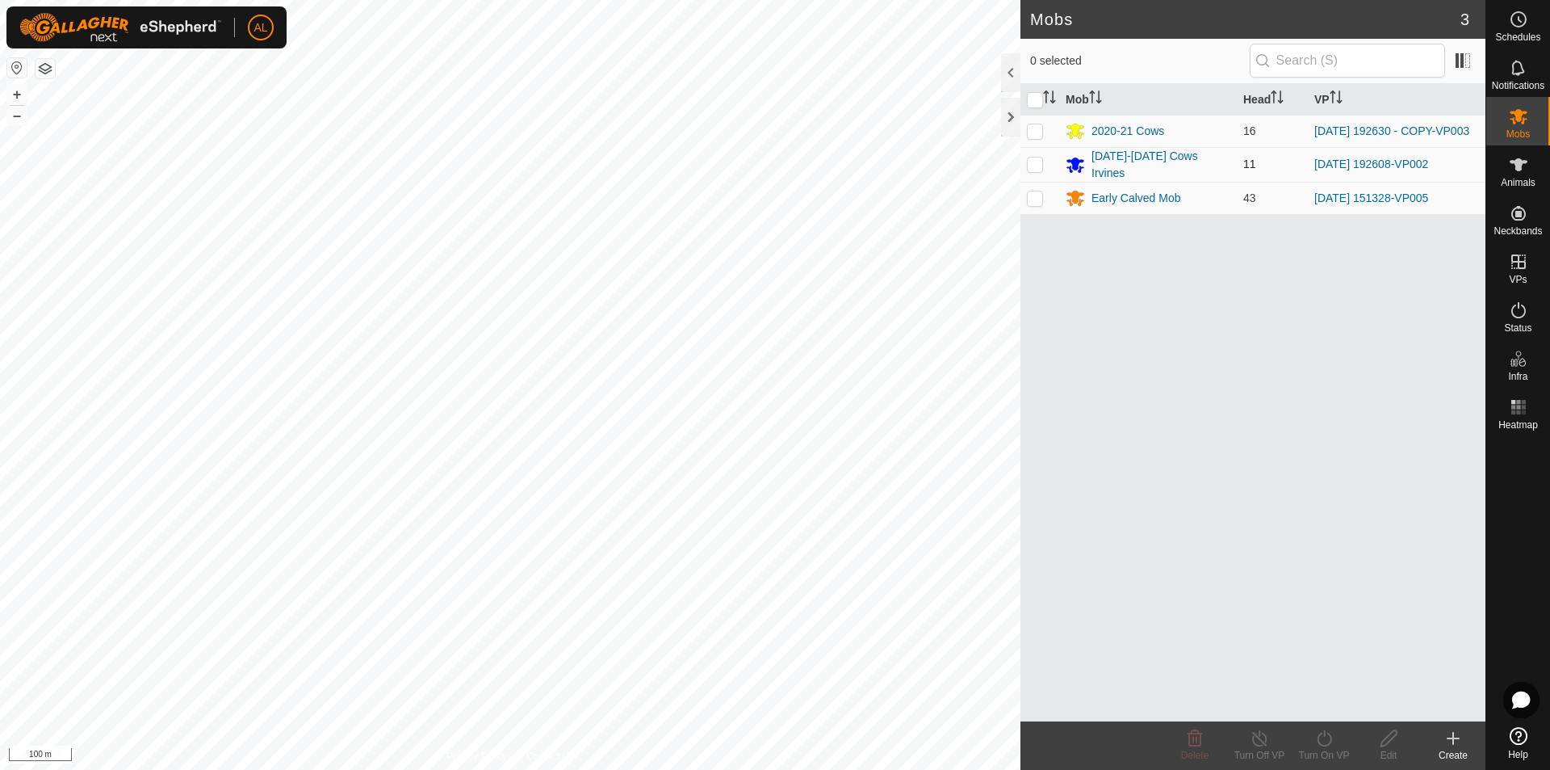
click at [1028, 167] on p-checkbox at bounding box center [1035, 163] width 16 height 13
click at [1040, 162] on p-checkbox at bounding box center [1035, 163] width 16 height 13
click at [1099, 168] on div "[DATE]-[DATE] Cows Irvines" at bounding box center [1161, 165] width 139 height 34
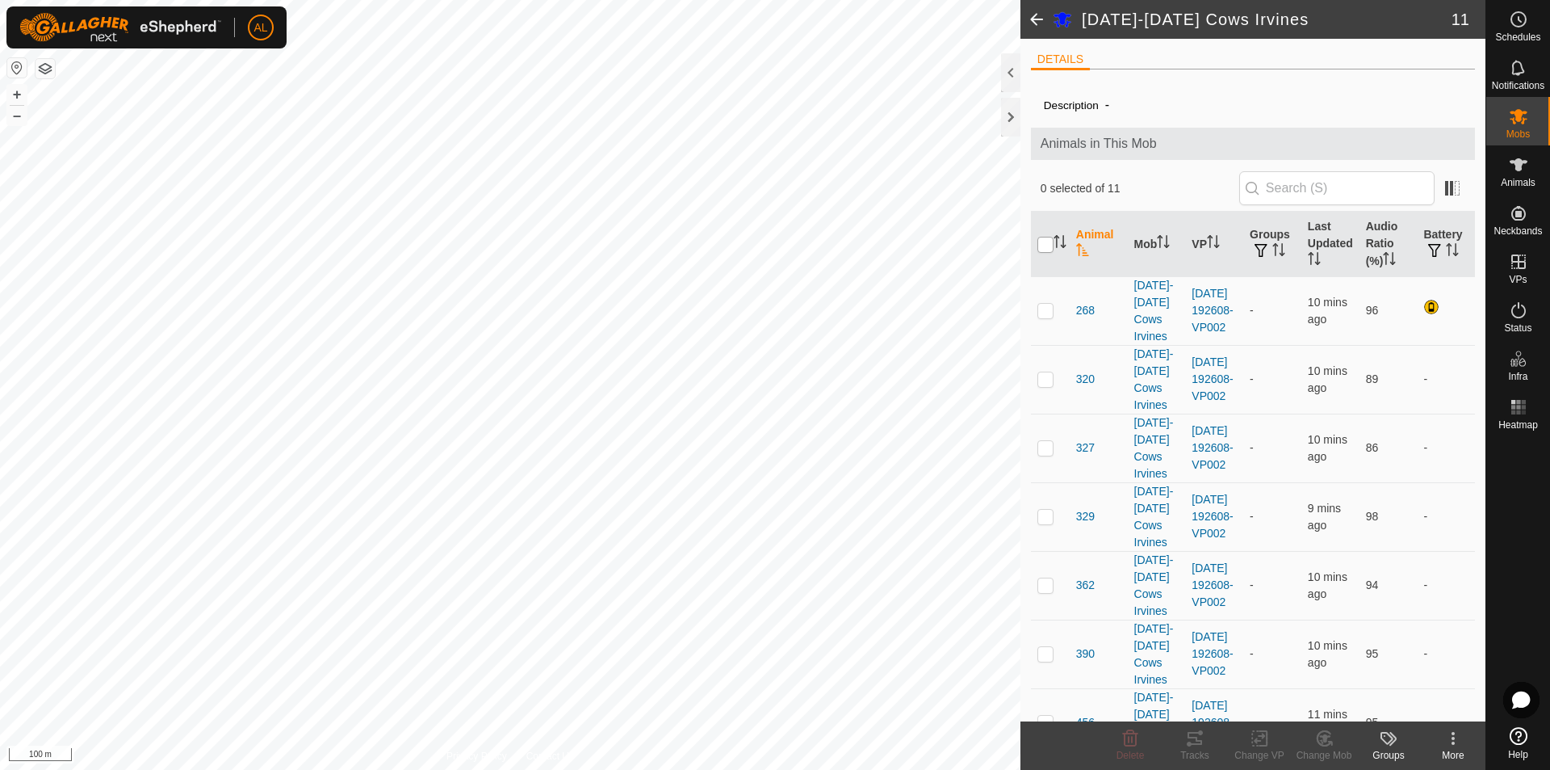
click at [1045, 238] on input "checkbox" at bounding box center [1046, 245] width 16 height 16
click at [1327, 735] on icon at bounding box center [1324, 738] width 11 height 8
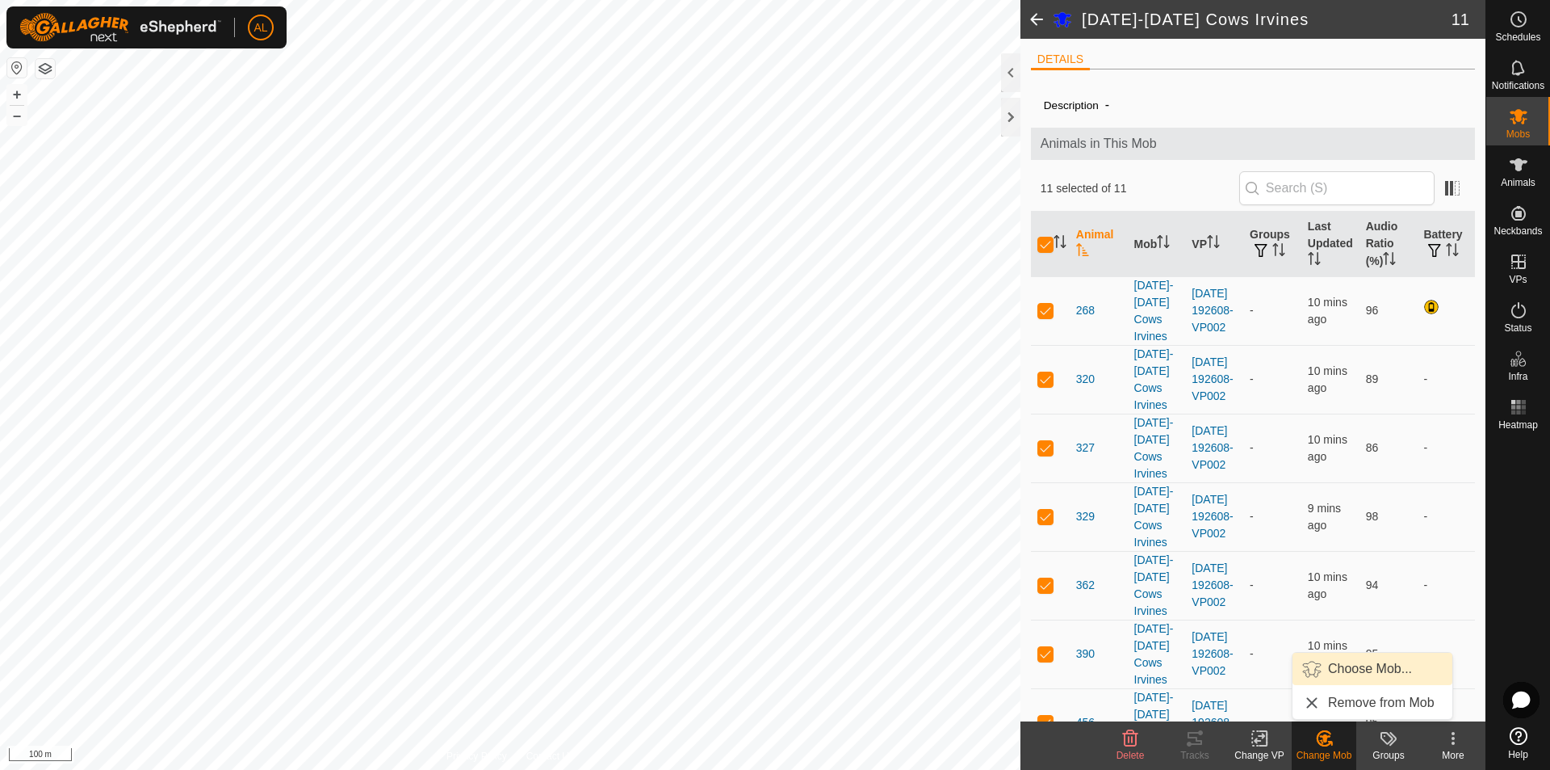
click at [1338, 677] on span "Choose Mob..." at bounding box center [1370, 668] width 84 height 19
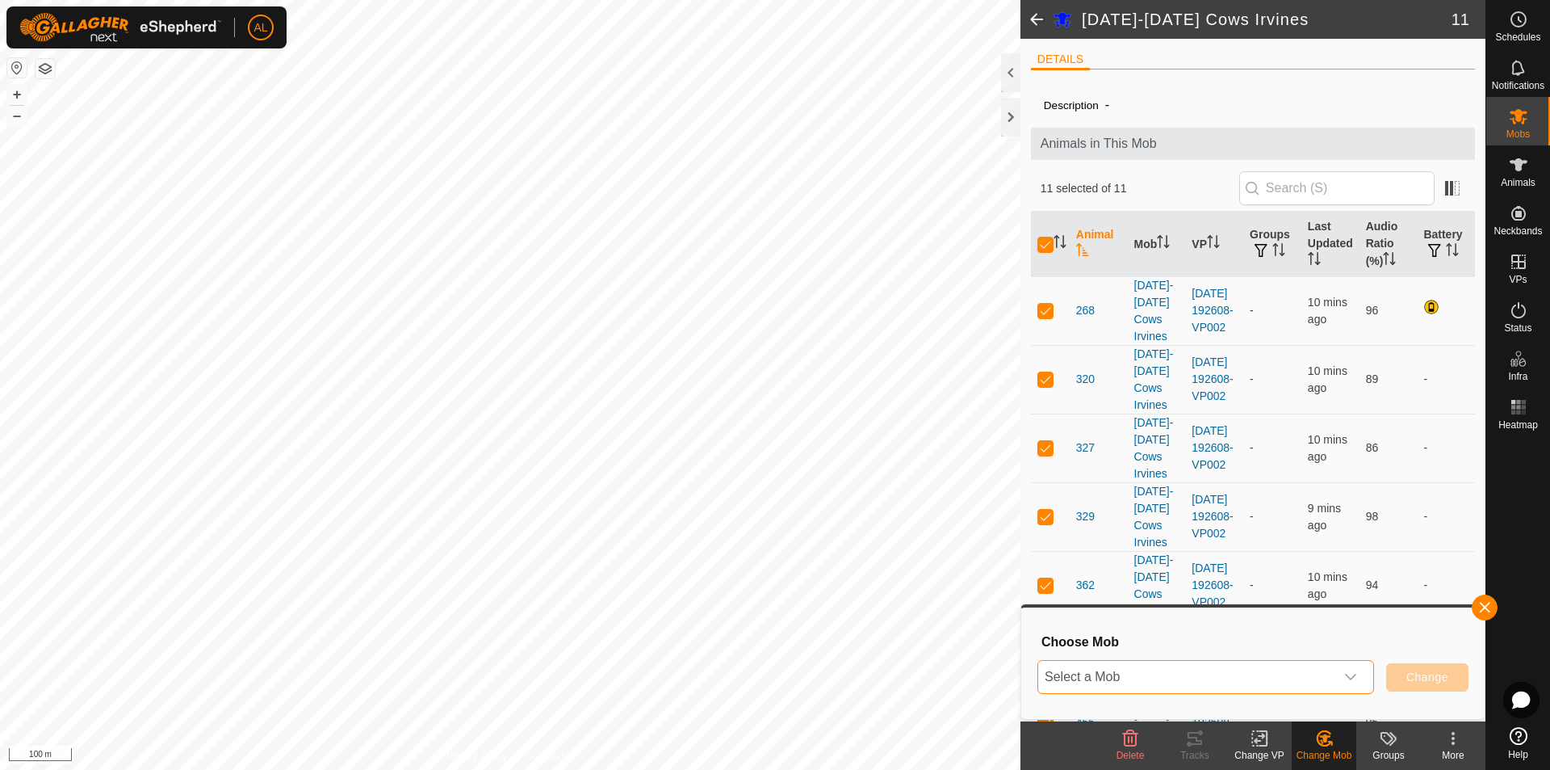
click at [1149, 686] on span "Select a Mob" at bounding box center [1186, 677] width 296 height 32
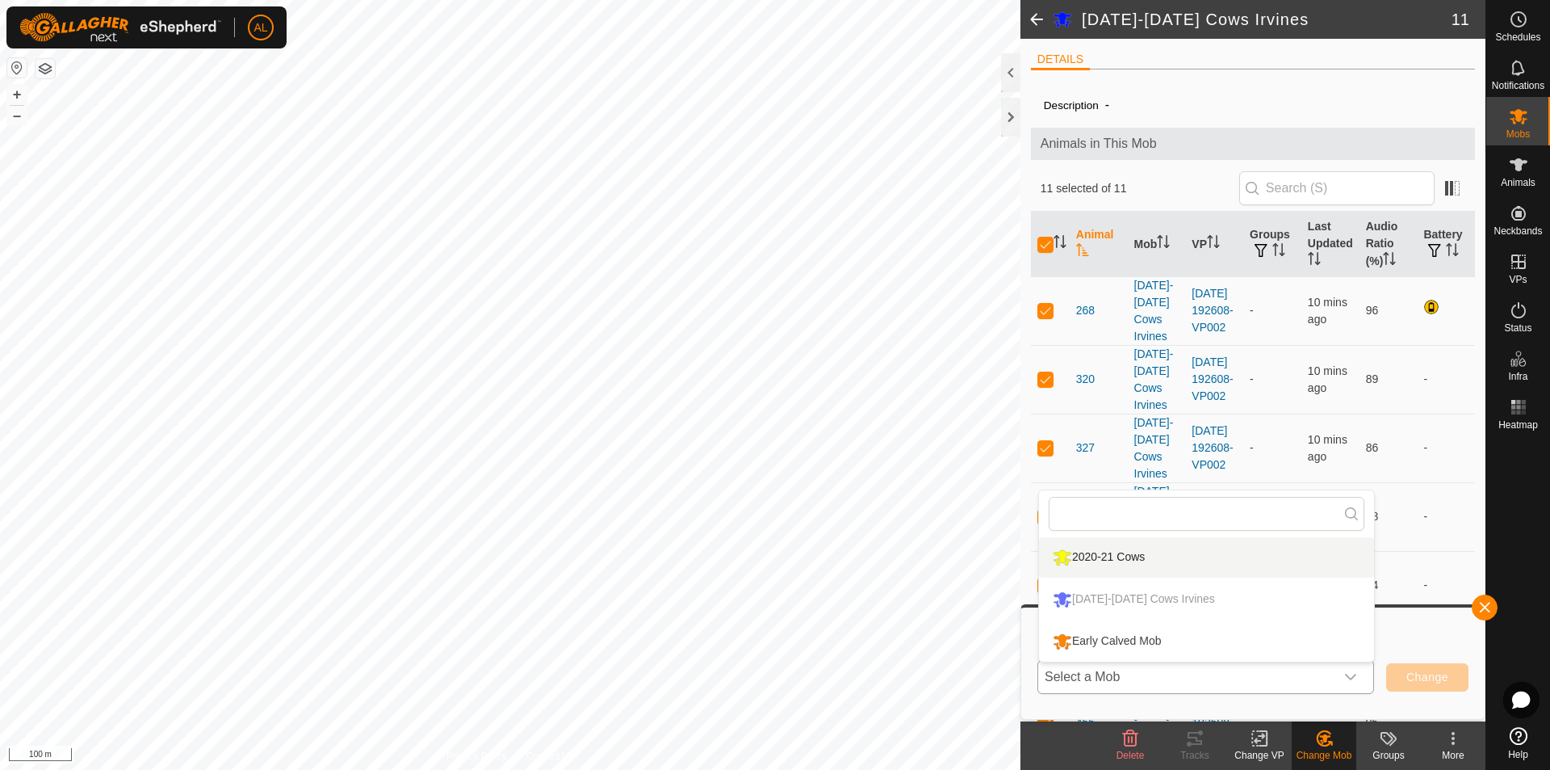
click at [1146, 563] on li "2020-21 Cows" at bounding box center [1206, 557] width 335 height 40
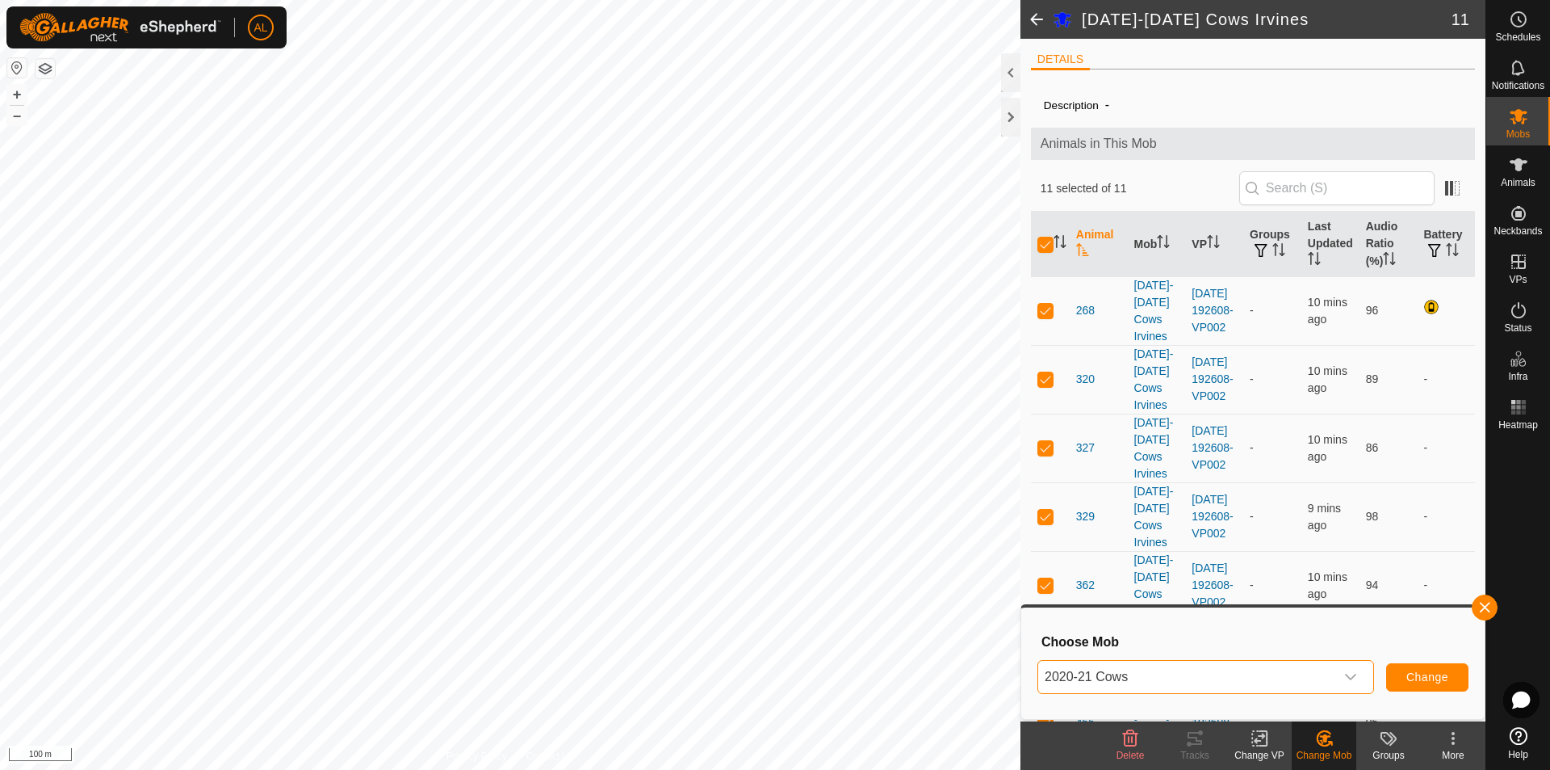
click at [1306, 674] on span "2020-21 Cows" at bounding box center [1186, 677] width 296 height 32
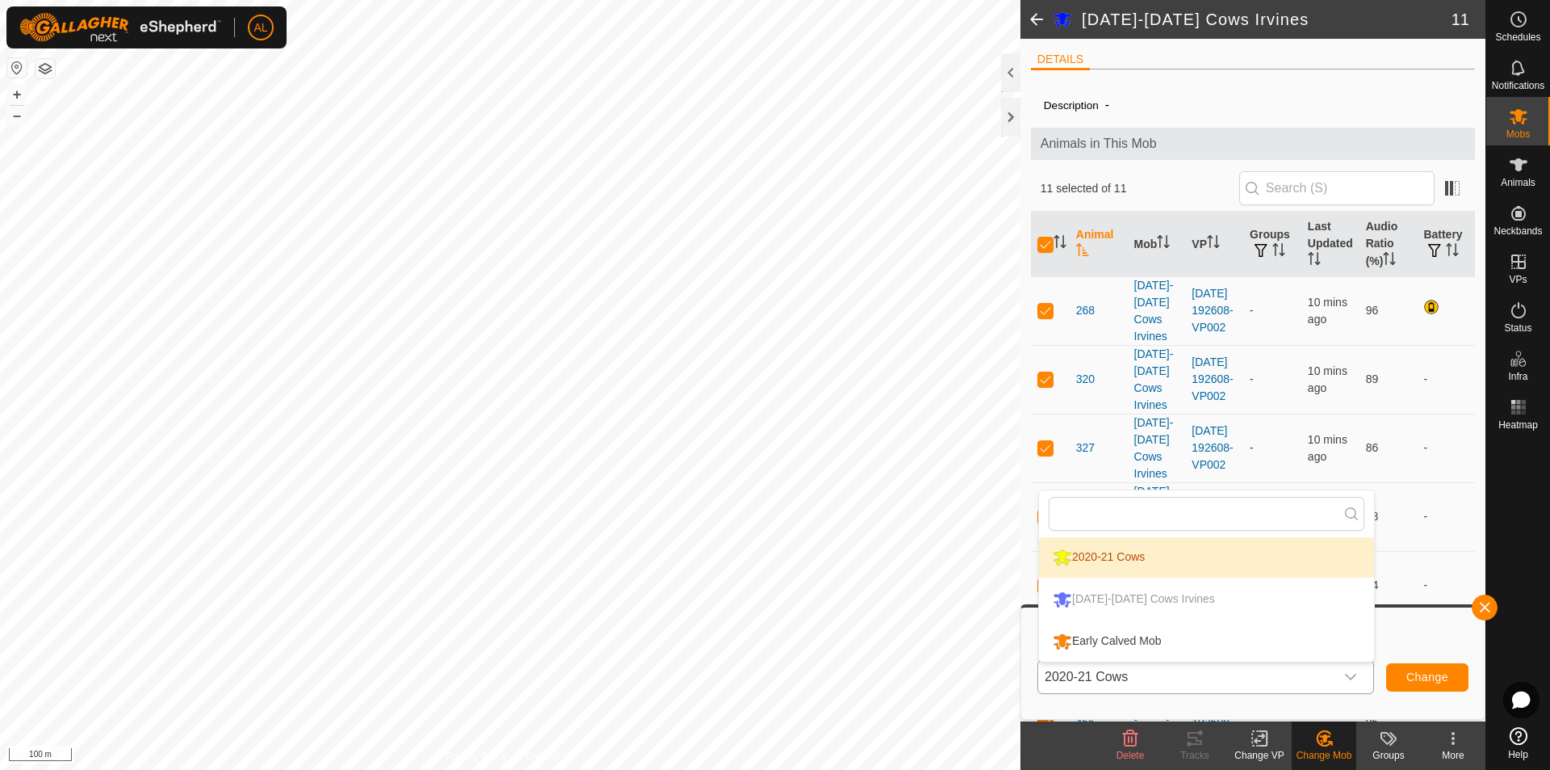
click at [1306, 674] on span "2020-21 Cows" at bounding box center [1186, 677] width 296 height 32
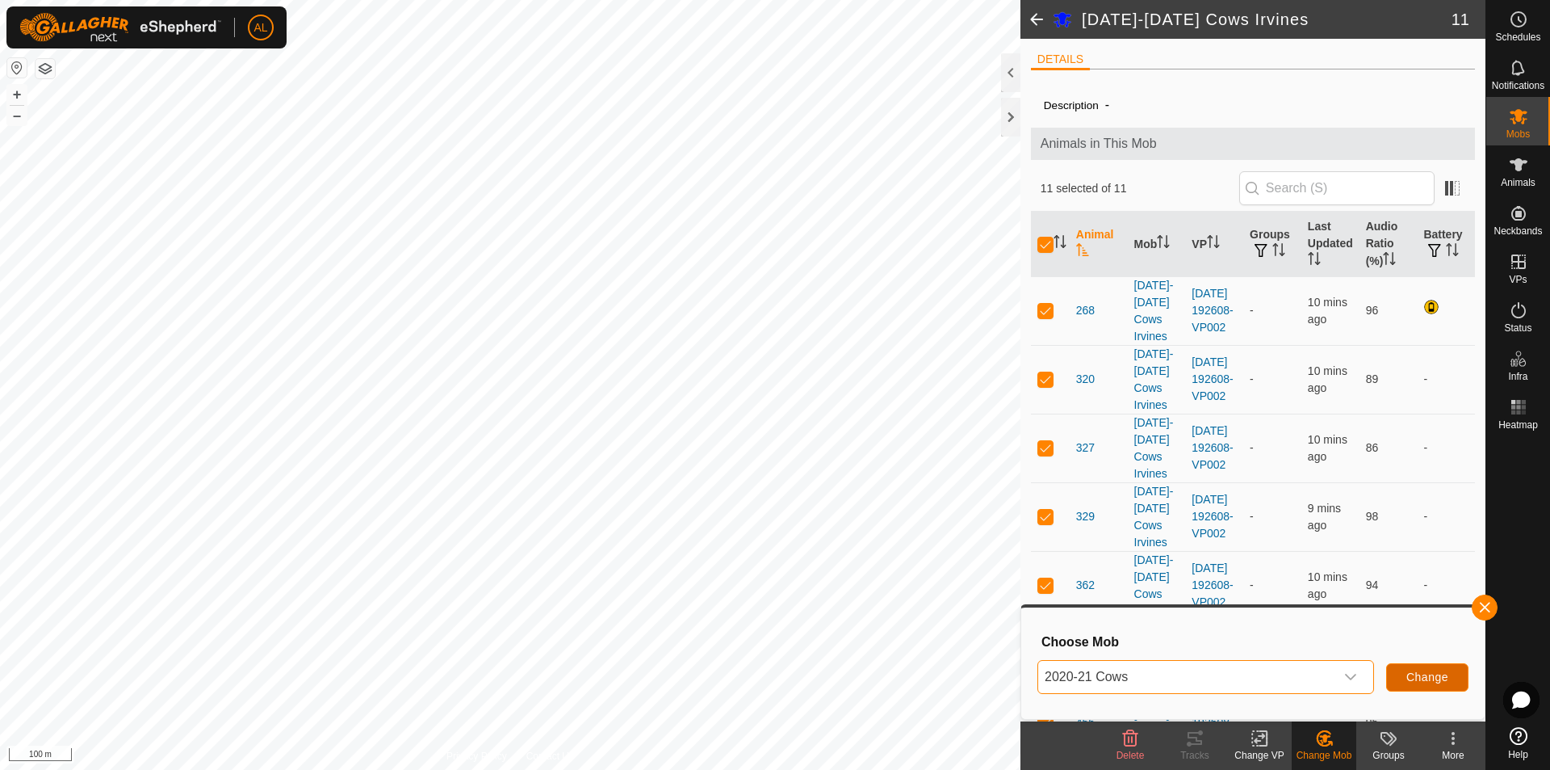
click at [1407, 673] on span "Change" at bounding box center [1428, 676] width 42 height 13
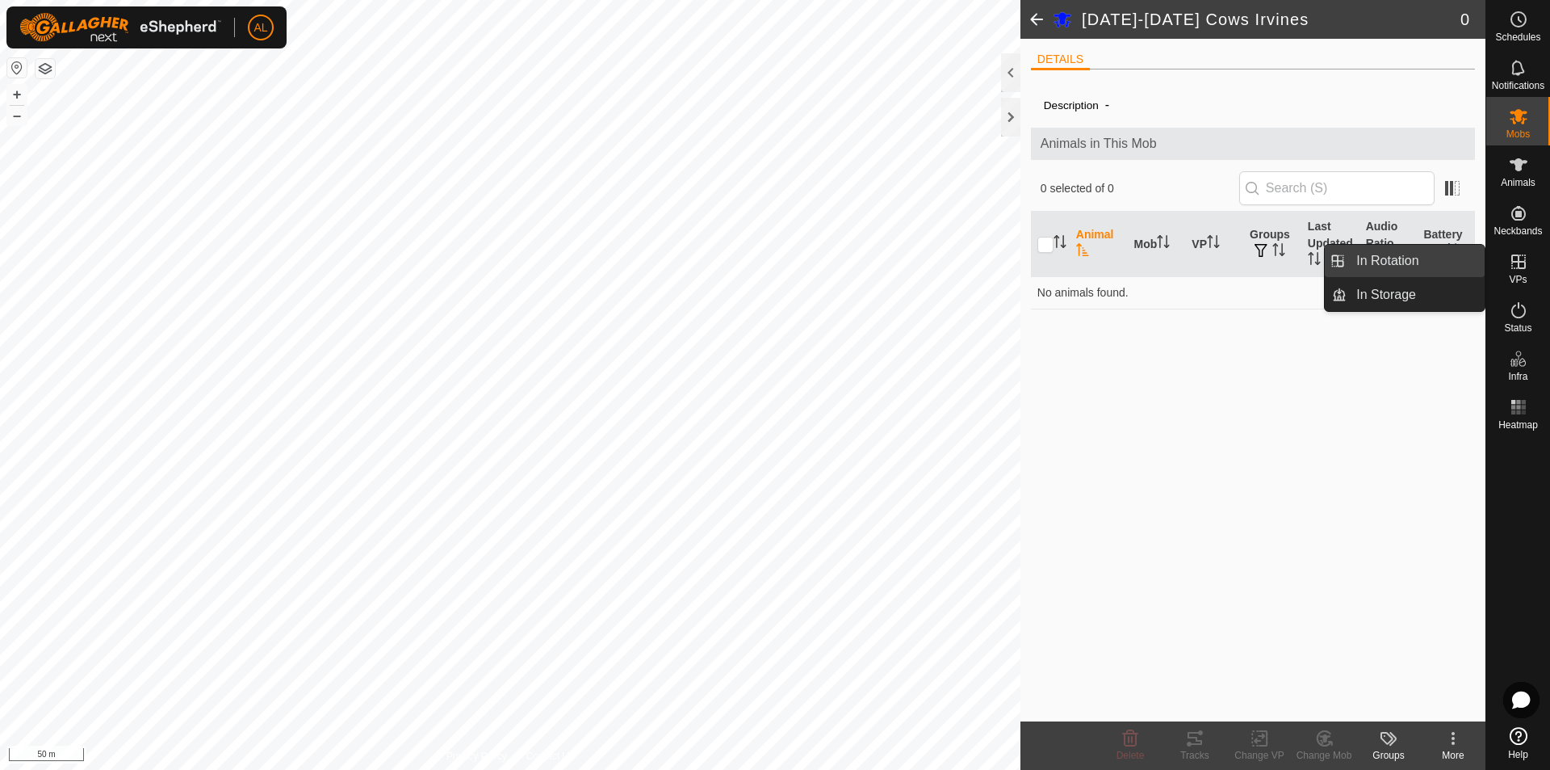
click at [1478, 262] on link "In Rotation" at bounding box center [1416, 261] width 138 height 32
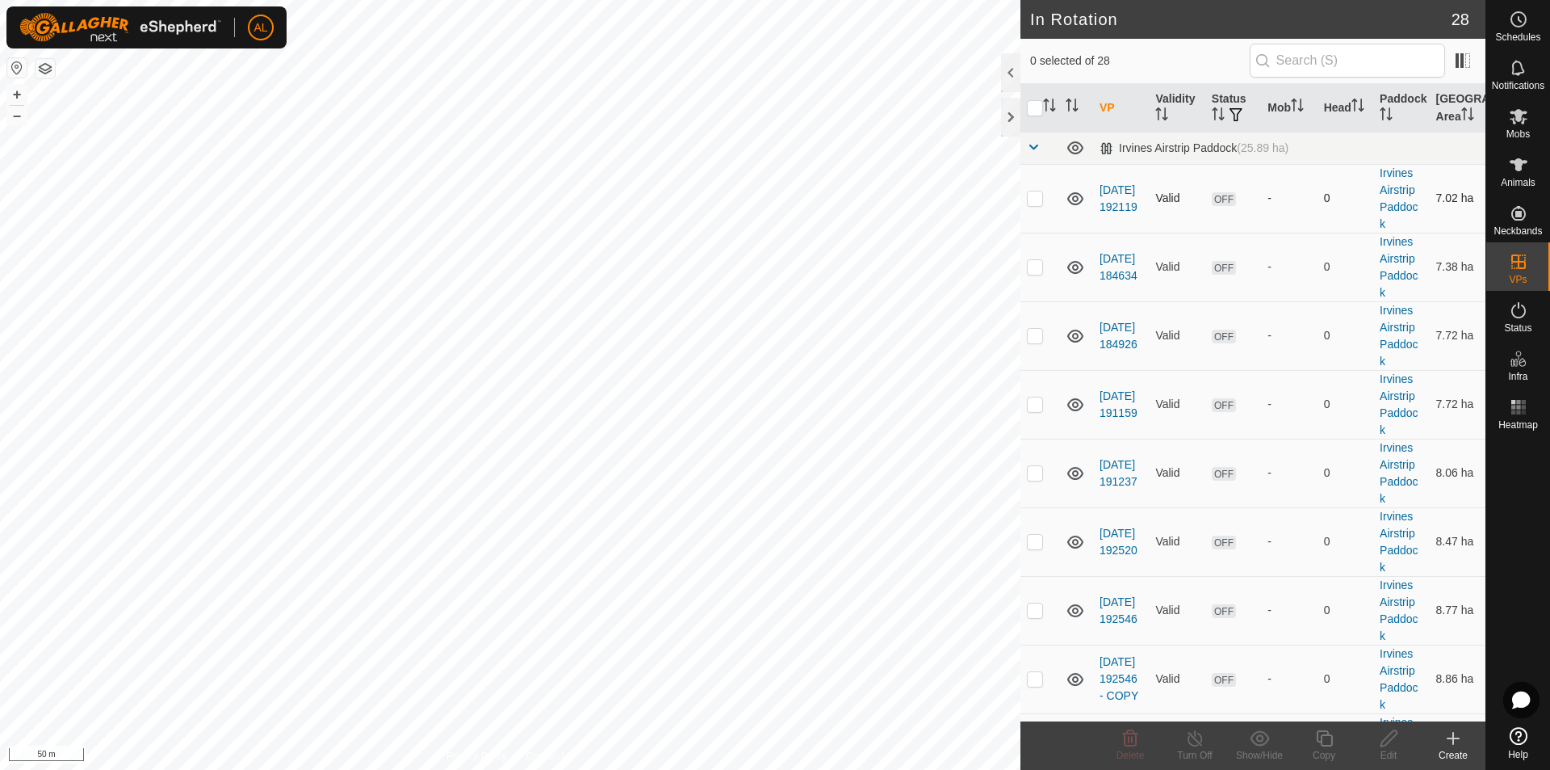
click at [1034, 199] on p-checkbox at bounding box center [1035, 197] width 16 height 13
click at [1038, 202] on p-checkbox at bounding box center [1035, 197] width 16 height 13
click at [1028, 199] on p-checkbox at bounding box center [1035, 197] width 16 height 13
click at [1034, 271] on p-checkbox at bounding box center [1035, 266] width 16 height 13
click at [1048, 343] on td at bounding box center [1040, 335] width 39 height 69
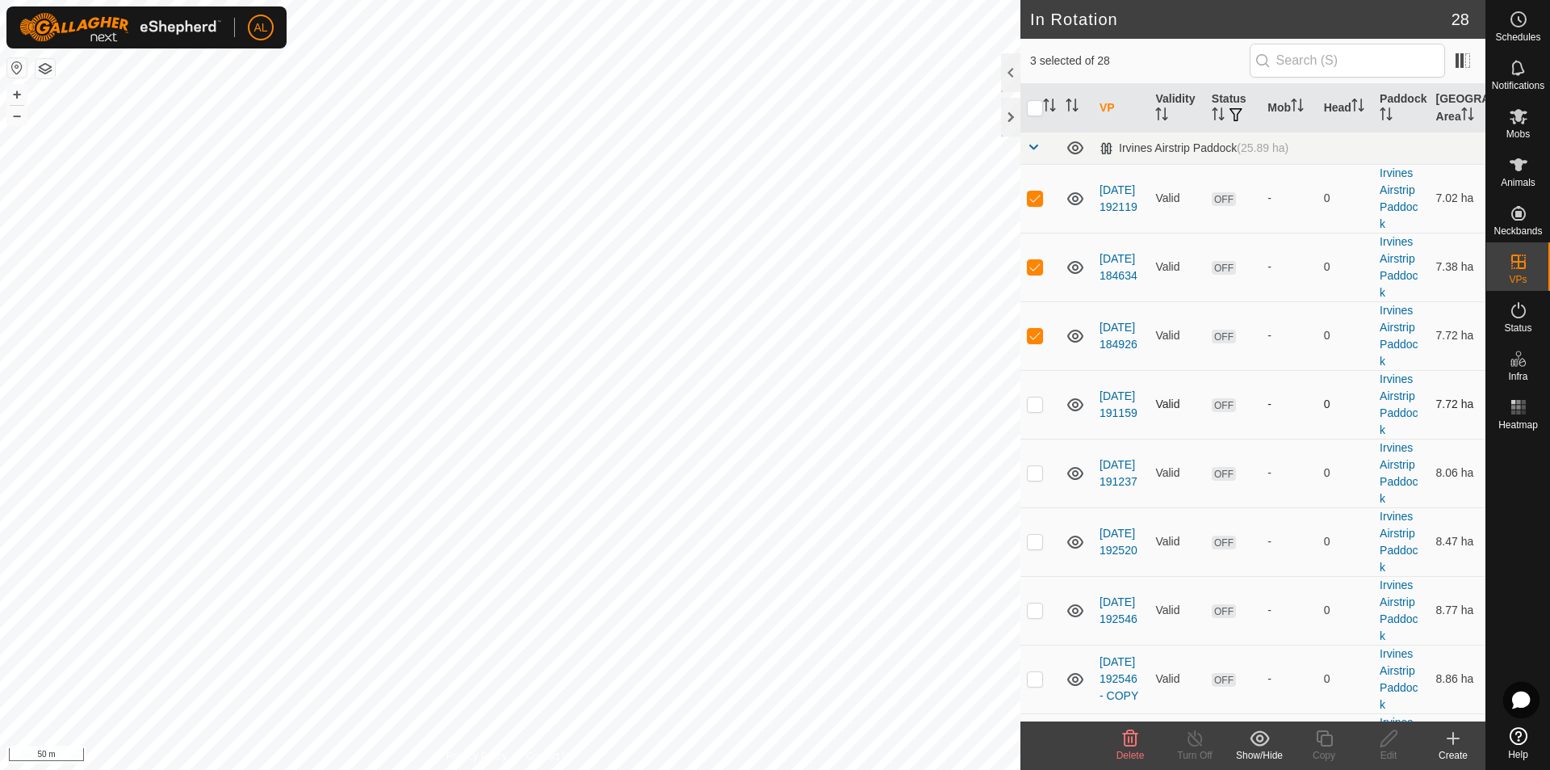
click at [1032, 412] on td at bounding box center [1040, 404] width 39 height 69
drag, startPoint x: 1038, startPoint y: 463, endPoint x: 1035, endPoint y: 476, distance: 13.9
click at [1037, 463] on td at bounding box center [1040, 472] width 39 height 69
click at [1044, 555] on td at bounding box center [1040, 541] width 39 height 69
drag, startPoint x: 1050, startPoint y: 607, endPoint x: 1049, endPoint y: 616, distance: 8.9
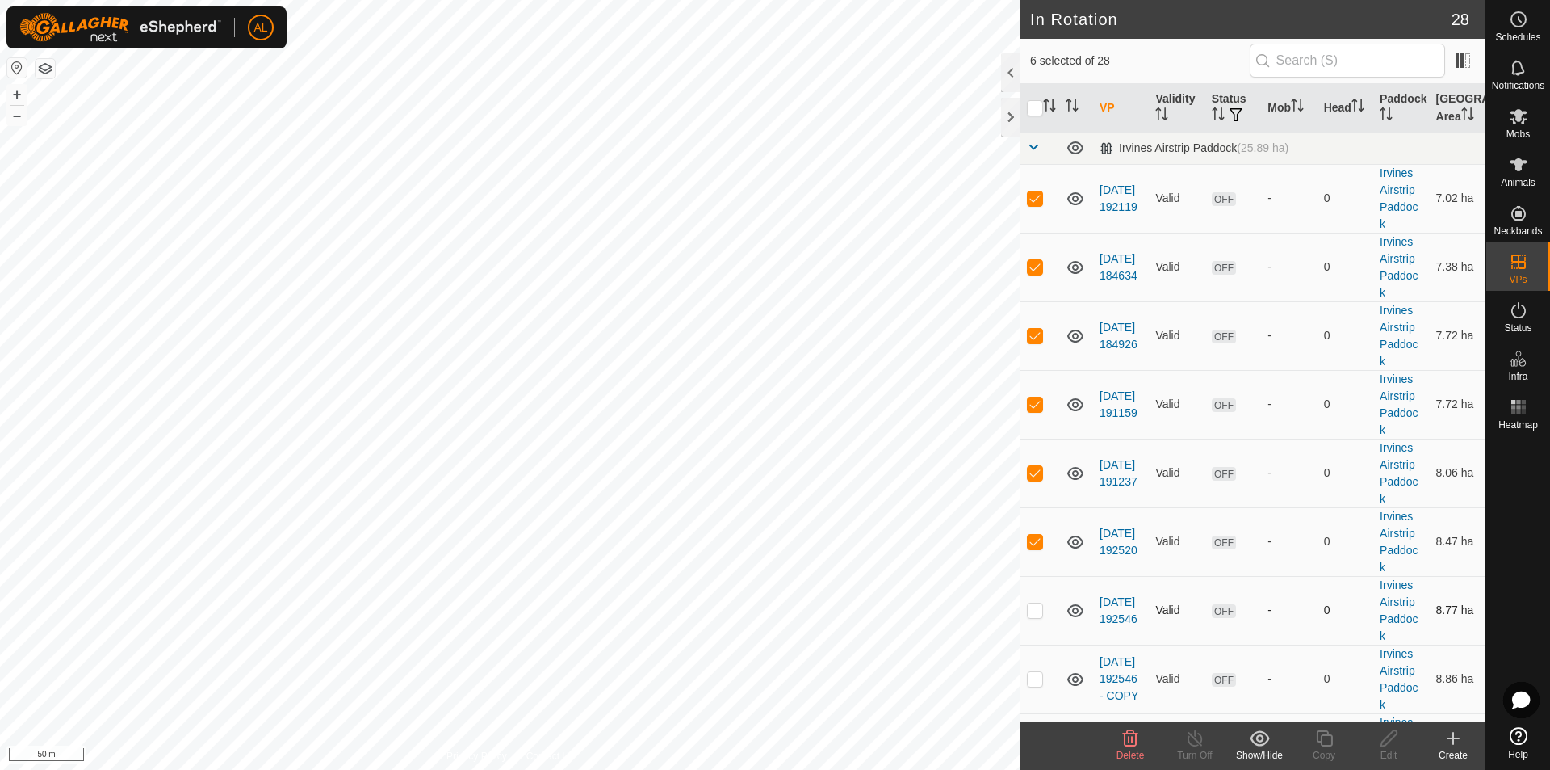
click at [1050, 610] on td at bounding box center [1040, 610] width 39 height 69
drag, startPoint x: 1039, startPoint y: 675, endPoint x: 1023, endPoint y: 607, distance: 69.7
click at [1039, 676] on p-checkbox at bounding box center [1035, 678] width 16 height 13
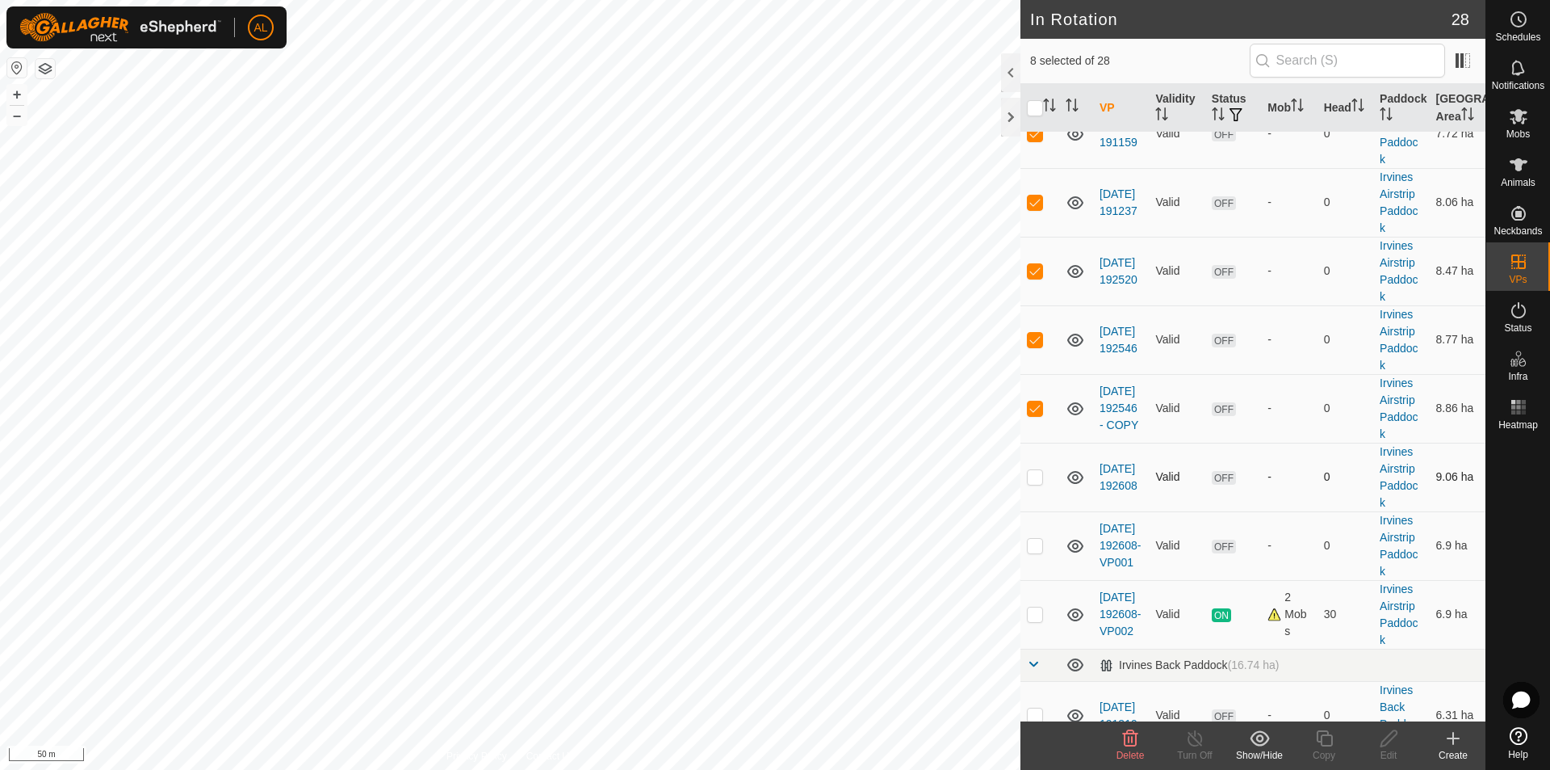
scroll to position [404, 0]
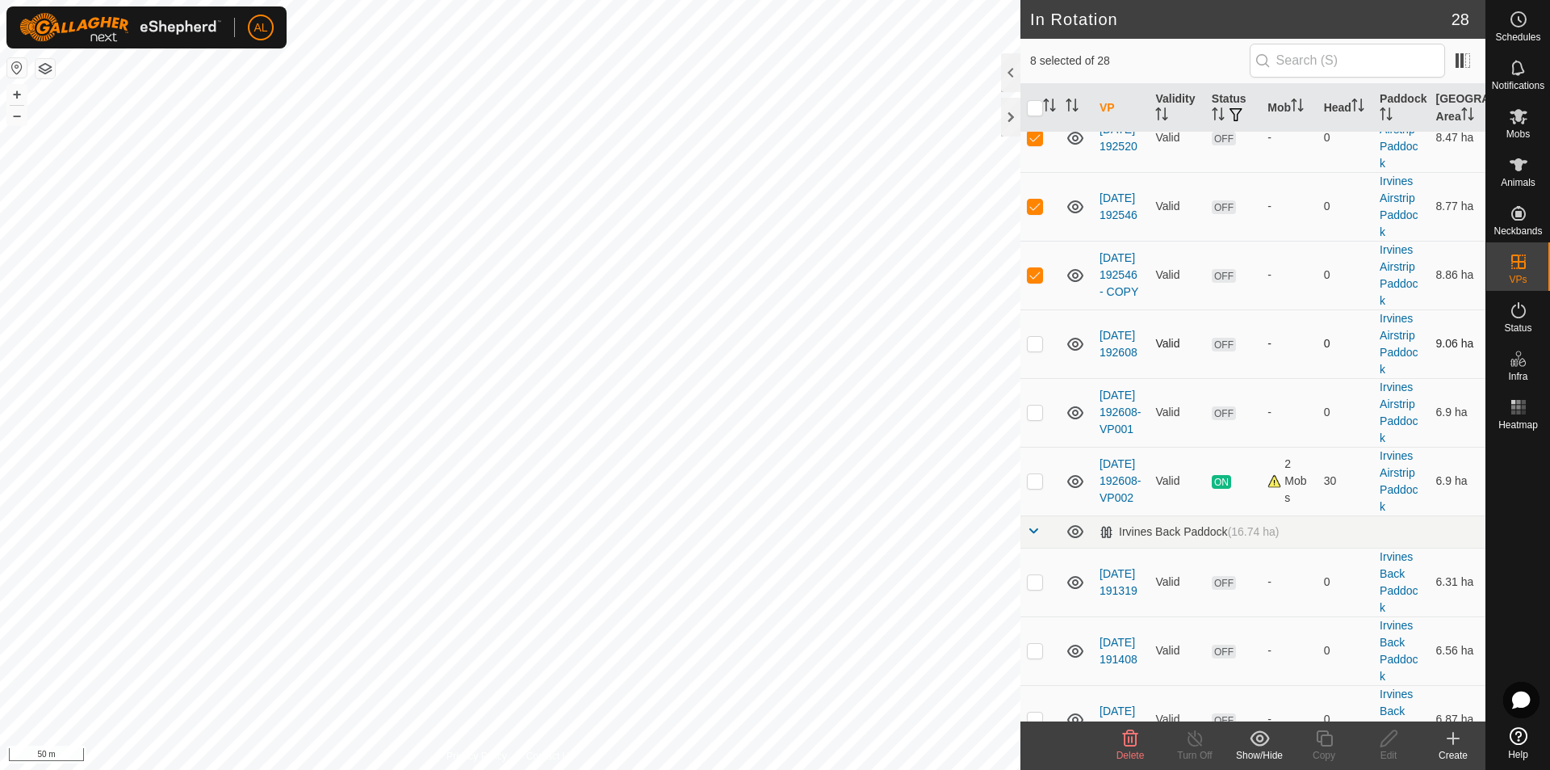
click at [1038, 348] on p-checkbox at bounding box center [1035, 343] width 16 height 13
click at [1043, 407] on td at bounding box center [1040, 412] width 39 height 69
click at [1259, 740] on icon at bounding box center [1260, 737] width 20 height 19
click at [1277, 700] on link "Move to 'In Storage'" at bounding box center [1308, 702] width 160 height 32
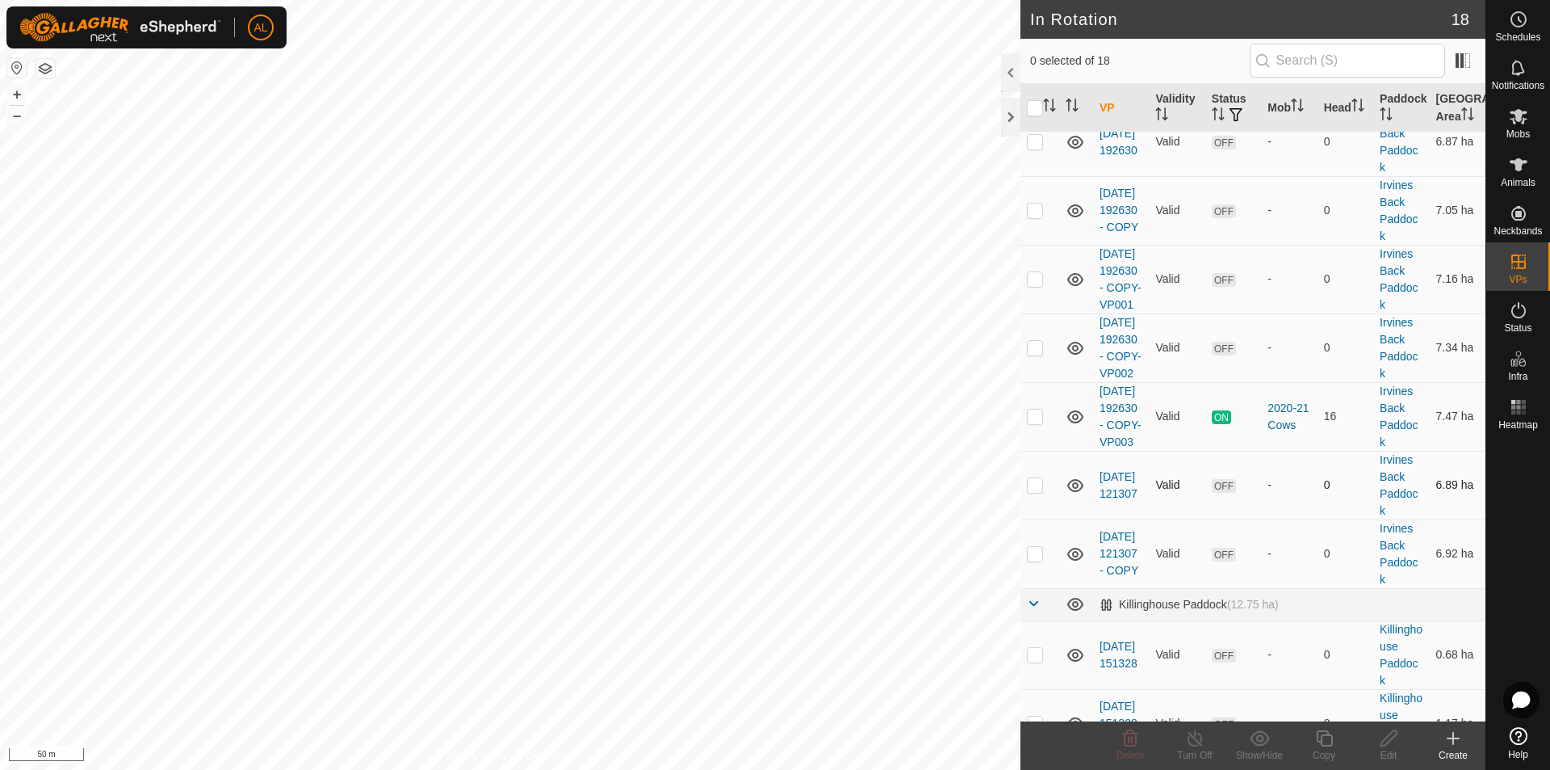
scroll to position [323, 0]
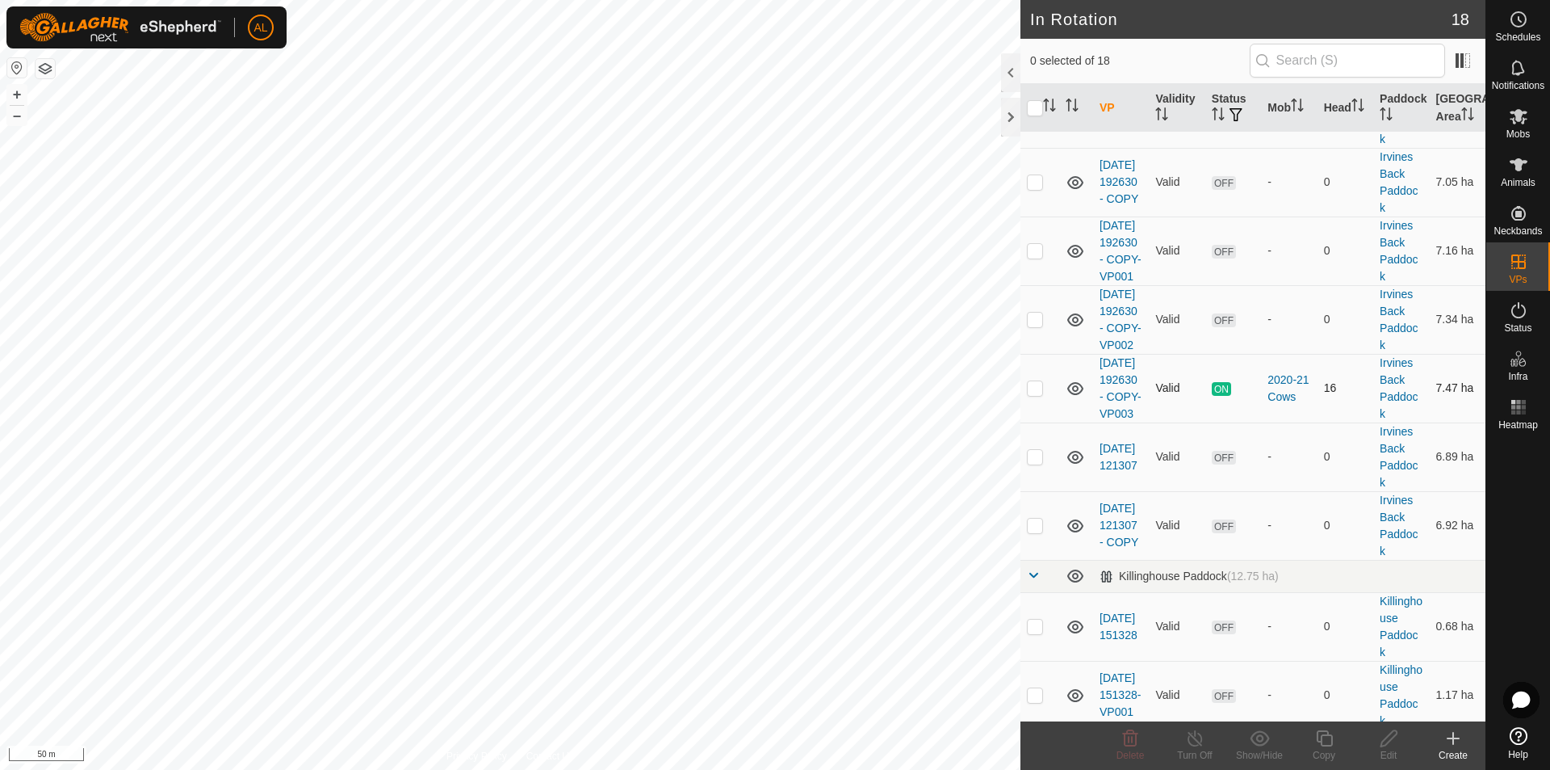
click at [1042, 394] on p-checkbox at bounding box center [1035, 387] width 16 height 13
click at [1326, 740] on icon at bounding box center [1325, 737] width 20 height 19
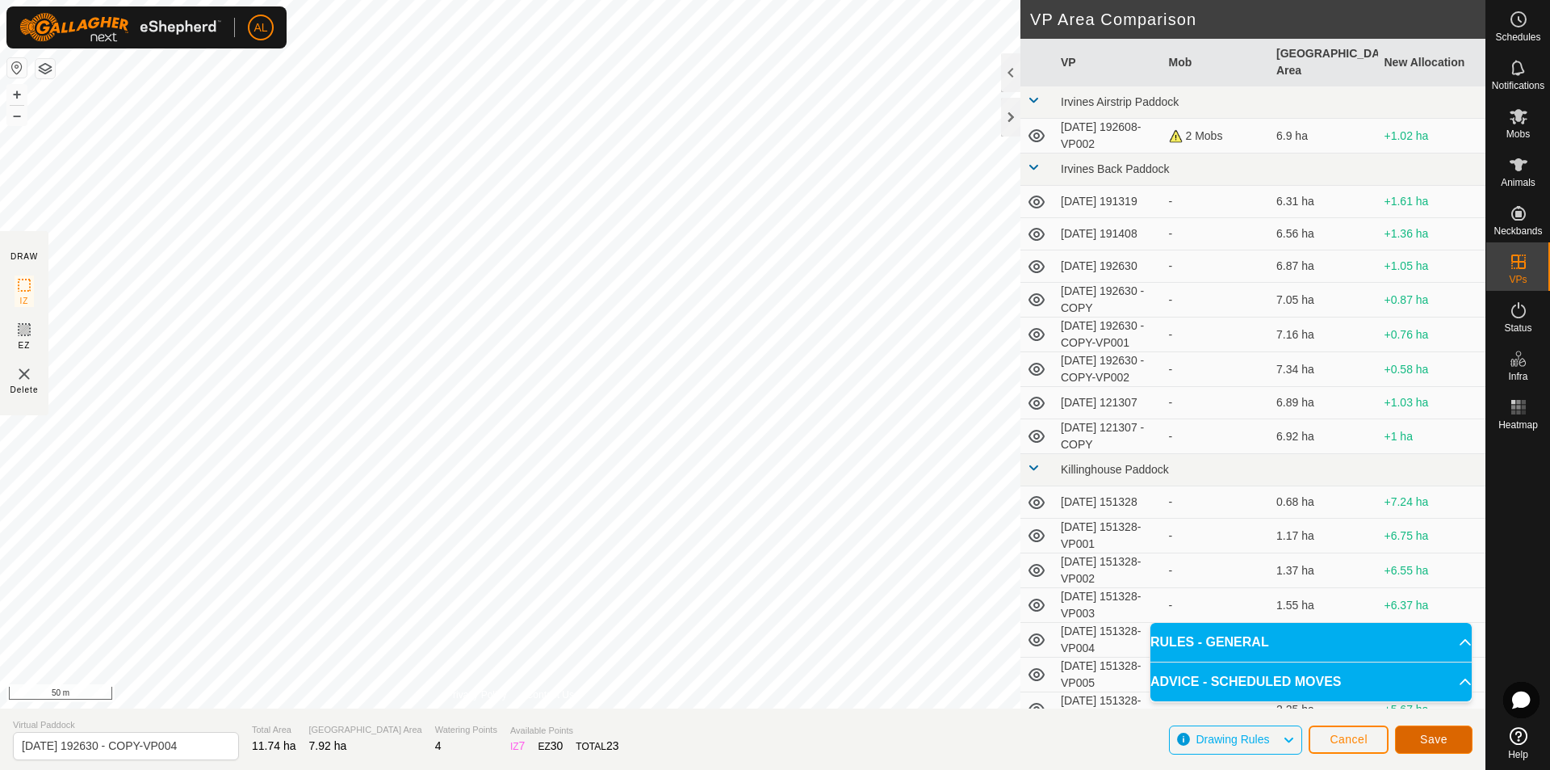
click at [1436, 736] on span "Save" at bounding box center [1433, 738] width 27 height 13
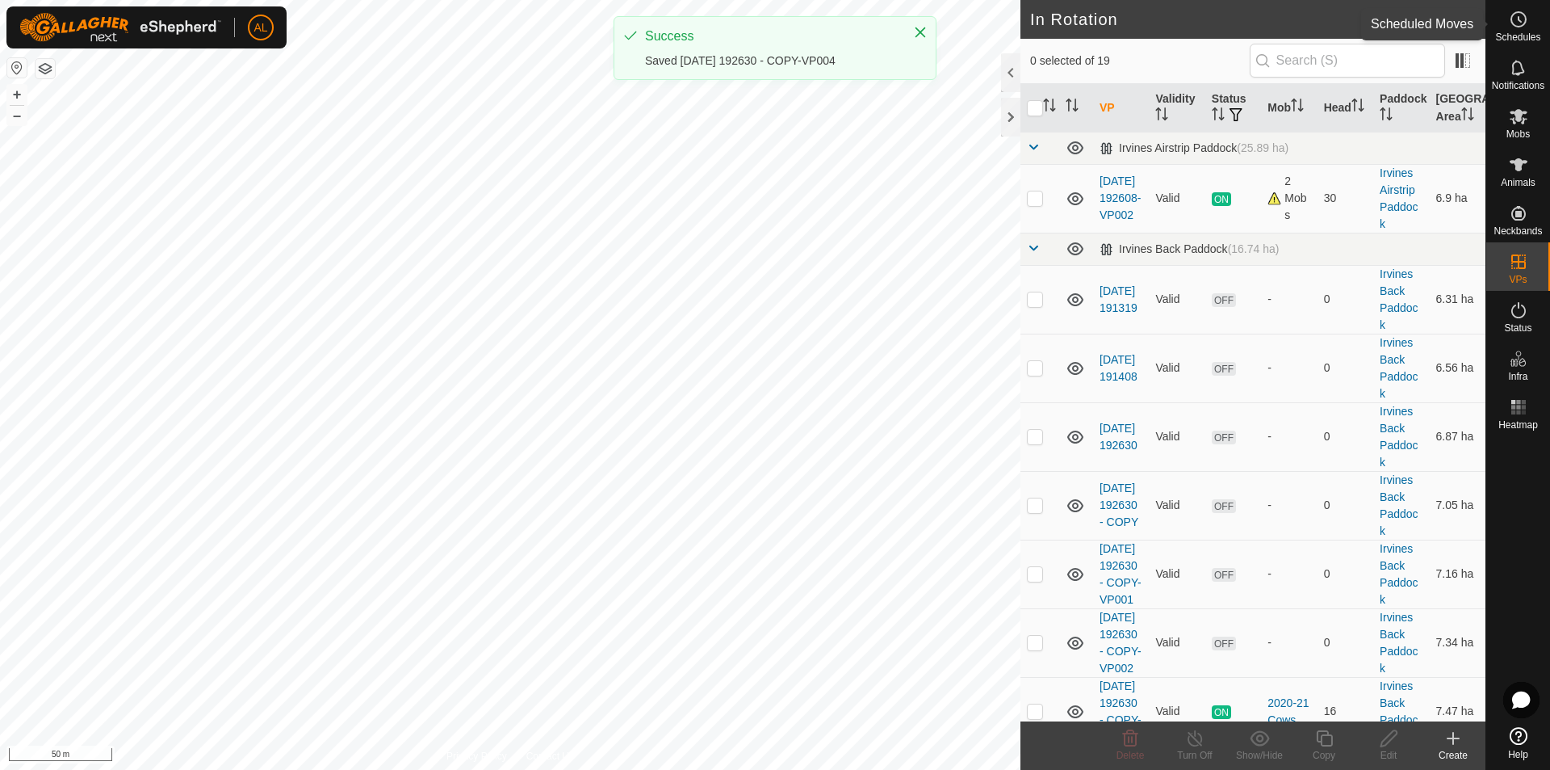
click at [1527, 22] on icon at bounding box center [1518, 19] width 19 height 19
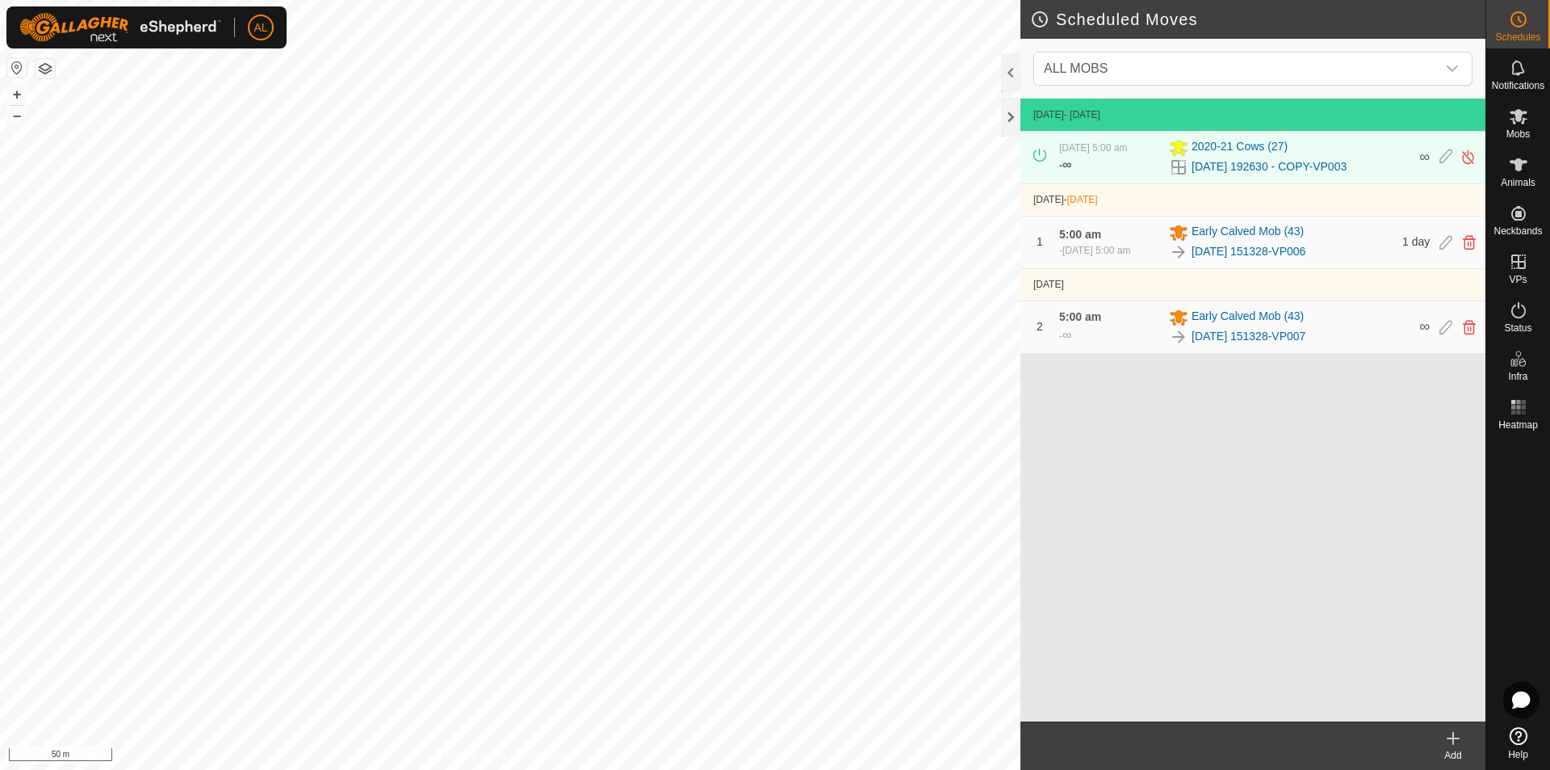
click at [1527, 22] on icon at bounding box center [1518, 19] width 19 height 19
click at [1532, 116] on es-mob-svg-icon at bounding box center [1518, 116] width 29 height 26
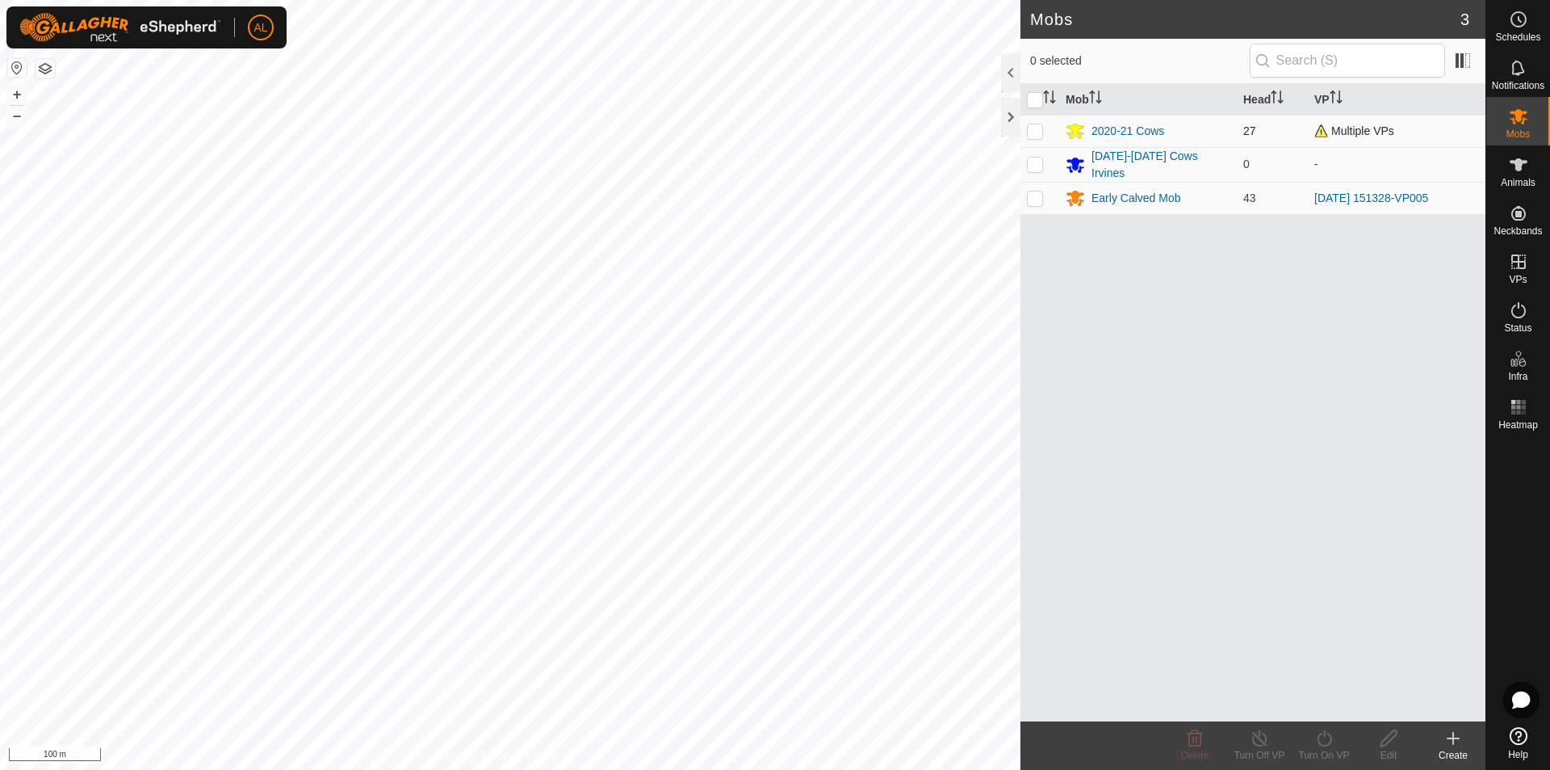
click at [1041, 128] on p-checkbox at bounding box center [1035, 130] width 16 height 13
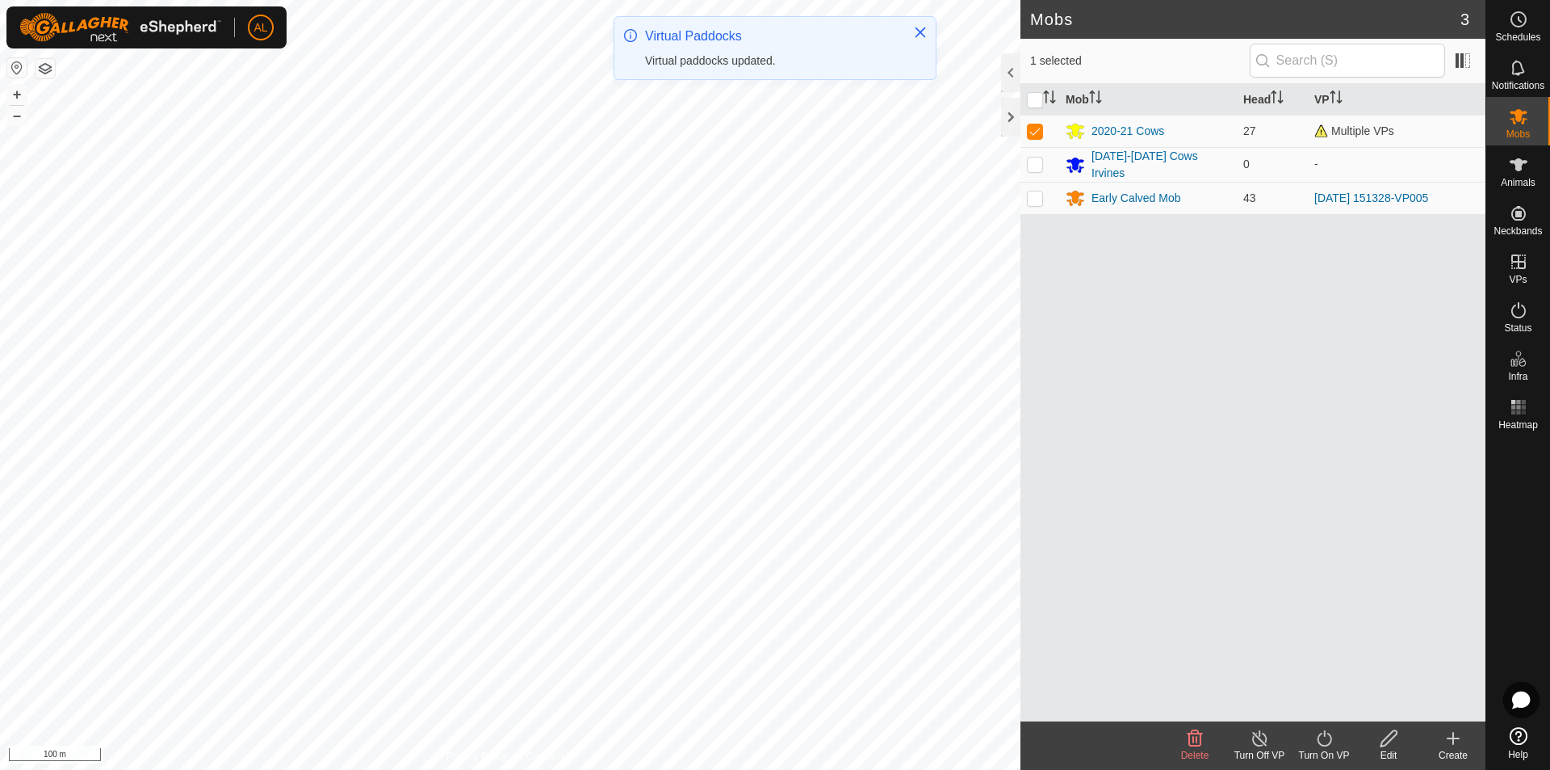
click at [1320, 749] on div "Turn On VP" at bounding box center [1324, 755] width 65 height 15
click at [1332, 691] on link "Now" at bounding box center [1373, 702] width 160 height 32
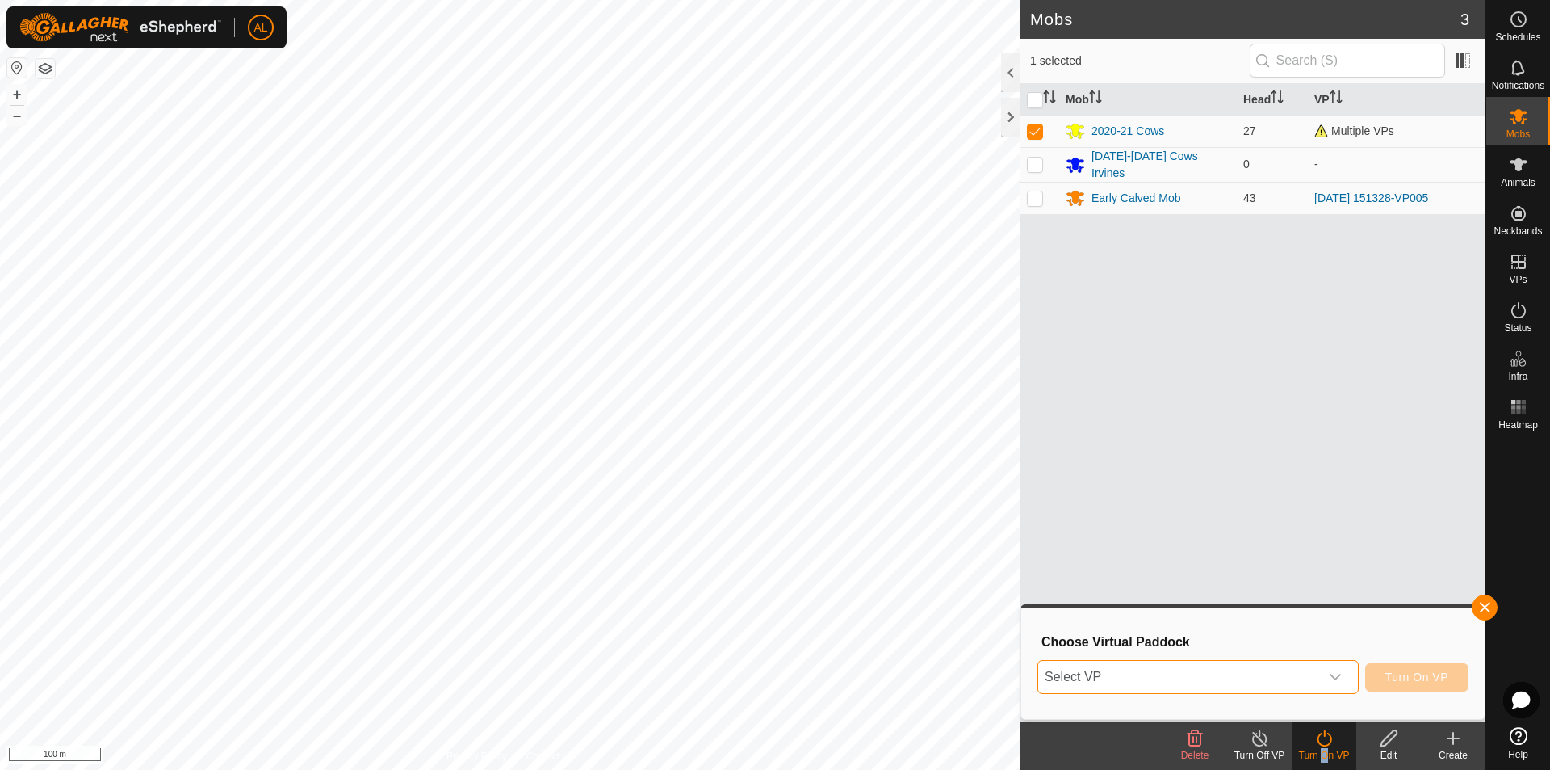
click at [1177, 666] on span "Select VP" at bounding box center [1178, 677] width 281 height 32
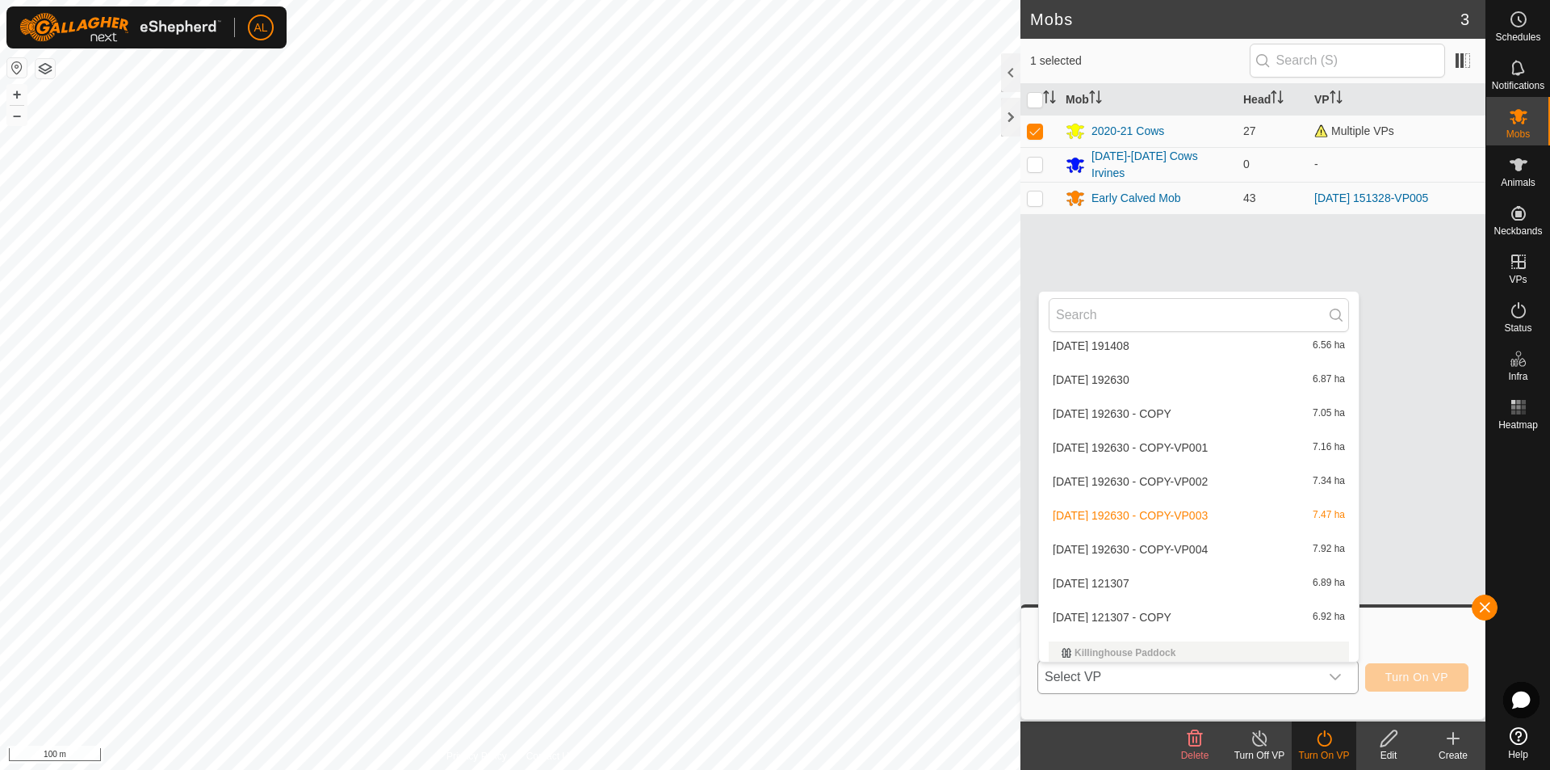
scroll to position [161, 0]
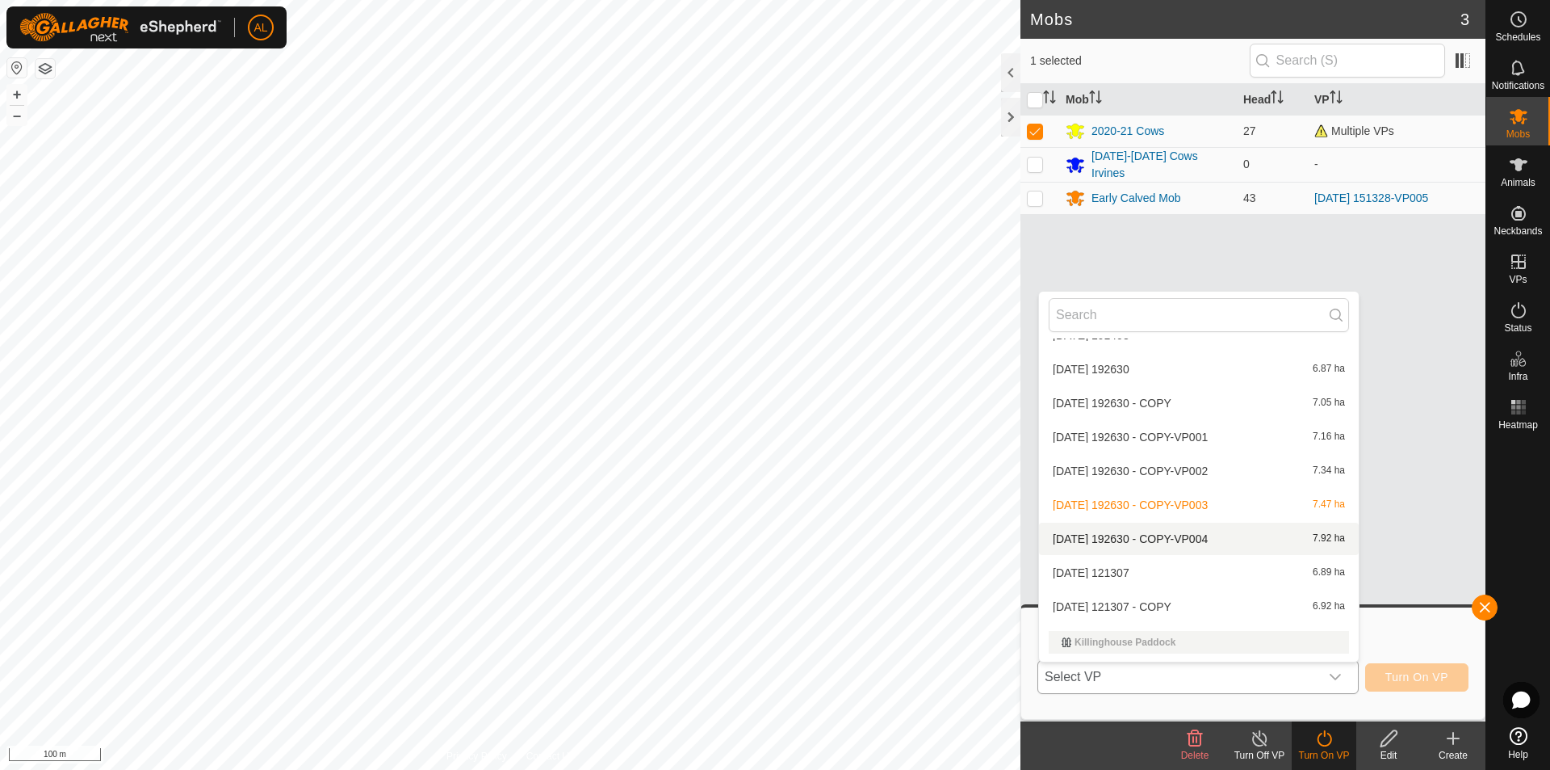
click at [1160, 541] on li "[DATE] 192630 - COPY-VP004 7.92 ha" at bounding box center [1199, 538] width 320 height 32
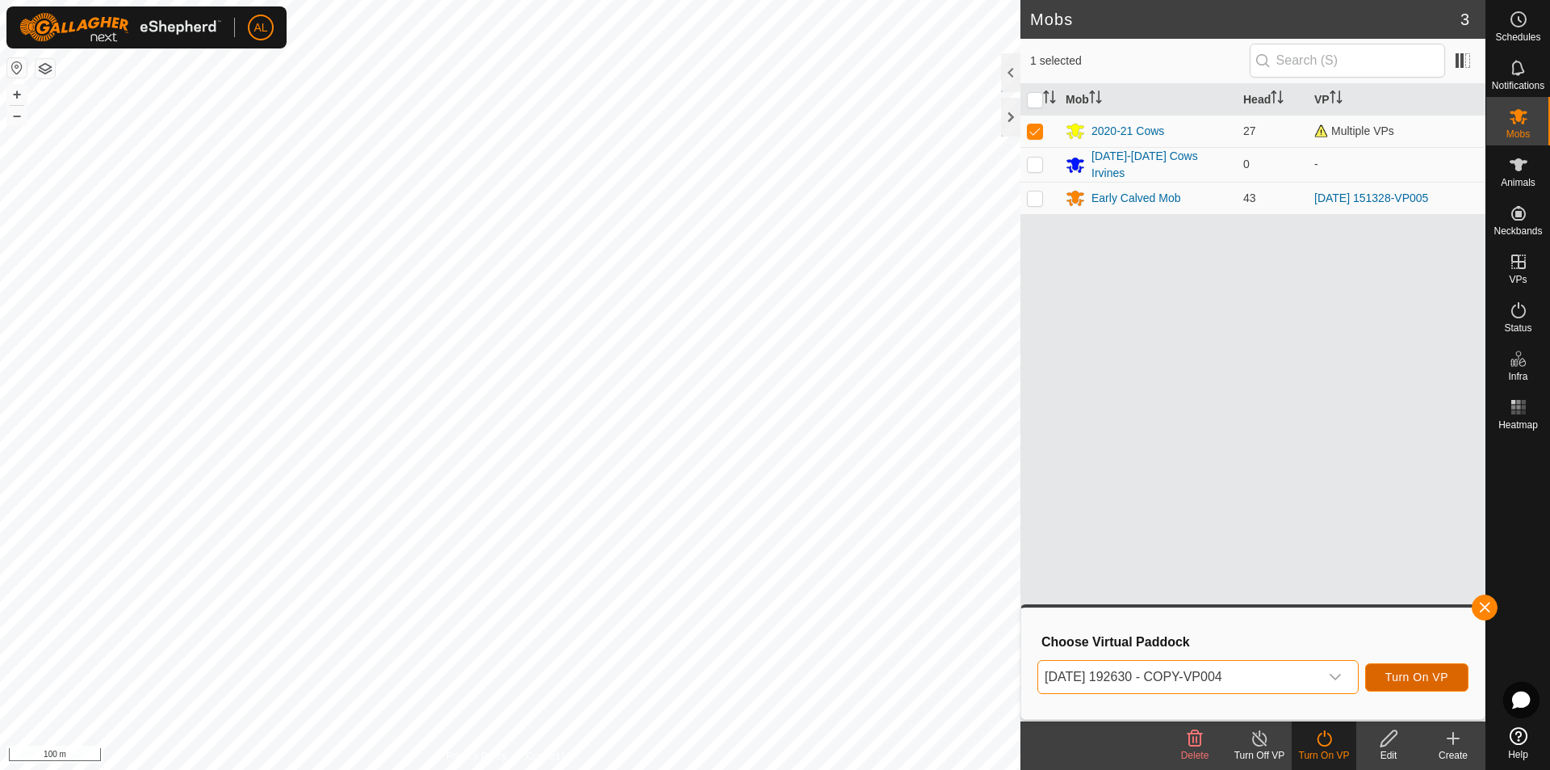
click at [1409, 669] on button "Turn On VP" at bounding box center [1416, 677] width 103 height 28
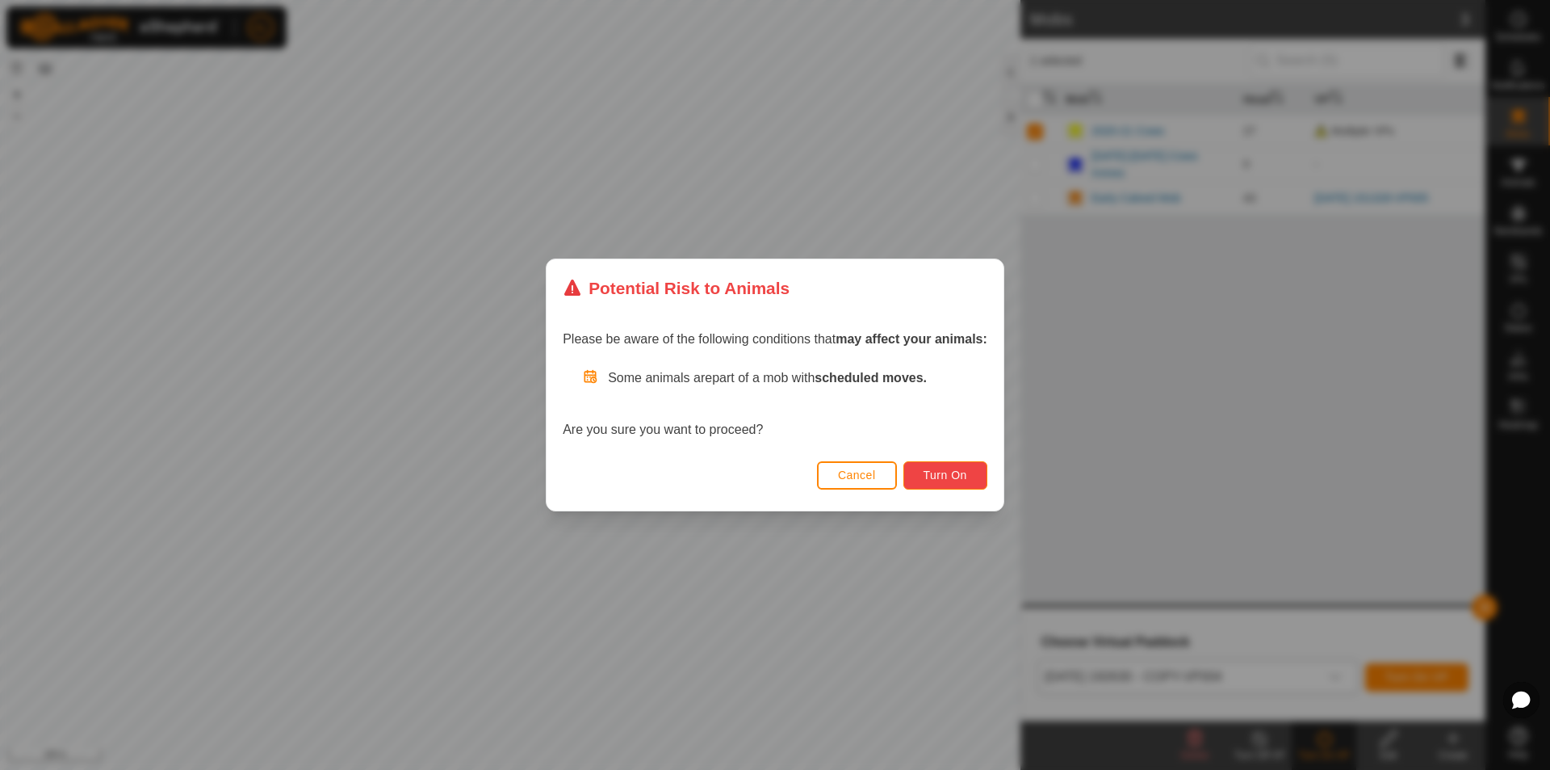
click at [937, 468] on span "Turn On" at bounding box center [946, 474] width 44 height 13
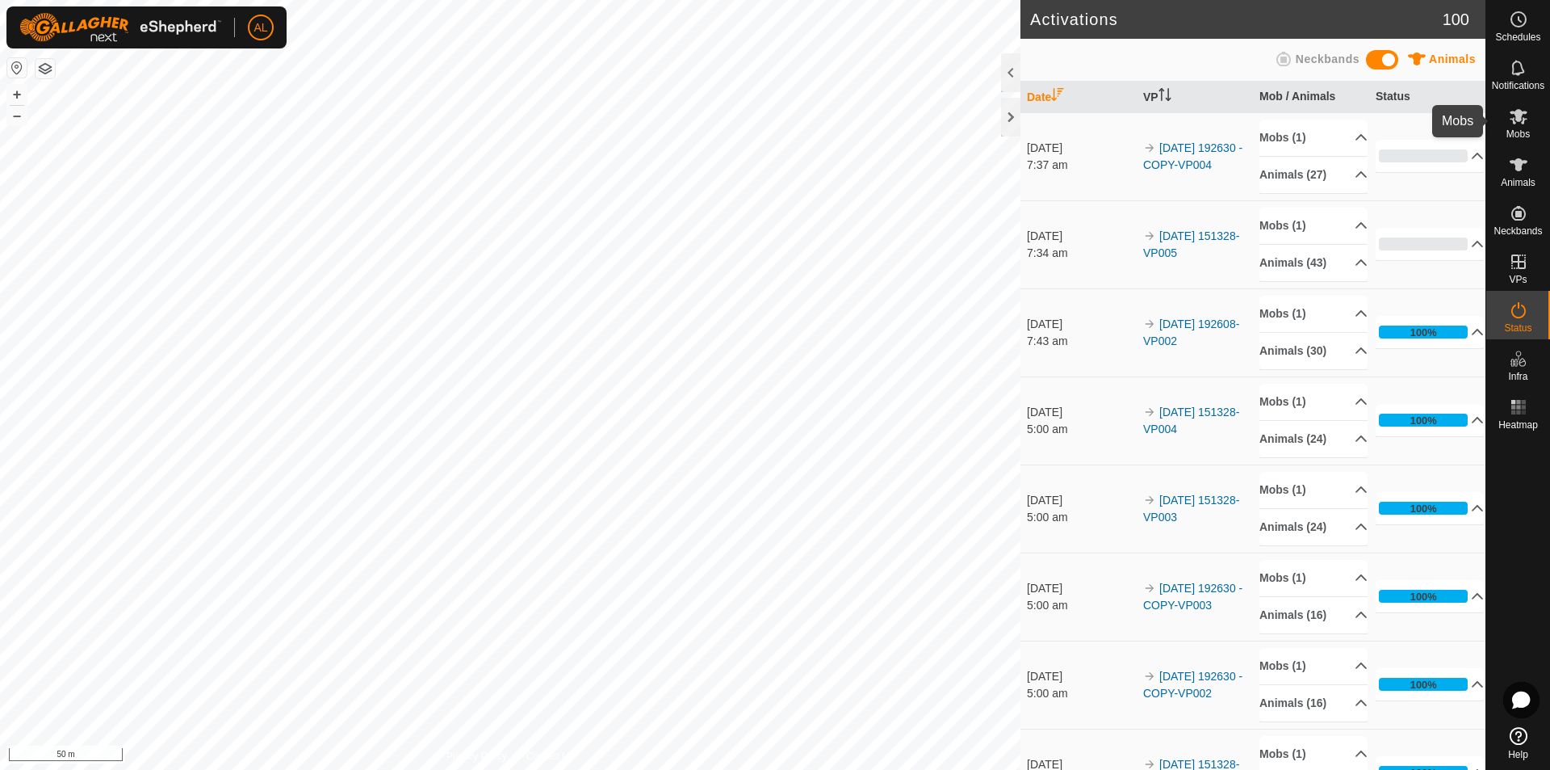
click at [1533, 125] on es-mob-svg-icon at bounding box center [1518, 116] width 29 height 26
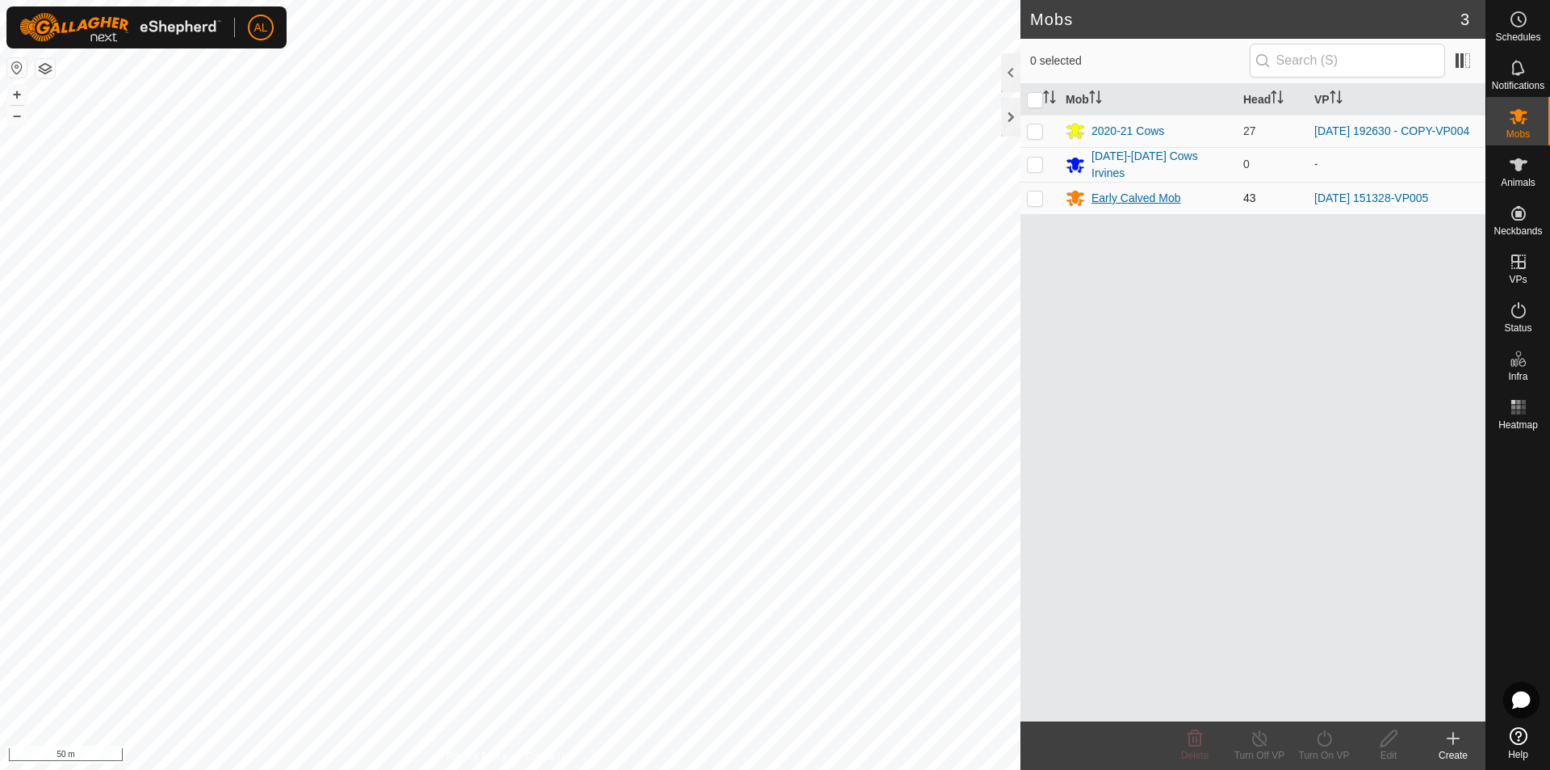
click at [1115, 202] on div "Early Calved Mob" at bounding box center [1137, 198] width 90 height 17
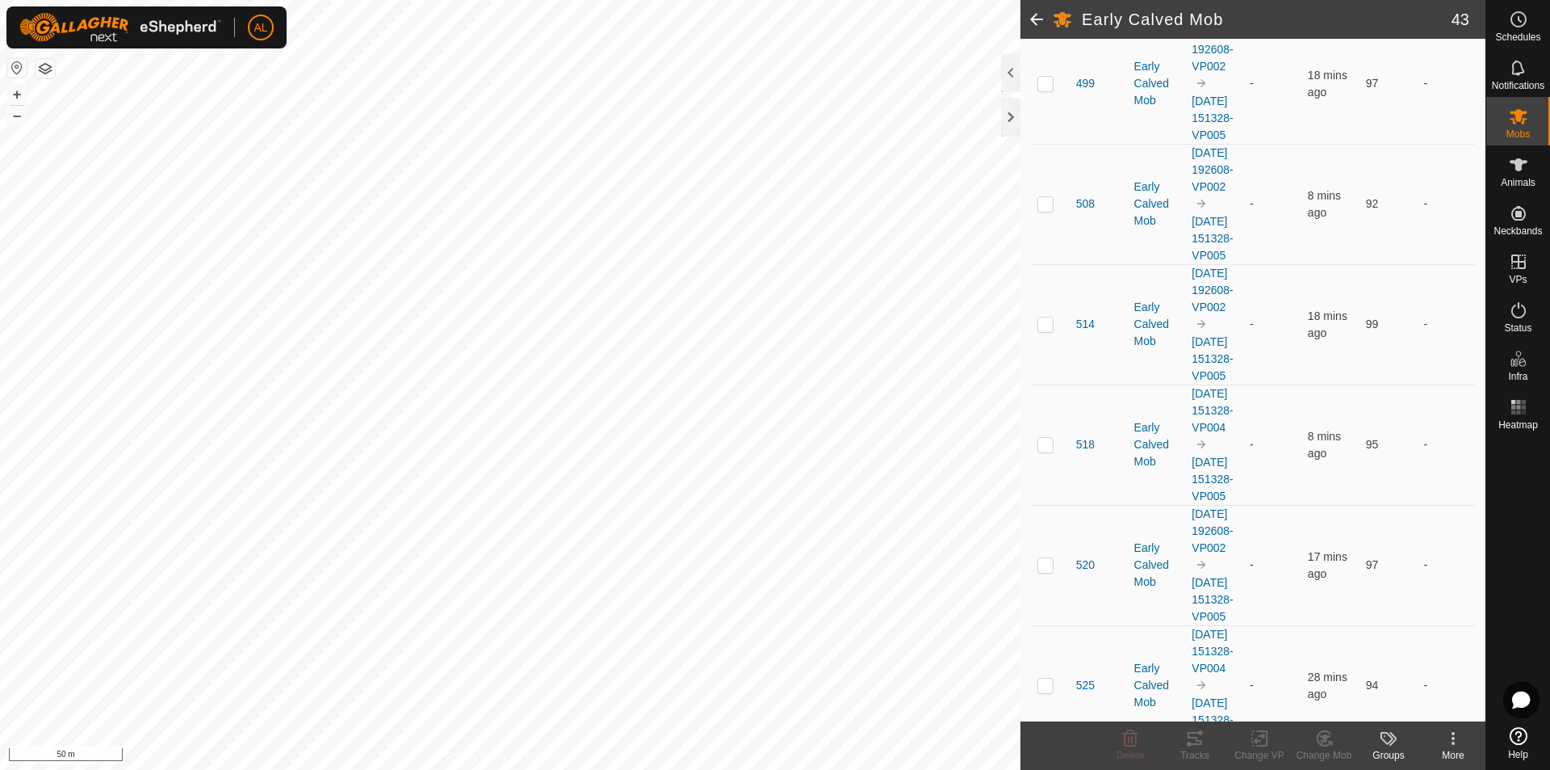
scroll to position [4603, 0]
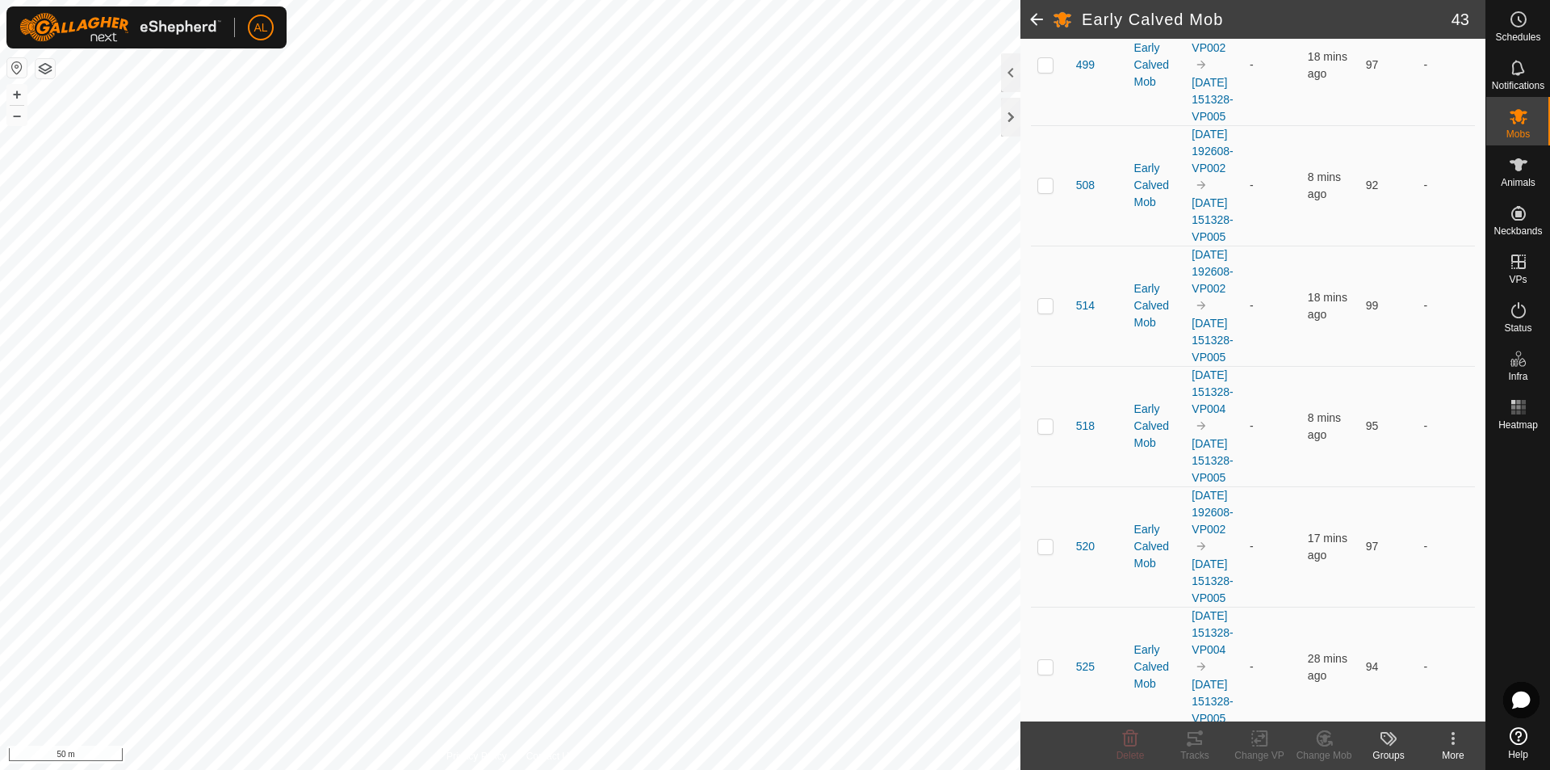
click at [1054, 366] on td at bounding box center [1050, 305] width 39 height 120
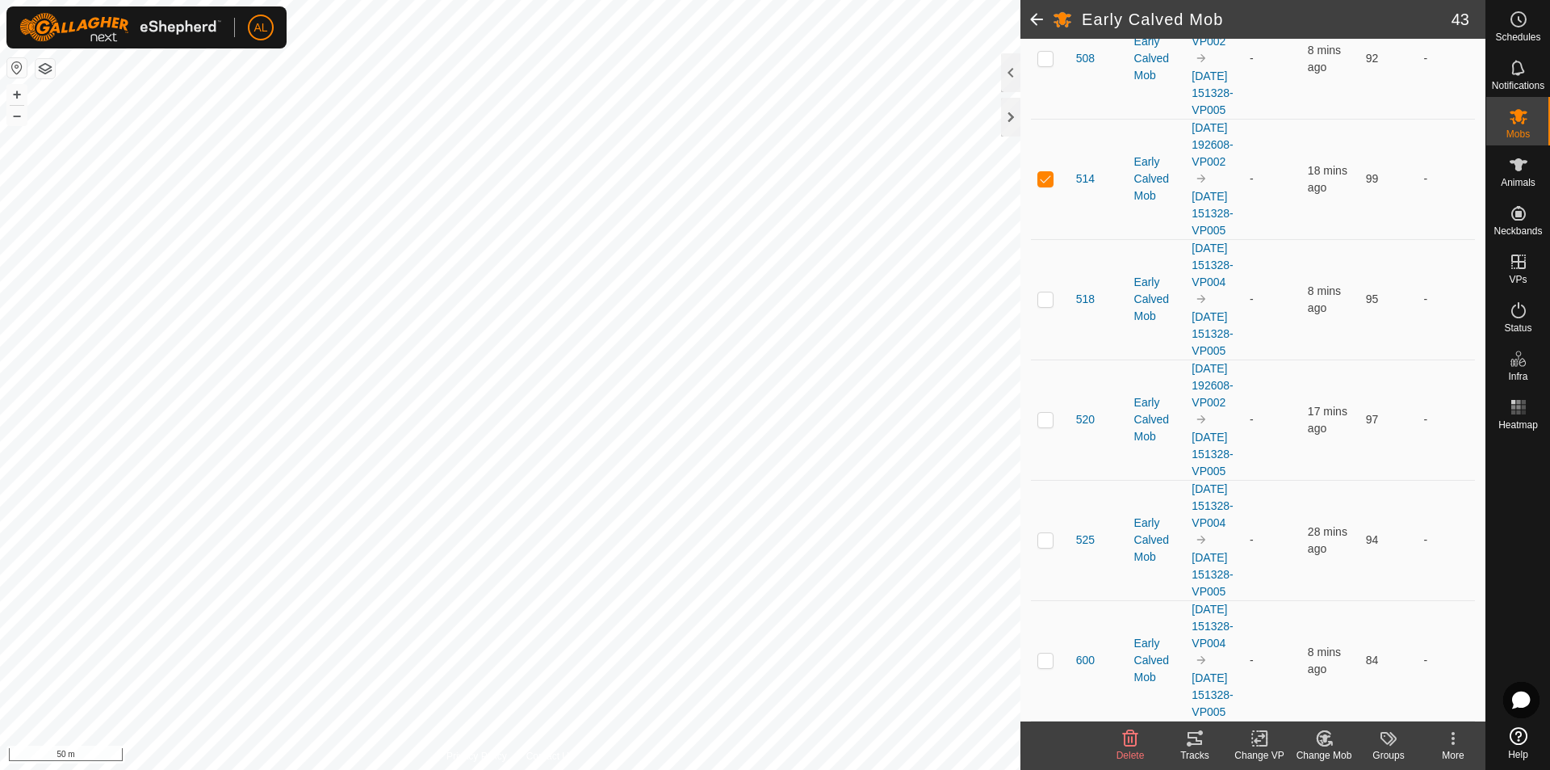
scroll to position [5410, 0]
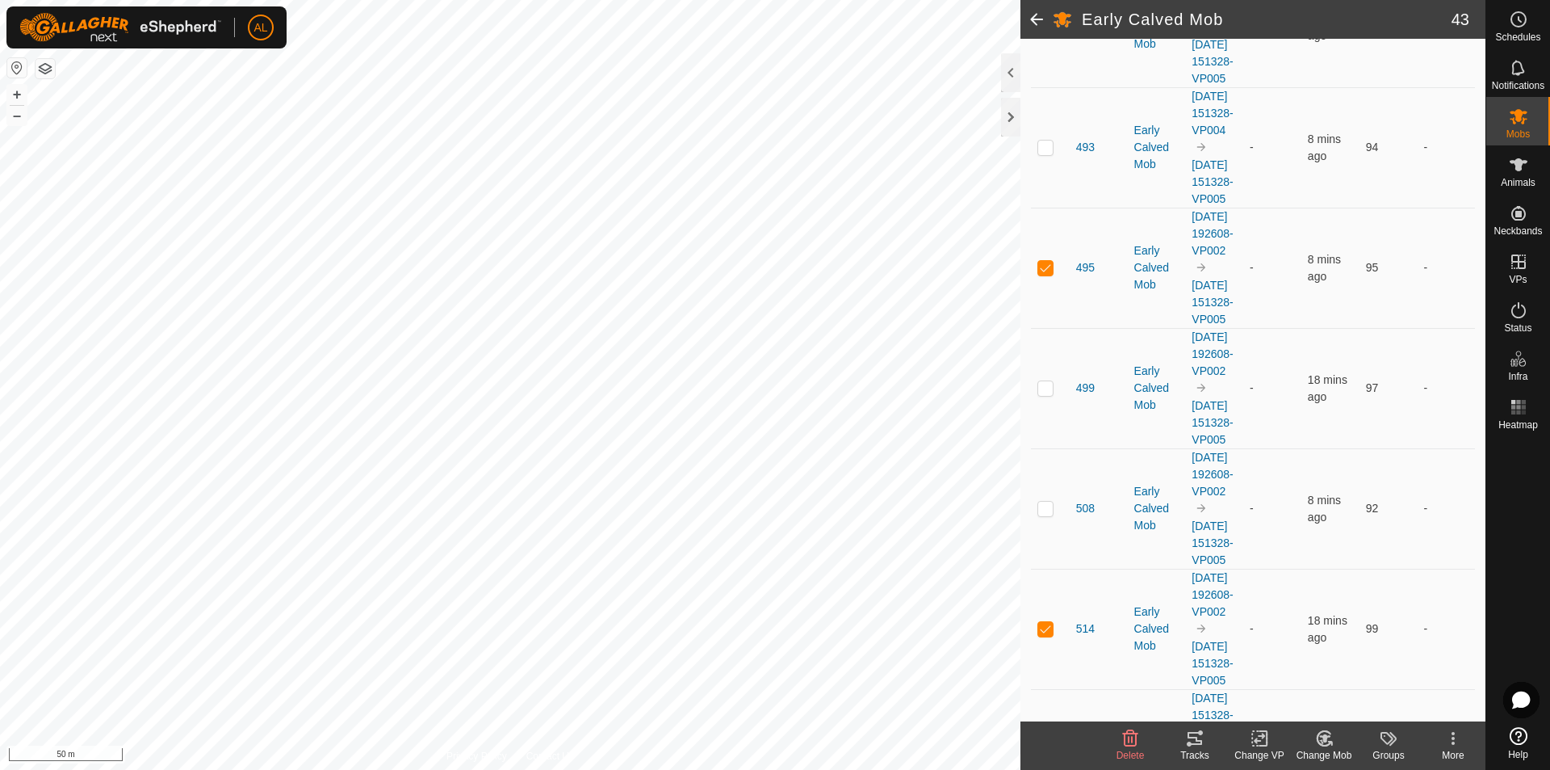
scroll to position [4118, 0]
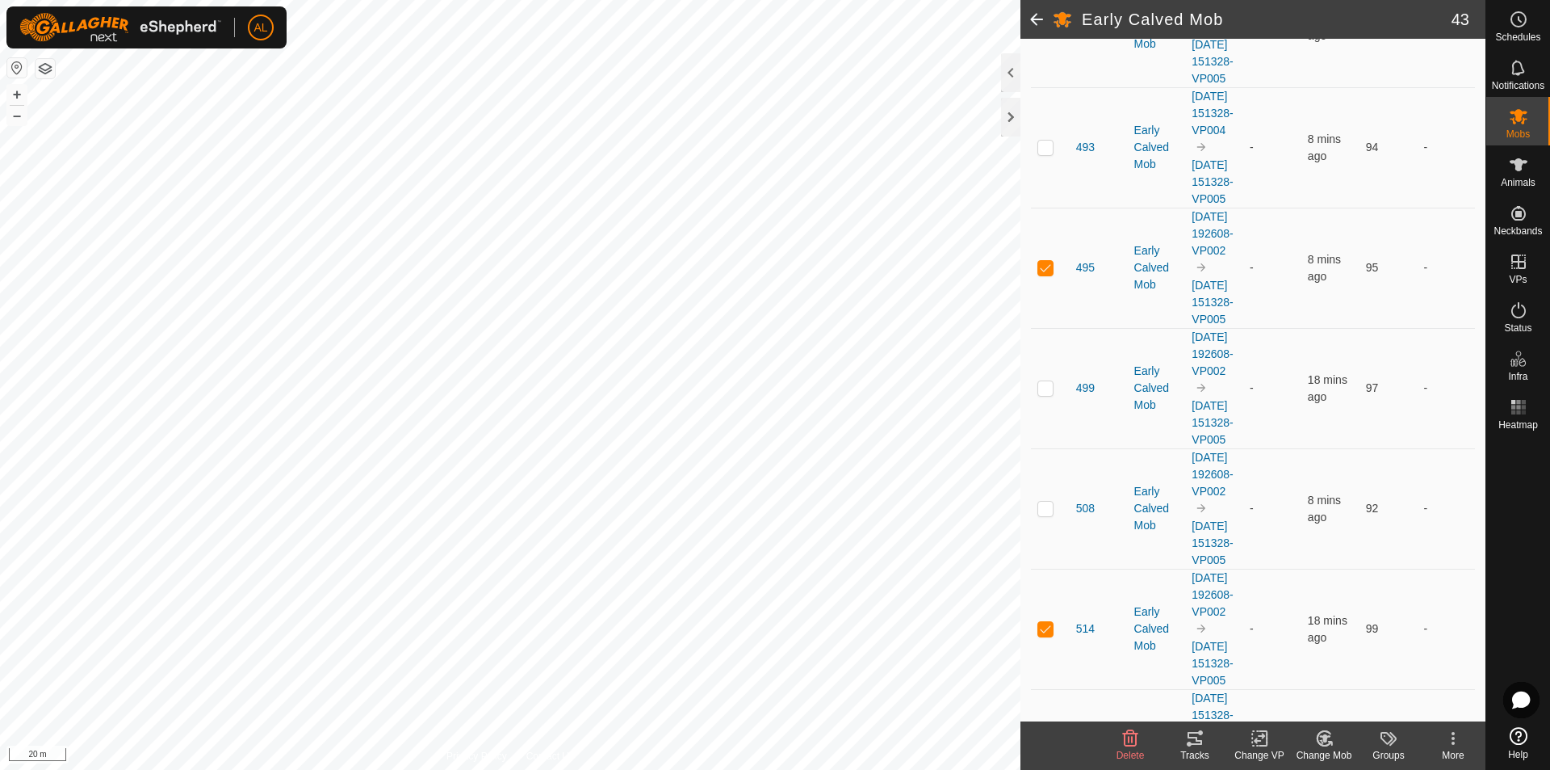
drag, startPoint x: 1042, startPoint y: 240, endPoint x: 1059, endPoint y: 239, distance: 17.0
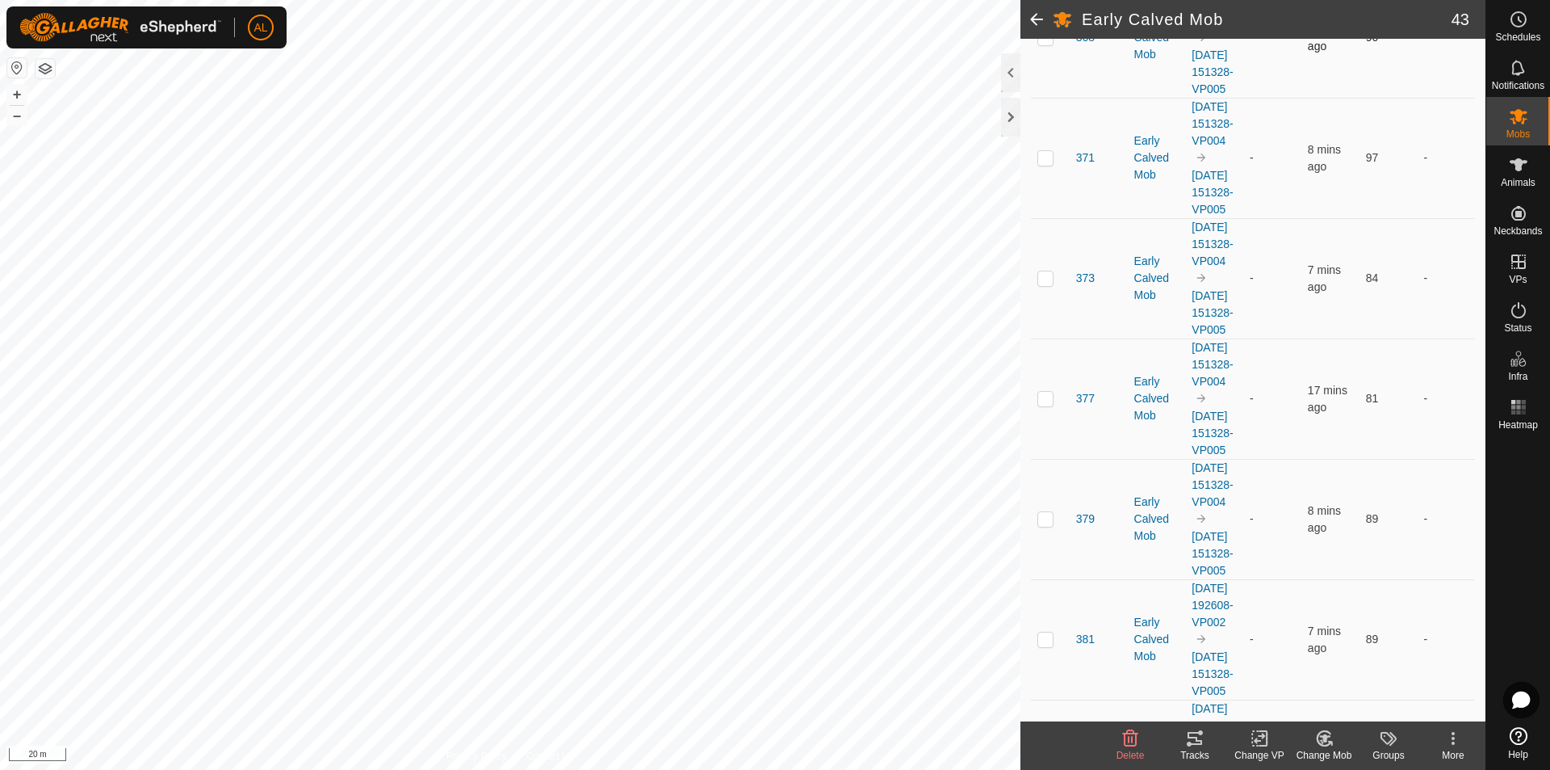
scroll to position [1373, 0]
click at [1046, 107] on td at bounding box center [1050, 46] width 39 height 120
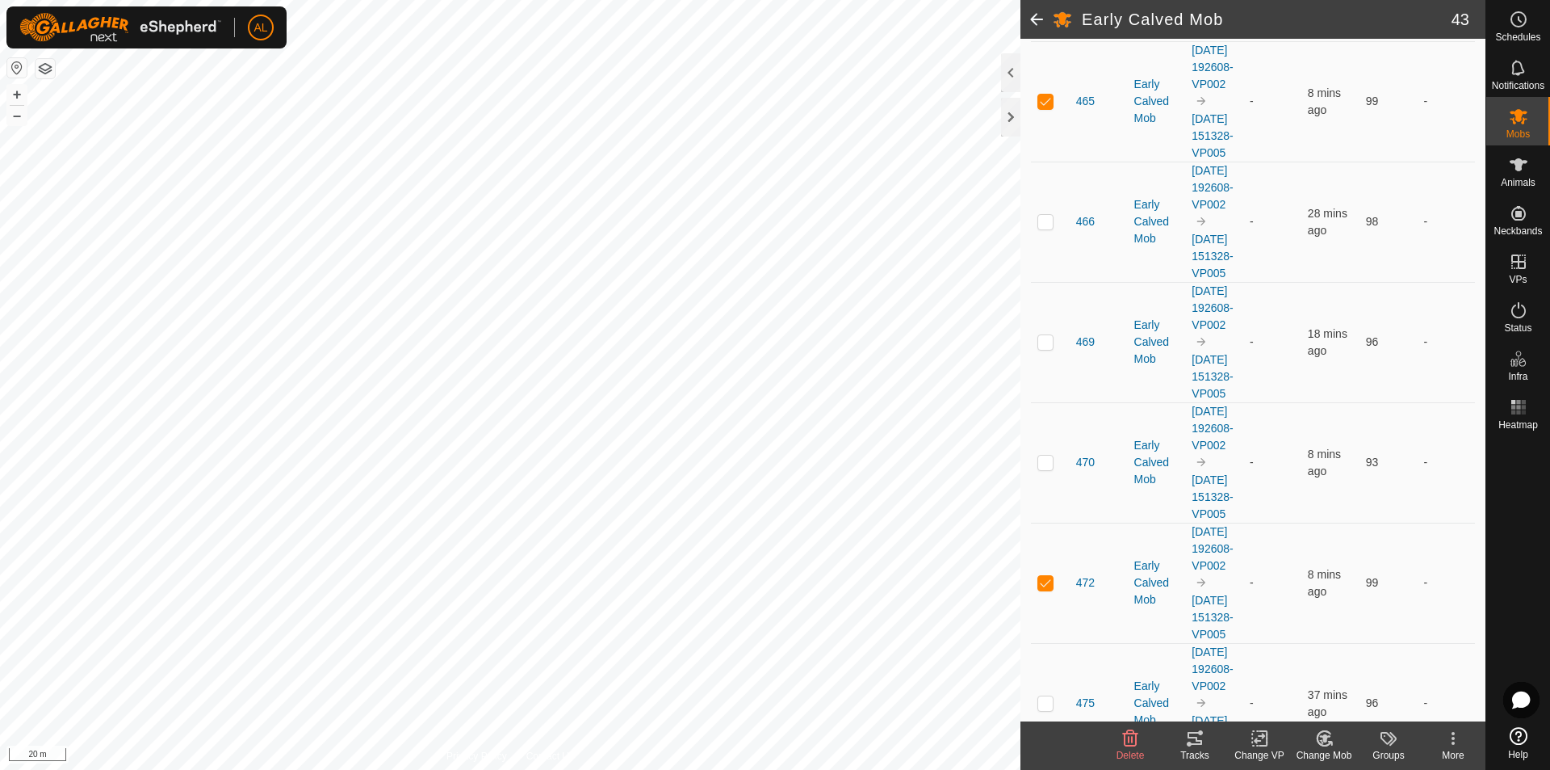
scroll to position [3472, 0]
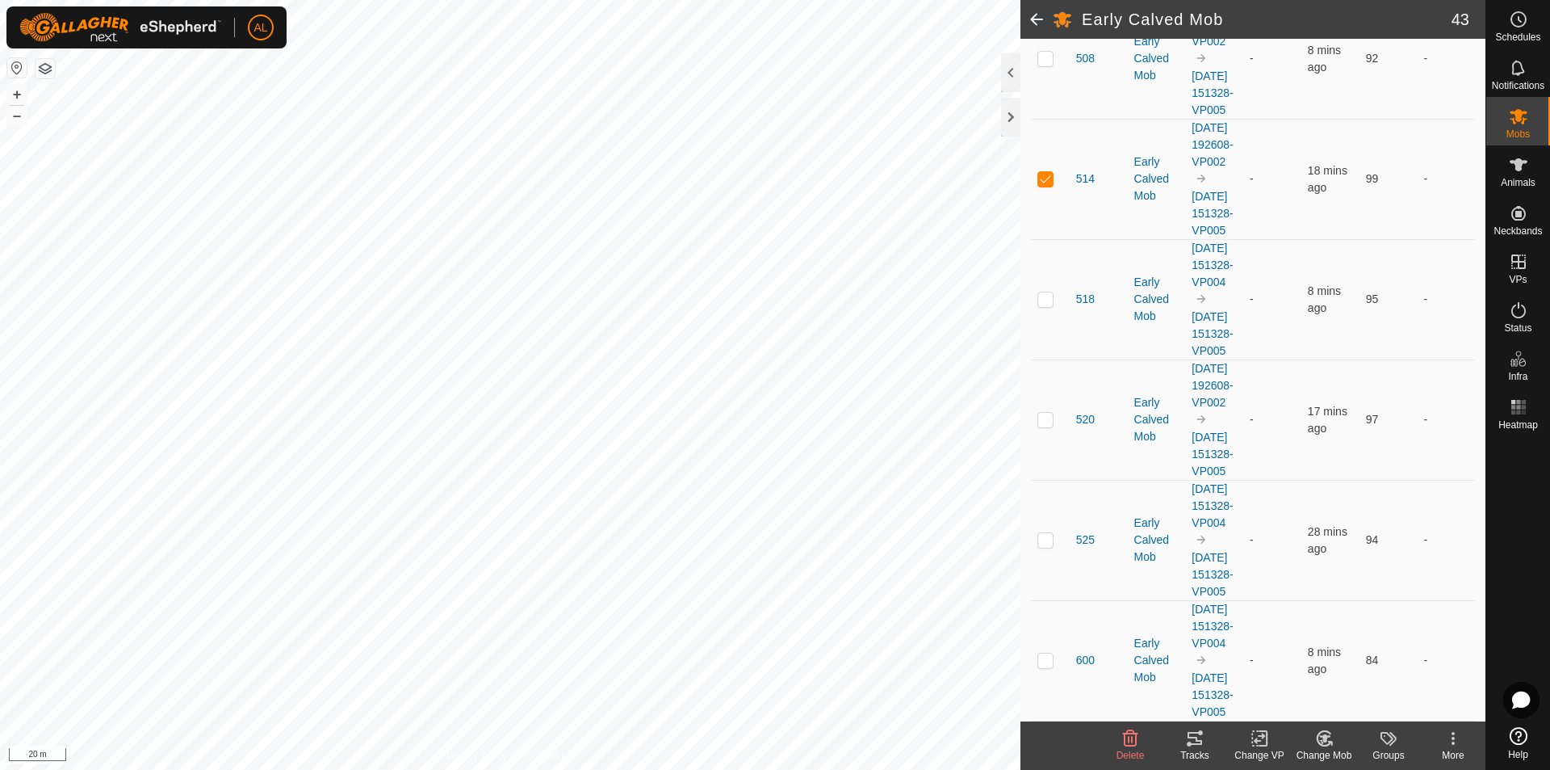
scroll to position [5410, 0]
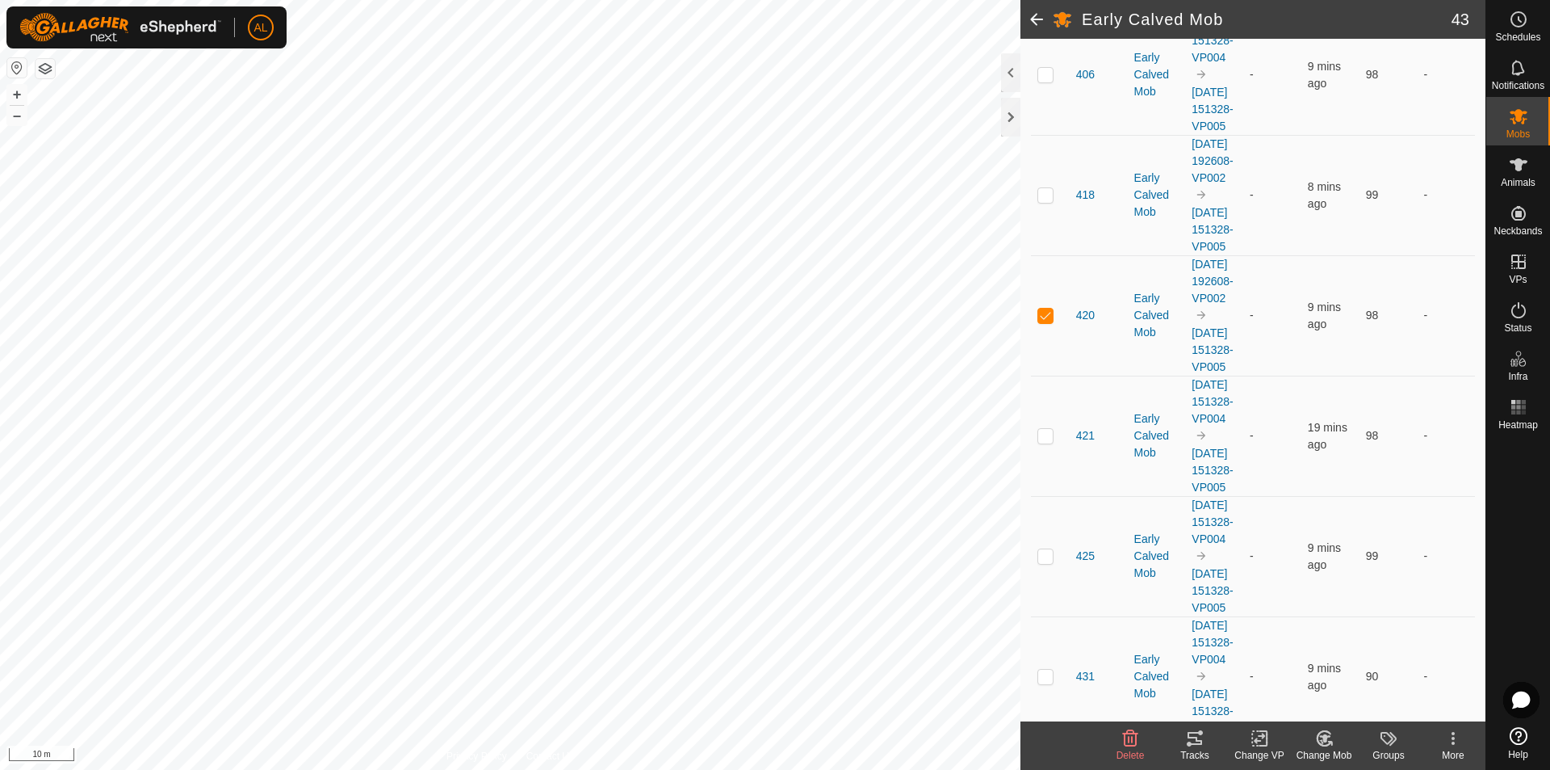
scroll to position [2261, 0]
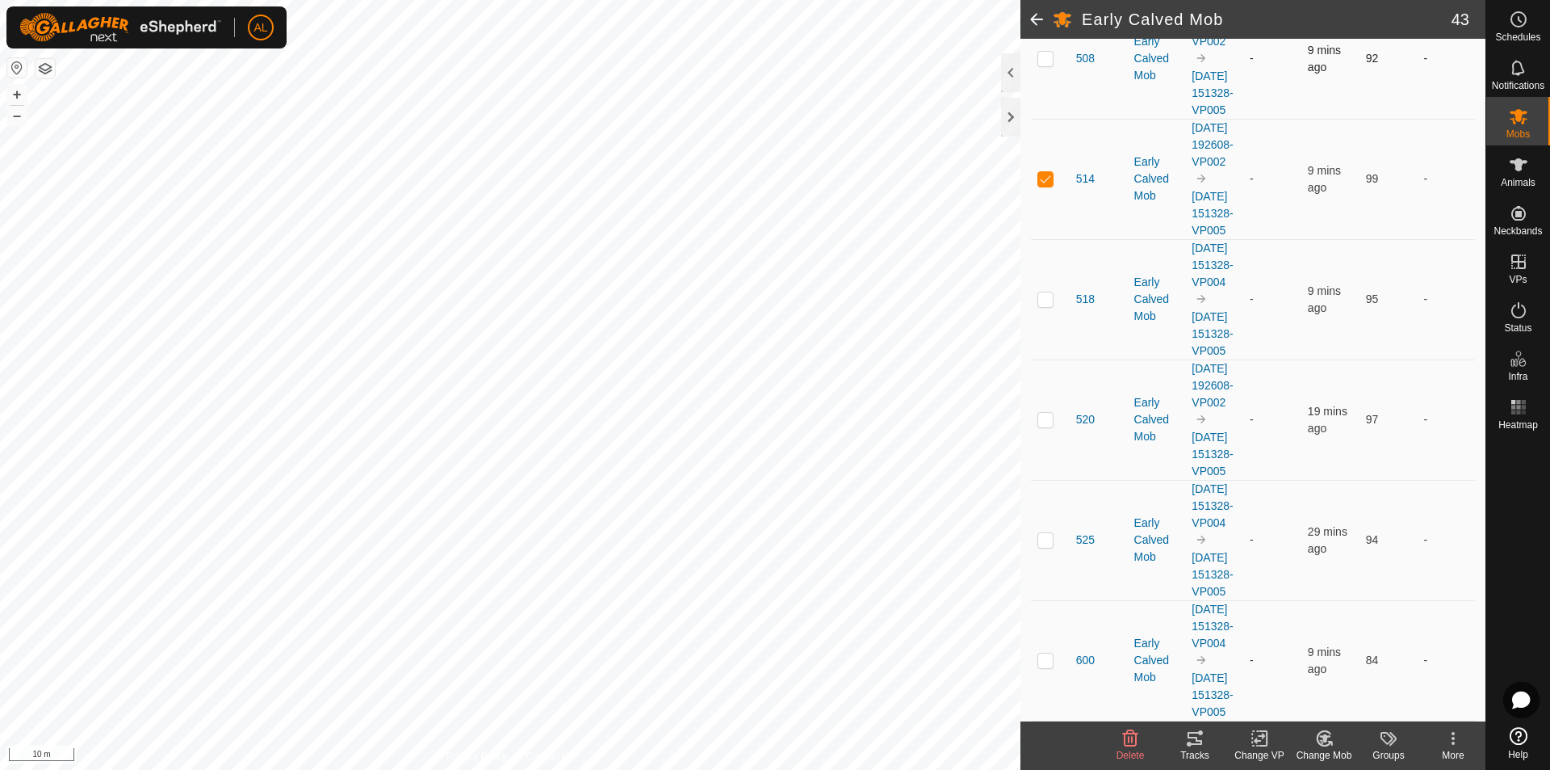
scroll to position [5652, 0]
click at [1048, 65] on p-checkbox at bounding box center [1046, 58] width 16 height 13
click at [1046, 480] on td at bounding box center [1050, 419] width 39 height 120
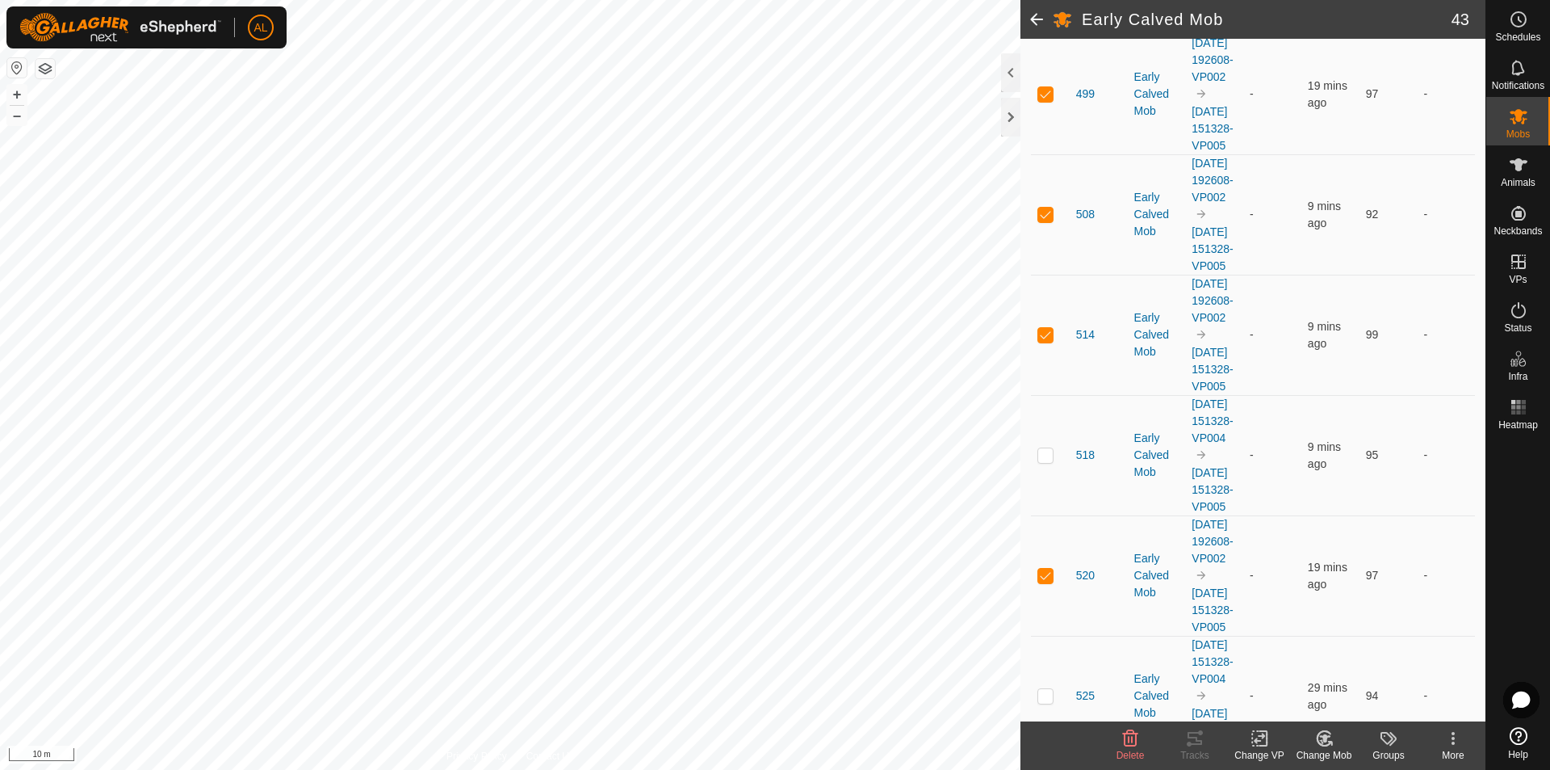
scroll to position [4573, 0]
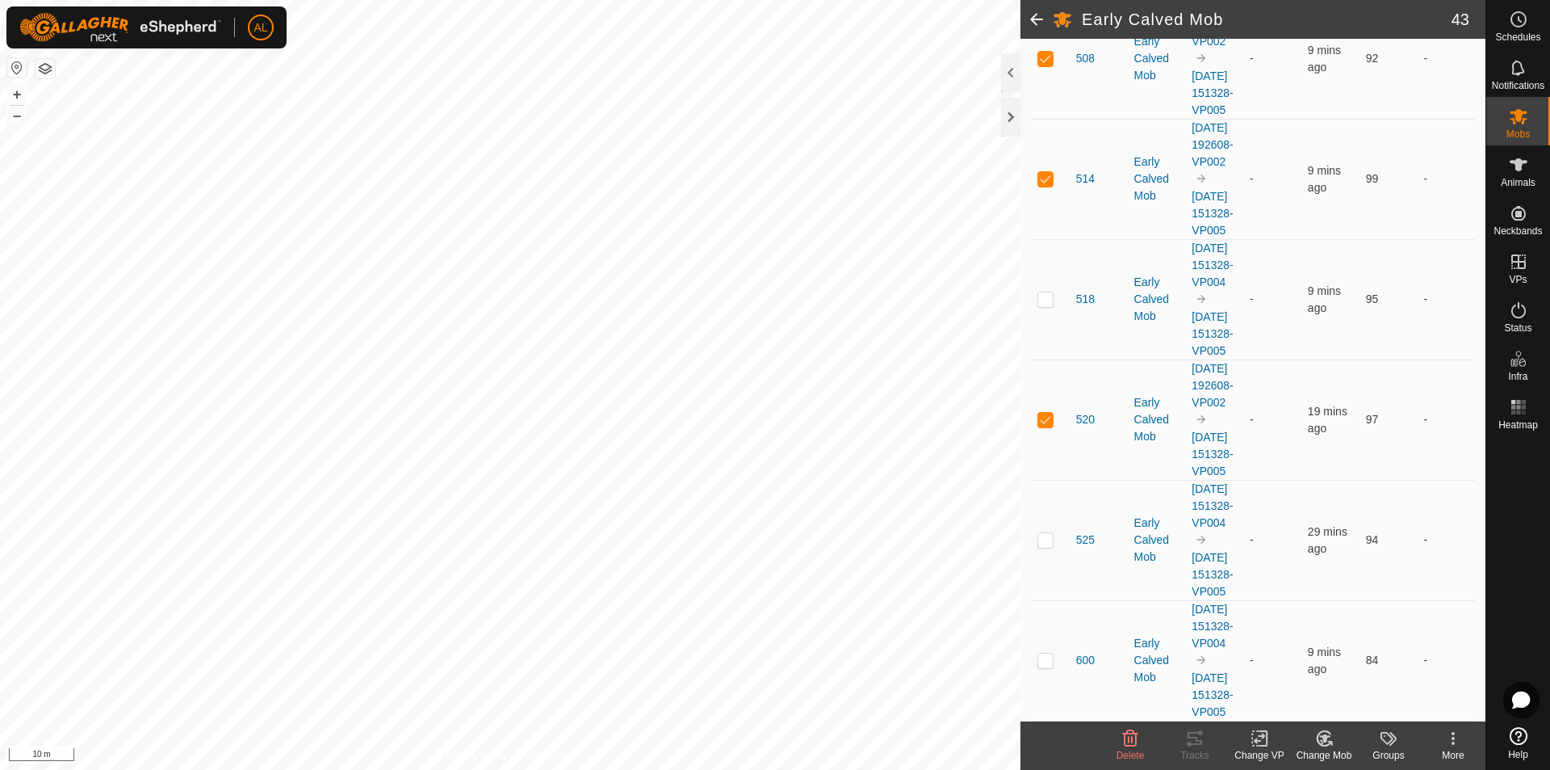
scroll to position [4815, 0]
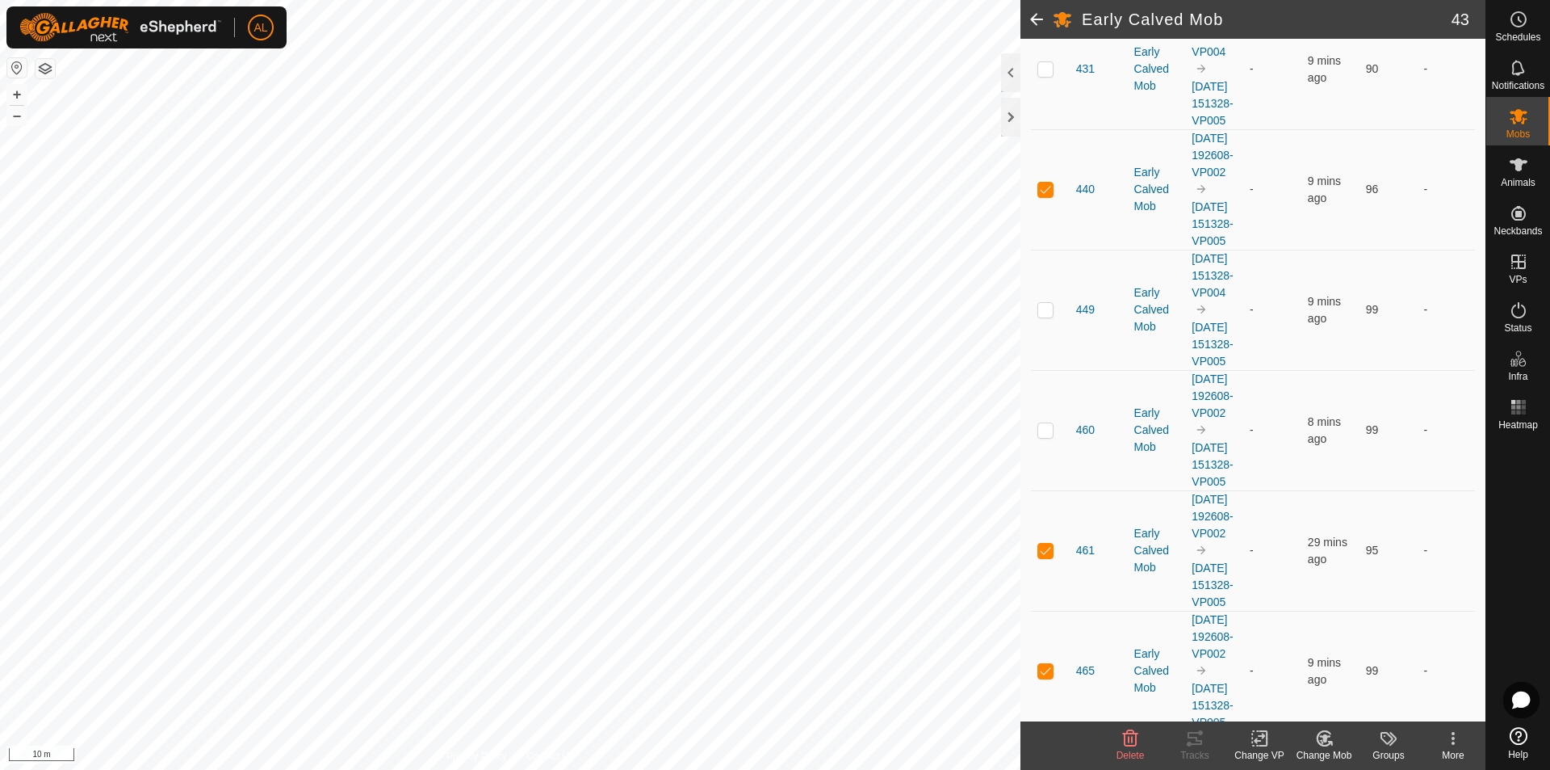
scroll to position [2877, 0]
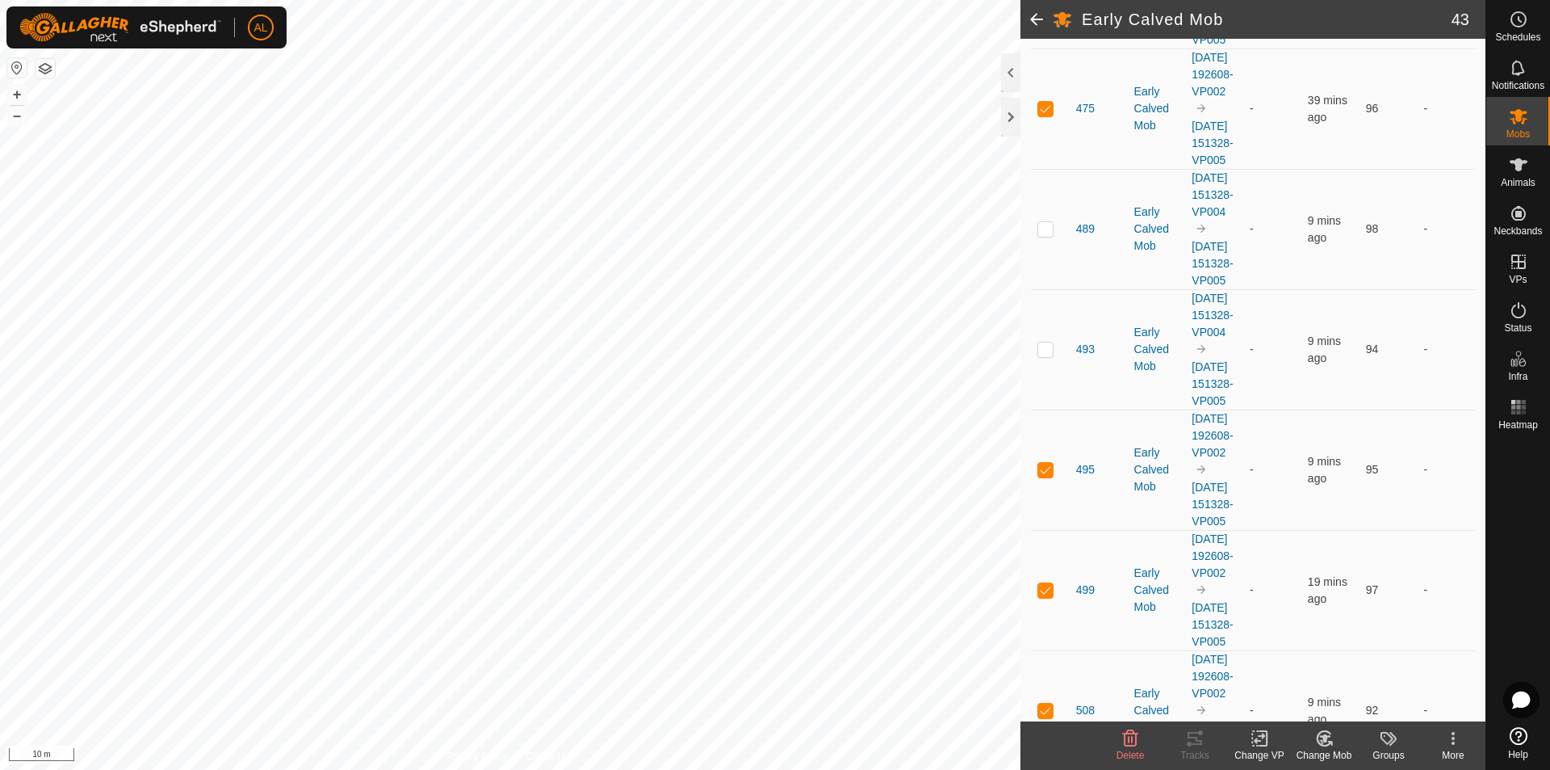
scroll to position [4169, 0]
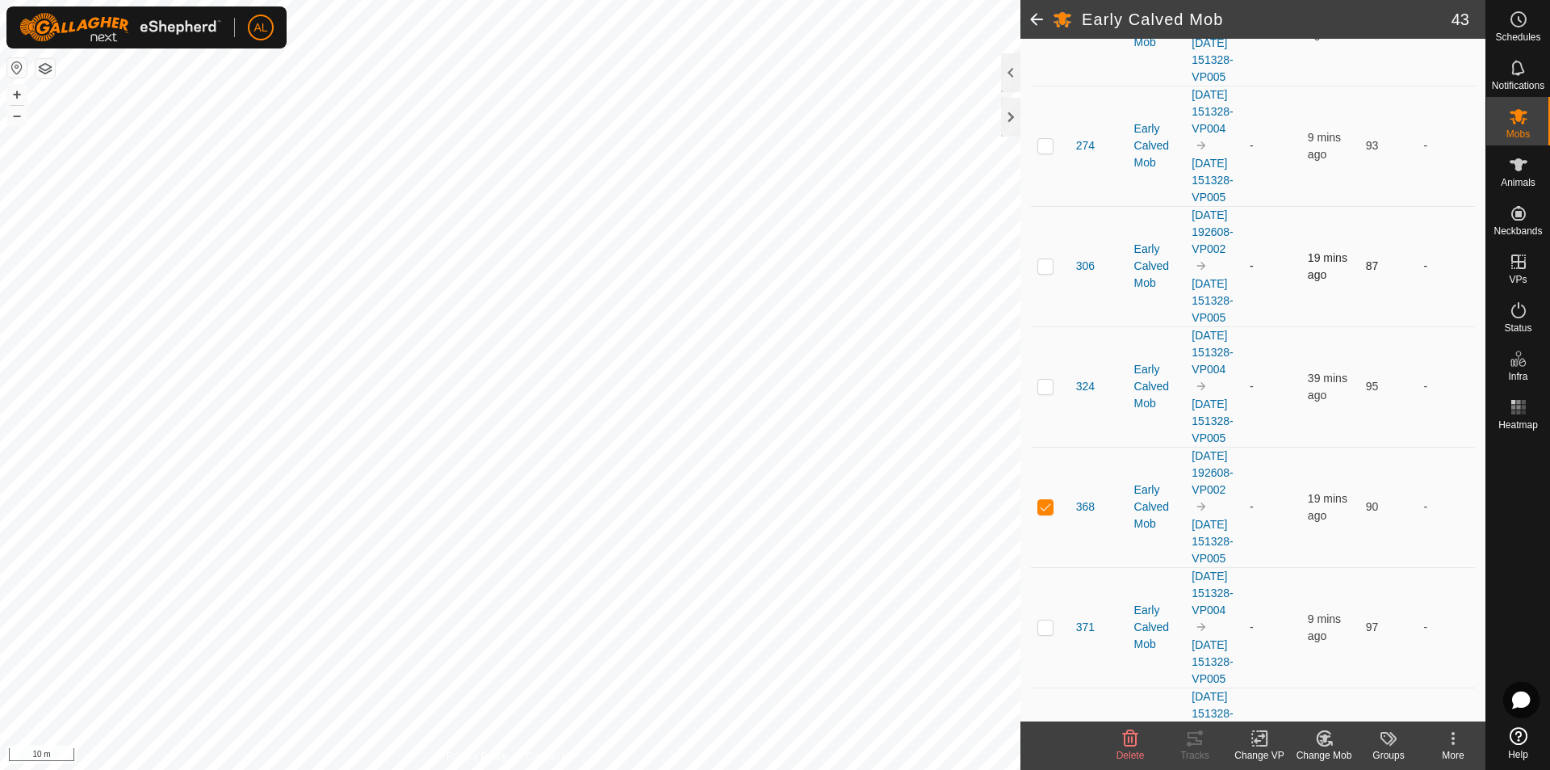
scroll to position [939, 0]
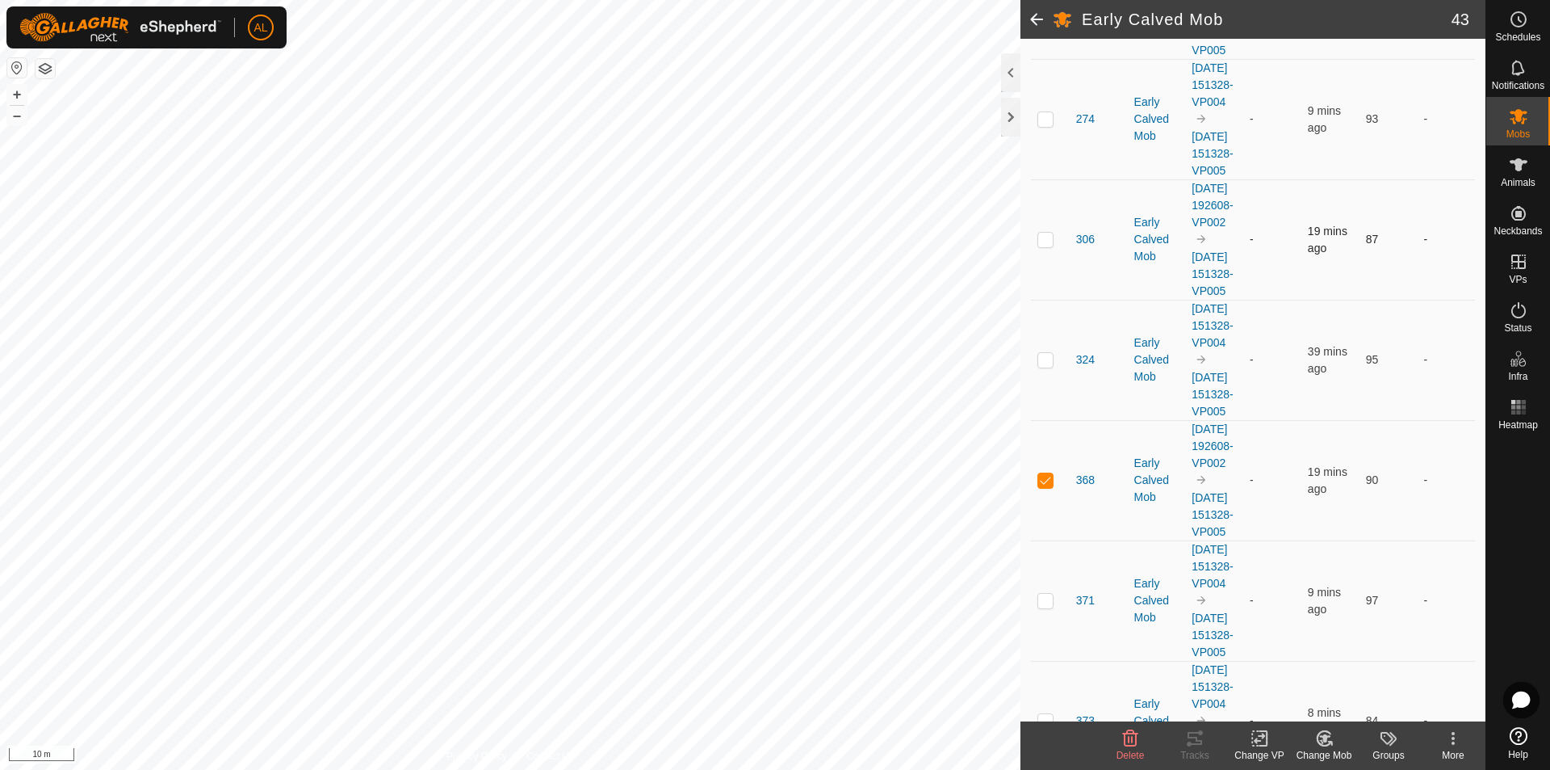
click at [1042, 245] on p-checkbox at bounding box center [1046, 239] width 16 height 13
click at [1323, 744] on icon at bounding box center [1325, 737] width 20 height 19
click at [1353, 666] on link "Choose Mob..." at bounding box center [1373, 668] width 160 height 32
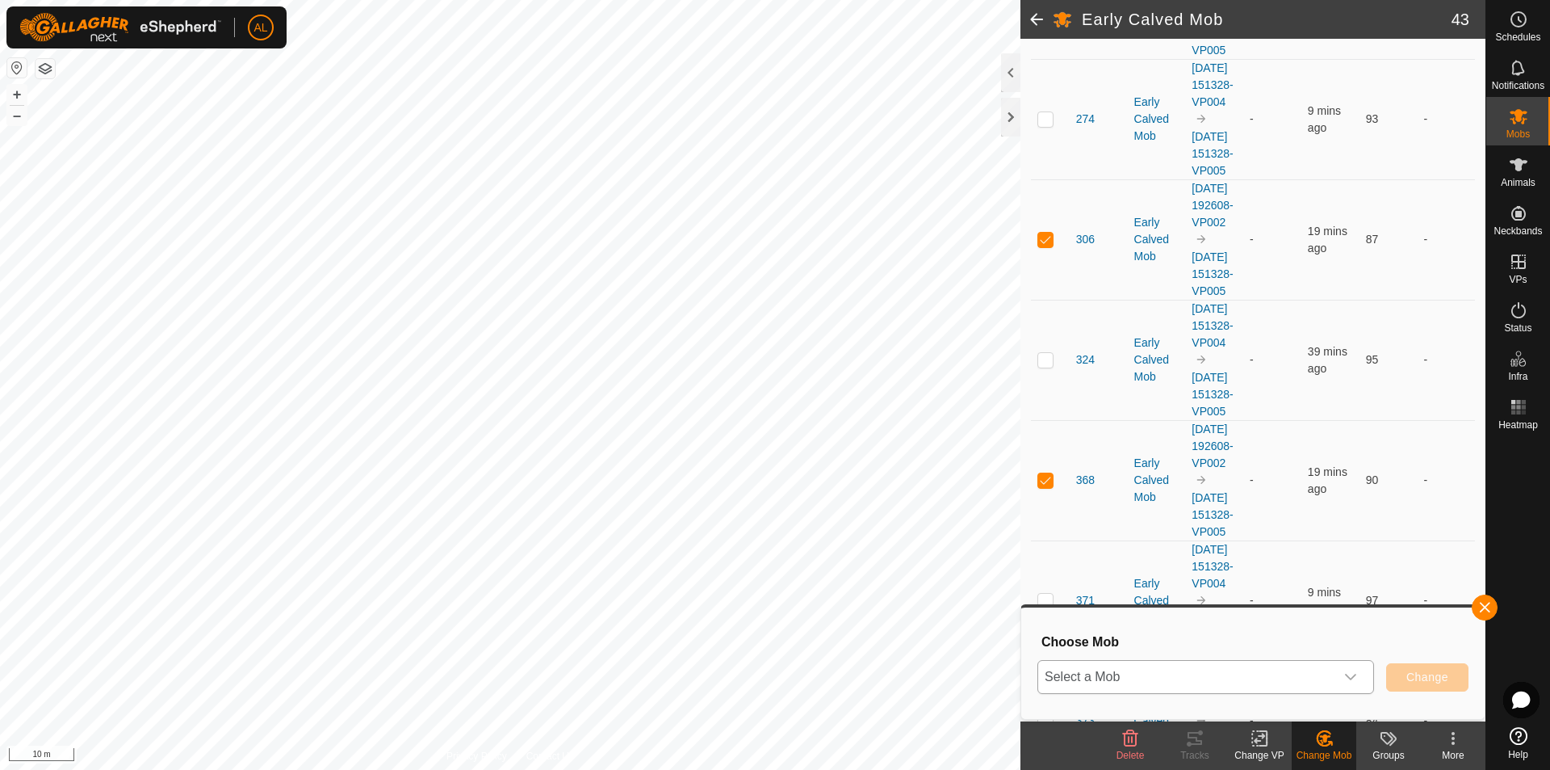
click at [1248, 669] on span "Select a Mob" at bounding box center [1186, 677] width 296 height 32
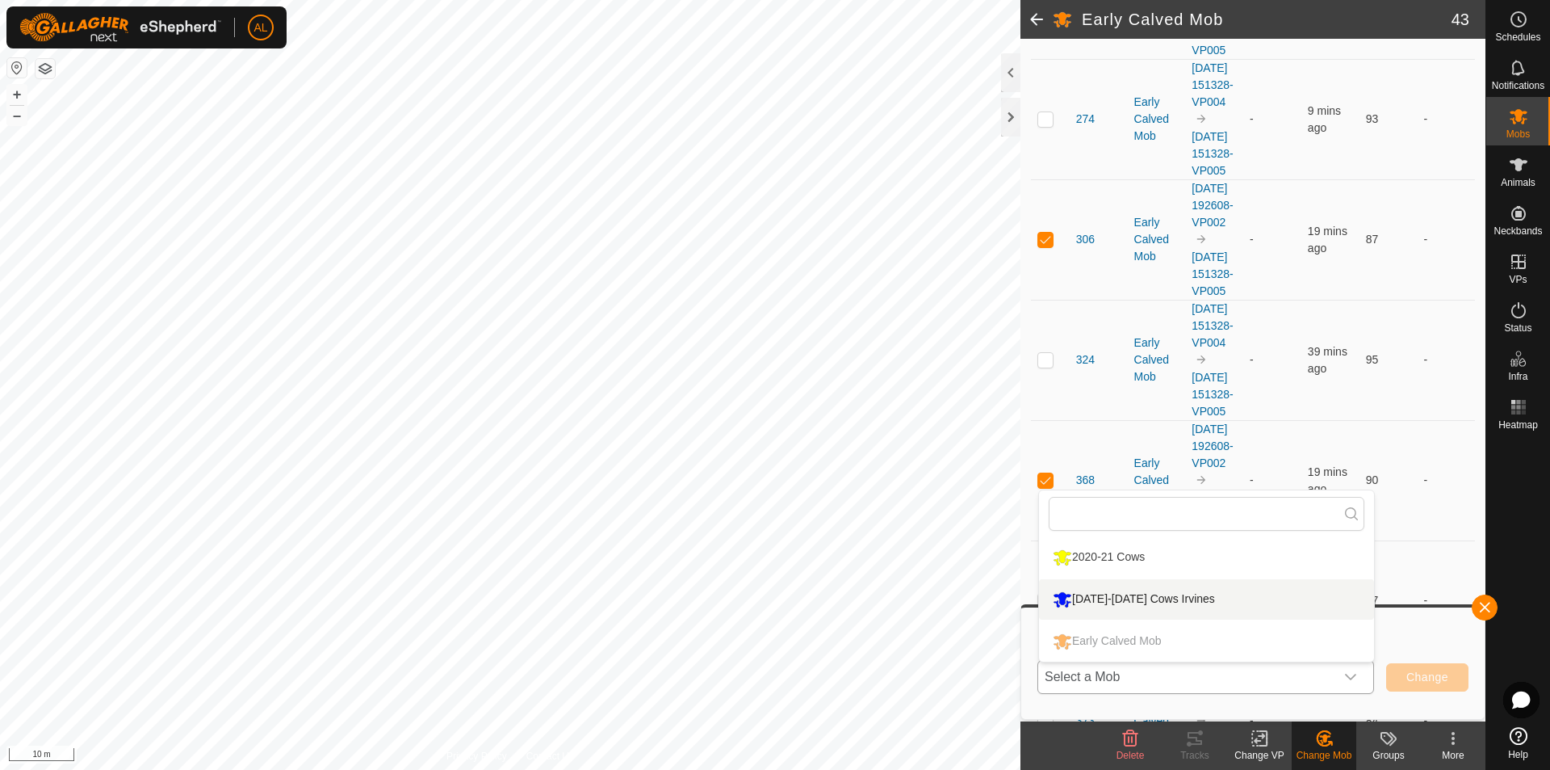
click at [1178, 591] on li "[DATE]-[DATE] Cows Irvines" at bounding box center [1206, 599] width 335 height 40
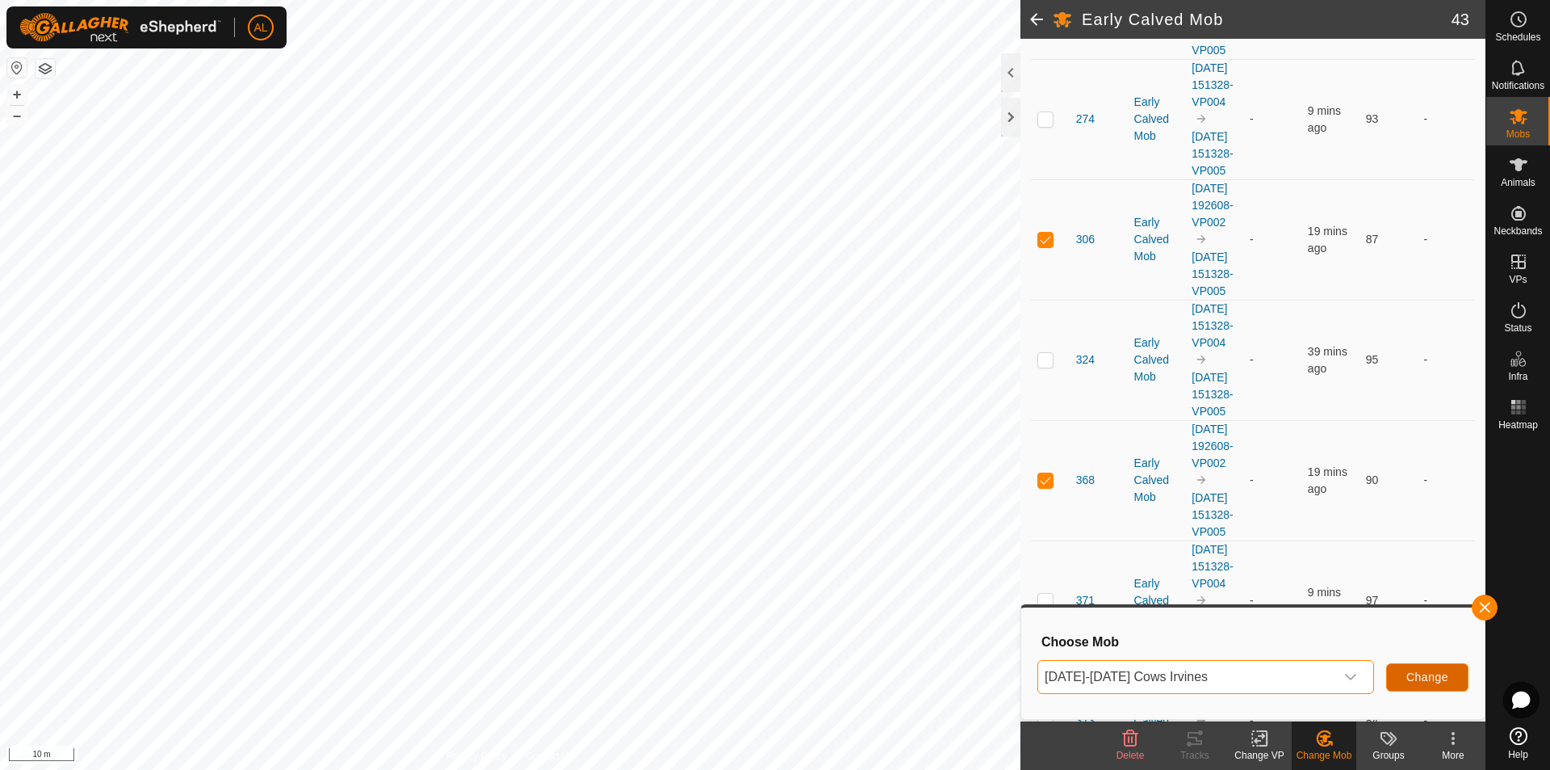
click at [1424, 678] on span "Change" at bounding box center [1428, 676] width 42 height 13
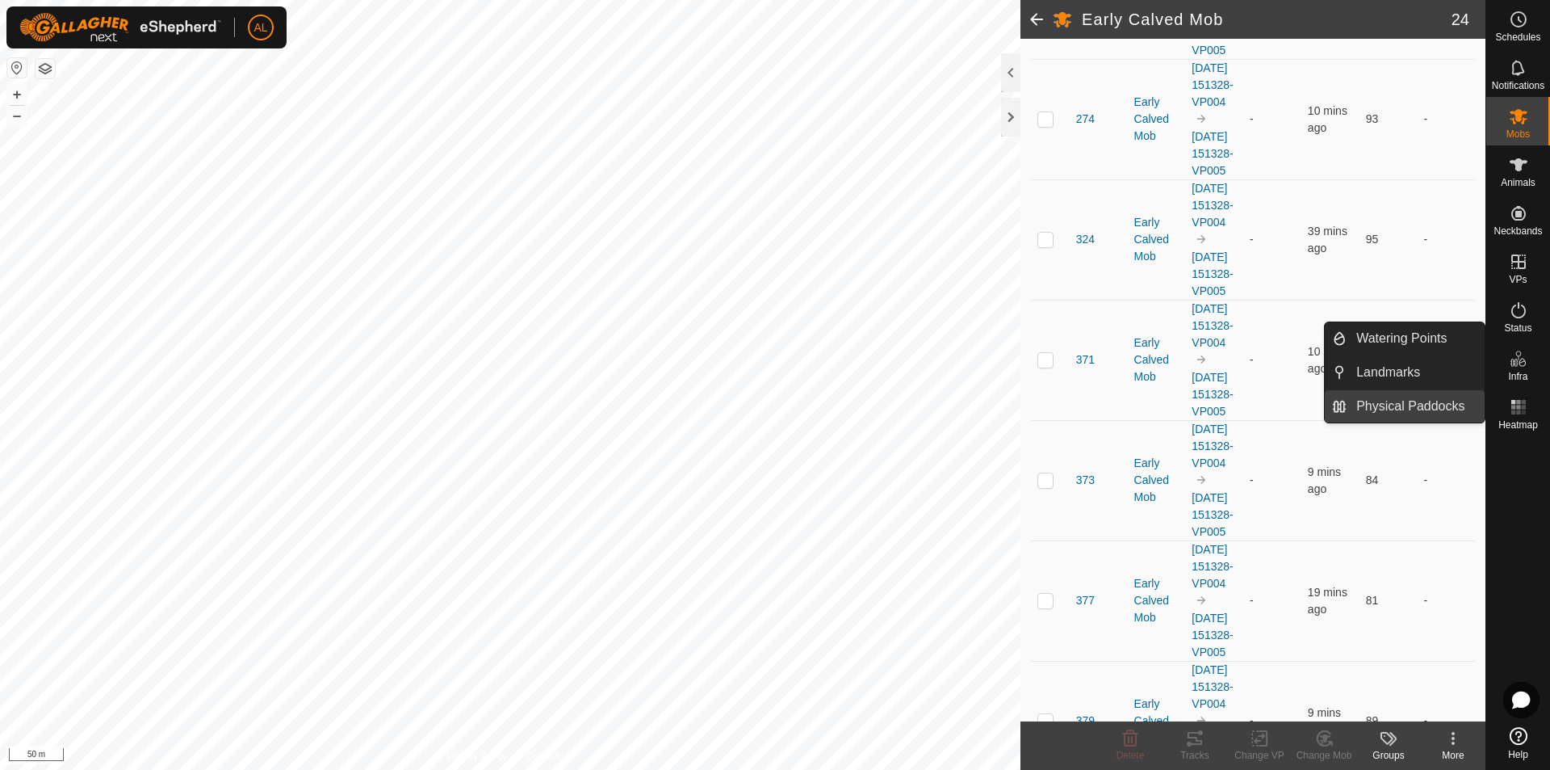
click at [1397, 403] on link "Physical Paddocks" at bounding box center [1416, 406] width 138 height 32
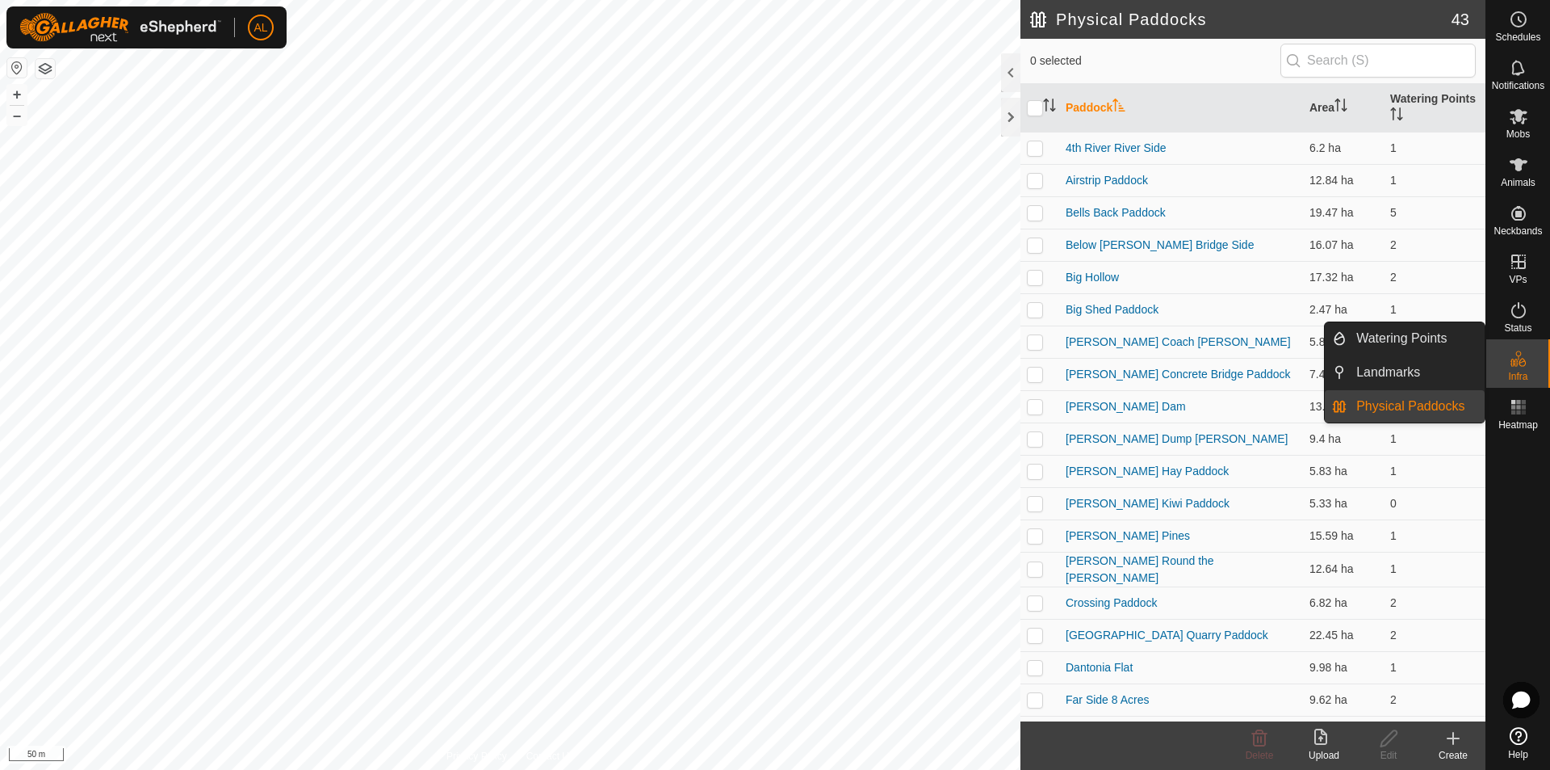
click at [1449, 399] on link "Physical Paddocks" at bounding box center [1416, 406] width 138 height 32
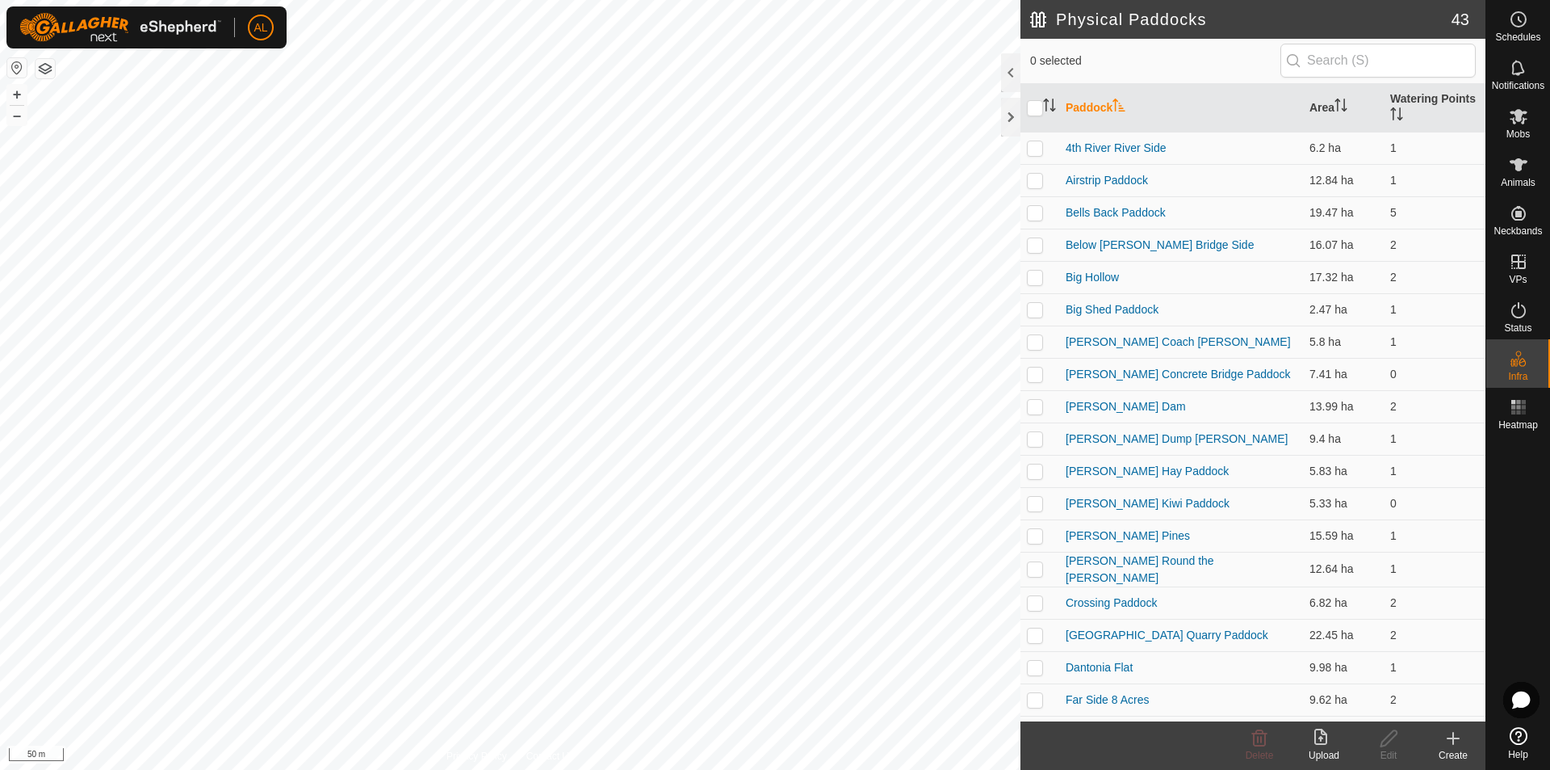
click at [1450, 733] on icon at bounding box center [1453, 737] width 19 height 19
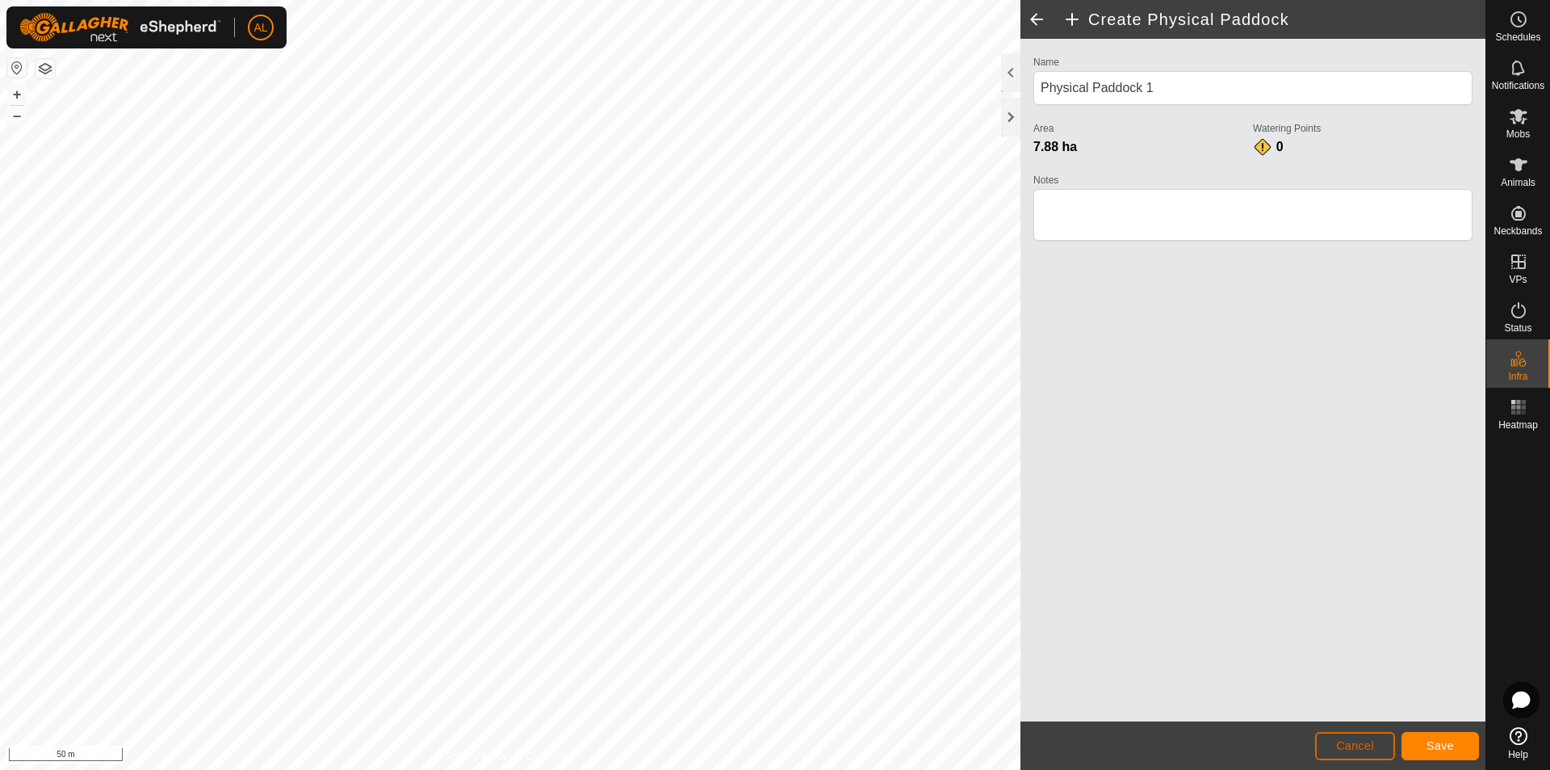
click at [1346, 753] on button "Cancel" at bounding box center [1355, 746] width 80 height 28
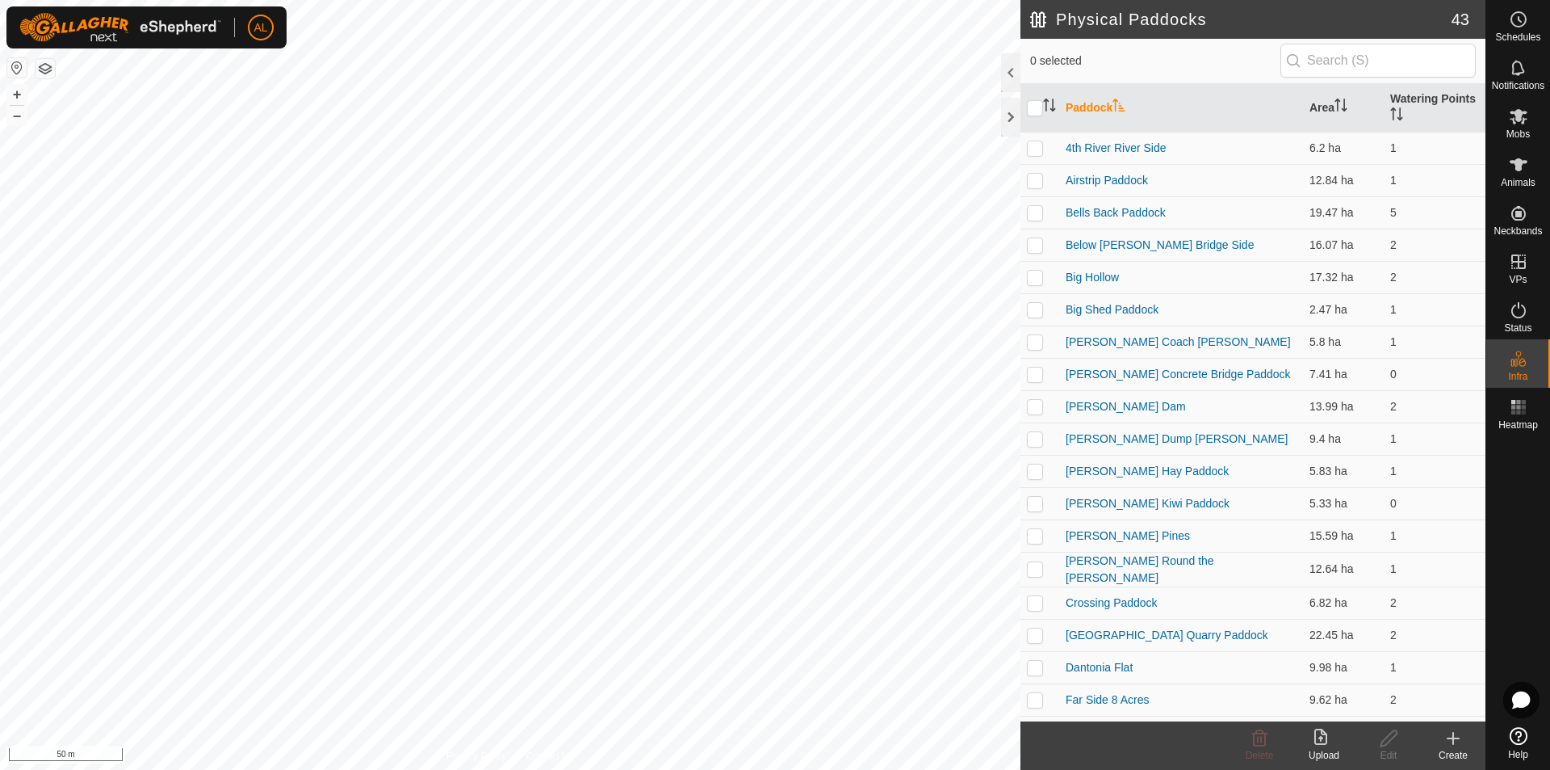
click at [1453, 747] on icon at bounding box center [1453, 737] width 19 height 19
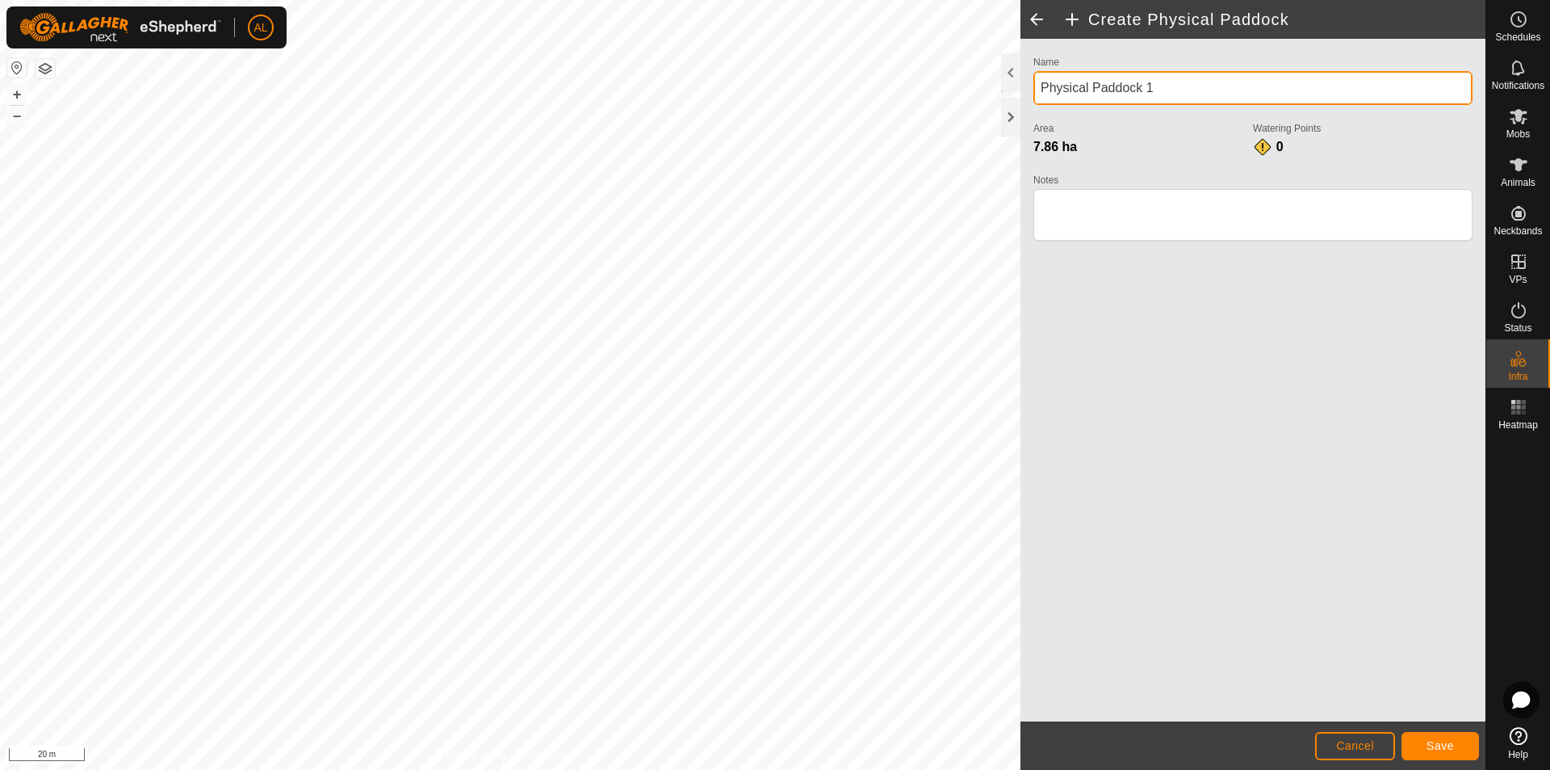
click at [763, 93] on div "Privacy Policy Contact Us 381 0912850605 [DATE]-[DATE] Cows Irvines [DATE] 1926…" at bounding box center [743, 385] width 1486 height 770
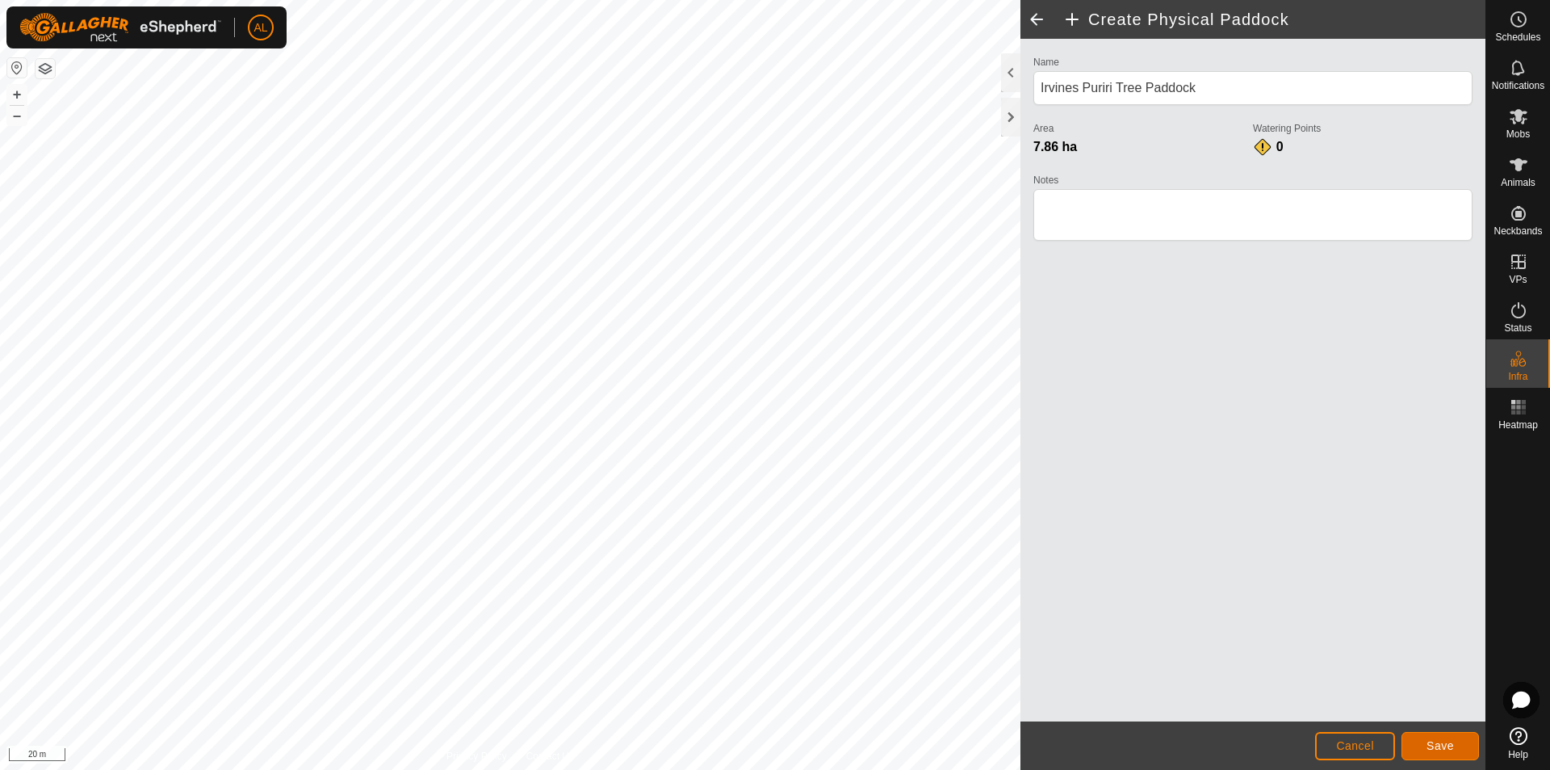
click at [1420, 737] on button "Save" at bounding box center [1441, 746] width 78 height 28
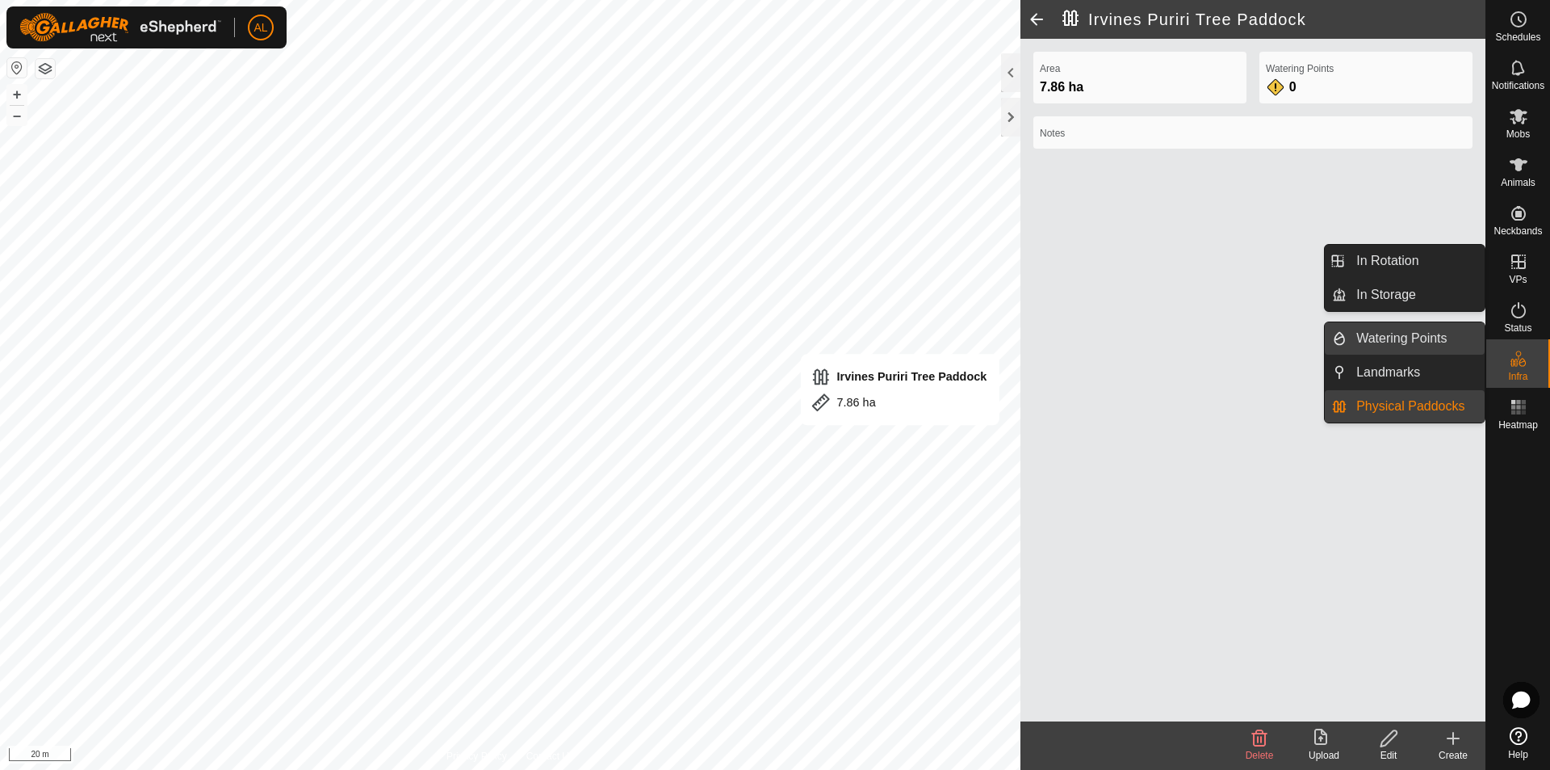
click at [1395, 338] on link "Watering Points" at bounding box center [1416, 338] width 138 height 32
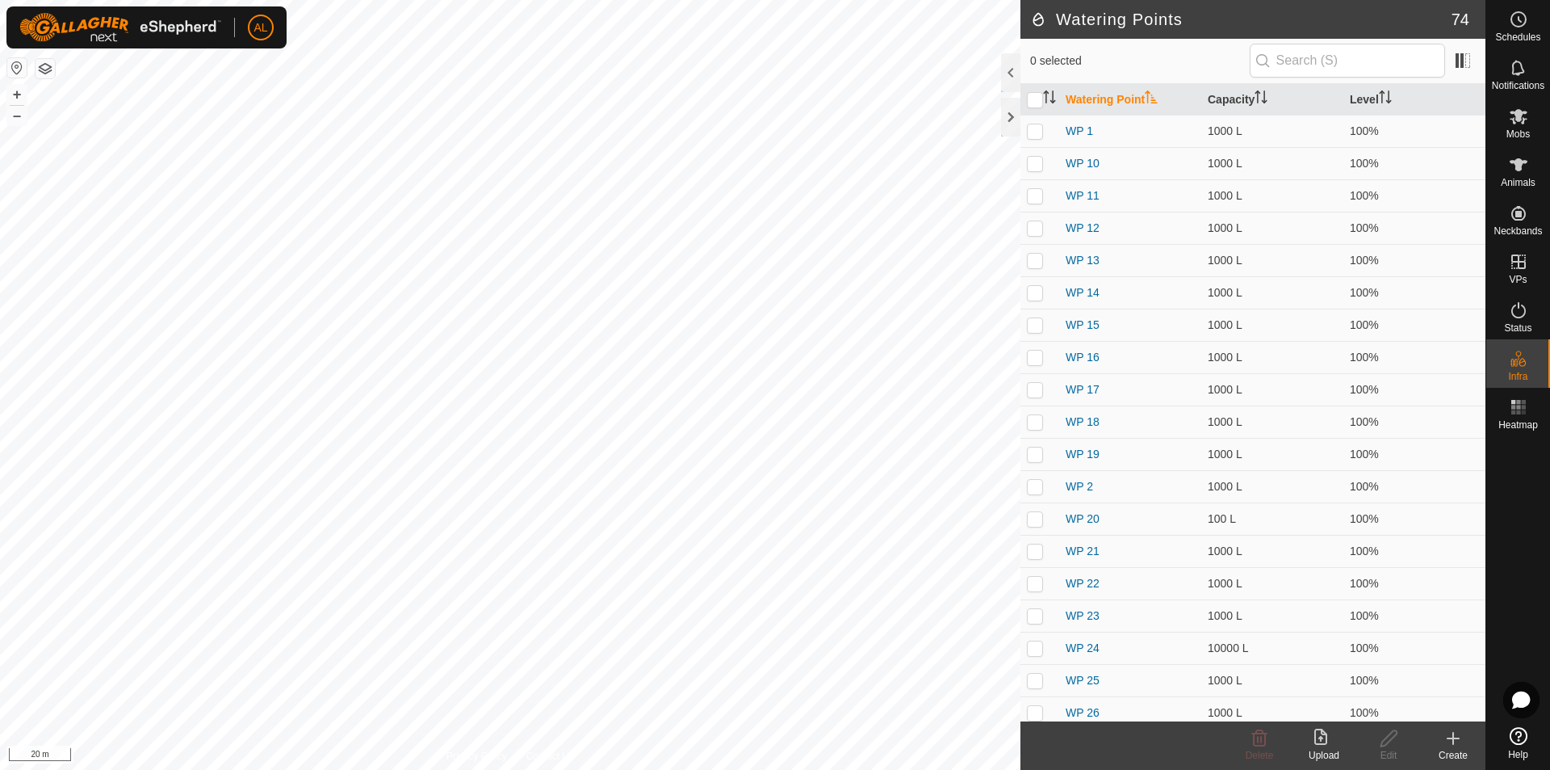
click at [1464, 736] on create-svg-icon at bounding box center [1453, 737] width 65 height 19
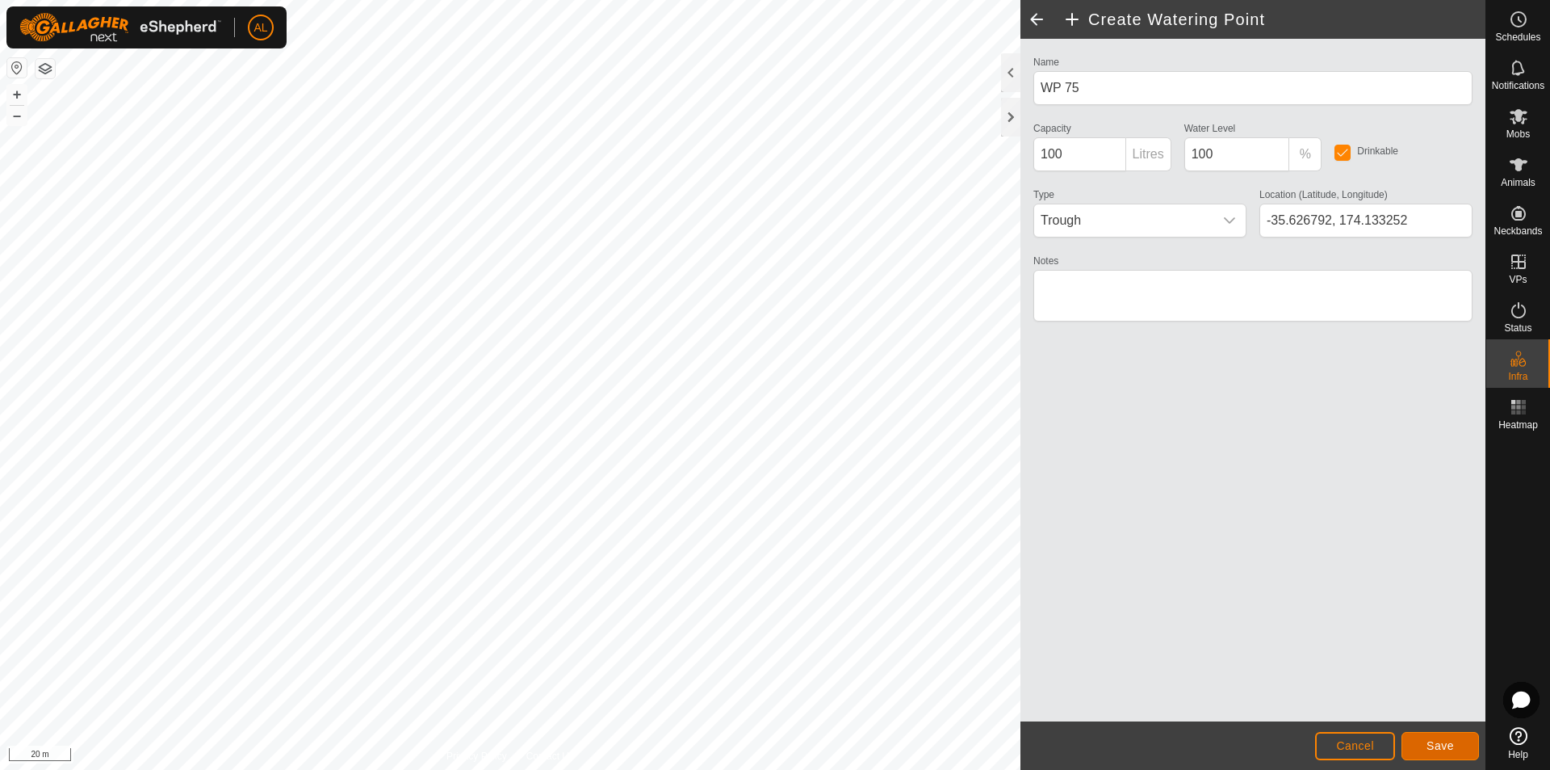
click at [1428, 751] on span "Save" at bounding box center [1440, 745] width 27 height 13
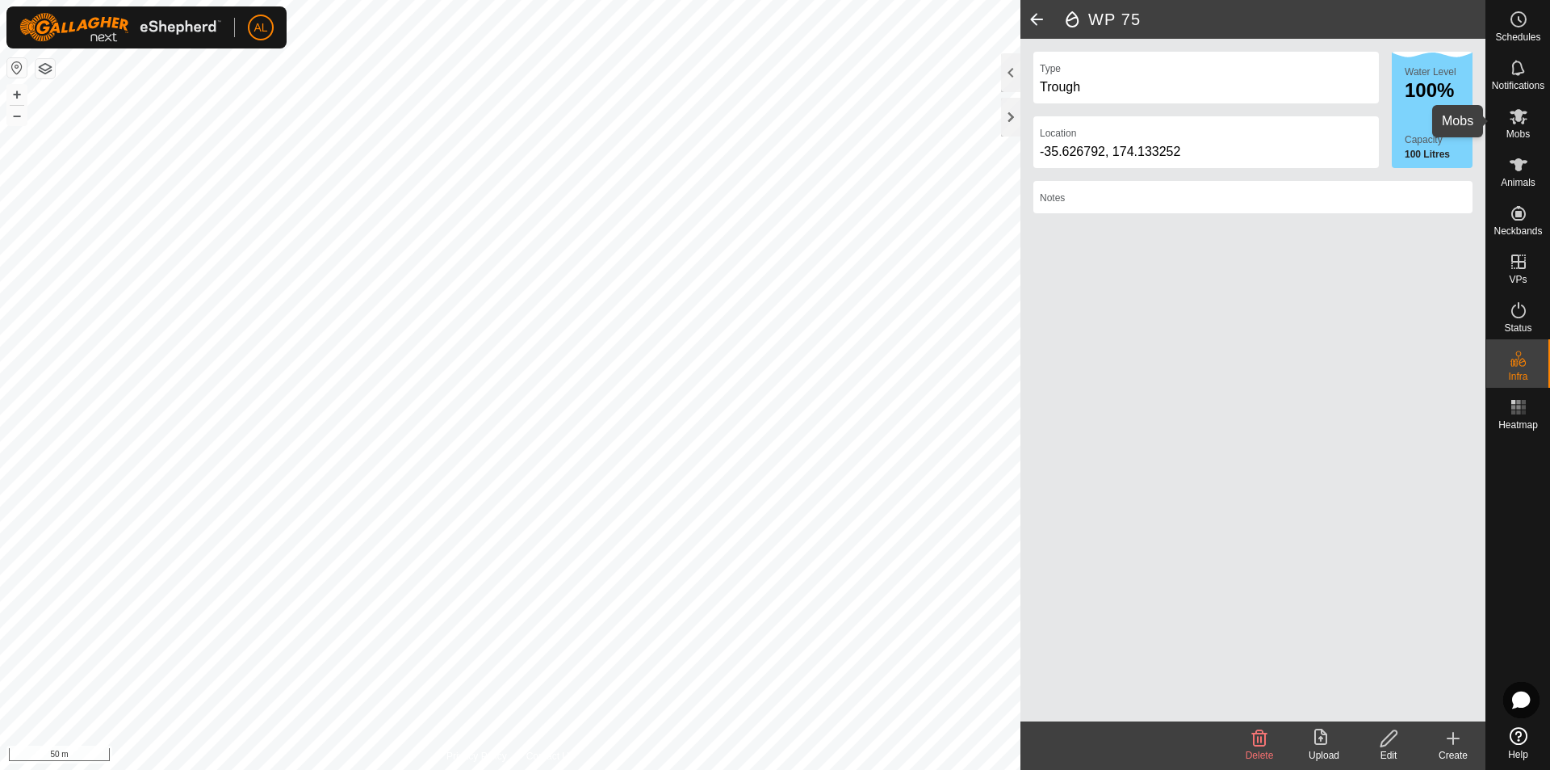
click at [1526, 126] on es-mob-svg-icon at bounding box center [1518, 116] width 29 height 26
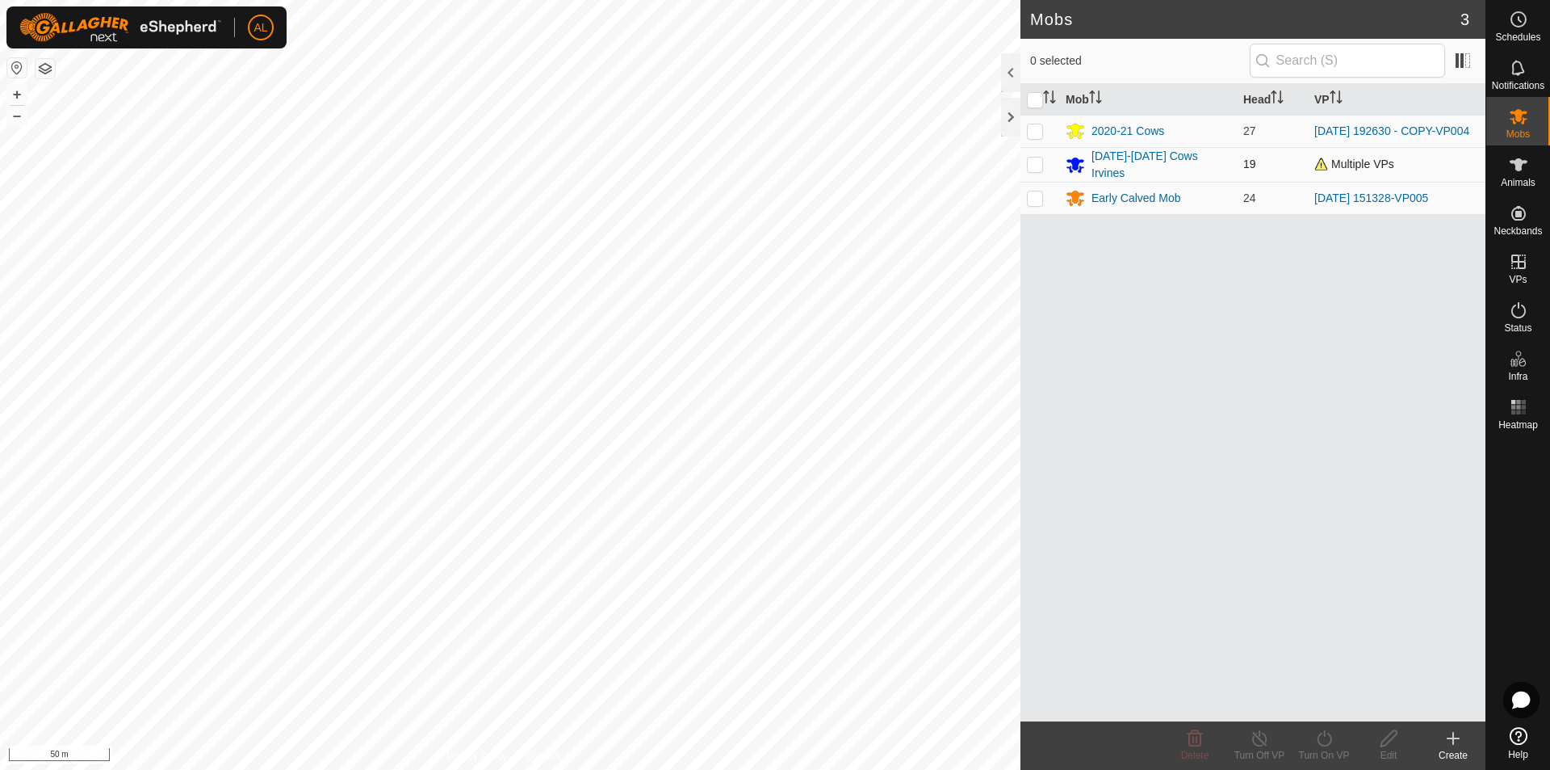
click at [1030, 161] on p-checkbox at bounding box center [1035, 163] width 16 height 13
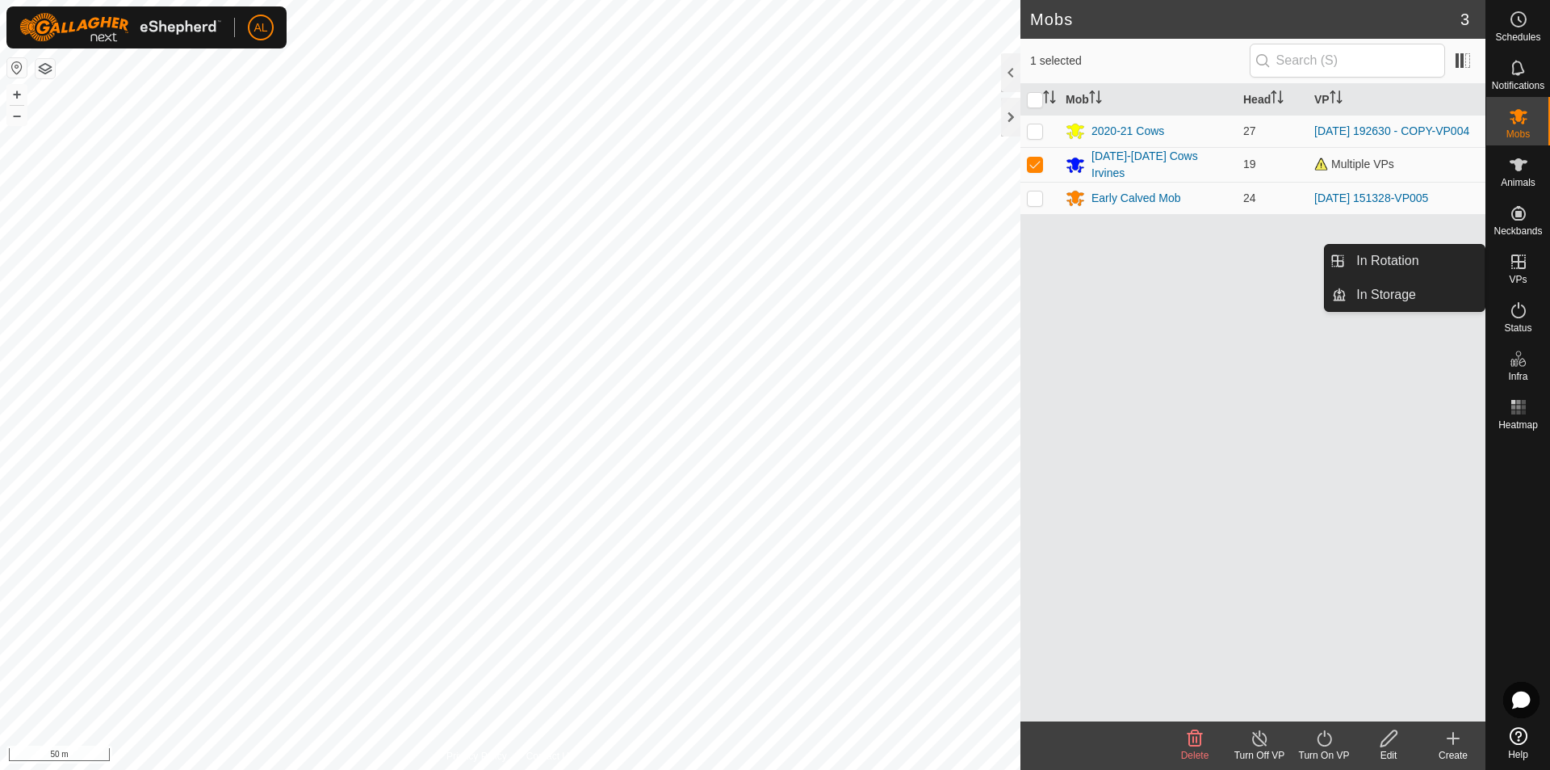
click at [1527, 267] on icon at bounding box center [1518, 261] width 19 height 19
click at [1466, 262] on link "In Rotation" at bounding box center [1416, 261] width 138 height 32
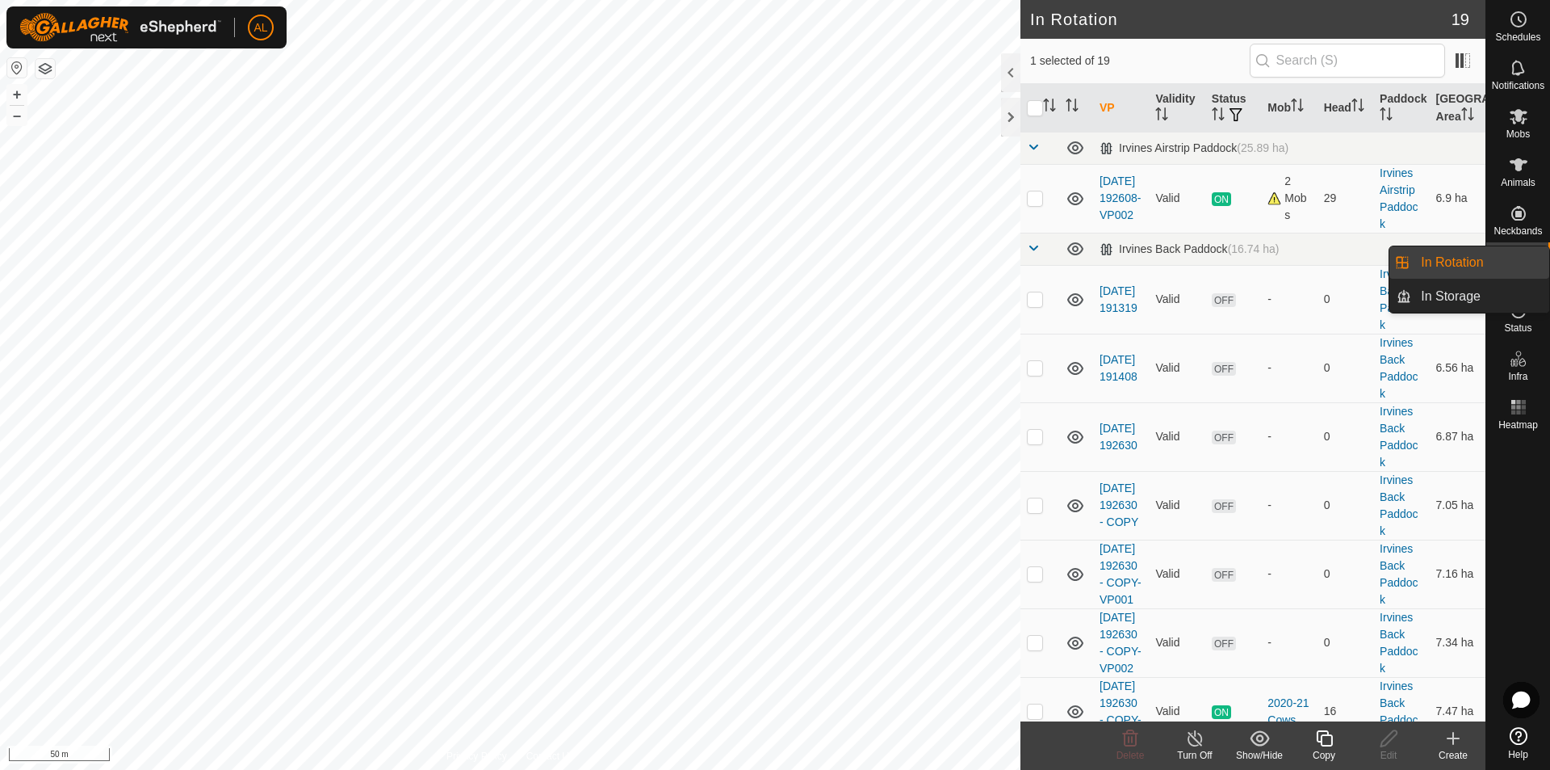
click at [1456, 736] on icon at bounding box center [1453, 737] width 19 height 19
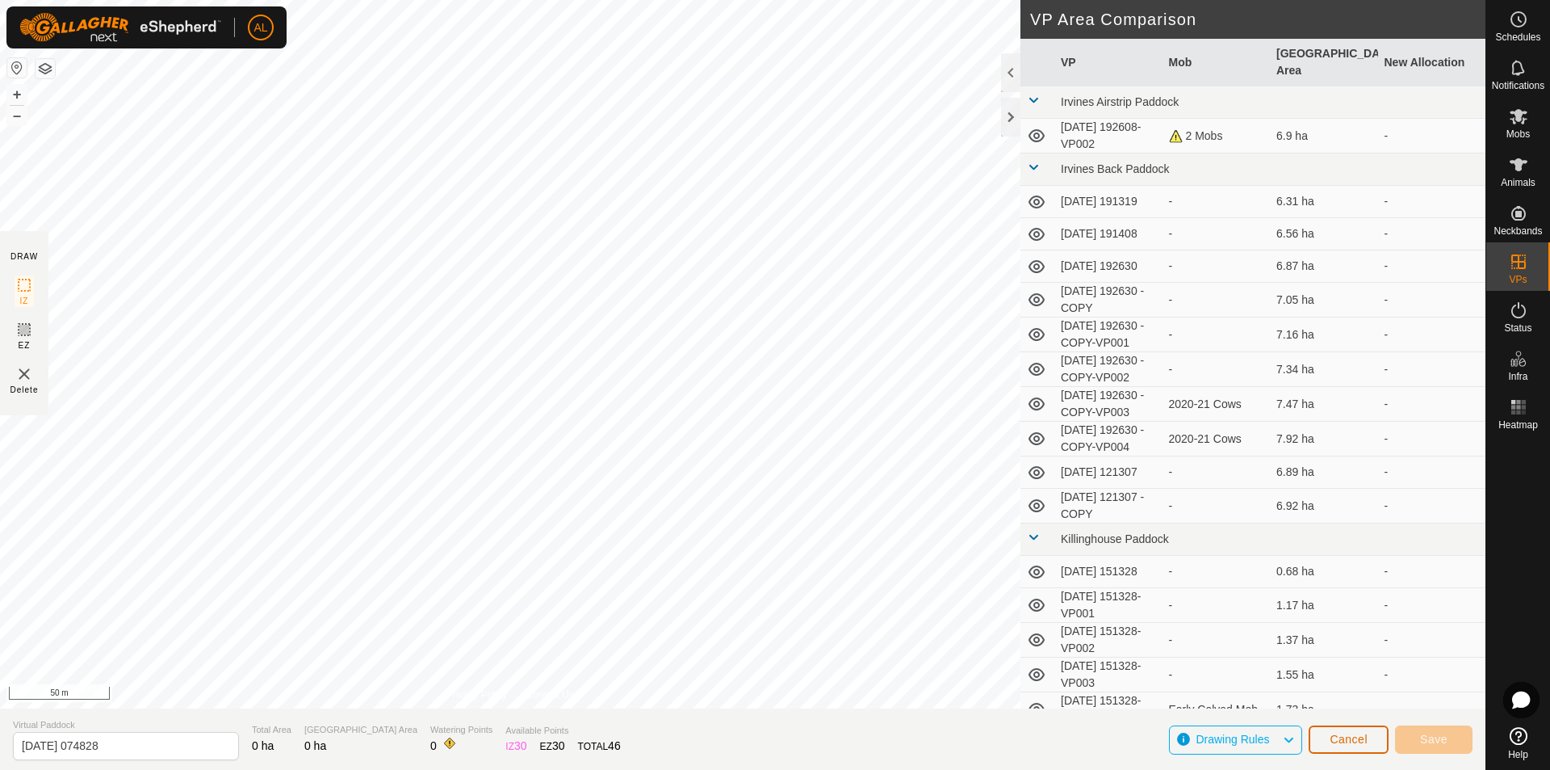
click at [1346, 740] on span "Cancel" at bounding box center [1349, 738] width 38 height 13
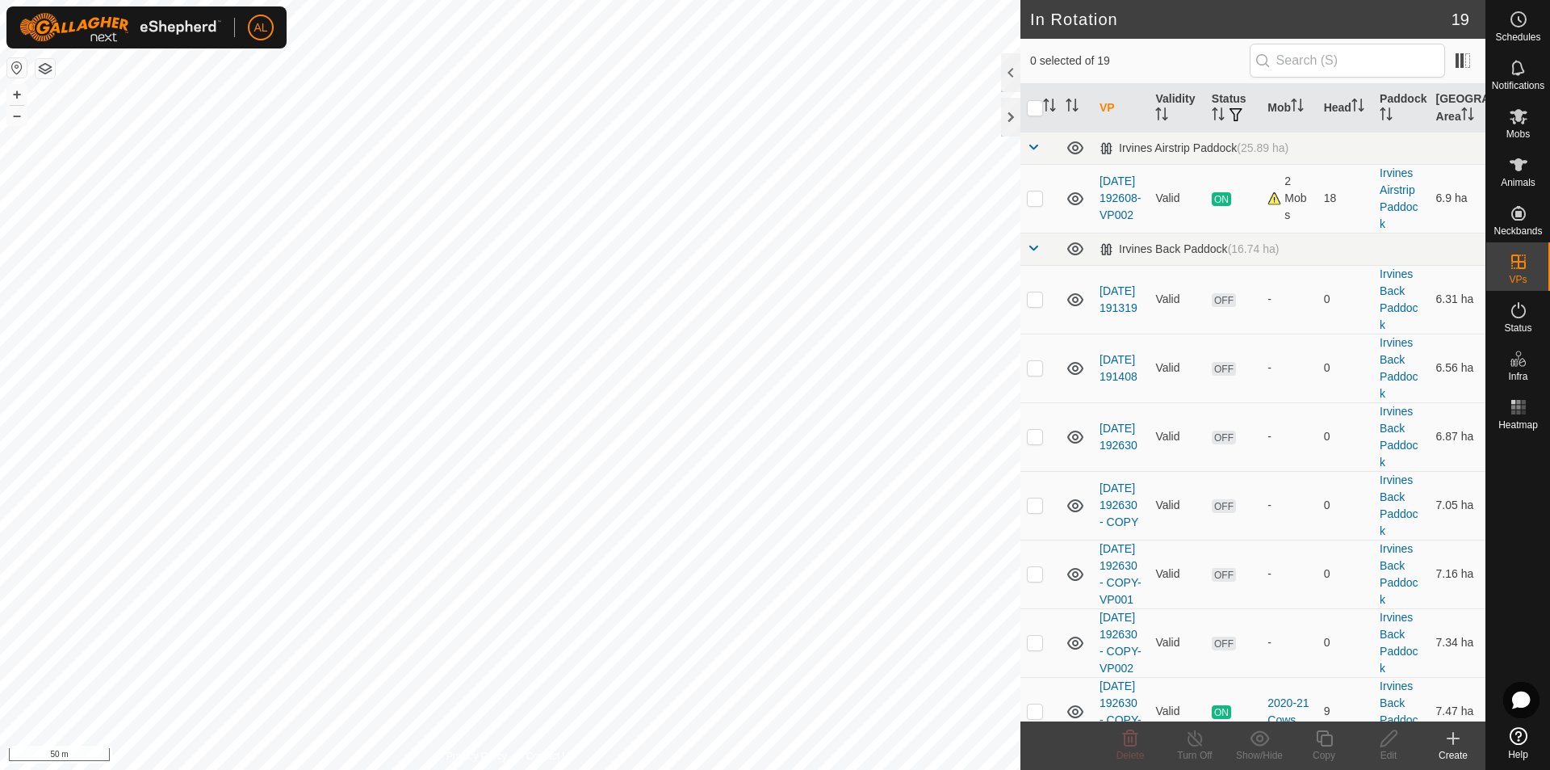
click at [1439, 738] on create-svg-icon at bounding box center [1453, 737] width 65 height 19
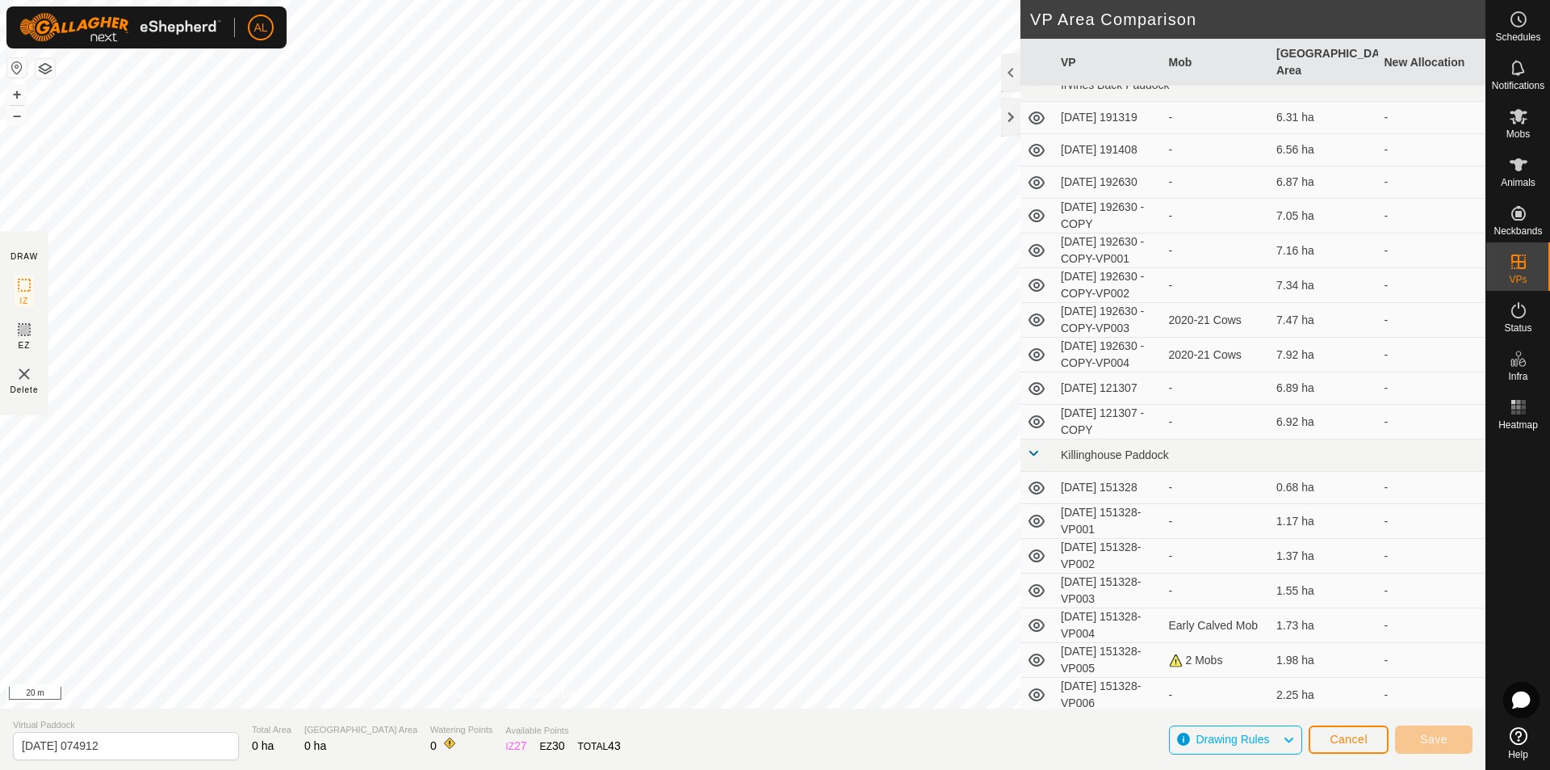
scroll to position [147, 0]
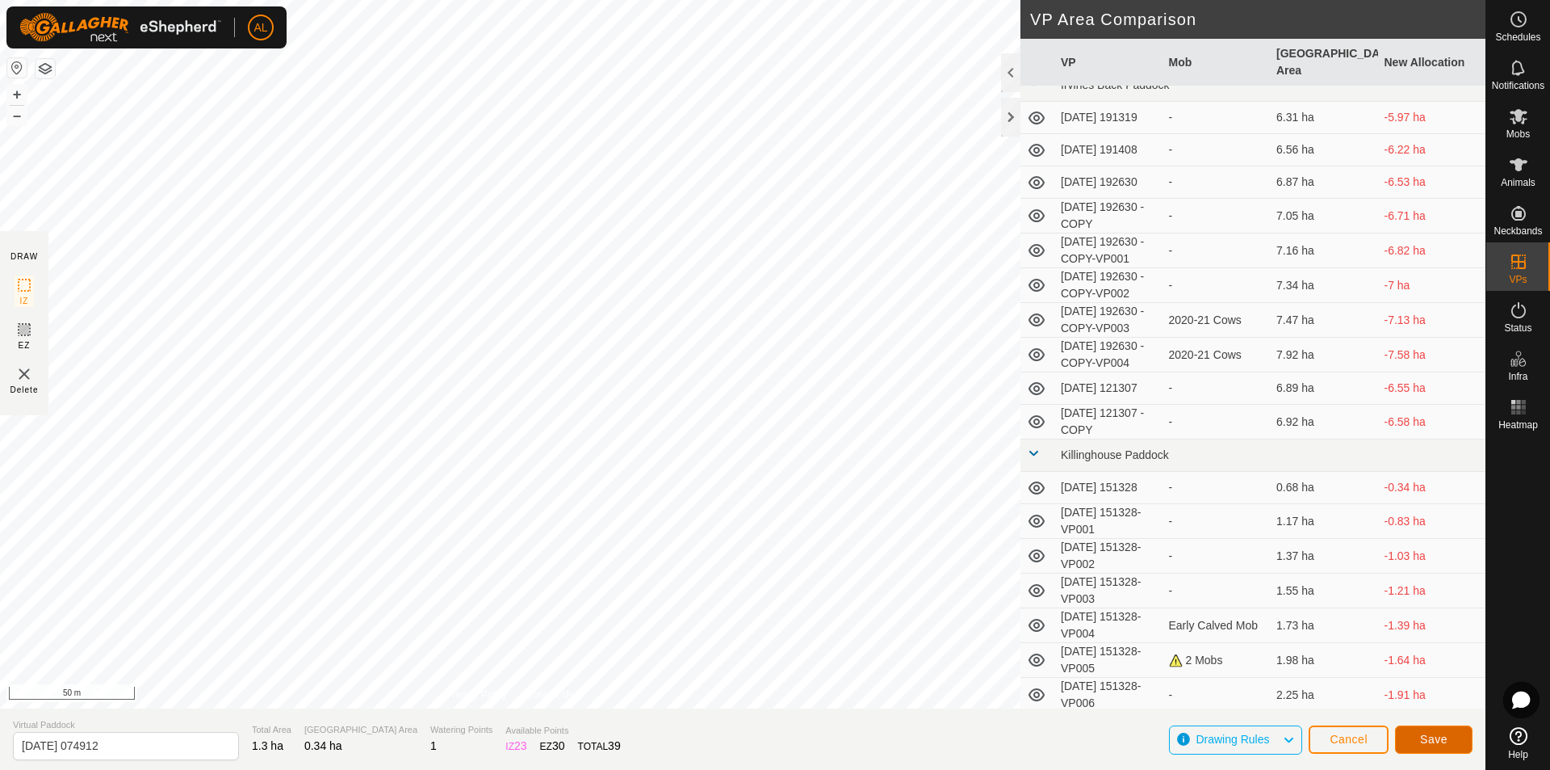
click at [1446, 735] on span "Save" at bounding box center [1433, 738] width 27 height 13
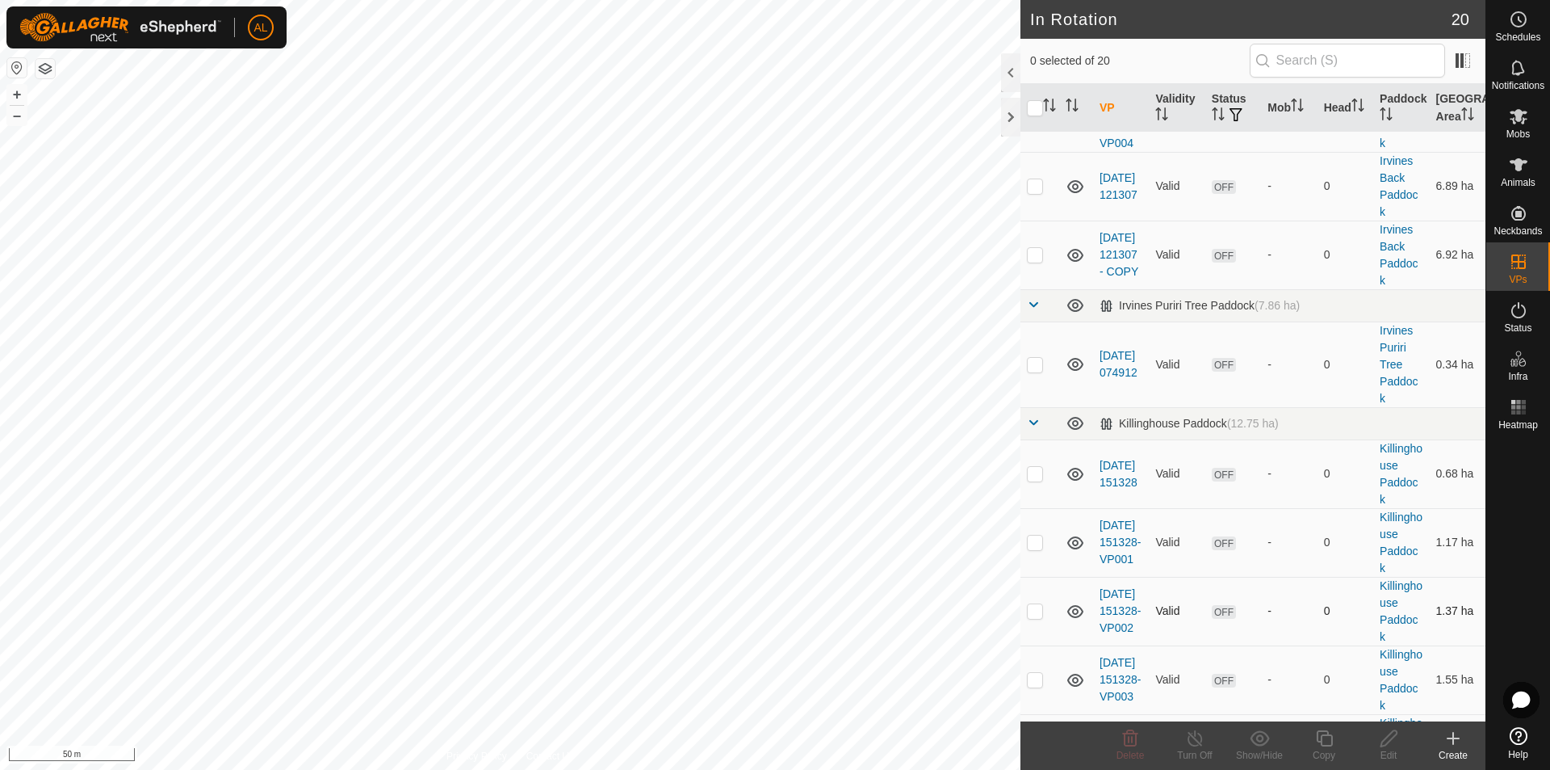
scroll to position [743, 0]
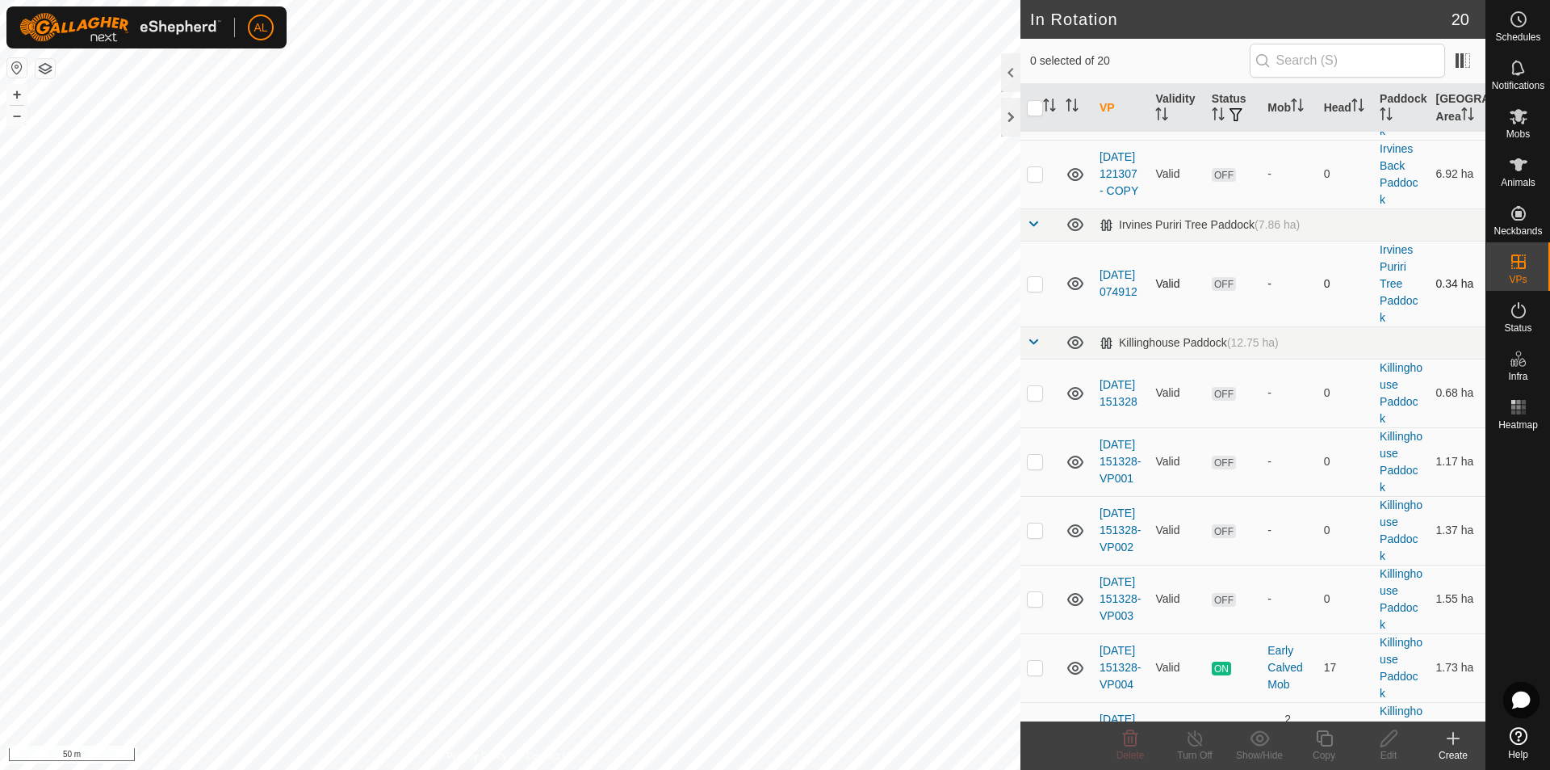
click at [1038, 290] on p-checkbox at bounding box center [1035, 283] width 16 height 13
click at [1399, 741] on edit-svg-icon at bounding box center [1389, 737] width 65 height 19
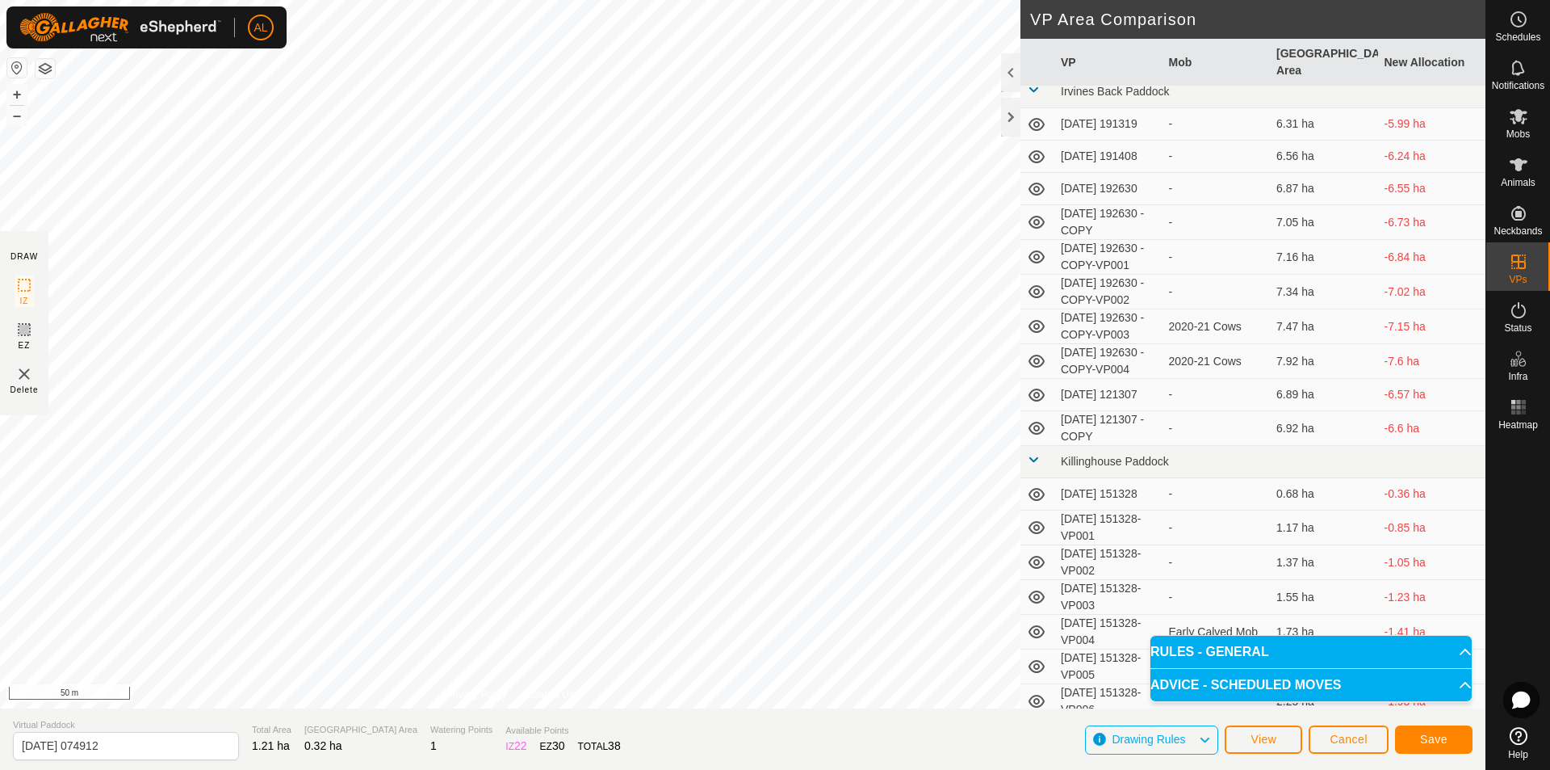
scroll to position [147, 0]
click at [1447, 737] on span "Save" at bounding box center [1433, 738] width 27 height 13
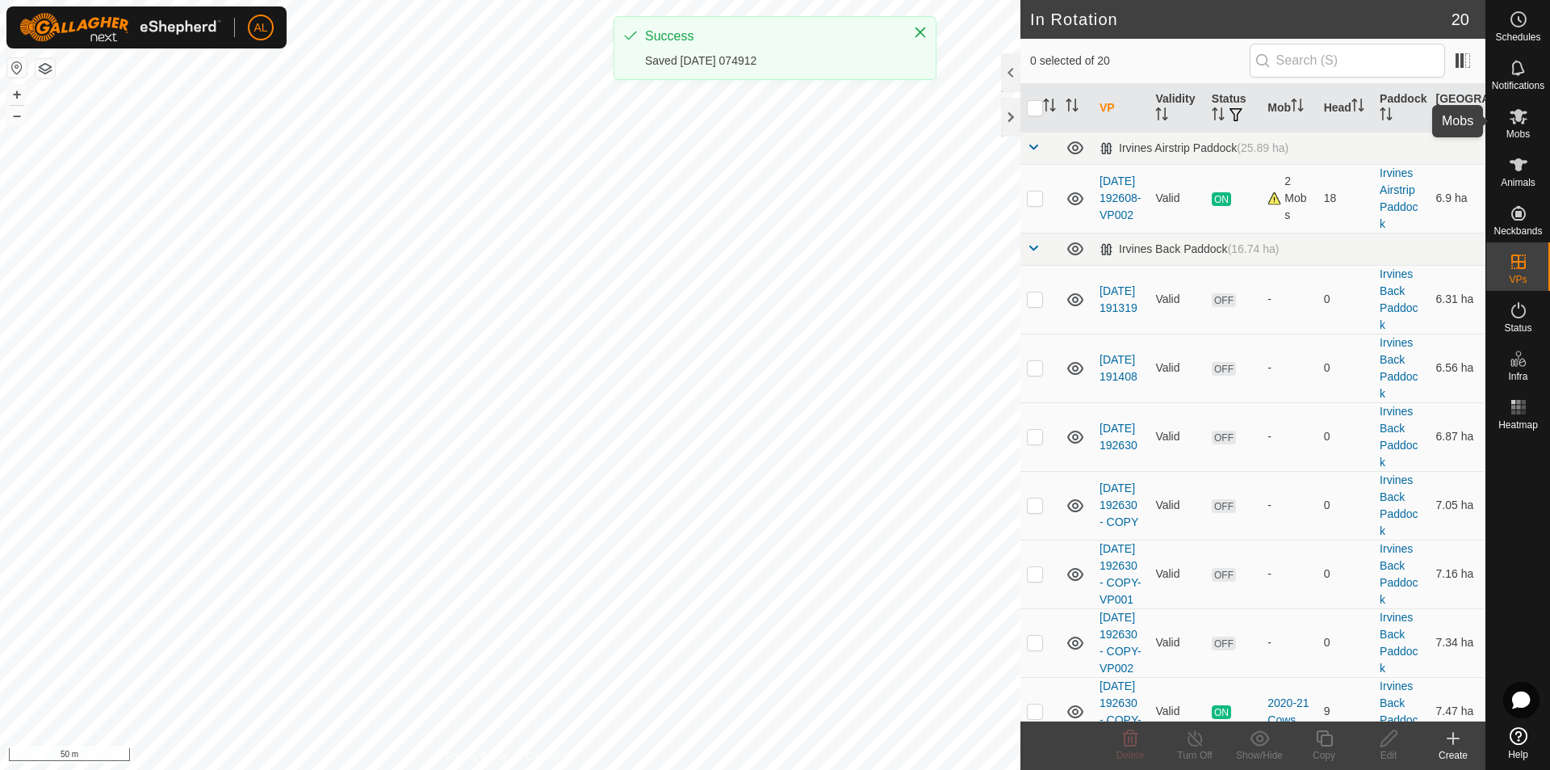
click at [1522, 118] on icon at bounding box center [1518, 116] width 19 height 19
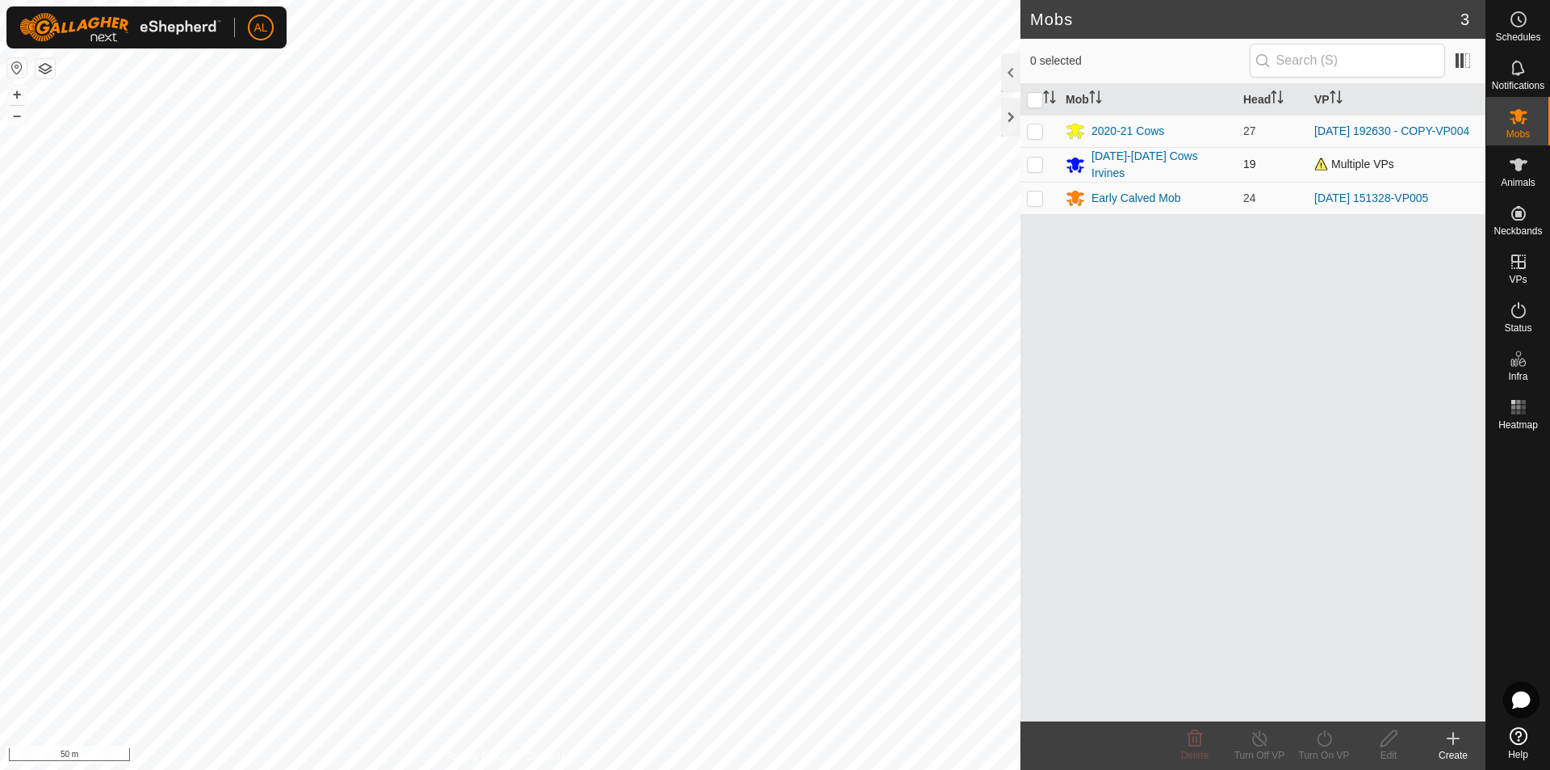
click at [1025, 167] on td at bounding box center [1040, 164] width 39 height 35
click at [1338, 740] on turn-on-svg-icon at bounding box center [1324, 737] width 65 height 19
click at [1336, 700] on link "Now" at bounding box center [1373, 702] width 160 height 32
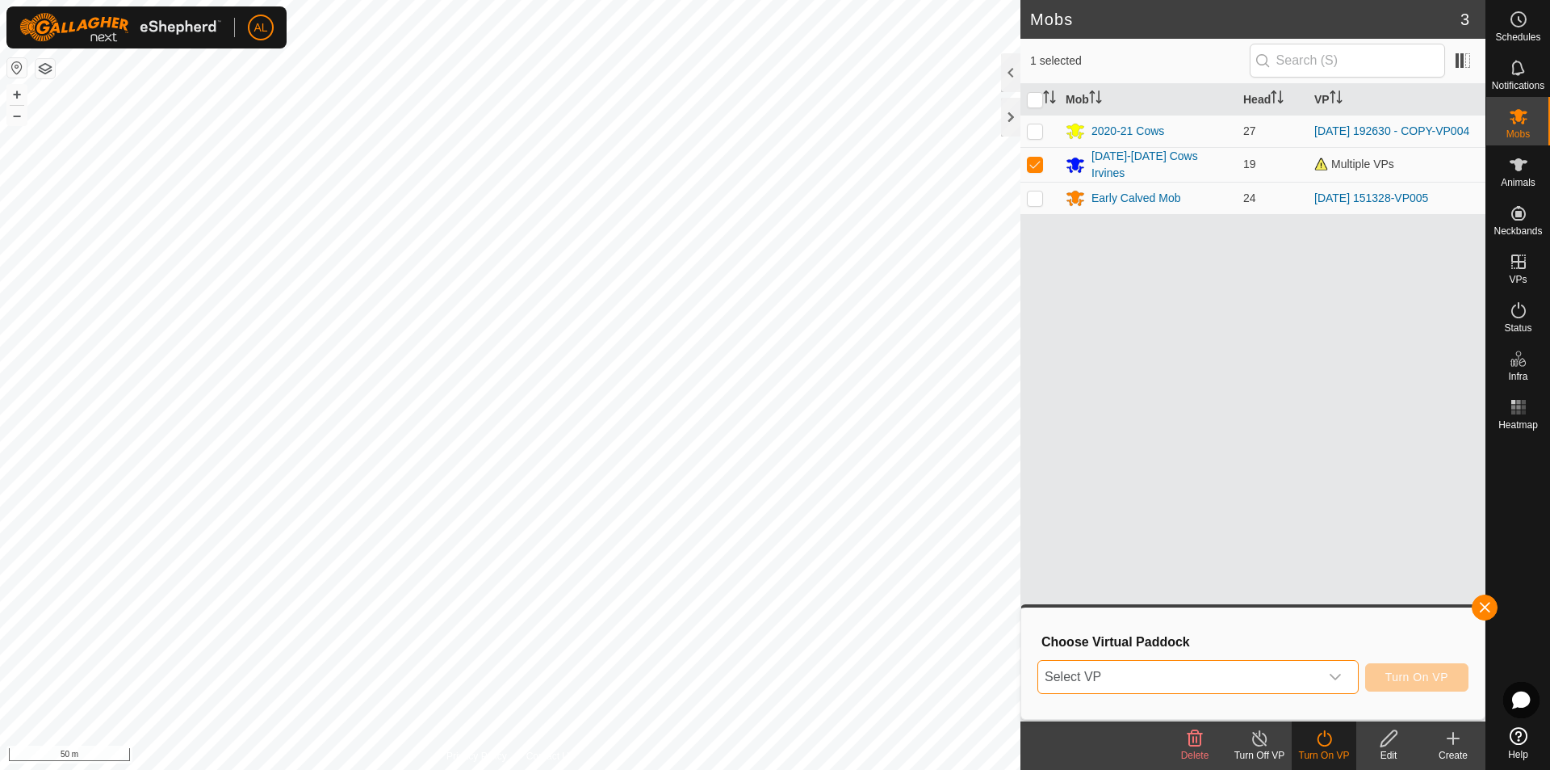
click at [1122, 683] on span "Select VP" at bounding box center [1178, 677] width 281 height 32
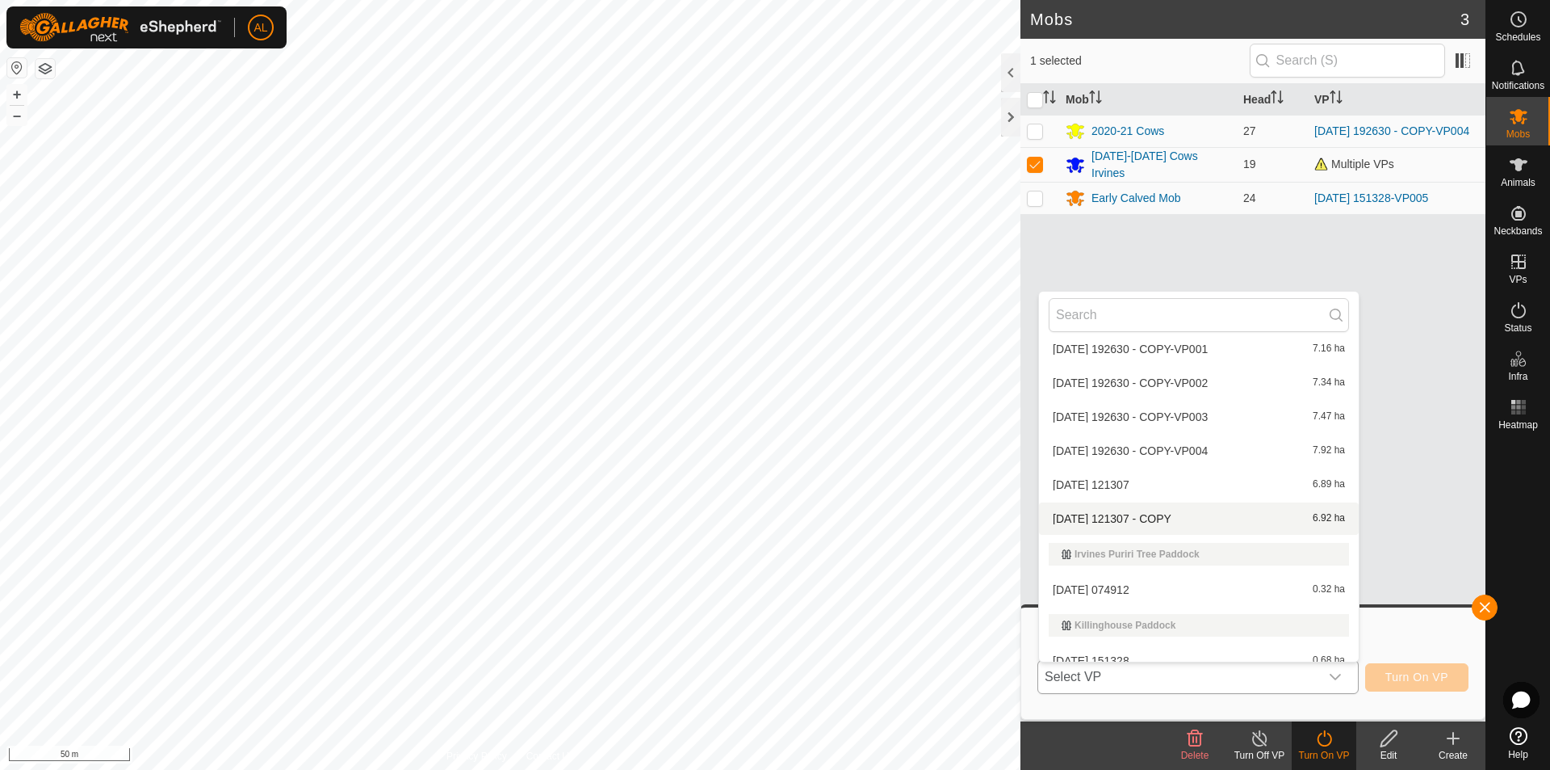
scroll to position [260, 0]
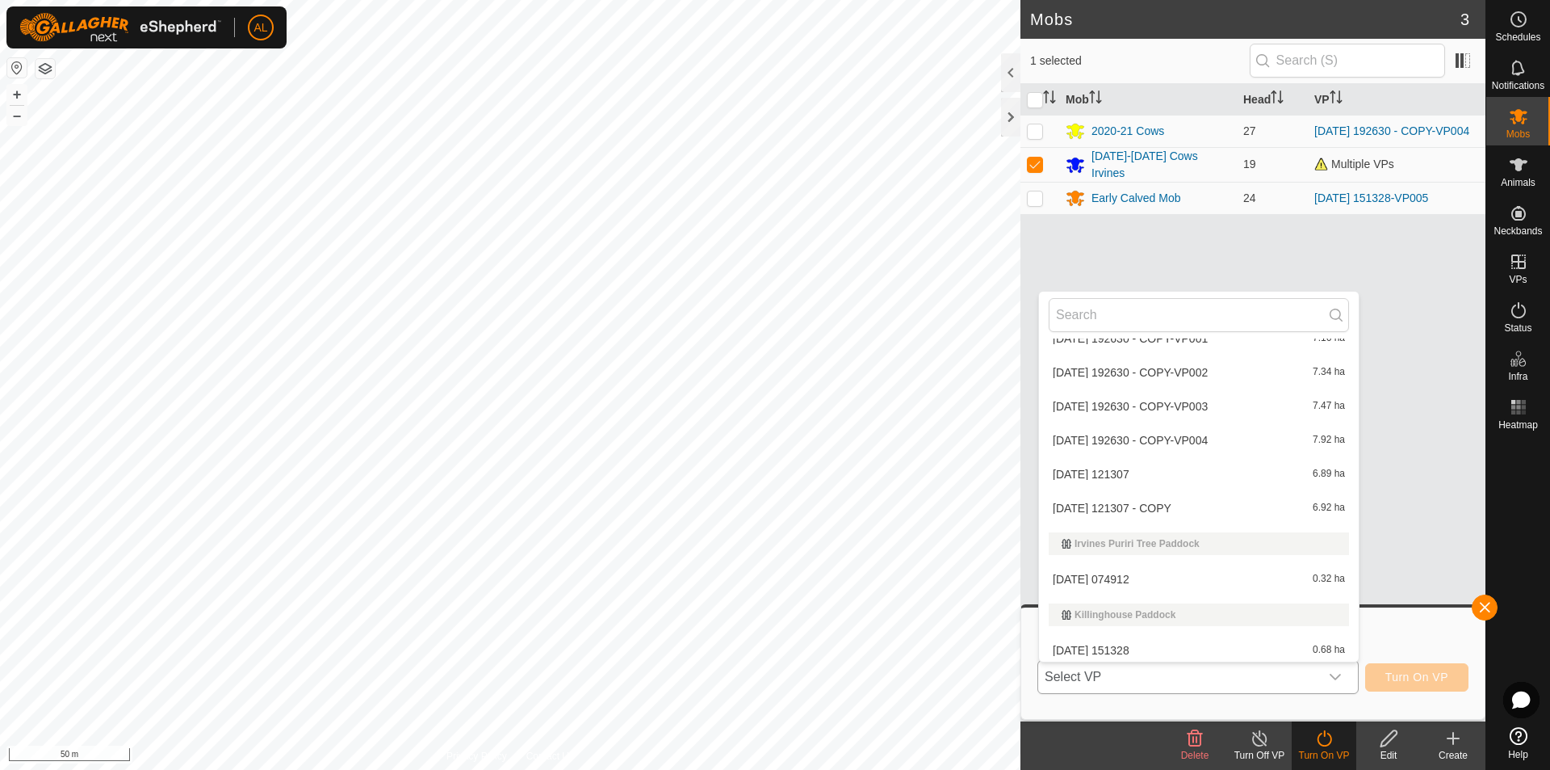
click at [1168, 584] on li "[DATE] 074912 0.32 ha" at bounding box center [1199, 579] width 320 height 32
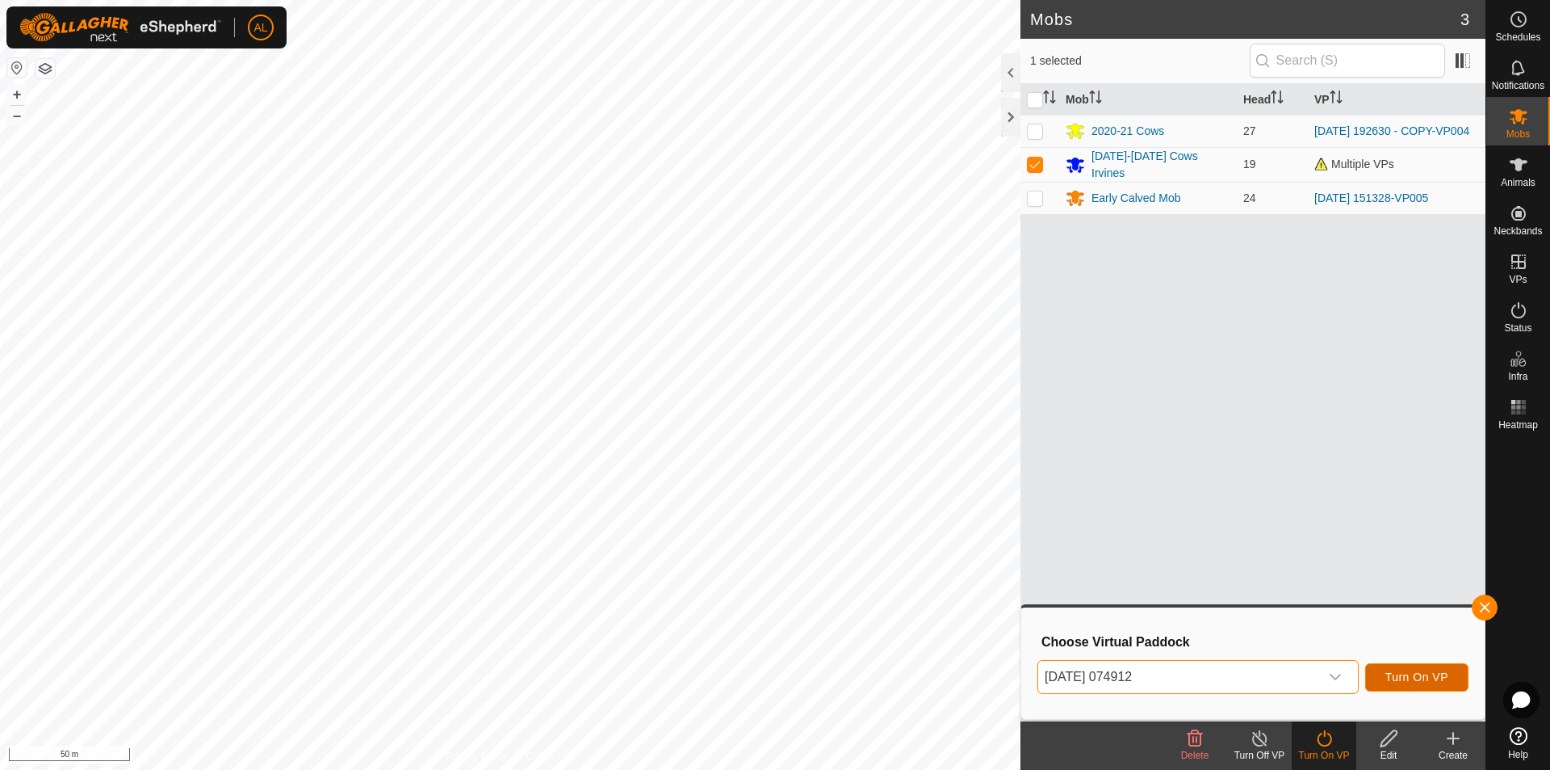
click at [1423, 680] on span "Turn On VP" at bounding box center [1417, 676] width 63 height 13
